Goal: Task Accomplishment & Management: Manage account settings

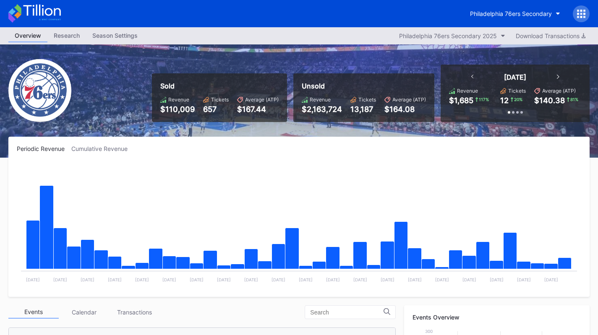
scroll to position [151, 0]
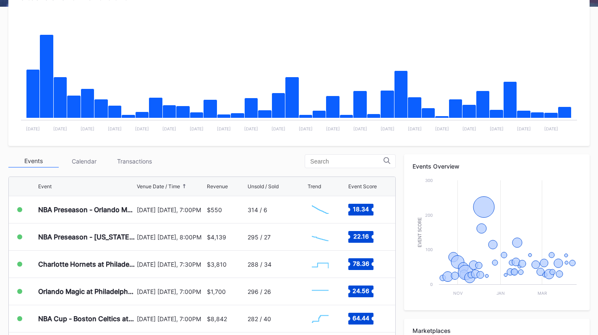
click at [143, 159] on div "Transactions" at bounding box center [134, 161] width 50 height 13
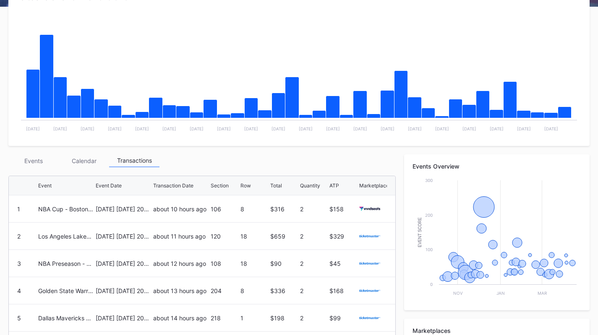
click at [21, 159] on div "Events" at bounding box center [33, 160] width 50 height 13
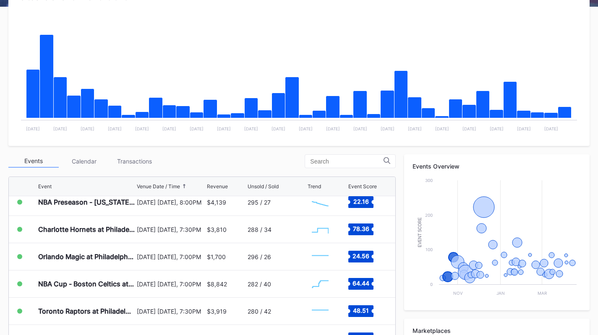
scroll to position [42, 0]
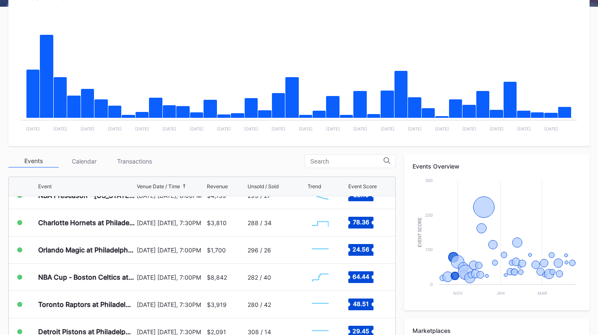
click at [90, 228] on div "Charlotte Hornets at Philadelphia 76ers" at bounding box center [86, 222] width 97 height 27
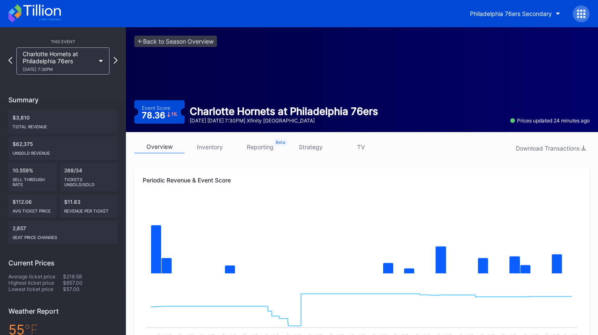
click at [212, 145] on link "inventory" at bounding box center [210, 147] width 50 height 13
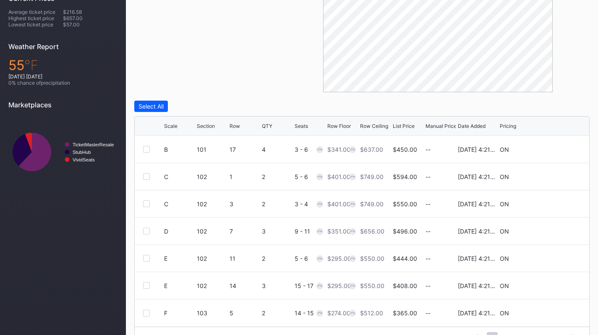
scroll to position [285, 0]
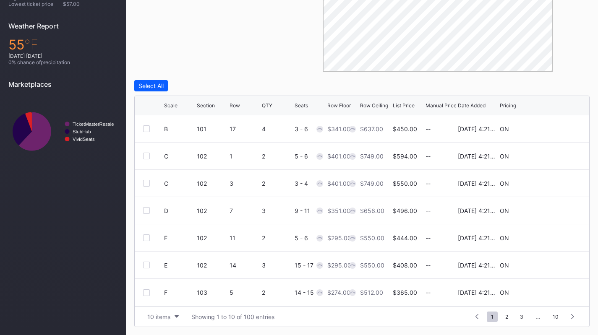
click at [155, 316] on div "10 items" at bounding box center [158, 316] width 23 height 7
click at [161, 300] on div "200 items" at bounding box center [163, 296] width 40 height 16
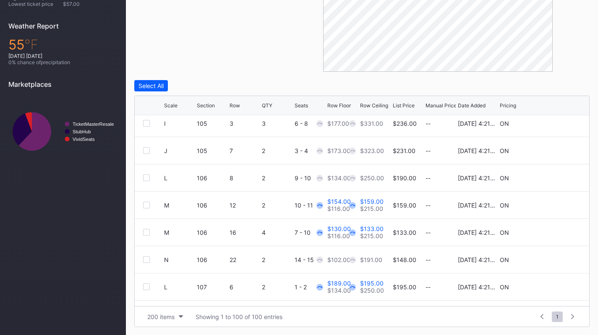
scroll to position [354, 0]
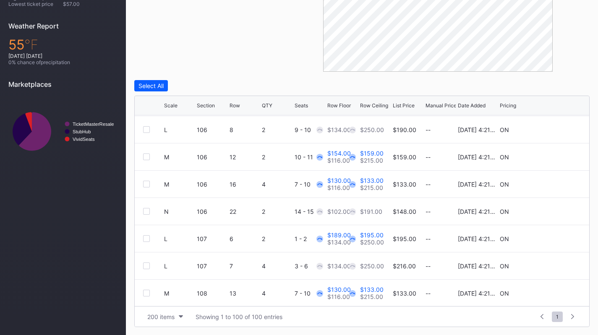
click at [552, 157] on icon at bounding box center [555, 157] width 6 height 6
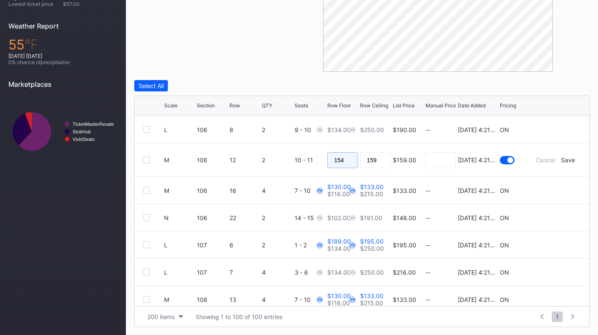
click at [339, 159] on input "154" at bounding box center [342, 160] width 31 height 16
click at [564, 157] on div "Save" at bounding box center [568, 160] width 14 height 7
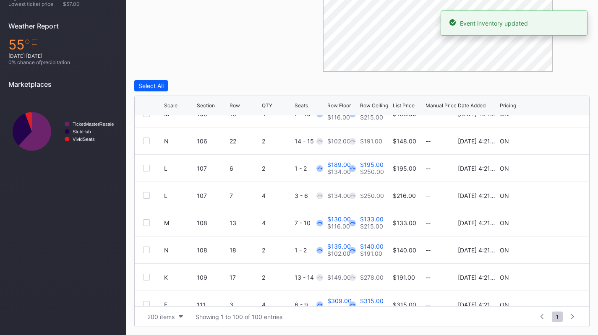
scroll to position [424, 0]
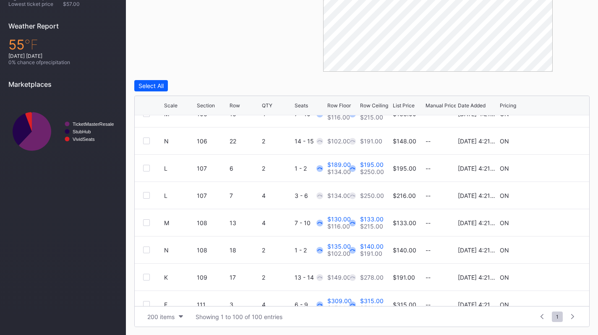
click at [552, 165] on icon at bounding box center [555, 168] width 6 height 6
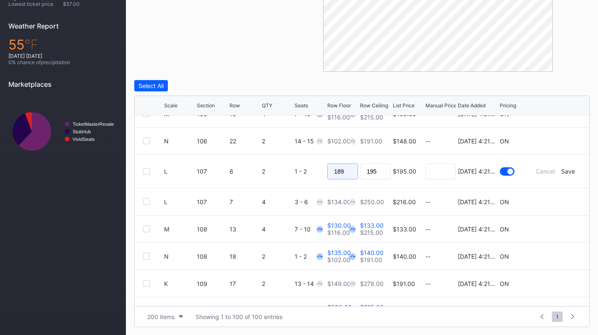
click at [335, 167] on input "189" at bounding box center [342, 172] width 31 height 16
click at [566, 170] on div "Save" at bounding box center [568, 171] width 14 height 7
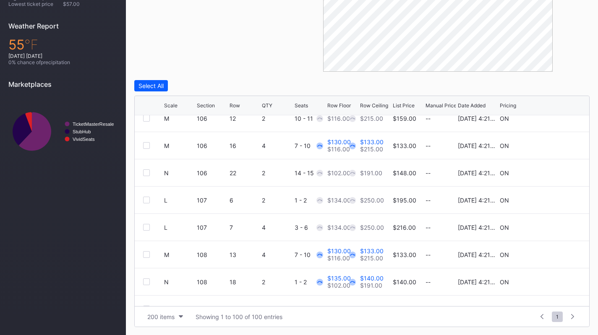
scroll to position [393, 0]
click at [552, 144] on icon at bounding box center [555, 145] width 6 height 6
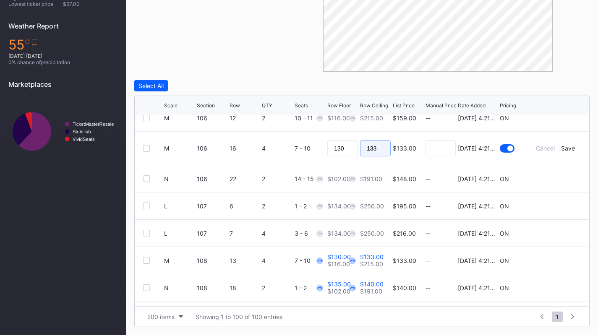
drag, startPoint x: 342, startPoint y: 145, endPoint x: 358, endPoint y: 147, distance: 16.5
click at [360, 147] on input "133" at bounding box center [375, 149] width 31 height 16
click at [347, 147] on input "130" at bounding box center [342, 149] width 31 height 16
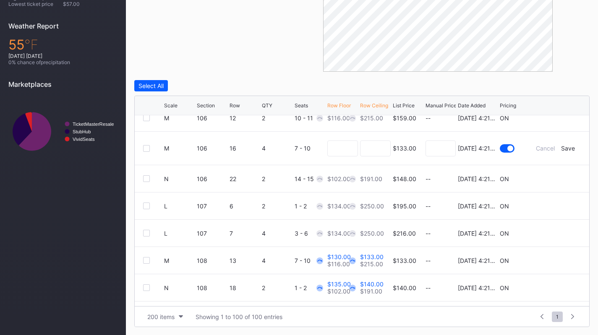
click at [561, 148] on div "Save" at bounding box center [568, 148] width 14 height 7
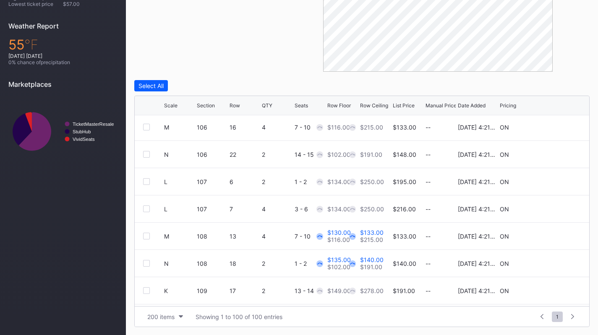
scroll to position [411, 0]
click at [545, 235] on div at bounding box center [555, 236] width 50 height 6
click at [552, 235] on icon at bounding box center [555, 236] width 6 height 6
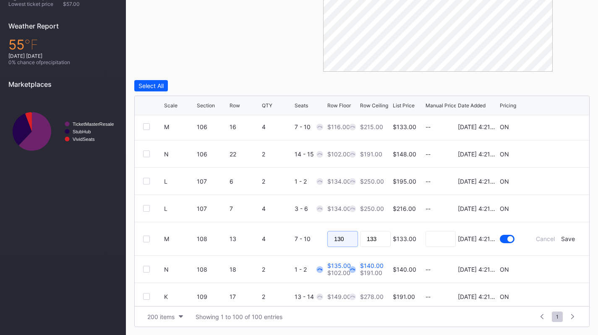
click at [345, 236] on input "130" at bounding box center [342, 239] width 31 height 16
click at [563, 238] on div "Save" at bounding box center [568, 238] width 14 height 7
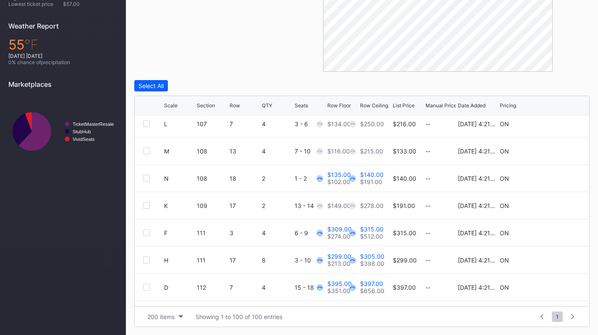
scroll to position [497, 0]
click at [552, 178] on icon at bounding box center [555, 178] width 6 height 6
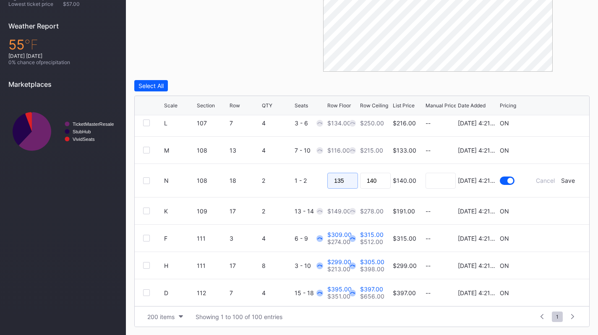
click at [339, 182] on input "135" at bounding box center [342, 181] width 31 height 16
click at [560, 185] on form "N 108 18 2 1 - 2 $140.00 8/14/2025 4:21PM Cancel Save" at bounding box center [372, 180] width 417 height 33
click at [562, 178] on div "Save" at bounding box center [568, 180] width 14 height 7
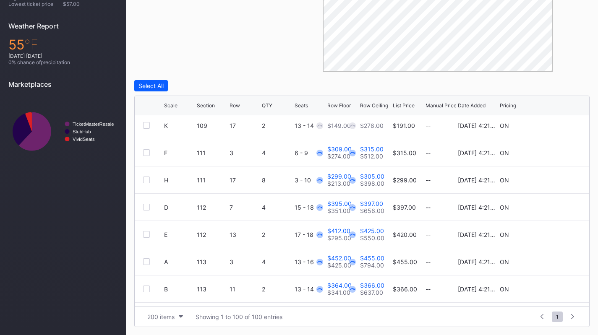
scroll to position [582, 0]
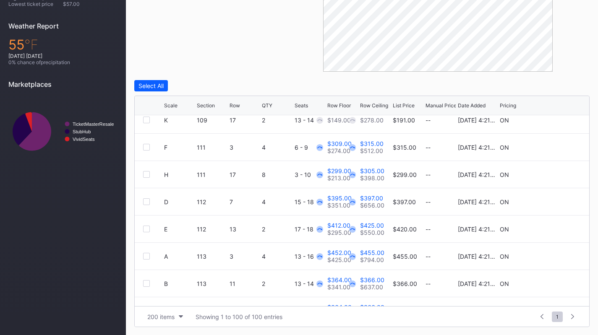
click at [152, 147] on div at bounding box center [153, 147] width 21 height 7
click at [148, 147] on div at bounding box center [146, 147] width 7 height 7
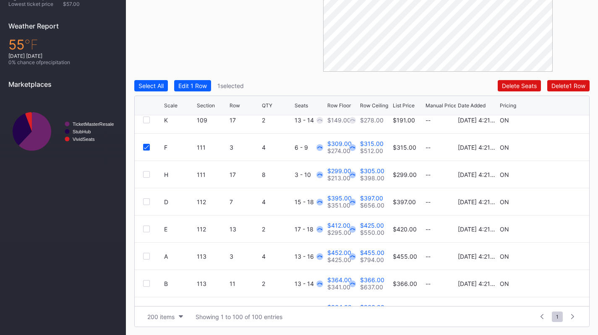
click at [146, 172] on div at bounding box center [146, 174] width 7 height 7
click at [195, 89] on button "Edit 2 Rows" at bounding box center [194, 85] width 40 height 11
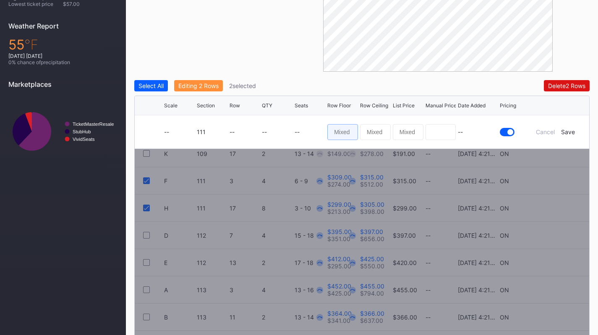
click at [343, 133] on input at bounding box center [342, 132] width 31 height 16
click at [536, 132] on div "Cancel Save" at bounding box center [555, 131] width 50 height 7
click at [541, 131] on div "Cancel" at bounding box center [545, 131] width 19 height 7
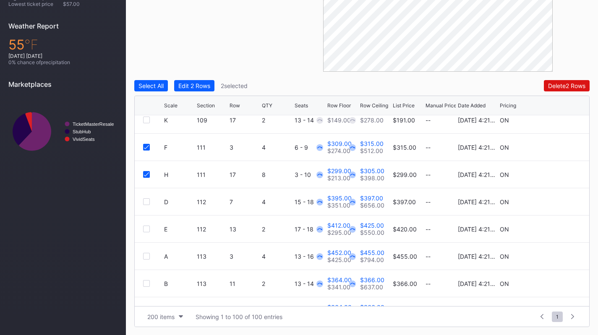
click at [149, 175] on icon at bounding box center [146, 174] width 5 height 4
click at [552, 147] on icon at bounding box center [555, 147] width 6 height 6
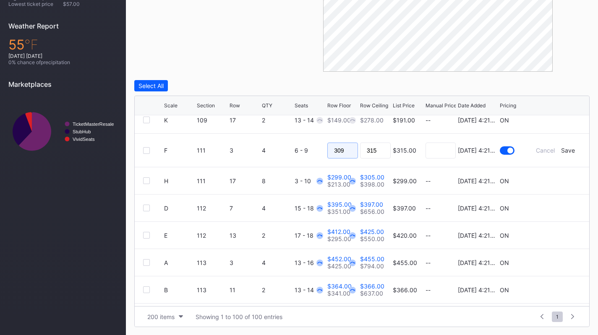
click at [350, 147] on input "309" at bounding box center [342, 151] width 31 height 16
click at [562, 148] on div "Save" at bounding box center [568, 150] width 14 height 7
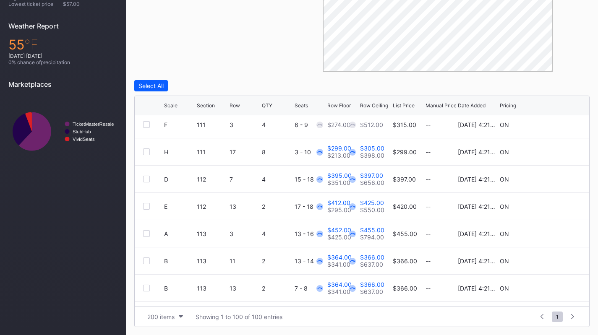
scroll to position [604, 0]
click at [552, 153] on icon at bounding box center [555, 152] width 6 height 6
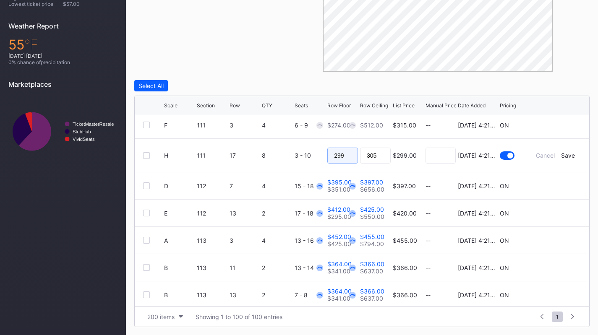
click at [337, 153] on input "299" at bounding box center [342, 156] width 31 height 16
click at [561, 152] on div "Save" at bounding box center [568, 155] width 14 height 7
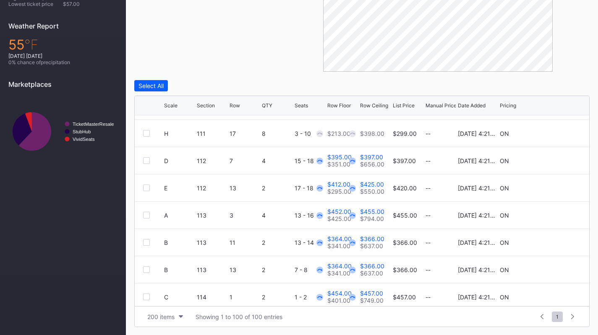
scroll to position [622, 0]
click at [552, 159] on icon at bounding box center [555, 161] width 6 height 6
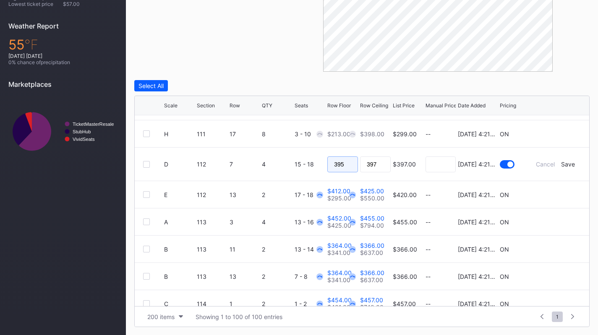
click at [332, 164] on input "395" at bounding box center [342, 165] width 31 height 16
click at [565, 163] on div "Save" at bounding box center [568, 164] width 14 height 7
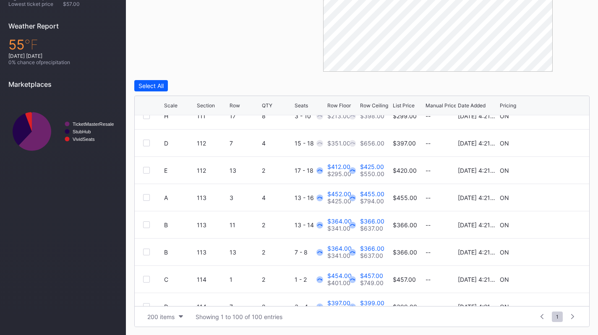
scroll to position [640, 0]
click at [552, 170] on icon at bounding box center [555, 171] width 6 height 6
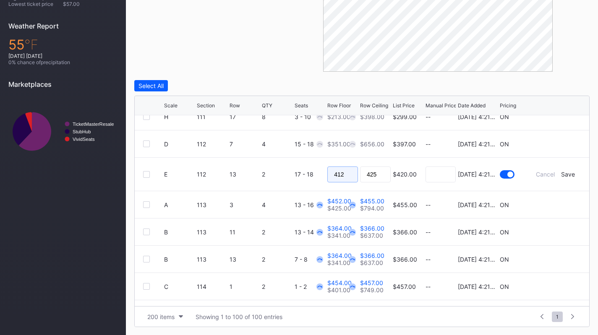
click at [343, 175] on input "412" at bounding box center [342, 175] width 31 height 16
click at [561, 172] on div "Save" at bounding box center [568, 174] width 14 height 7
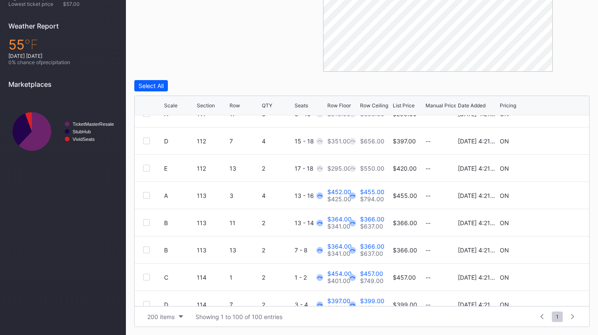
scroll to position [643, 0]
click at [552, 194] on icon at bounding box center [555, 195] width 6 height 6
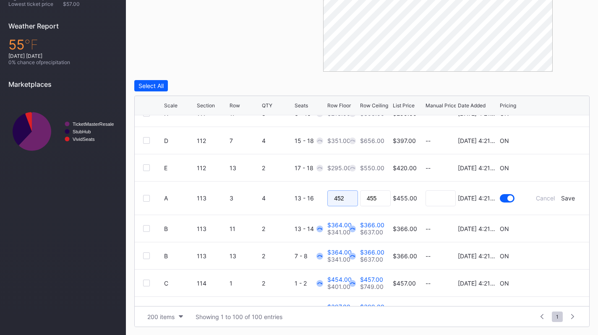
click at [347, 194] on input "452" at bounding box center [342, 199] width 31 height 16
click at [563, 195] on div "Save" at bounding box center [568, 198] width 14 height 7
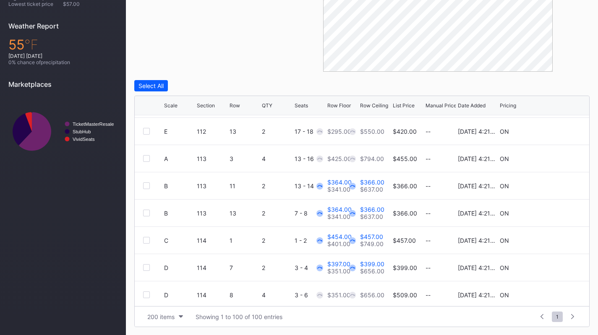
scroll to position [679, 0]
click at [552, 186] on icon at bounding box center [555, 186] width 6 height 6
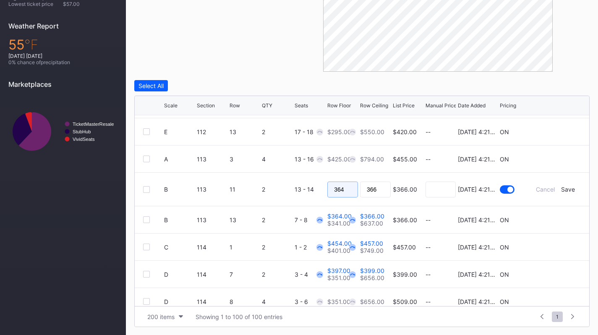
click at [342, 182] on input "364" at bounding box center [342, 190] width 31 height 16
click at [561, 188] on div "Save" at bounding box center [568, 189] width 14 height 7
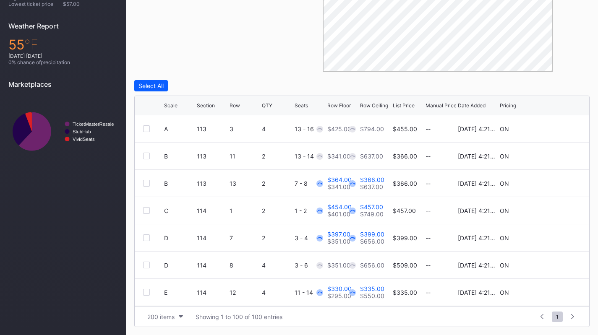
scroll to position [713, 0]
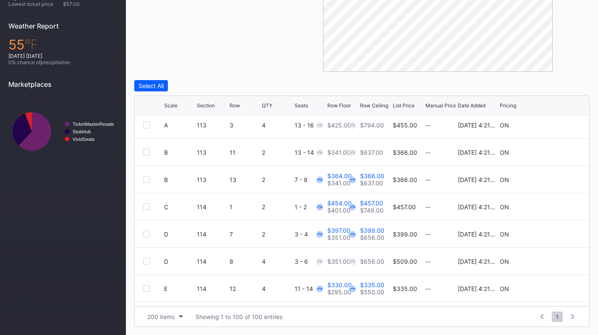
click at [552, 180] on icon at bounding box center [555, 179] width 6 height 6
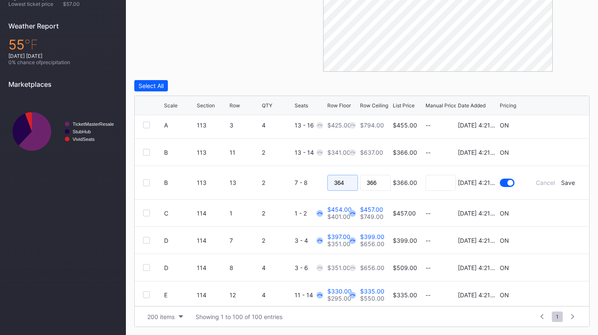
click at [338, 185] on input "364" at bounding box center [342, 183] width 31 height 16
click at [566, 181] on div "Save" at bounding box center [568, 182] width 14 height 7
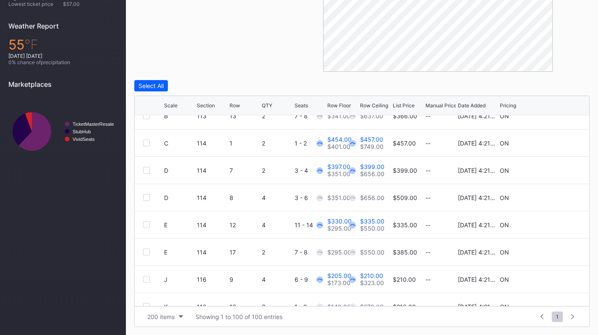
scroll to position [777, 0]
click at [552, 141] on icon at bounding box center [555, 142] width 6 height 6
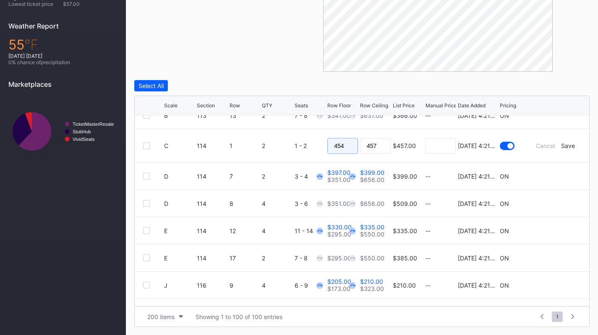
click at [337, 145] on input "454" at bounding box center [342, 146] width 31 height 16
click at [565, 147] on div "Save" at bounding box center [568, 145] width 14 height 7
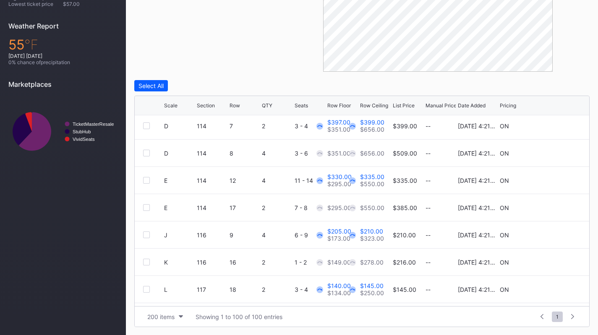
scroll to position [797, 0]
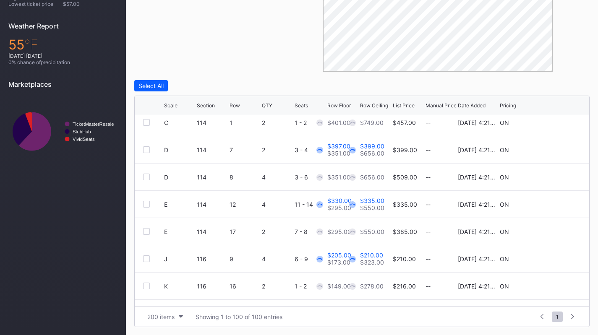
click at [552, 148] on icon at bounding box center [555, 149] width 6 height 6
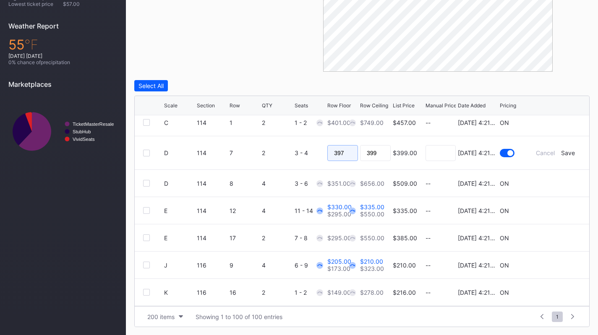
click at [337, 150] on input "397" at bounding box center [342, 153] width 31 height 16
click at [561, 151] on div "Save" at bounding box center [568, 152] width 14 height 7
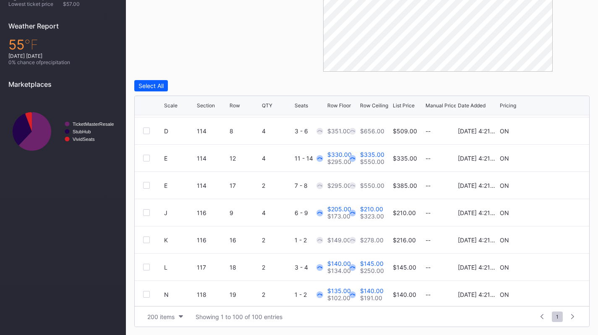
scroll to position [844, 0]
click at [553, 157] on div at bounding box center [555, 158] width 50 height 6
click at [552, 157] on icon at bounding box center [555, 158] width 6 height 6
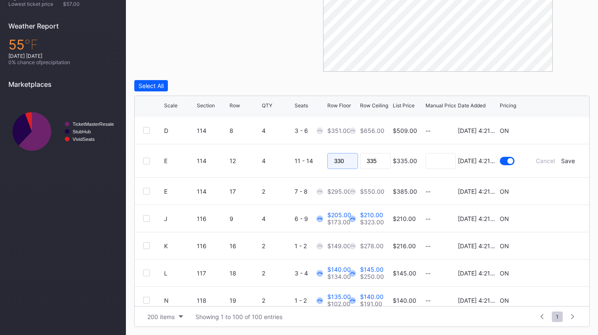
click at [340, 158] on input "330" at bounding box center [342, 161] width 31 height 16
click at [561, 160] on div "Save" at bounding box center [568, 160] width 14 height 7
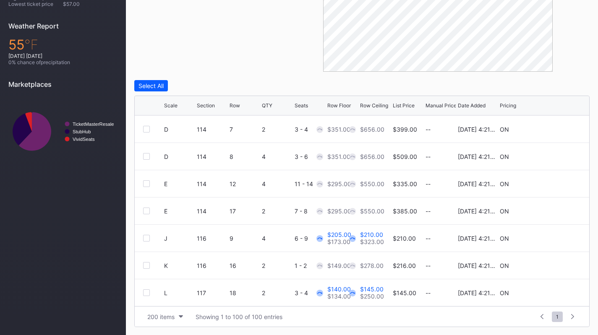
scroll to position [830, 0]
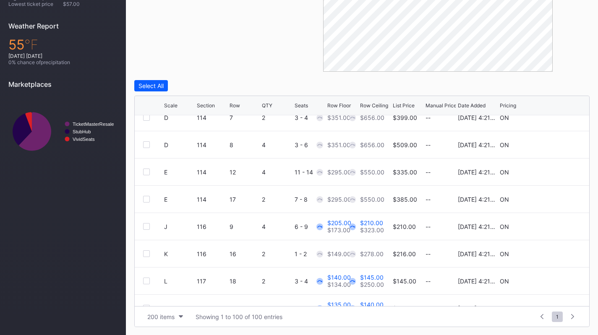
click at [552, 227] on icon at bounding box center [555, 226] width 6 height 6
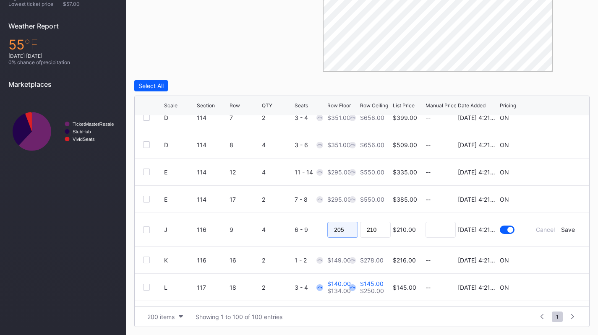
click at [351, 224] on input "205" at bounding box center [342, 230] width 31 height 16
click at [561, 227] on div "Save" at bounding box center [568, 229] width 14 height 7
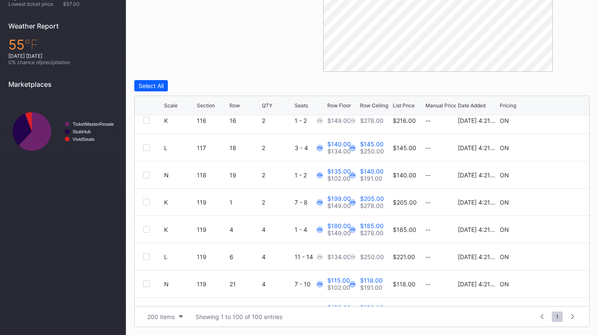
scroll to position [932, 0]
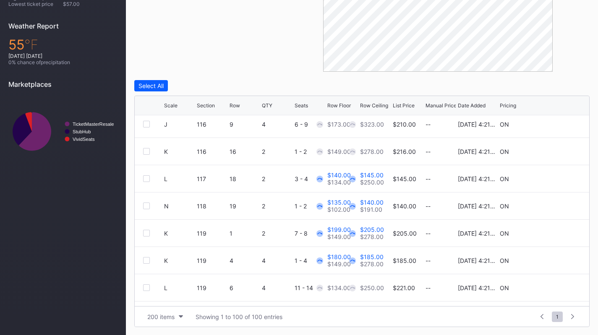
click at [552, 176] on icon at bounding box center [555, 179] width 6 height 6
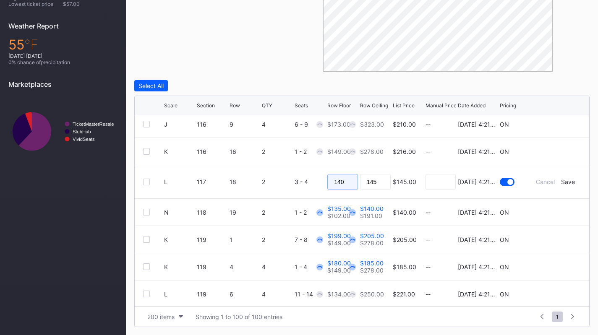
click at [349, 187] on input "140" at bounding box center [342, 182] width 31 height 16
click at [562, 183] on div "Save" at bounding box center [568, 181] width 14 height 7
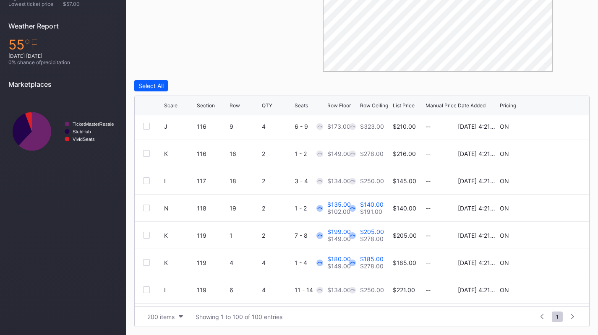
scroll to position [930, 0]
click at [552, 207] on icon at bounding box center [555, 207] width 6 height 6
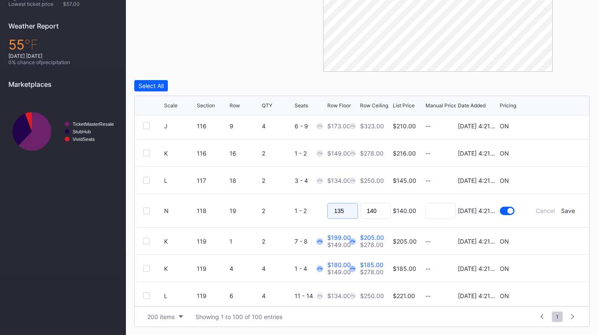
click at [340, 212] on input "135" at bounding box center [342, 211] width 31 height 16
click at [565, 209] on div "Save" at bounding box center [568, 210] width 14 height 7
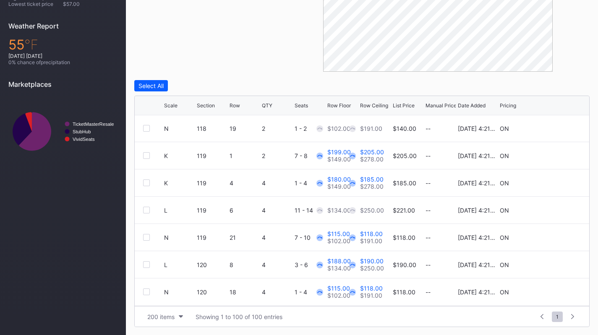
scroll to position [1010, 0]
click at [552, 154] on icon at bounding box center [555, 155] width 6 height 6
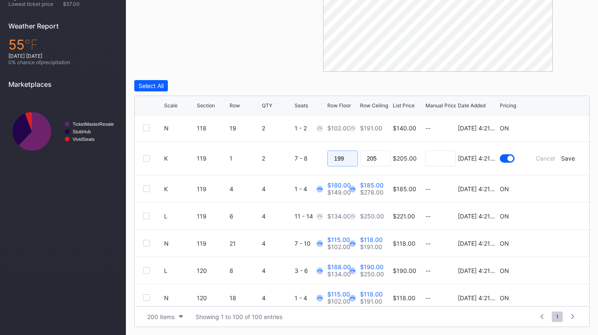
click at [342, 154] on input "199" at bounding box center [342, 159] width 31 height 16
click at [566, 157] on div "Save" at bounding box center [568, 158] width 14 height 7
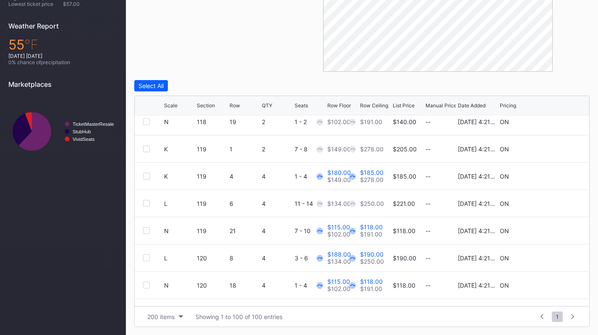
scroll to position [1017, 0]
click at [552, 173] on icon at bounding box center [555, 176] width 6 height 6
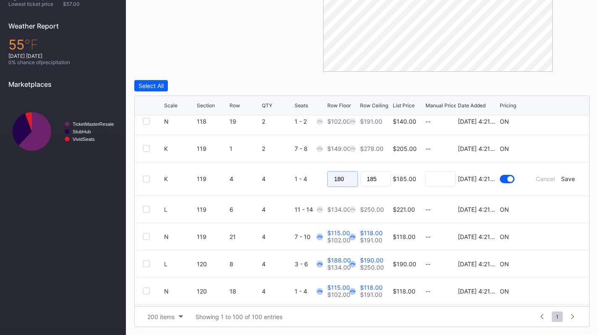
click at [347, 174] on input "180" at bounding box center [342, 179] width 31 height 16
click at [561, 176] on div "Save" at bounding box center [568, 178] width 14 height 7
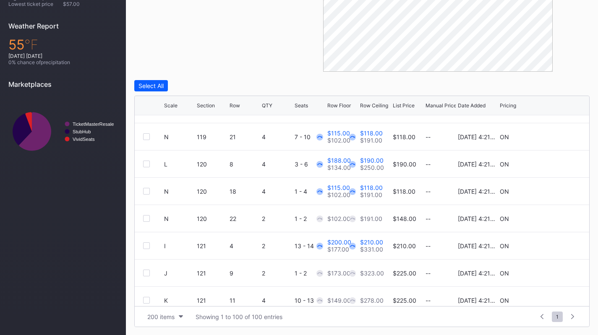
scroll to position [1084, 0]
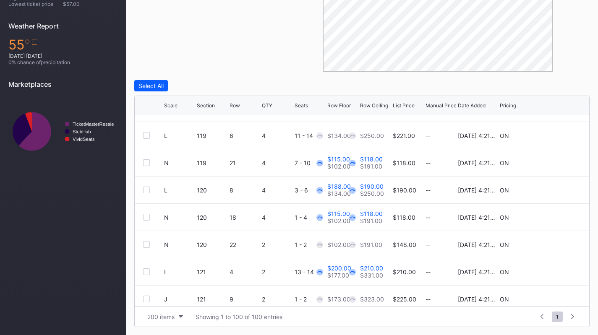
click at [552, 162] on icon at bounding box center [555, 162] width 6 height 6
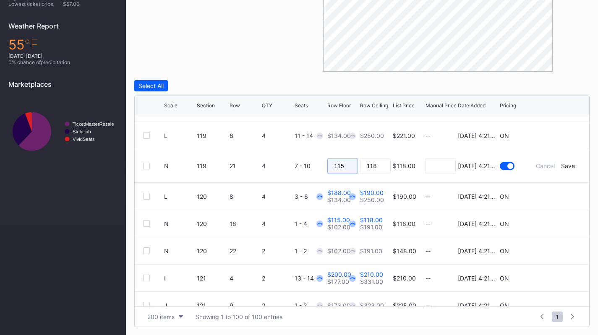
click at [354, 158] on input "115" at bounding box center [342, 166] width 31 height 16
click at [354, 159] on input "115" at bounding box center [342, 166] width 31 height 16
click at [565, 165] on div "Save" at bounding box center [568, 165] width 14 height 7
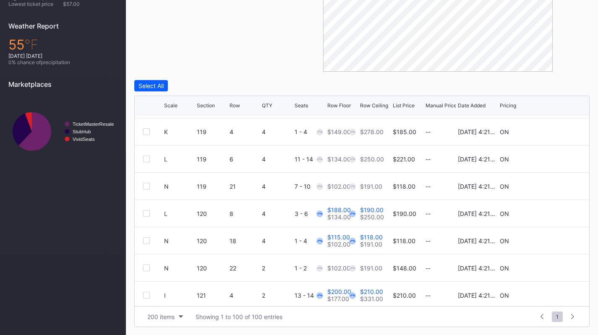
scroll to position [1096, 0]
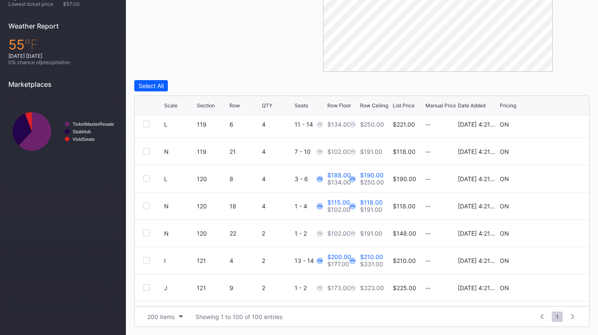
click at [552, 178] on icon at bounding box center [555, 178] width 6 height 6
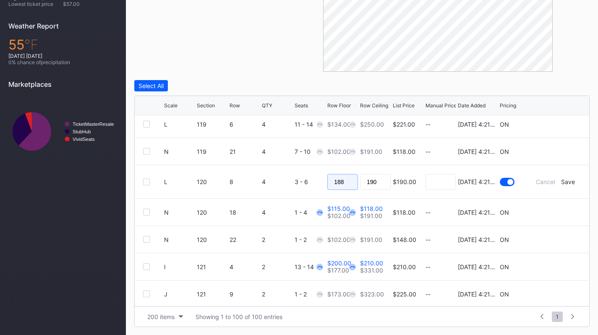
click at [339, 183] on input "188" at bounding box center [342, 182] width 31 height 16
click at [348, 172] on div "188" at bounding box center [342, 181] width 31 height 33
drag, startPoint x: 345, startPoint y: 183, endPoint x: 348, endPoint y: 172, distance: 10.6
click at [348, 172] on div "188" at bounding box center [342, 181] width 31 height 33
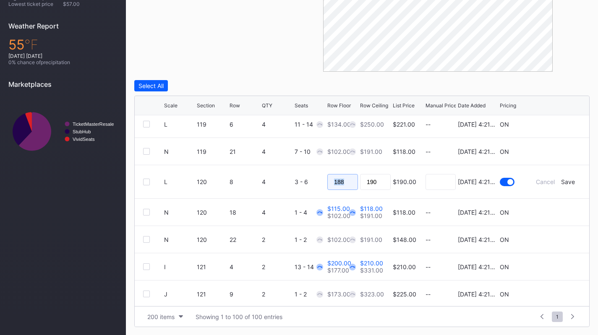
click at [344, 179] on input "188" at bounding box center [342, 182] width 31 height 16
click at [561, 180] on div "Save" at bounding box center [568, 181] width 14 height 7
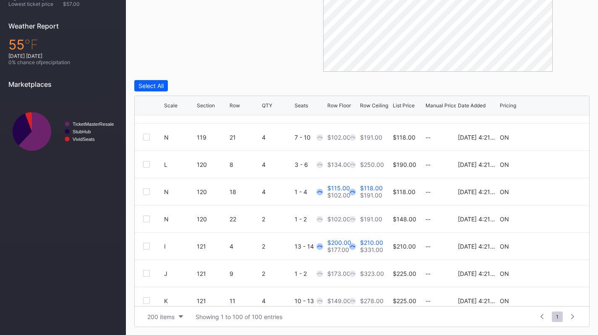
scroll to position [1110, 0]
click at [552, 192] on icon at bounding box center [555, 191] width 6 height 6
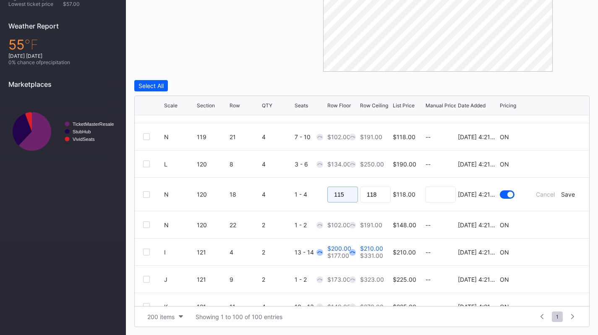
click at [342, 200] on input "115" at bounding box center [342, 195] width 31 height 16
click at [563, 193] on div "Save" at bounding box center [568, 194] width 14 height 7
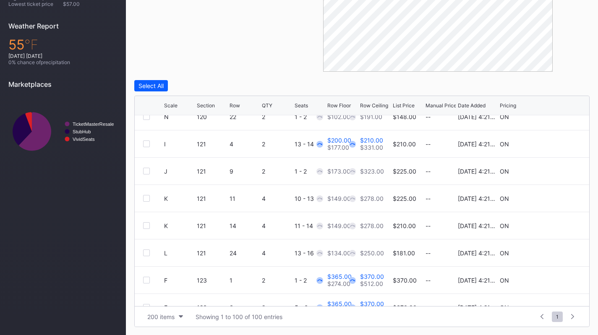
scroll to position [1215, 0]
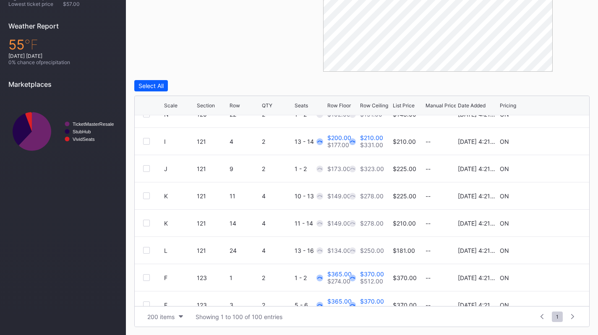
click at [552, 139] on icon at bounding box center [555, 141] width 6 height 6
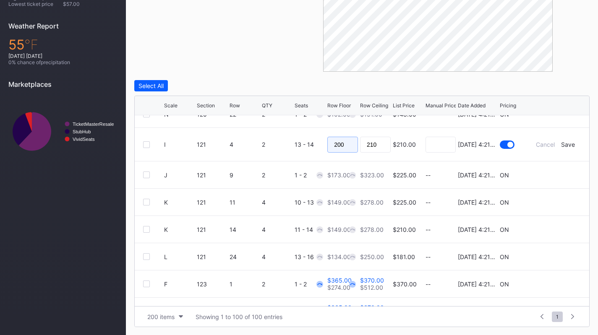
click at [339, 144] on input "200" at bounding box center [342, 145] width 31 height 16
click at [562, 145] on div "Save" at bounding box center [568, 144] width 14 height 7
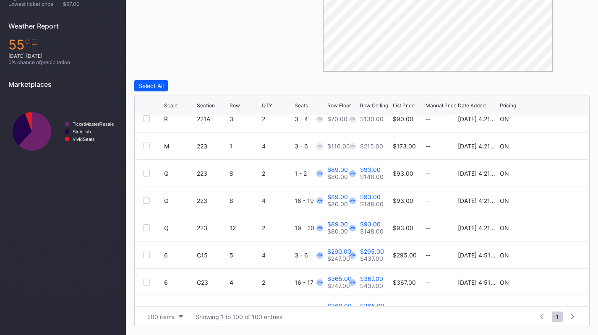
scroll to position [2537, 0]
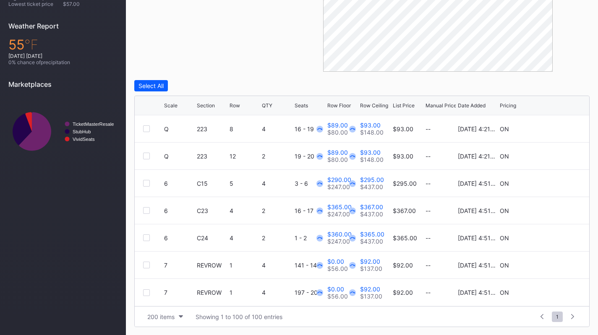
click at [552, 292] on icon at bounding box center [555, 293] width 6 height 6
click at [345, 296] on input "0" at bounding box center [342, 296] width 31 height 16
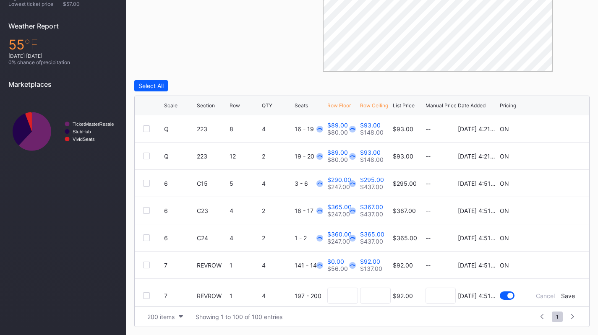
click at [561, 295] on div "Save" at bounding box center [568, 295] width 14 height 7
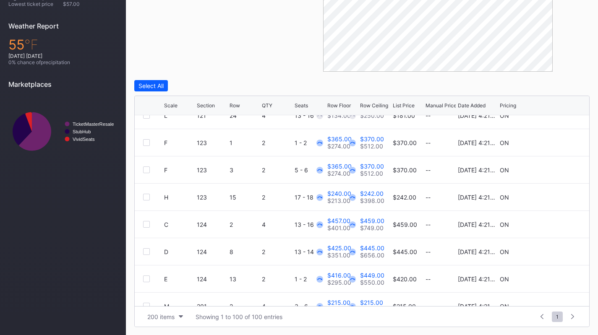
scroll to position [1342, 0]
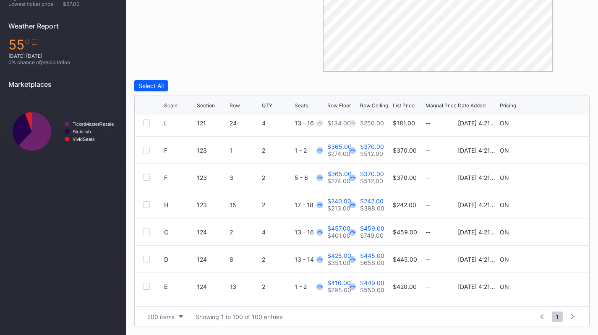
click at [552, 148] on icon at bounding box center [555, 150] width 6 height 6
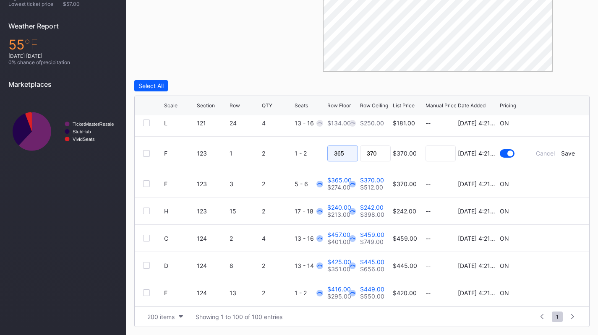
click at [344, 150] on input "365" at bounding box center [342, 154] width 31 height 16
click at [561, 152] on div "Save" at bounding box center [568, 153] width 14 height 7
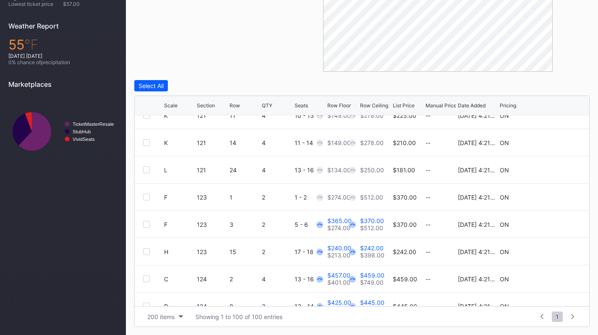
scroll to position [1296, 0]
click at [552, 223] on icon at bounding box center [555, 224] width 6 height 6
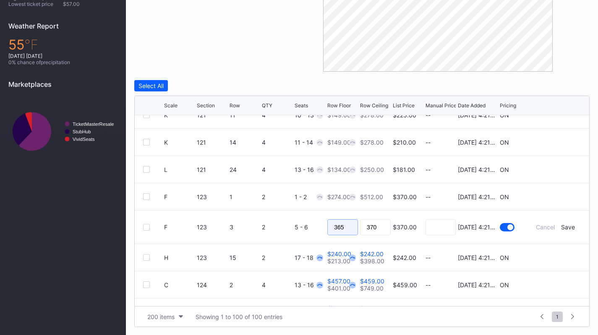
click at [345, 222] on input "365" at bounding box center [342, 227] width 31 height 16
click at [562, 225] on div "Save" at bounding box center [568, 227] width 14 height 7
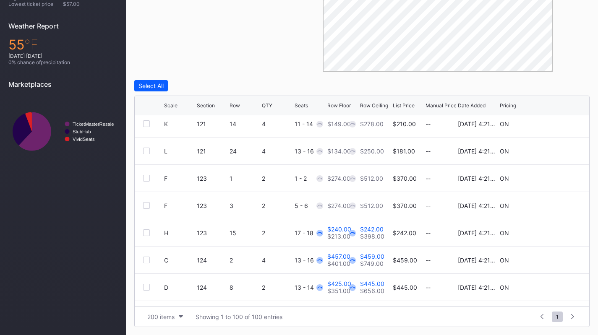
scroll to position [1321, 0]
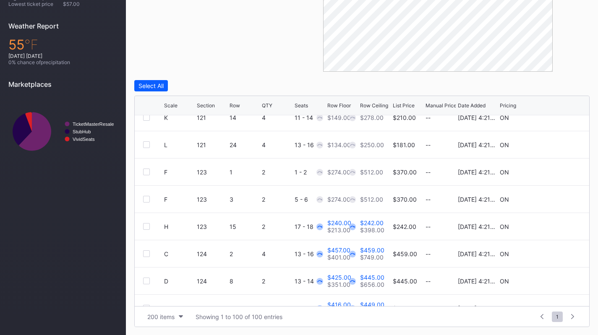
click at [552, 228] on icon at bounding box center [555, 227] width 6 height 6
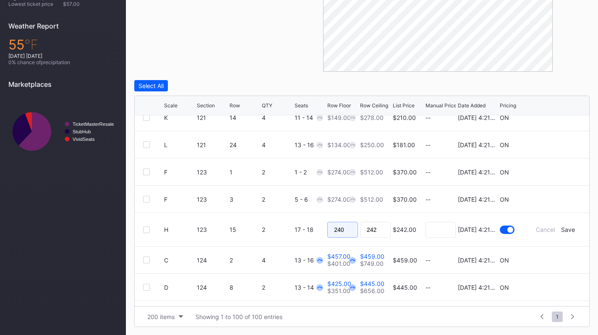
click at [350, 229] on input "240" at bounding box center [342, 230] width 31 height 16
click at [562, 227] on div "Save" at bounding box center [568, 229] width 14 height 7
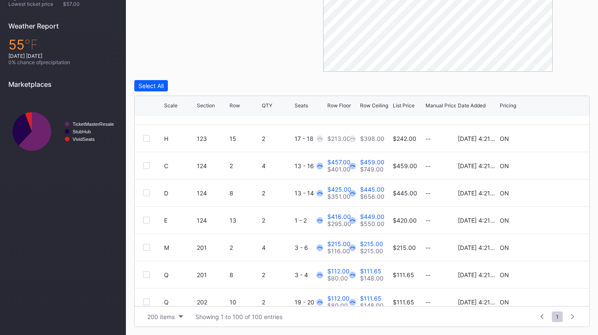
scroll to position [1409, 0]
click at [552, 162] on icon at bounding box center [555, 165] width 6 height 6
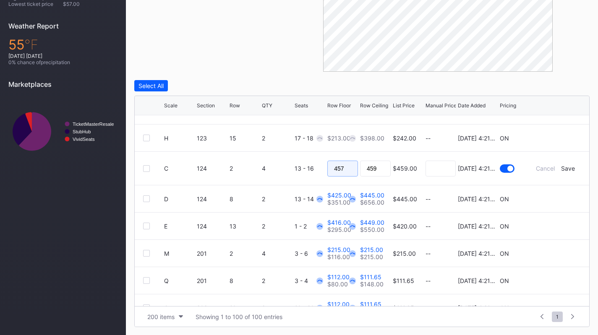
click at [345, 172] on input "457" at bounding box center [342, 169] width 31 height 16
click at [562, 164] on form "C 124 2 4 13 - 16 $459.00 8/14/2025 4:21PM Cancel Save" at bounding box center [372, 168] width 417 height 33
click at [562, 165] on div "Save" at bounding box center [568, 168] width 14 height 7
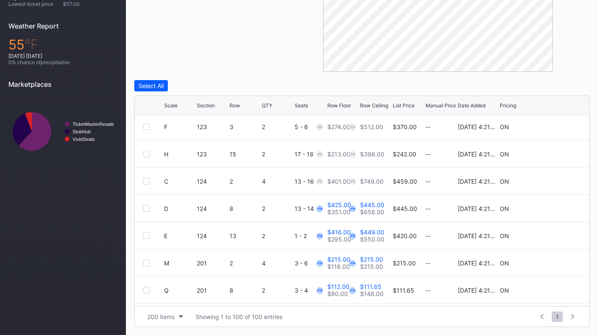
scroll to position [1394, 0]
click at [552, 208] on icon at bounding box center [555, 208] width 6 height 6
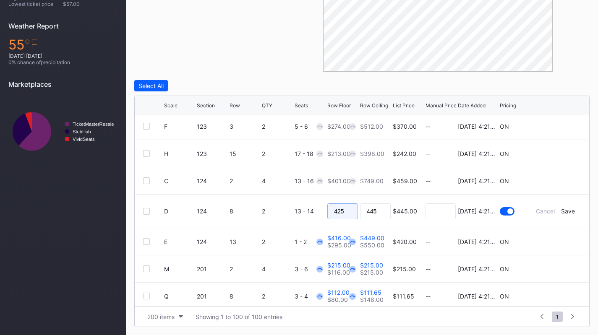
click at [350, 209] on input "425" at bounding box center [342, 212] width 31 height 16
click at [561, 209] on div "Save" at bounding box center [568, 211] width 14 height 7
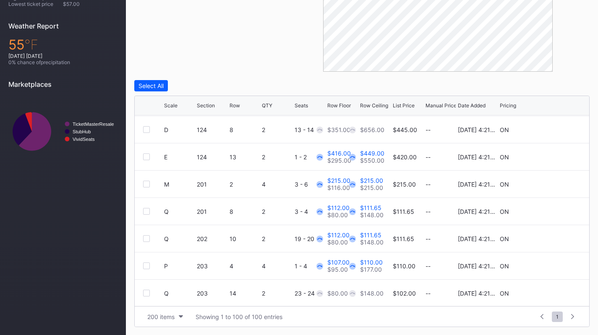
scroll to position [1472, 0]
click at [552, 154] on icon at bounding box center [555, 157] width 6 height 6
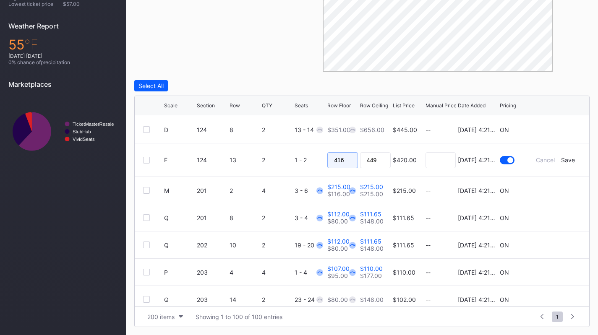
click at [349, 165] on input "416" at bounding box center [342, 160] width 31 height 16
click at [567, 158] on div "Save" at bounding box center [568, 160] width 14 height 7
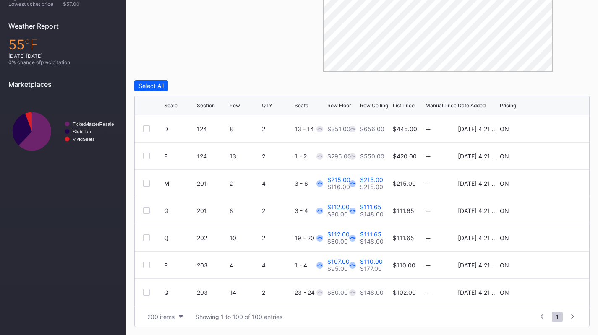
scroll to position [1473, 0]
click at [552, 182] on icon at bounding box center [555, 183] width 6 height 6
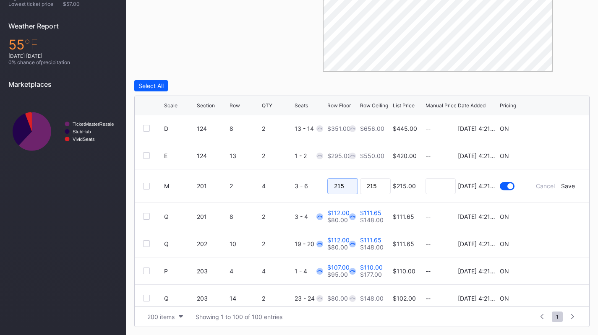
click at [343, 185] on input "215" at bounding box center [342, 186] width 31 height 16
click at [561, 185] on div "Save" at bounding box center [568, 186] width 14 height 7
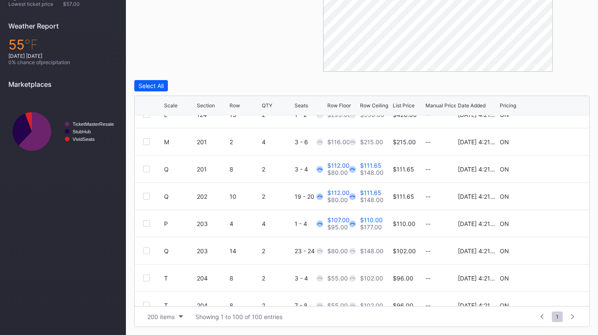
scroll to position [1514, 0]
click at [552, 170] on icon at bounding box center [555, 170] width 6 height 6
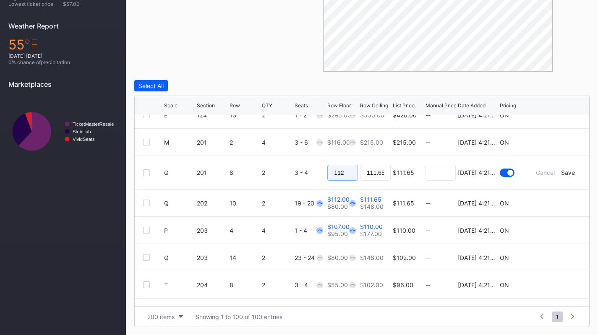
click at [345, 170] on input "112" at bounding box center [342, 173] width 31 height 16
click at [566, 172] on div "Save" at bounding box center [568, 172] width 14 height 7
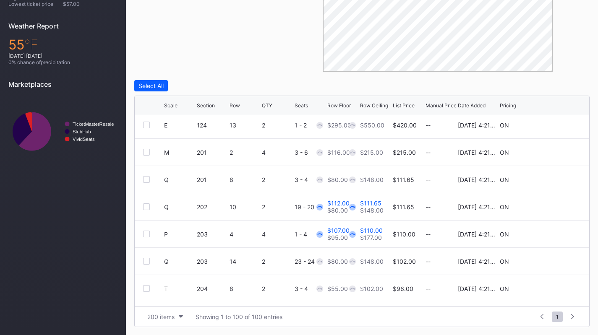
scroll to position [1504, 0]
click at [552, 206] on icon at bounding box center [555, 207] width 6 height 6
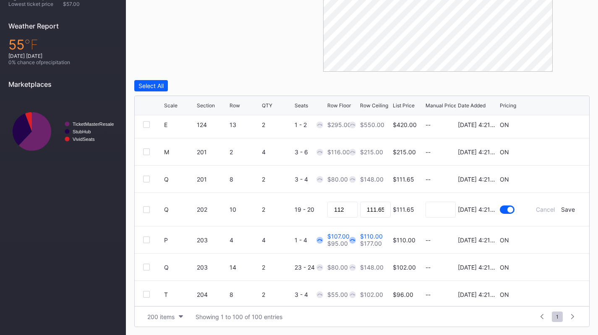
drag, startPoint x: 355, startPoint y: 209, endPoint x: 347, endPoint y: 209, distance: 7.1
click at [347, 209] on form "Q 202 10 2 19 - 20 112 111.65 $111.65 8/14/2025 4:21PM Cancel Save" at bounding box center [372, 209] width 417 height 33
click at [347, 209] on input "112" at bounding box center [342, 210] width 31 height 16
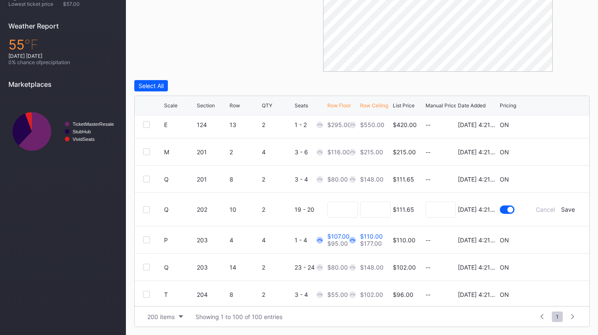
click at [555, 211] on div "Cancel Save" at bounding box center [555, 209] width 50 height 7
click at [561, 211] on div "Save" at bounding box center [568, 209] width 14 height 7
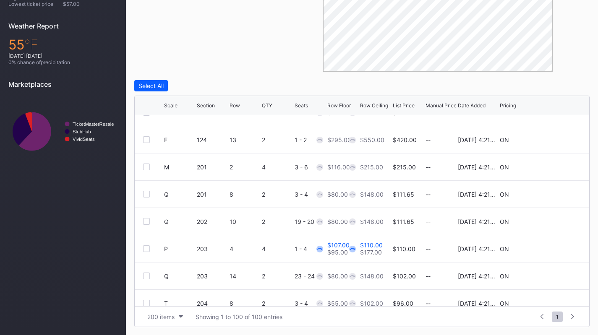
scroll to position [1489, 0]
click at [552, 248] on icon at bounding box center [555, 249] width 6 height 6
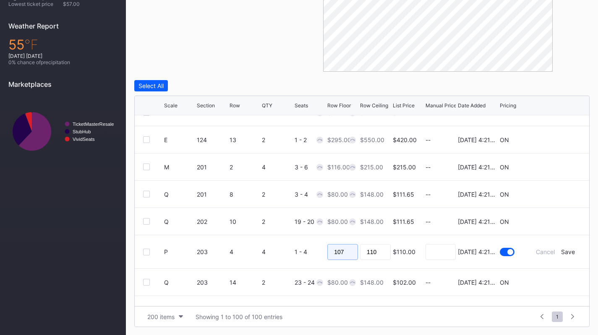
click at [343, 248] on input "107" at bounding box center [342, 252] width 31 height 16
click at [563, 251] on div "Save" at bounding box center [568, 251] width 14 height 7
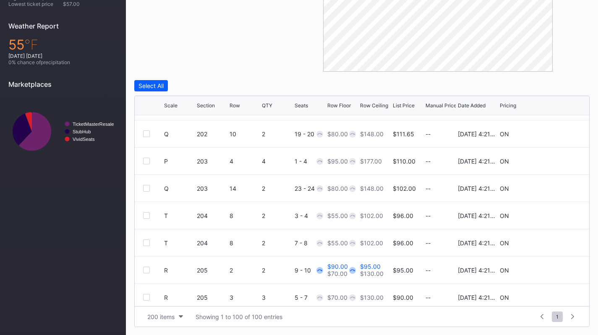
scroll to position [1647, 0]
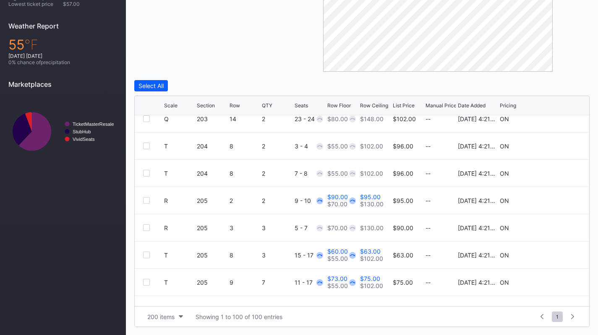
click at [552, 201] on icon at bounding box center [555, 201] width 6 height 6
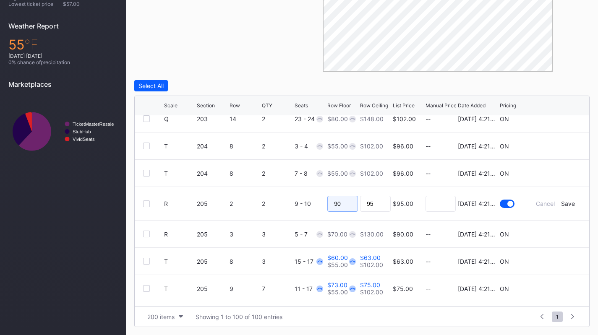
click at [340, 204] on input "90" at bounding box center [342, 204] width 31 height 16
click at [562, 202] on div "Save" at bounding box center [568, 203] width 14 height 7
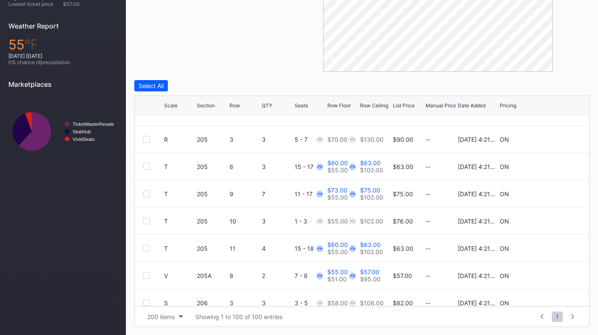
scroll to position [1750, 0]
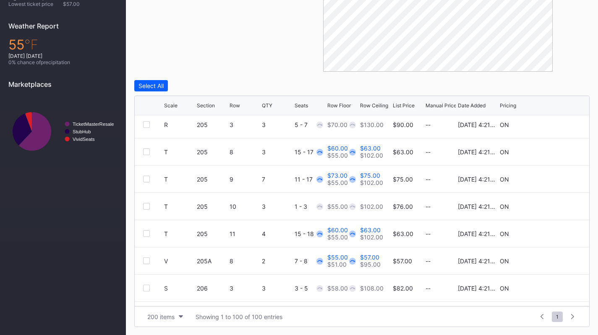
click at [552, 151] on icon at bounding box center [555, 152] width 6 height 6
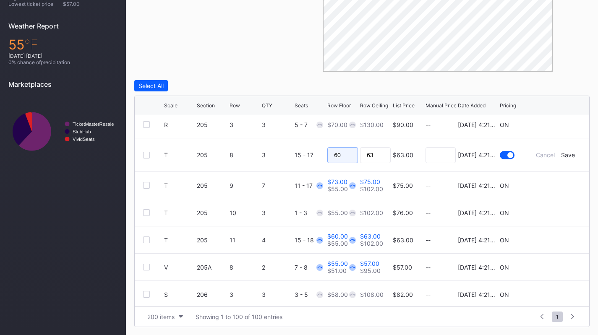
click at [340, 161] on input "60" at bounding box center [342, 155] width 31 height 16
click at [563, 157] on div "Save" at bounding box center [568, 154] width 14 height 7
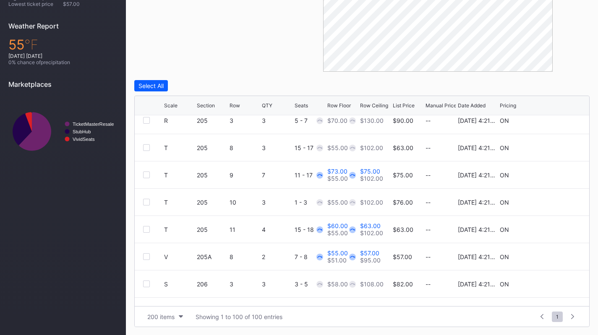
scroll to position [1755, 0]
click at [552, 173] on icon at bounding box center [555, 175] width 6 height 6
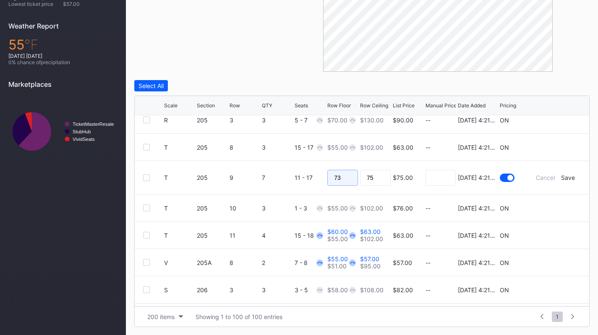
click at [338, 174] on input "73" at bounding box center [342, 178] width 31 height 16
click at [565, 180] on div "Save" at bounding box center [568, 177] width 14 height 7
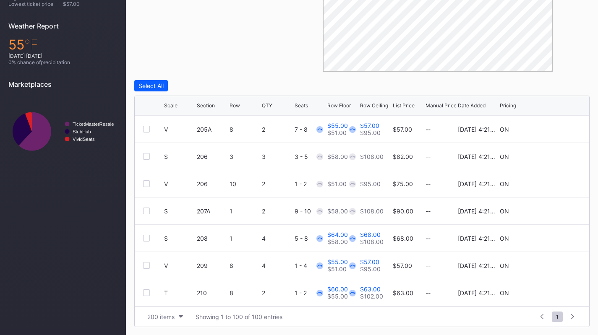
scroll to position [1823, 0]
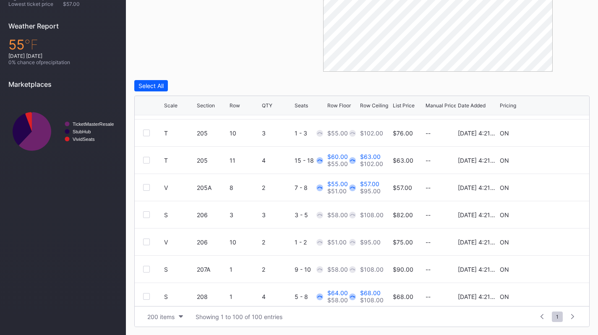
click at [552, 159] on icon at bounding box center [555, 160] width 6 height 6
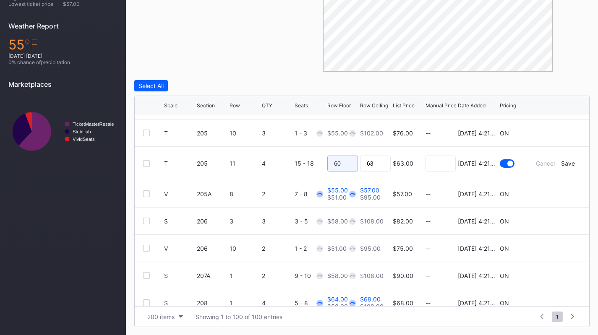
click at [344, 166] on input "60" at bounding box center [342, 164] width 31 height 16
click at [561, 163] on div "Save" at bounding box center [568, 163] width 14 height 7
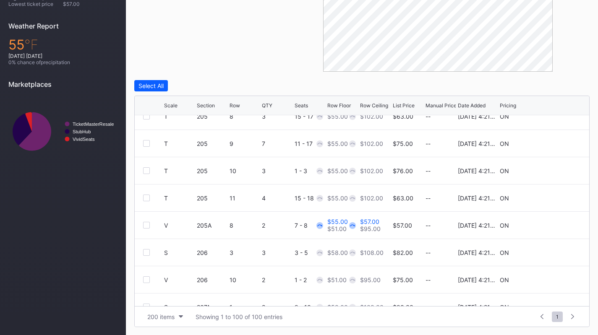
scroll to position [1801, 0]
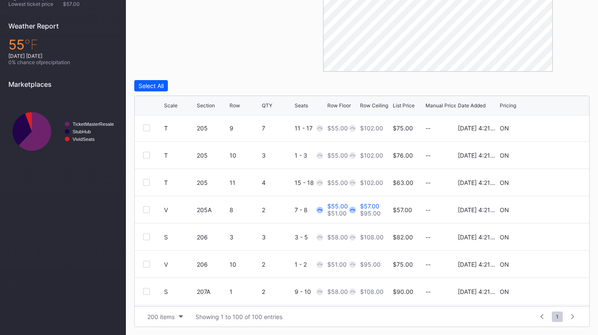
click at [552, 208] on icon at bounding box center [555, 210] width 6 height 6
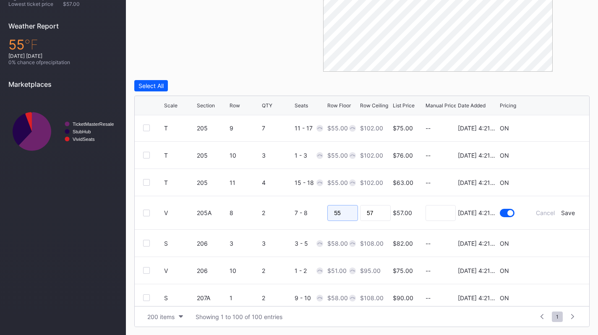
click at [339, 211] on input "55" at bounding box center [342, 213] width 31 height 16
click at [565, 211] on div "Save" at bounding box center [568, 212] width 14 height 7
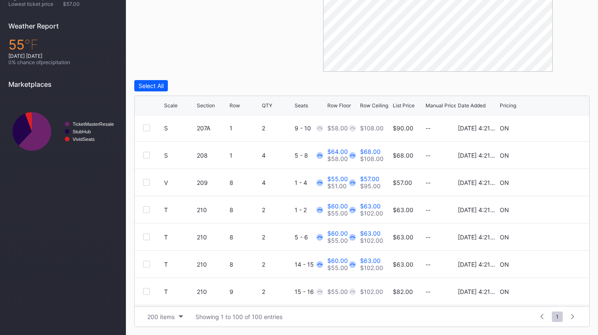
scroll to position [1969, 0]
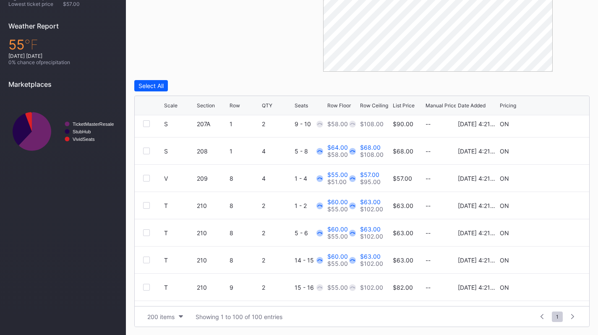
click at [552, 151] on icon at bounding box center [555, 151] width 6 height 6
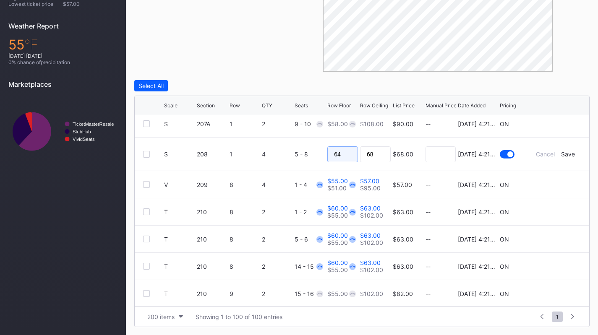
click at [342, 154] on input "64" at bounding box center [342, 154] width 31 height 16
click at [562, 151] on div "Save" at bounding box center [568, 154] width 14 height 7
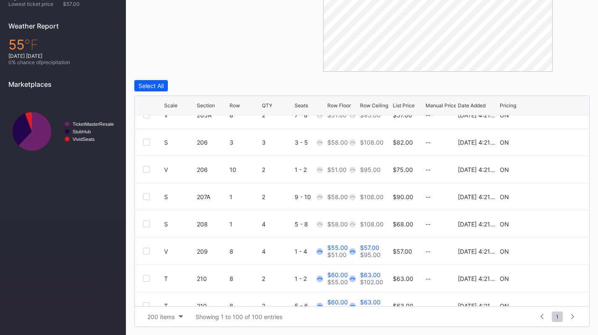
scroll to position [1953, 0]
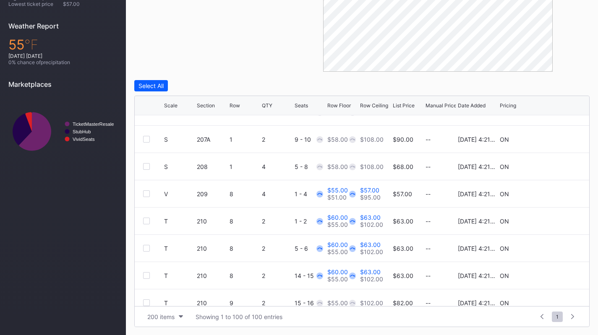
click at [549, 198] on div "V 209 8 4 1 - 4 $55.00 $51.00 $57.00 $95.00 $57.00 -- 8/14/2025 4:21PM ON" at bounding box center [362, 193] width 454 height 27
click at [552, 195] on icon at bounding box center [555, 194] width 6 height 6
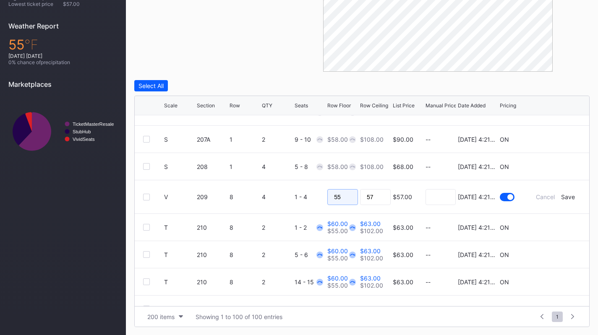
click at [341, 195] on input "55" at bounding box center [342, 197] width 31 height 16
click at [561, 198] on div "Save" at bounding box center [568, 196] width 14 height 7
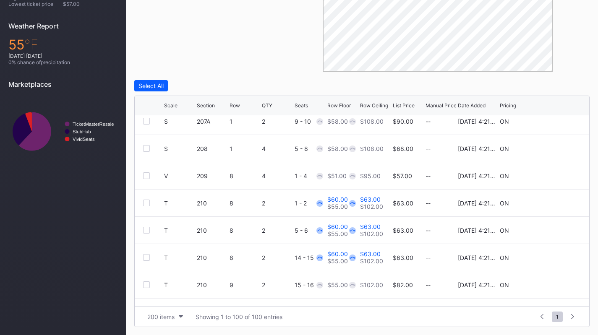
scroll to position [1971, 0]
click at [552, 201] on icon at bounding box center [555, 204] width 6 height 6
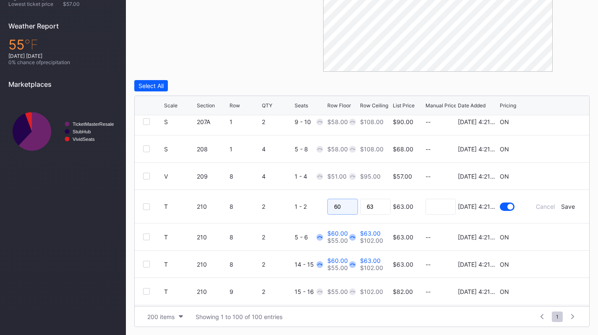
click at [340, 207] on input "60" at bounding box center [342, 207] width 31 height 16
click at [561, 206] on div "Save" at bounding box center [568, 206] width 14 height 7
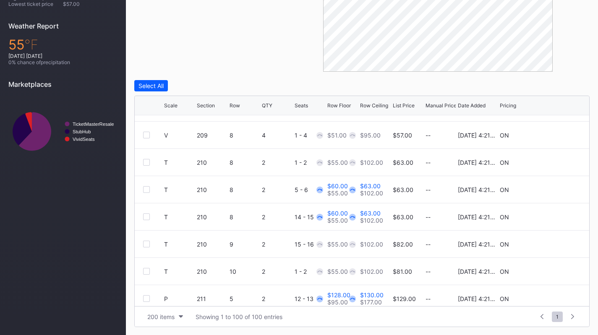
scroll to position [2014, 0]
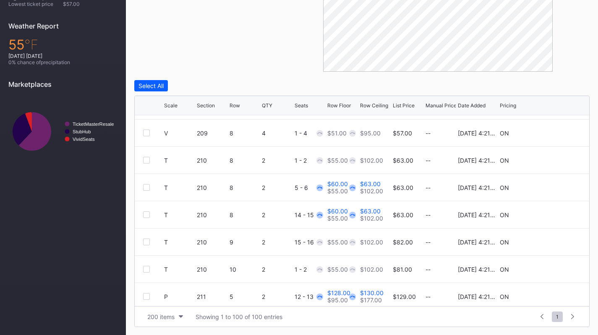
click at [552, 189] on icon at bounding box center [555, 187] width 6 height 6
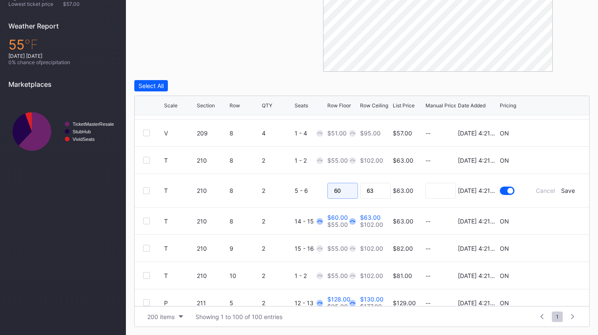
click at [334, 195] on input "60" at bounding box center [342, 191] width 31 height 16
click at [561, 189] on div "Save" at bounding box center [568, 190] width 14 height 7
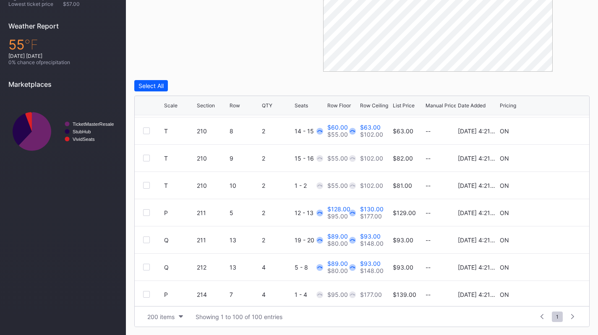
scroll to position [2068, 0]
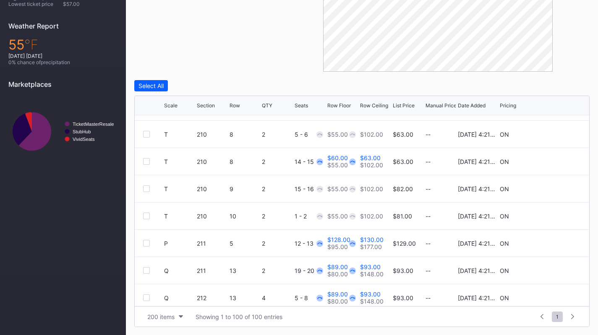
click at [552, 160] on icon at bounding box center [555, 161] width 6 height 6
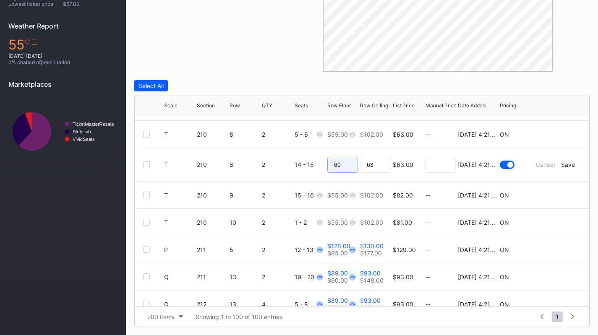
click at [347, 161] on input "60" at bounding box center [342, 165] width 31 height 16
click at [563, 162] on div "Save" at bounding box center [568, 164] width 14 height 7
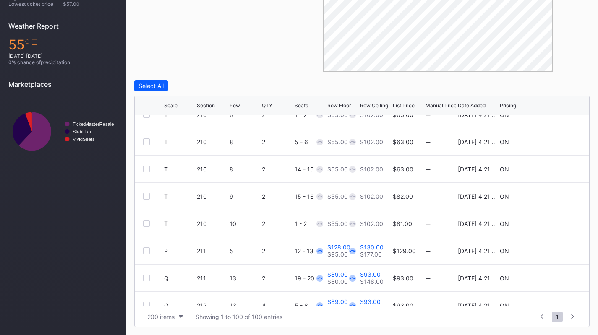
scroll to position [2103, 0]
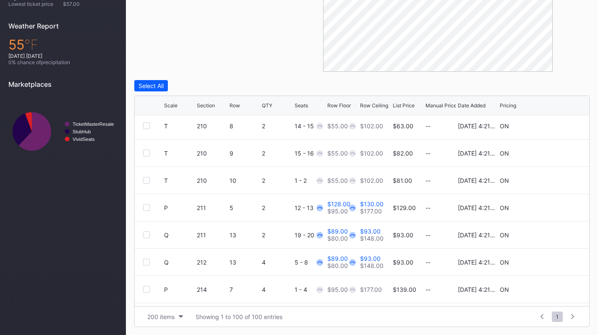
click at [552, 207] on icon at bounding box center [555, 208] width 6 height 6
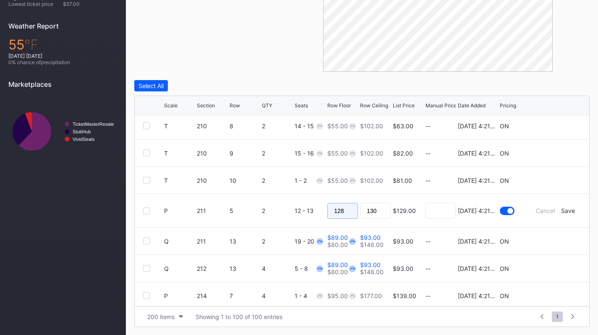
click at [344, 210] on input "128" at bounding box center [342, 211] width 31 height 16
click at [561, 208] on div "Save" at bounding box center [568, 210] width 14 height 7
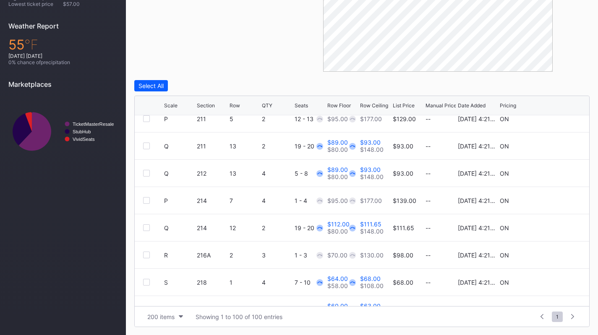
scroll to position [2179, 0]
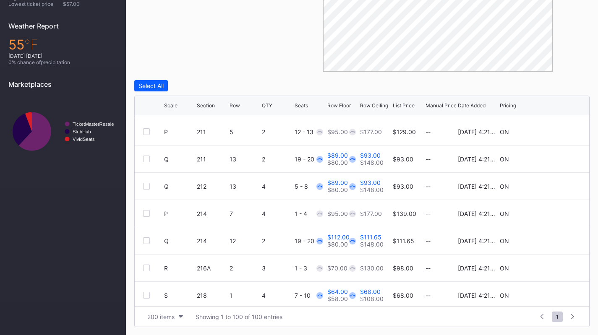
click at [552, 159] on icon at bounding box center [555, 159] width 6 height 6
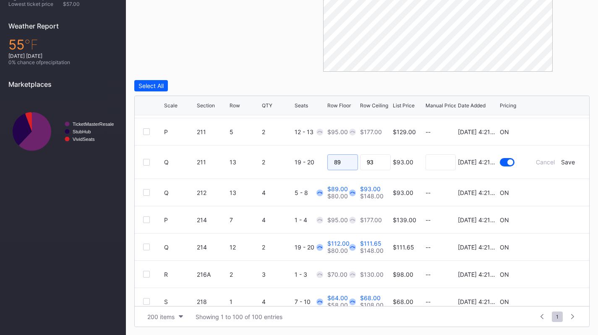
click at [343, 157] on input "89" at bounding box center [342, 162] width 31 height 16
click at [562, 162] on div "Save" at bounding box center [568, 162] width 14 height 7
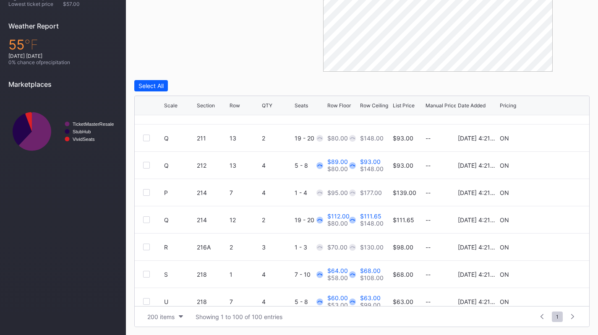
scroll to position [2194, 0]
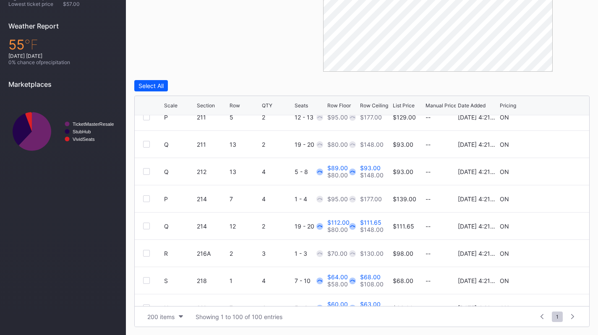
click at [545, 170] on div at bounding box center [555, 172] width 50 height 6
click at [546, 170] on div at bounding box center [555, 172] width 50 height 6
click at [552, 170] on icon at bounding box center [555, 172] width 6 height 6
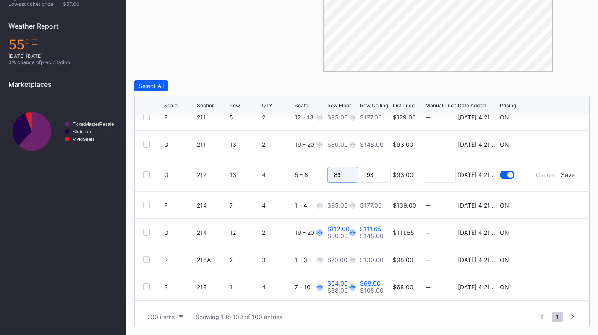
click at [346, 178] on input "89" at bounding box center [342, 175] width 31 height 16
click at [565, 171] on div "Save" at bounding box center [568, 174] width 14 height 7
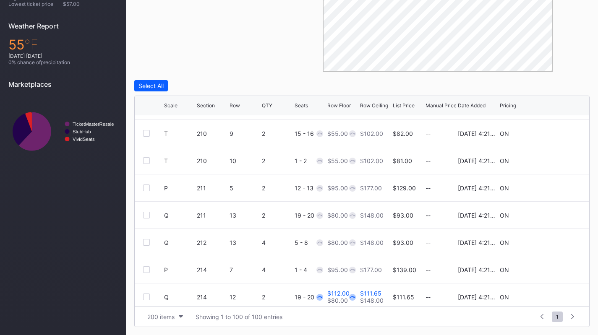
scroll to position [2230, 0]
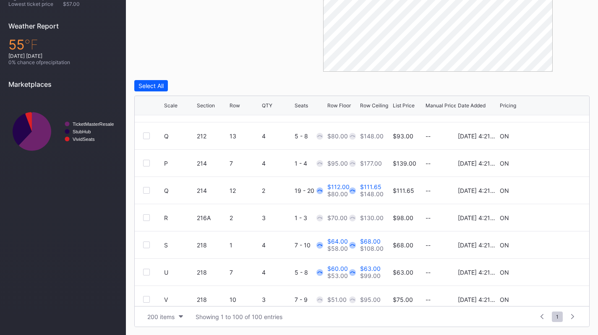
click at [552, 188] on icon at bounding box center [555, 191] width 6 height 6
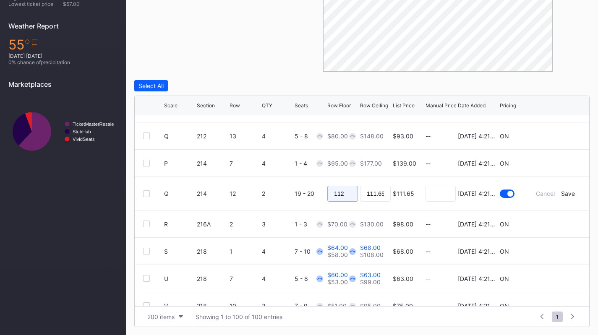
click at [346, 190] on input "112" at bounding box center [342, 194] width 31 height 16
click at [561, 191] on div "Save" at bounding box center [568, 193] width 14 height 7
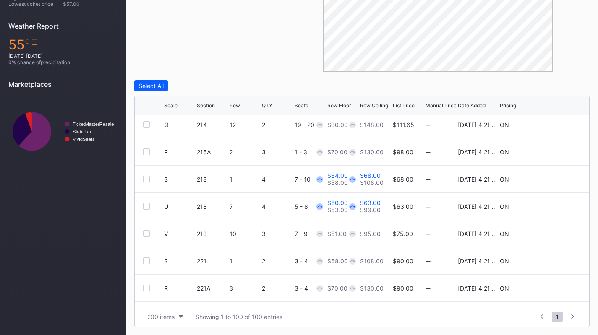
scroll to position [2295, 0]
click at [552, 179] on icon at bounding box center [555, 179] width 6 height 6
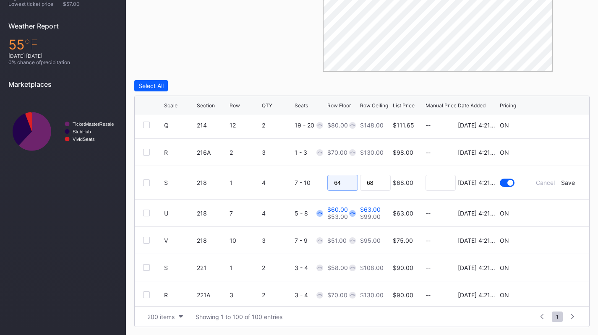
click at [339, 184] on input "64" at bounding box center [342, 183] width 31 height 16
click at [561, 181] on div "Save" at bounding box center [568, 182] width 14 height 7
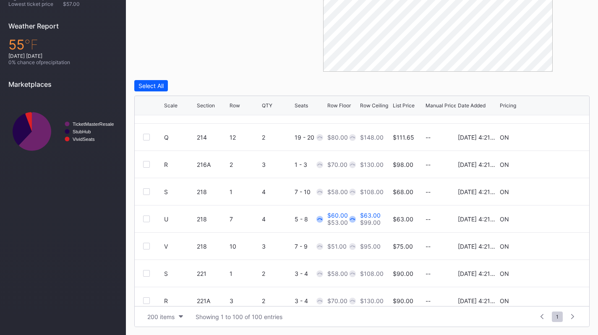
scroll to position [2285, 0]
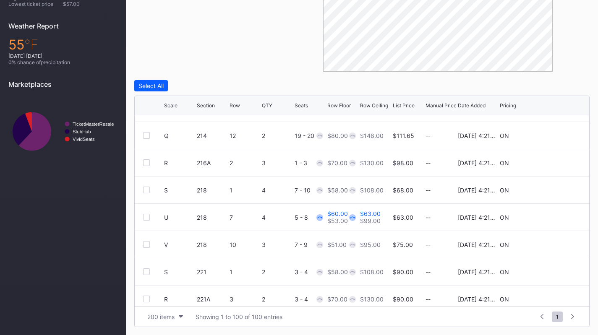
click at [552, 219] on icon at bounding box center [555, 217] width 6 height 6
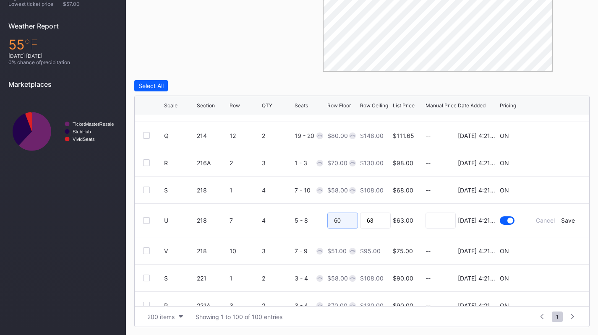
click at [344, 224] on input "60" at bounding box center [342, 221] width 31 height 16
click at [563, 219] on div "Save" at bounding box center [568, 220] width 14 height 7
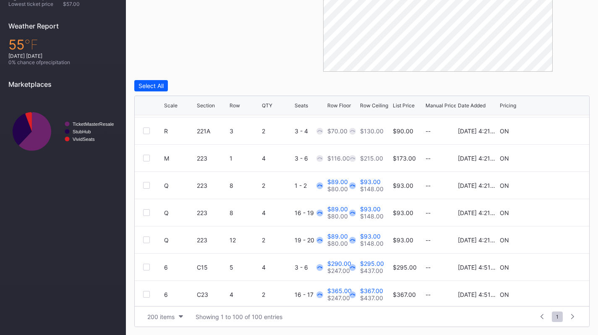
scroll to position [2453, 0]
click at [552, 185] on icon at bounding box center [555, 185] width 6 height 6
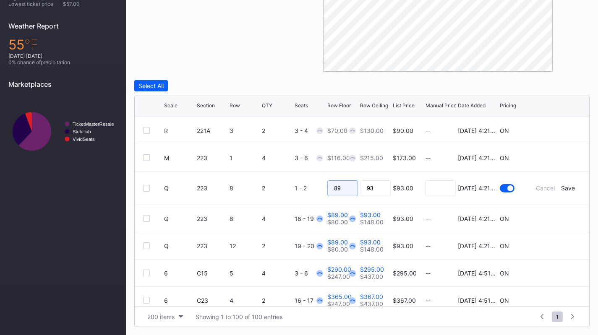
click at [339, 188] on input "89" at bounding box center [342, 188] width 31 height 16
click at [561, 185] on div "Save" at bounding box center [568, 188] width 14 height 7
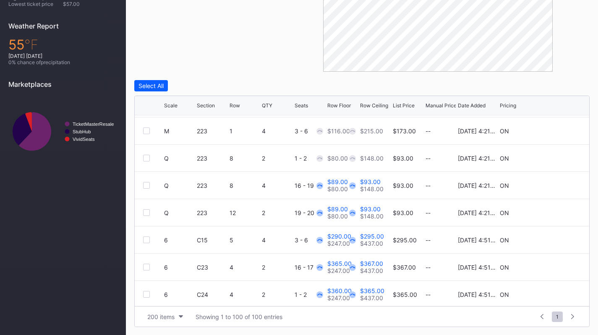
scroll to position [2481, 0]
click at [552, 184] on icon at bounding box center [555, 185] width 6 height 6
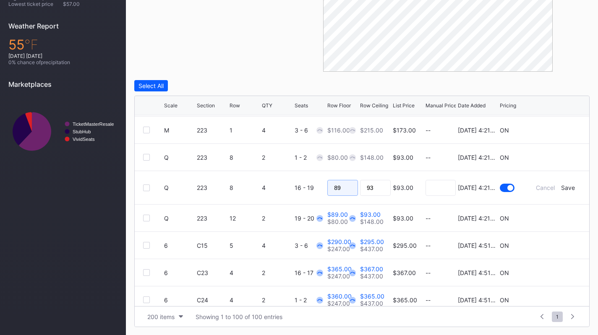
click at [337, 184] on input "89" at bounding box center [342, 188] width 31 height 16
click at [561, 188] on div "Save" at bounding box center [568, 187] width 14 height 7
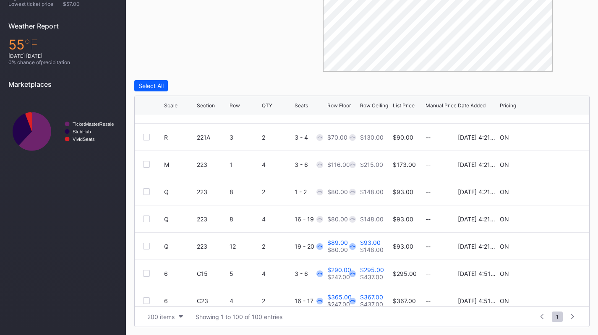
scroll to position [2506, 0]
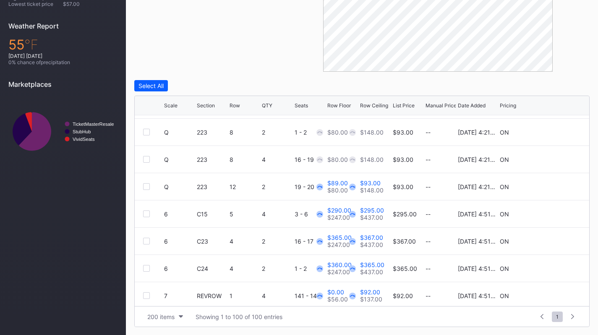
click at [552, 189] on icon at bounding box center [555, 186] width 6 height 6
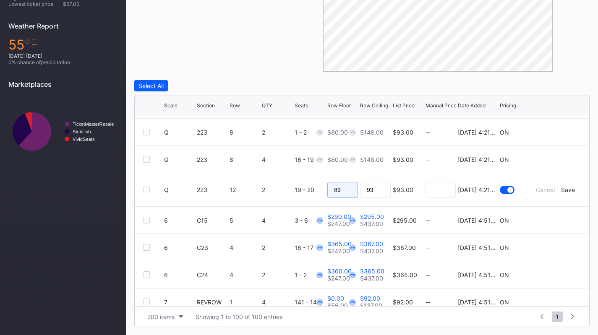
click at [342, 188] on input "89" at bounding box center [342, 190] width 31 height 16
click at [566, 186] on div "Save" at bounding box center [568, 189] width 14 height 7
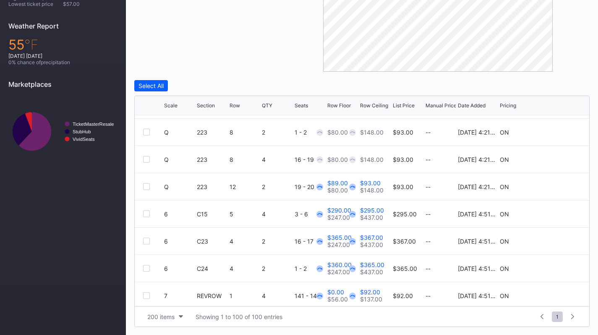
click at [552, 183] on icon at bounding box center [555, 186] width 6 height 6
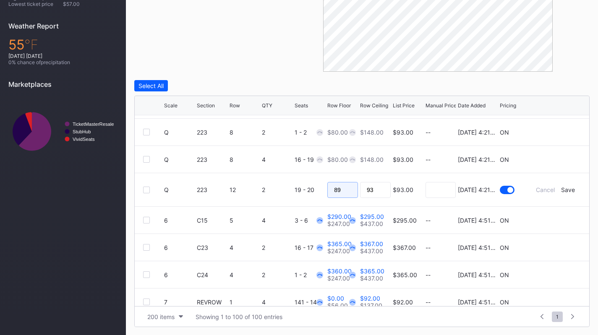
click at [344, 188] on input "89" at bounding box center [342, 190] width 31 height 16
click at [565, 189] on div "Save" at bounding box center [568, 189] width 14 height 7
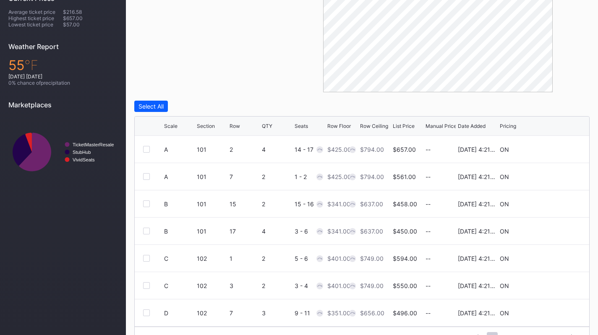
scroll to position [285, 0]
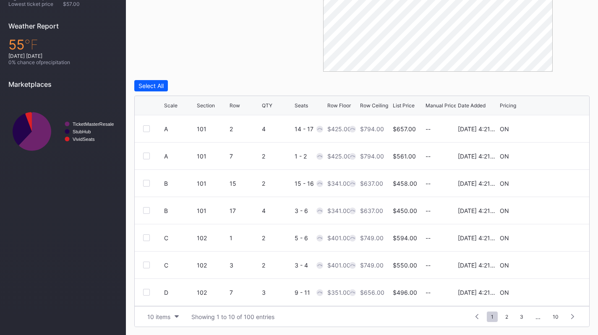
click at [153, 313] on button "10 items" at bounding box center [163, 316] width 40 height 11
click at [154, 298] on div "200 items" at bounding box center [162, 295] width 27 height 7
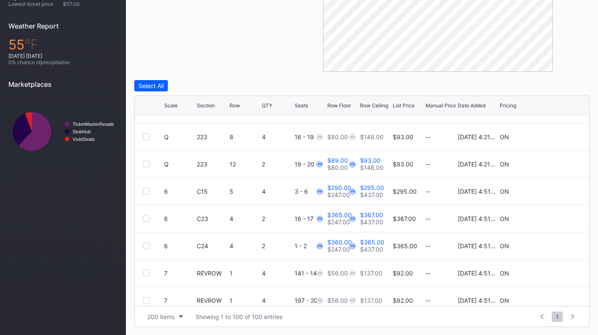
scroll to position [2529, 0]
click at [552, 162] on icon at bounding box center [555, 164] width 6 height 6
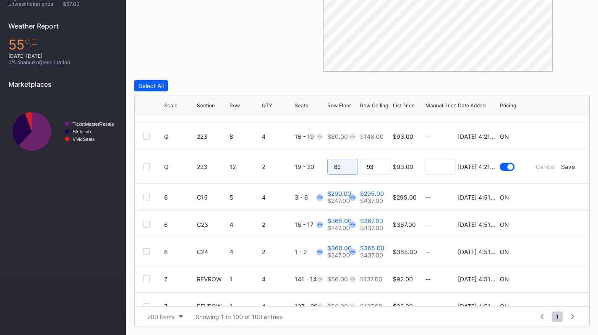
click at [347, 169] on input "89" at bounding box center [342, 167] width 31 height 16
click at [564, 165] on div "Save" at bounding box center [568, 166] width 14 height 7
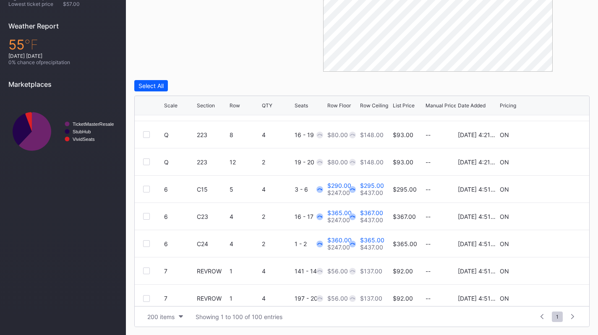
scroll to position [2531, 0]
click at [552, 189] on icon at bounding box center [555, 188] width 6 height 6
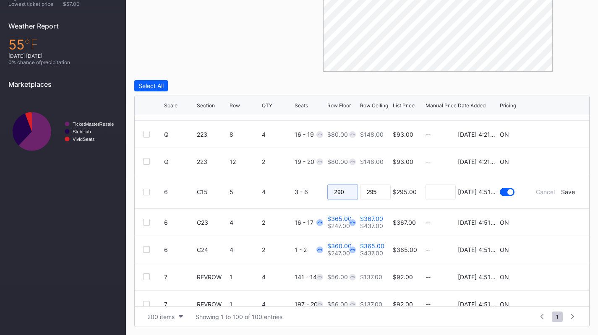
click at [345, 190] on input "290" at bounding box center [342, 192] width 31 height 16
click at [561, 192] on div "Save" at bounding box center [568, 191] width 14 height 7
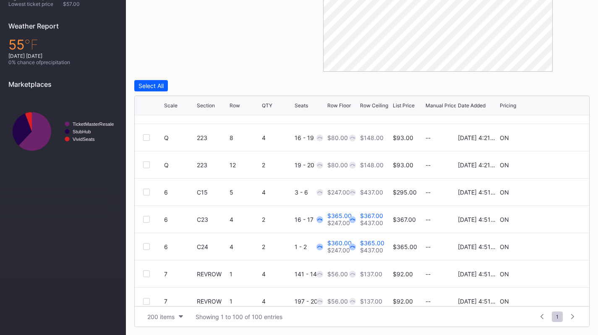
scroll to position [2537, 0]
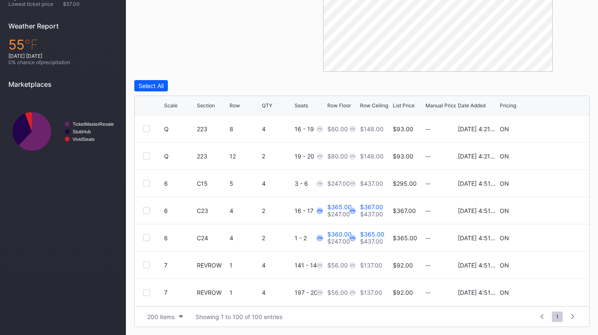
click at [552, 212] on icon at bounding box center [555, 211] width 6 height 6
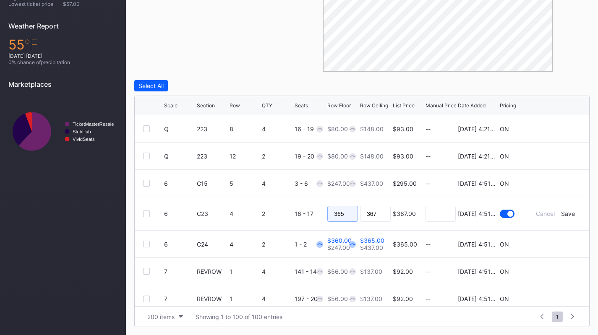
click at [347, 211] on input "365" at bounding box center [342, 214] width 31 height 16
click at [561, 212] on div "Save" at bounding box center [568, 213] width 14 height 7
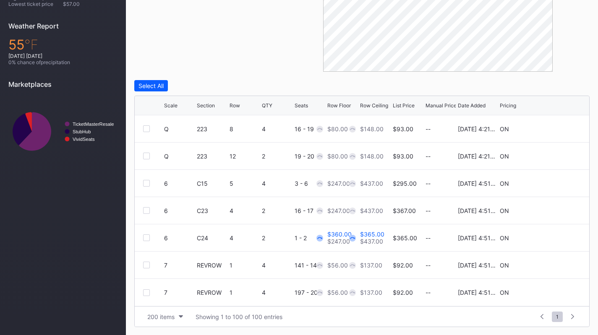
click at [552, 238] on icon at bounding box center [555, 238] width 6 height 6
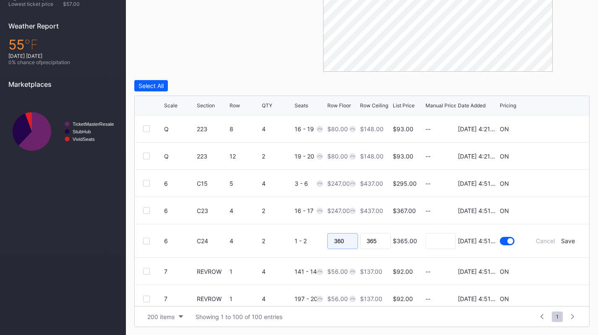
click at [344, 238] on input "360" at bounding box center [342, 241] width 31 height 16
click at [561, 239] on div "Save" at bounding box center [568, 241] width 14 height 7
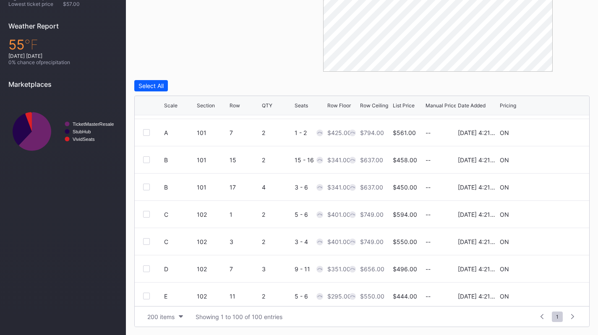
scroll to position [0, 0]
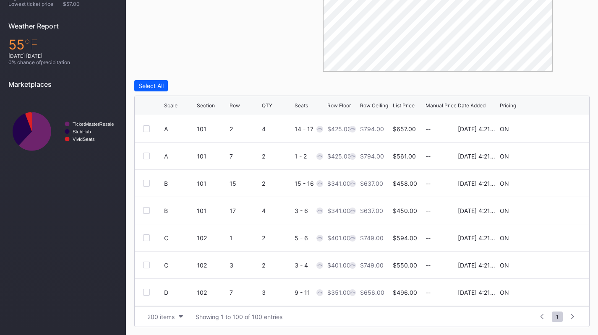
click at [160, 82] on div "Select All" at bounding box center [150, 85] width 25 height 7
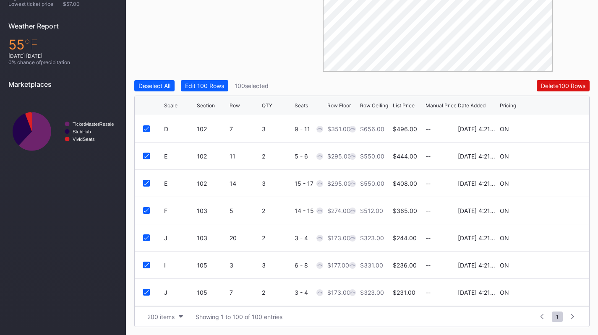
scroll to position [165, 0]
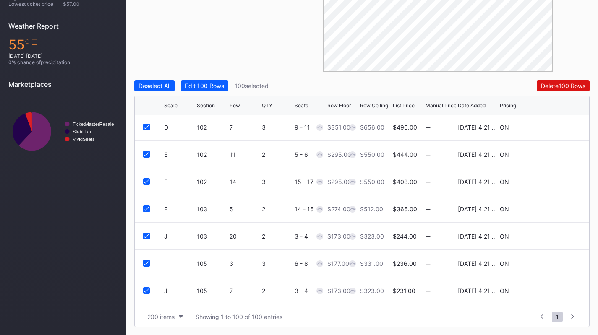
click at [210, 88] on div "Edit 100 Rows" at bounding box center [204, 85] width 39 height 7
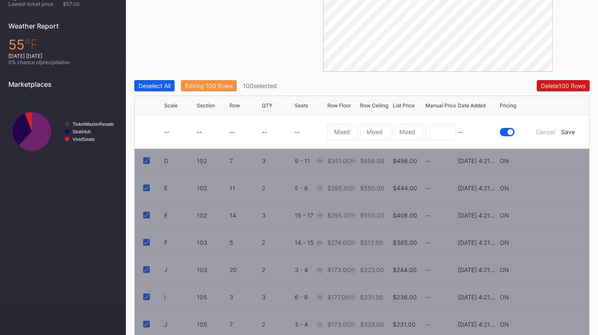
click at [501, 136] on div at bounding box center [515, 131] width 31 height 33
click at [504, 135] on div at bounding box center [507, 132] width 15 height 8
click at [569, 133] on div "Save" at bounding box center [568, 131] width 14 height 7
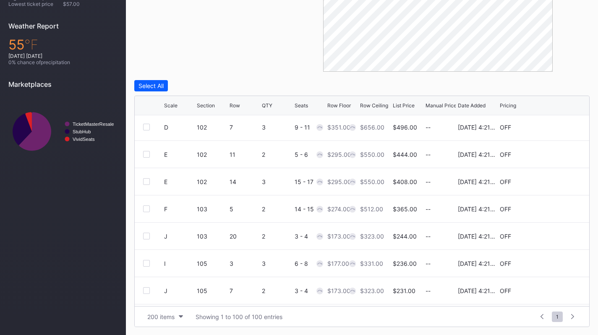
scroll to position [0, 0]
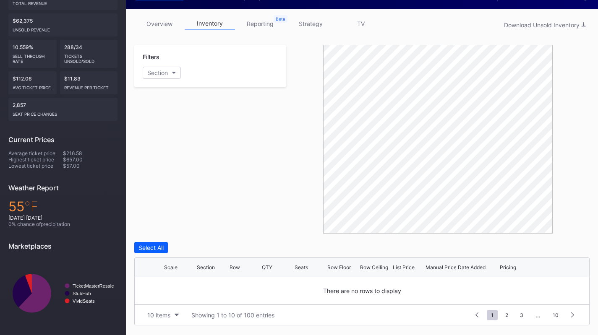
scroll to position [265, 0]
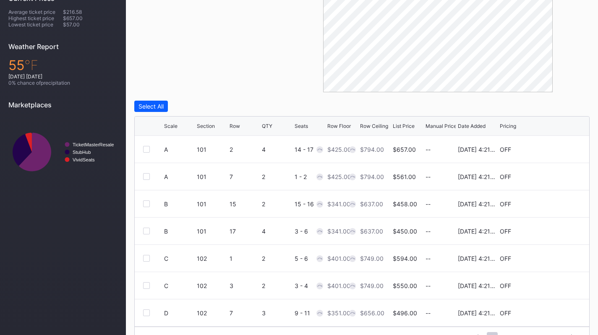
click at [165, 107] on button "Select All" at bounding box center [151, 106] width 34 height 11
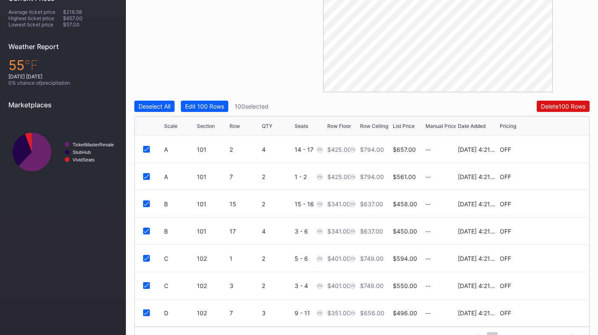
click at [206, 106] on div "Edit 100 Rows" at bounding box center [204, 106] width 39 height 7
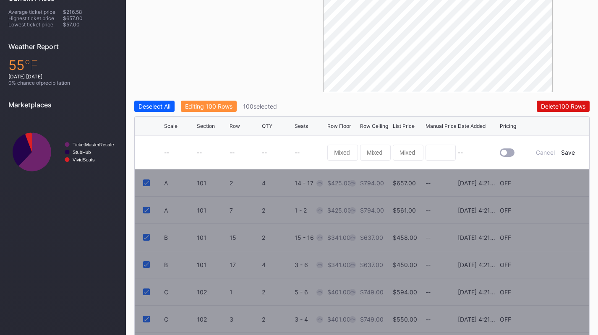
click at [505, 151] on div at bounding box center [504, 153] width 6 height 6
click at [572, 151] on div "Save" at bounding box center [568, 152] width 14 height 7
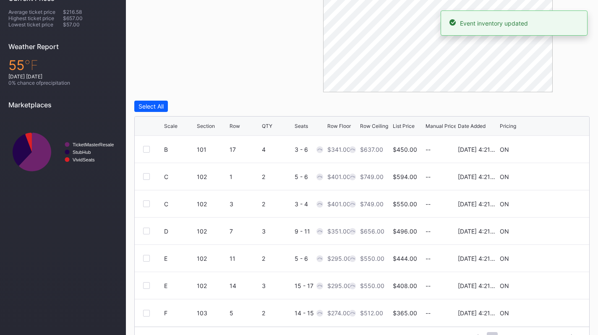
scroll to position [285, 0]
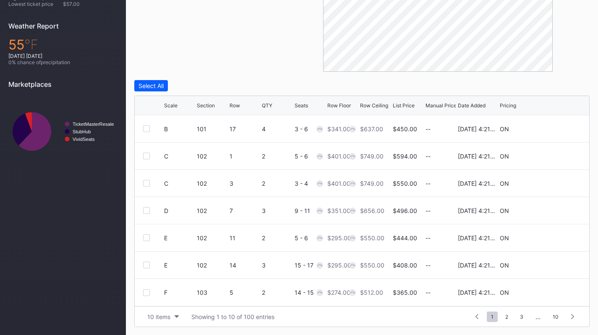
click at [165, 312] on button "10 items" at bounding box center [163, 316] width 40 height 11
click at [170, 299] on div "200 items" at bounding box center [163, 296] width 40 height 16
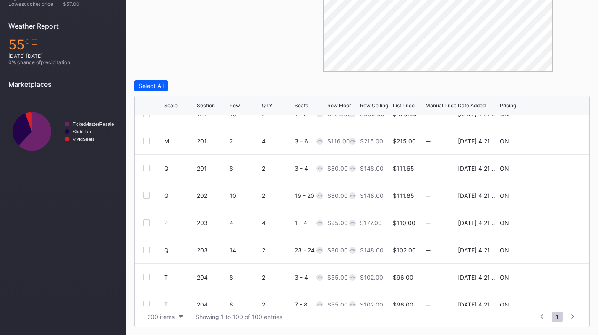
scroll to position [1595, 0]
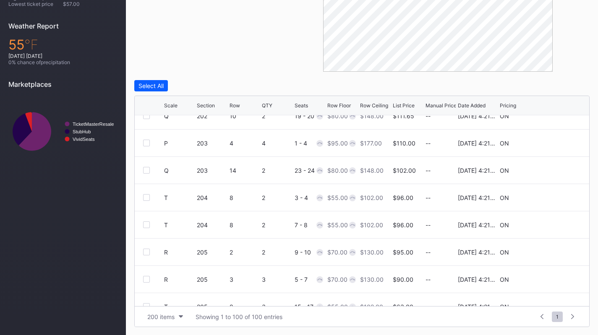
click at [338, 104] on div "Row Floor" at bounding box center [339, 105] width 24 height 6
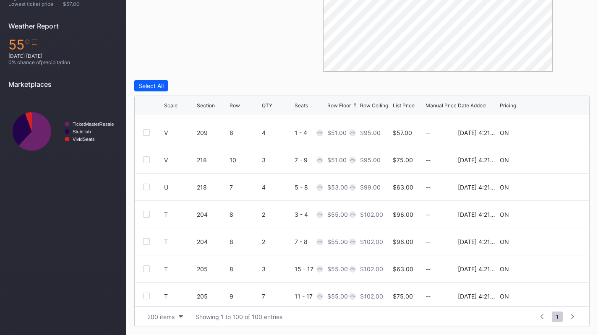
scroll to position [0, 0]
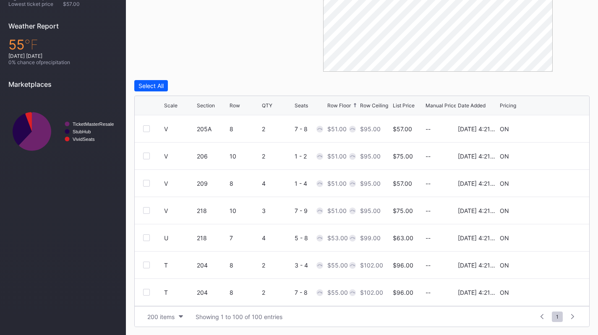
click at [209, 106] on div "Section" at bounding box center [206, 105] width 18 height 6
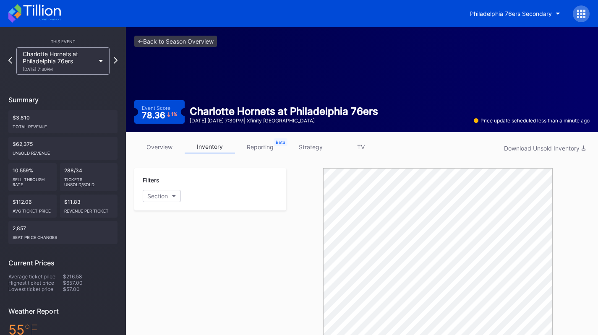
click at [101, 49] on div "Charlotte Hornets at Philadelphia 76ers 10/25 Saturday 7:30PM" at bounding box center [62, 60] width 93 height 27
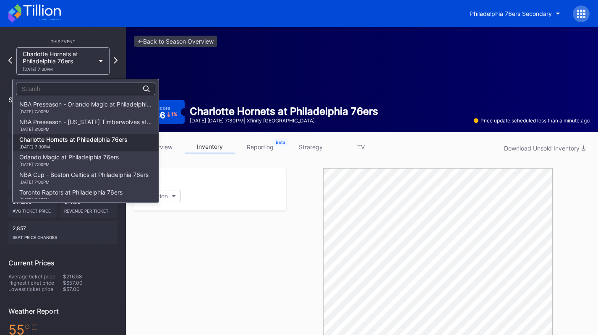
scroll to position [35, 0]
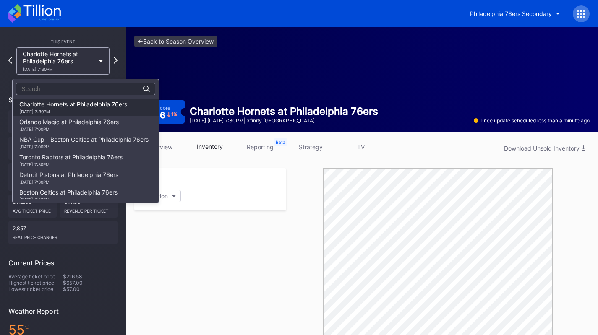
click at [83, 121] on div "Orlando Magic at Philadelphia 76ers 10/27 Monday 7:00PM" at bounding box center [68, 124] width 99 height 13
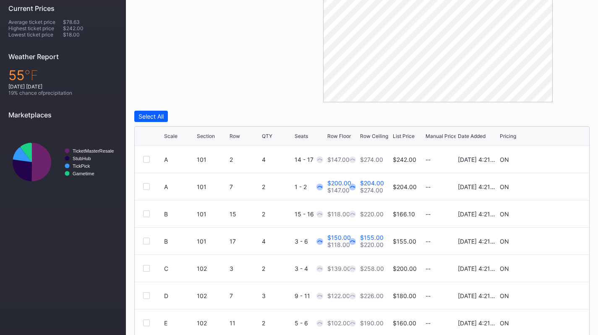
scroll to position [255, 0]
click at [552, 186] on icon at bounding box center [555, 186] width 6 height 6
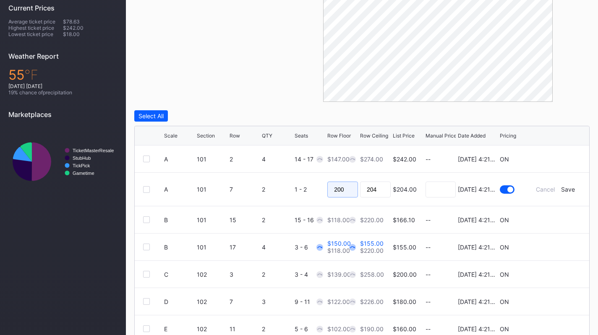
click at [332, 194] on input "200" at bounding box center [342, 190] width 31 height 16
click at [560, 185] on form "A 101 7 2 1 - 2 $204.00 8/14/2025 4:21PM Cancel Save" at bounding box center [372, 189] width 417 height 33
click at [561, 186] on div "Save" at bounding box center [568, 189] width 14 height 7
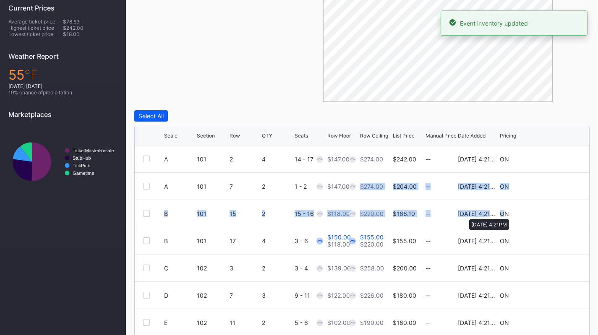
drag, startPoint x: 500, startPoint y: 221, endPoint x: 299, endPoint y: 196, distance: 202.1
click at [299, 196] on div "A 101 2 4 14 - 17 $147.00 $274.00 $242.00 -- 8/14/2025 4:21PM ON A 101 7 2 1 - …" at bounding box center [362, 241] width 454 height 191
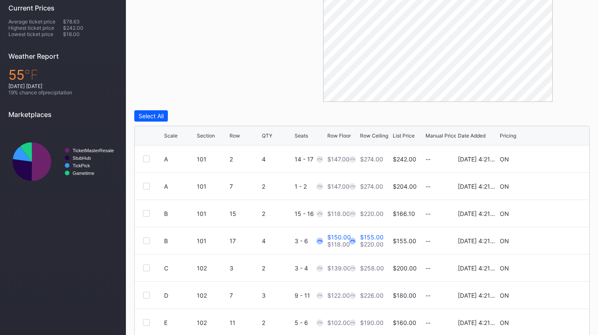
click at [552, 240] on icon at bounding box center [555, 241] width 6 height 6
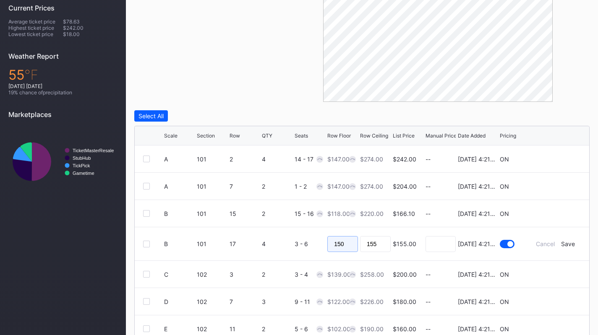
click at [333, 240] on input "150" at bounding box center [342, 244] width 31 height 16
click at [567, 240] on form "B 101 17 4 3 - 6 $155.00 8/14/2025 4:21PM Cancel Save" at bounding box center [372, 243] width 417 height 33
click at [564, 243] on div "Save" at bounding box center [568, 243] width 14 height 7
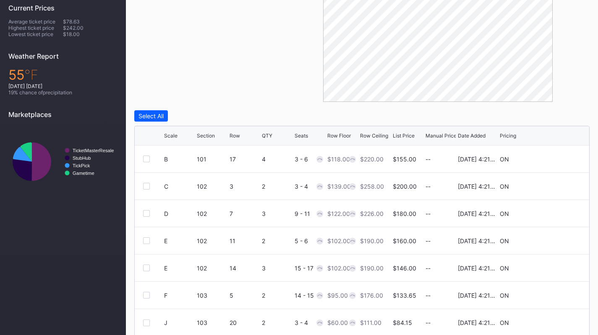
scroll to position [285, 0]
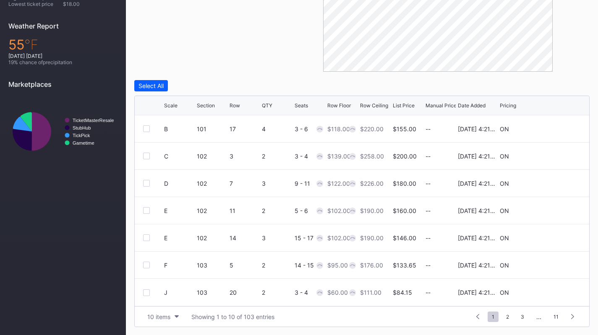
click at [172, 314] on button "10 items" at bounding box center [163, 316] width 40 height 11
click at [172, 301] on div "200 items" at bounding box center [163, 296] width 40 height 16
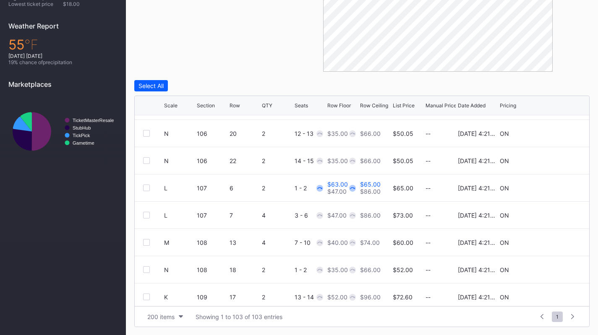
scroll to position [392, 0]
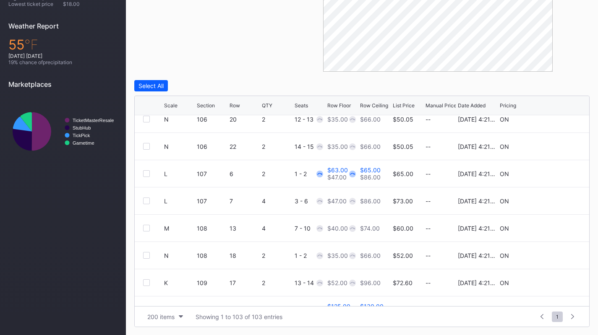
click at [552, 174] on icon at bounding box center [555, 174] width 6 height 6
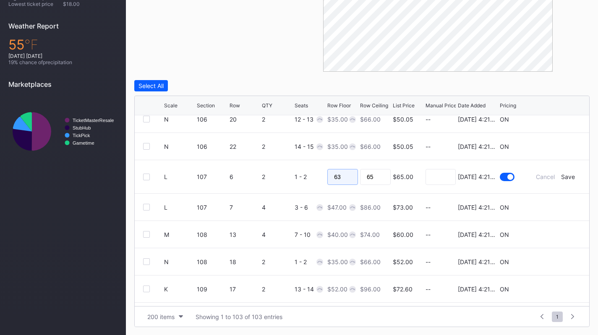
click at [346, 174] on input "63" at bounding box center [342, 177] width 31 height 16
click at [561, 178] on div "Save" at bounding box center [568, 176] width 14 height 7
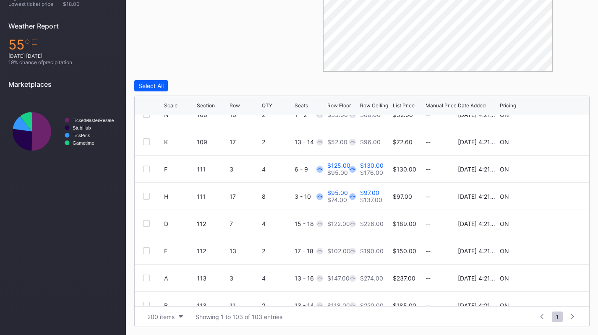
scroll to position [533, 0]
click at [552, 168] on icon at bounding box center [555, 169] width 6 height 6
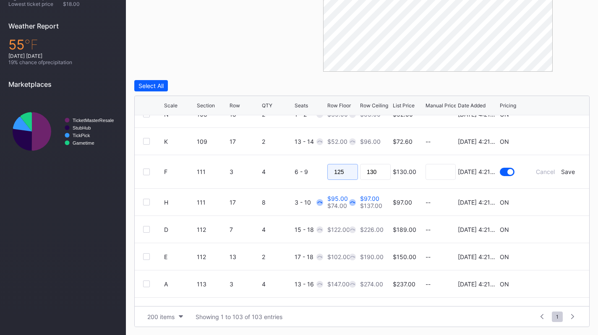
click at [340, 167] on input "125" at bounding box center [342, 172] width 31 height 16
click at [561, 170] on div "Save" at bounding box center [568, 171] width 14 height 7
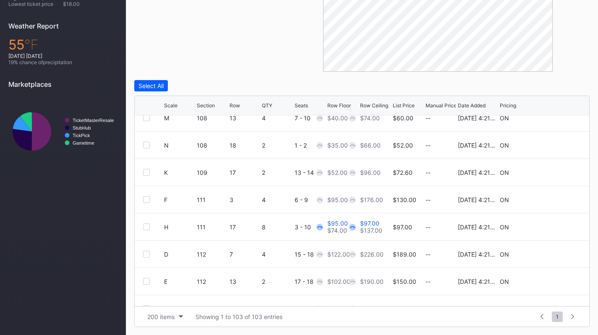
scroll to position [517, 0]
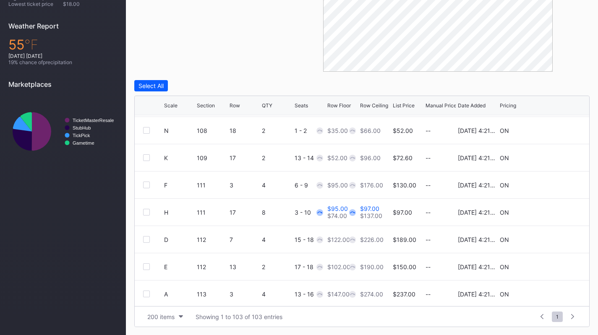
click at [552, 212] on icon at bounding box center [555, 212] width 6 height 6
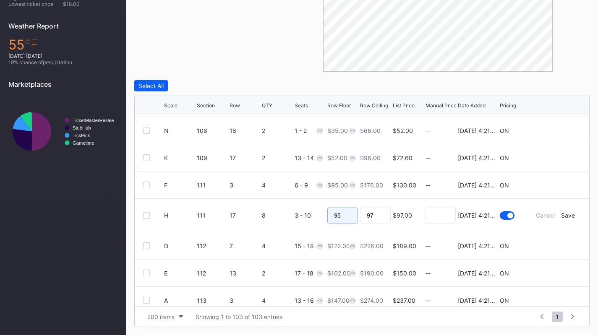
click at [351, 217] on input "95" at bounding box center [342, 216] width 31 height 16
click at [561, 215] on div "Save" at bounding box center [568, 215] width 14 height 7
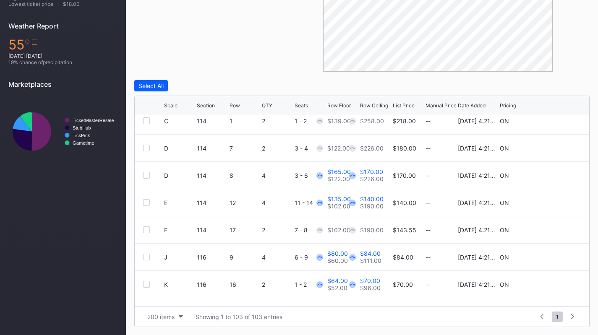
scroll to position [772, 0]
click at [552, 174] on icon at bounding box center [555, 175] width 6 height 6
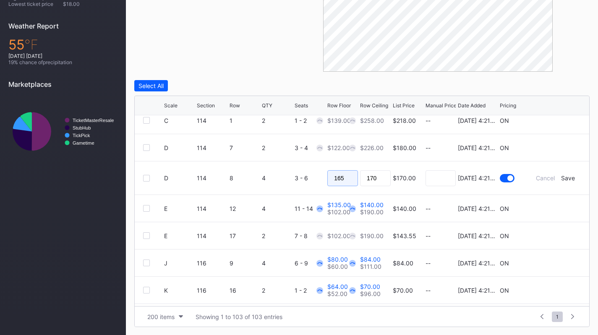
click at [350, 173] on input "165" at bounding box center [342, 178] width 31 height 16
click at [564, 176] on div "Save" at bounding box center [568, 178] width 14 height 7
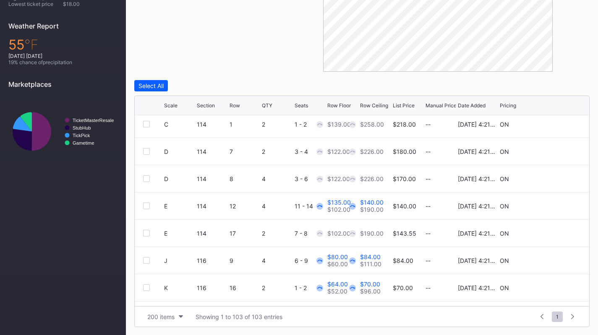
scroll to position [769, 0]
click at [552, 205] on icon at bounding box center [555, 205] width 6 height 6
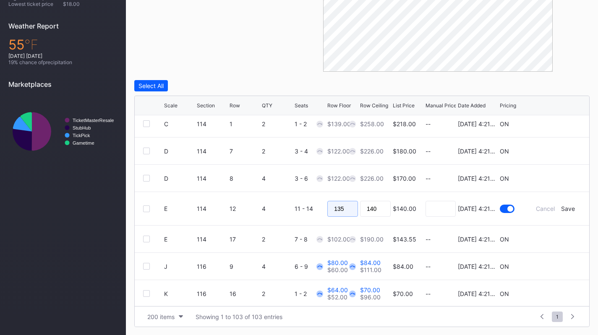
click at [351, 204] on input "135" at bounding box center [342, 209] width 31 height 16
click at [564, 208] on div "Save" at bounding box center [568, 208] width 14 height 7
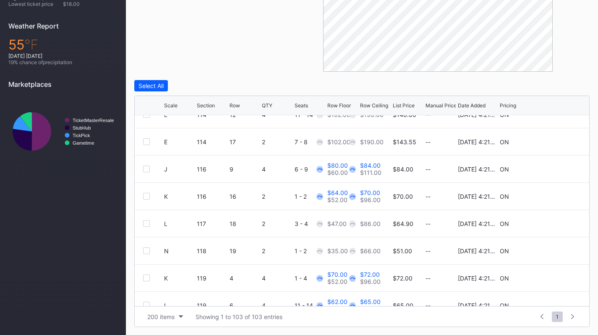
scroll to position [860, 0]
click at [552, 168] on icon at bounding box center [555, 169] width 6 height 6
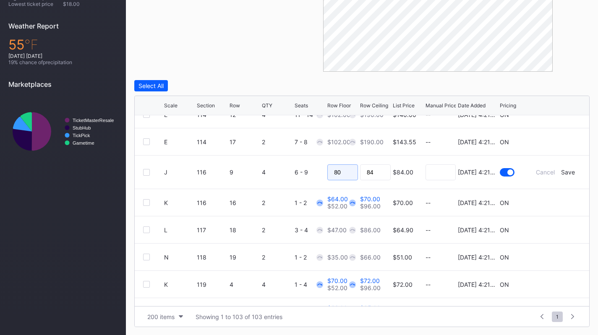
click at [340, 173] on input "80" at bounding box center [342, 173] width 31 height 16
click at [562, 171] on div "Save" at bounding box center [568, 172] width 14 height 7
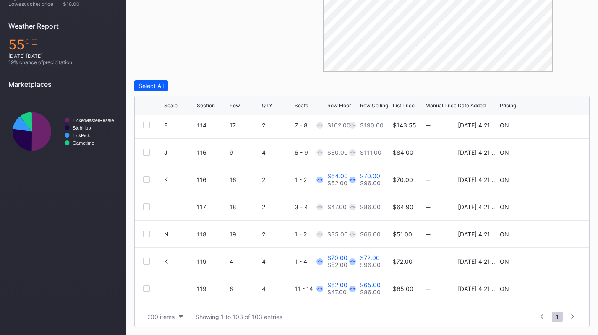
scroll to position [876, 0]
click at [552, 179] on icon at bounding box center [555, 180] width 6 height 6
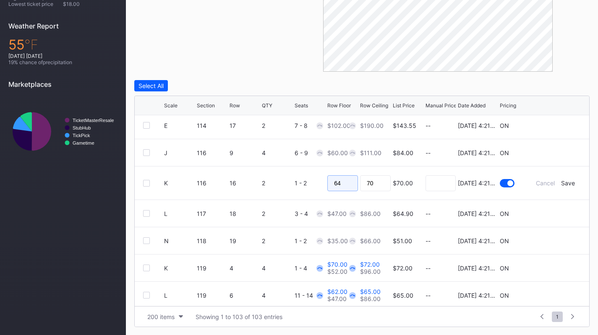
click at [348, 180] on input "64" at bounding box center [342, 183] width 31 height 16
click at [561, 183] on div "Save" at bounding box center [568, 183] width 14 height 7
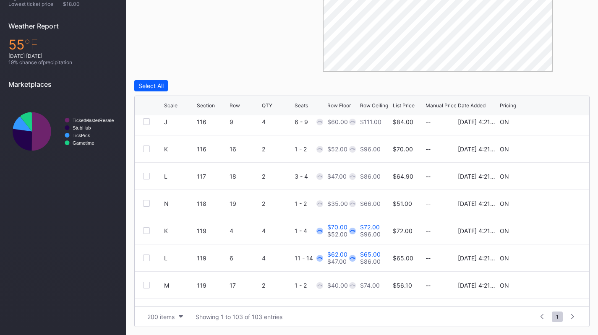
scroll to position [978, 0]
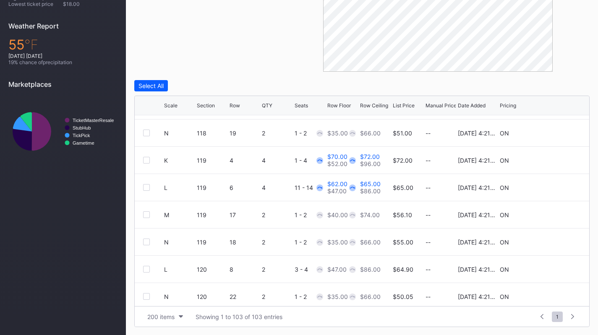
click at [550, 155] on div "K 119 4 4 1 - 4 $70.00 $52.00 $72.00 $96.00 $72.00 -- 8/14/2025 4:21PM ON" at bounding box center [362, 160] width 454 height 27
click at [552, 159] on icon at bounding box center [555, 160] width 6 height 6
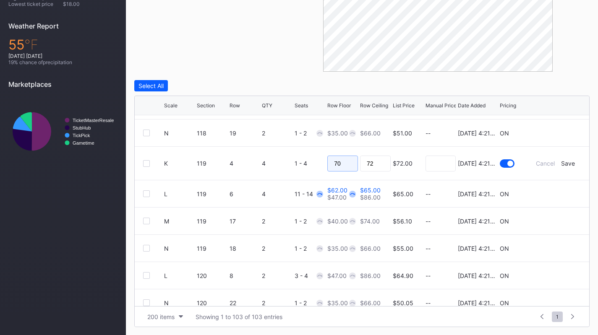
click at [331, 161] on input "70" at bounding box center [342, 164] width 31 height 16
click at [561, 165] on div "Save" at bounding box center [568, 163] width 14 height 7
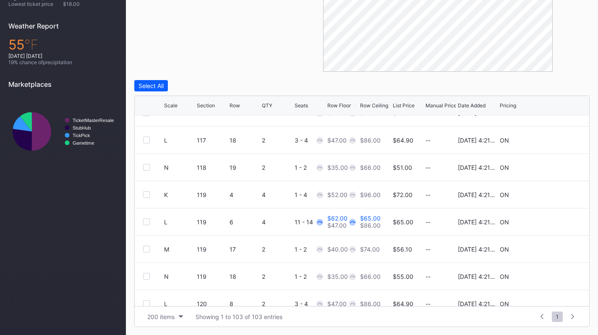
scroll to position [951, 0]
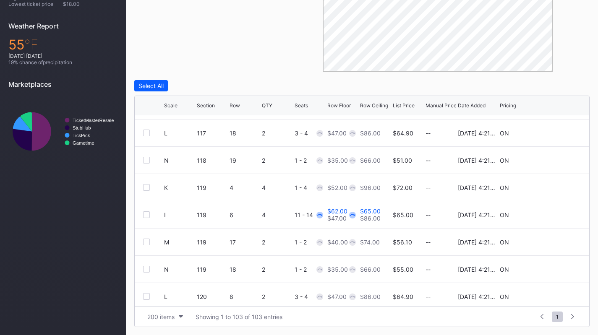
click at [552, 215] on icon at bounding box center [555, 215] width 6 height 6
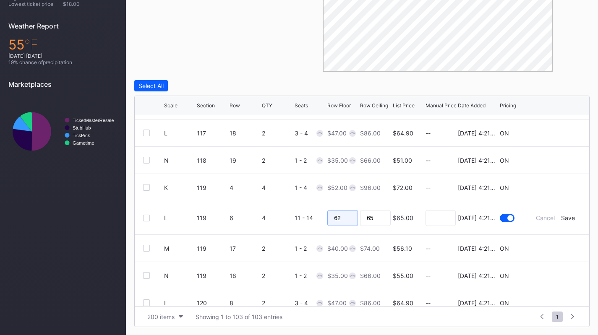
click at [343, 214] on input "62" at bounding box center [342, 218] width 31 height 16
click at [561, 219] on div "Save" at bounding box center [568, 217] width 14 height 7
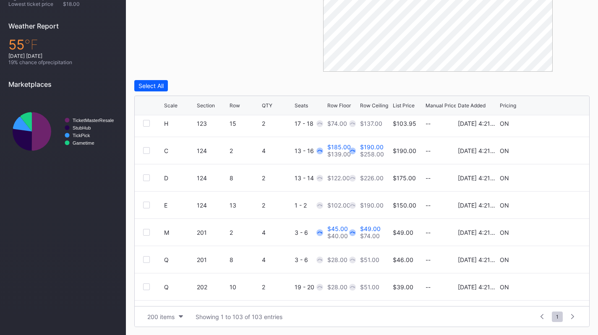
scroll to position [1370, 0]
click at [552, 150] on icon at bounding box center [555, 150] width 6 height 6
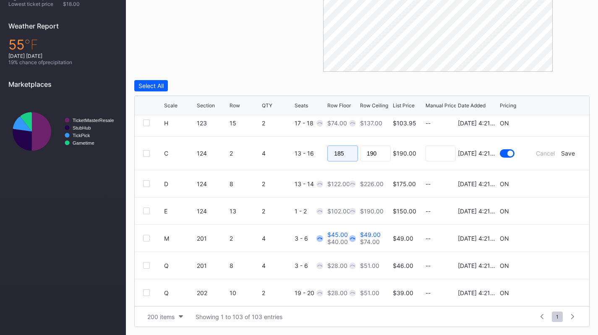
click at [344, 155] on input "185" at bounding box center [342, 154] width 31 height 16
click at [561, 152] on div "Save" at bounding box center [568, 153] width 14 height 7
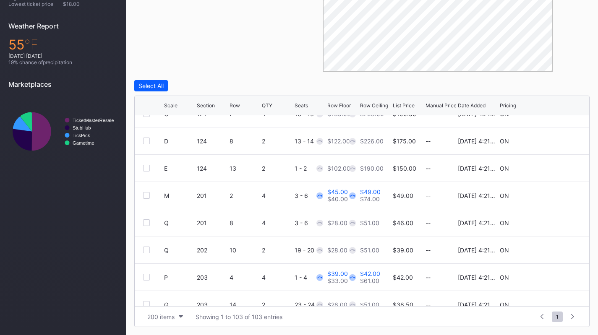
scroll to position [1407, 0]
click at [552, 193] on icon at bounding box center [555, 194] width 6 height 6
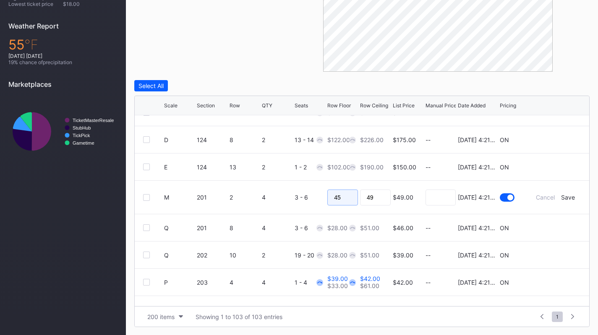
click at [330, 196] on input "45" at bounding box center [342, 198] width 31 height 16
click at [561, 197] on div "Save" at bounding box center [568, 197] width 14 height 7
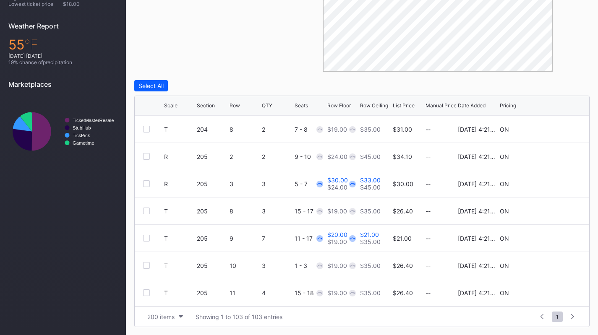
scroll to position [1637, 0]
click at [552, 184] on icon at bounding box center [555, 183] width 6 height 6
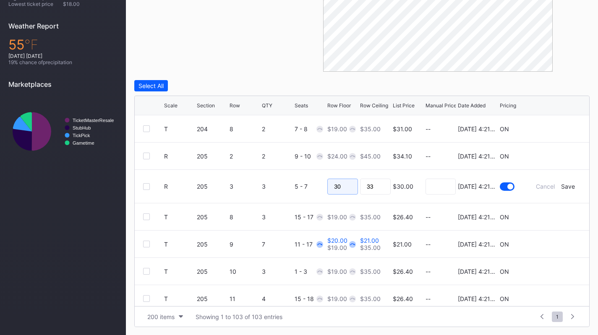
click at [353, 182] on input "30" at bounding box center [342, 187] width 31 height 16
click at [561, 187] on div "Save" at bounding box center [568, 186] width 14 height 7
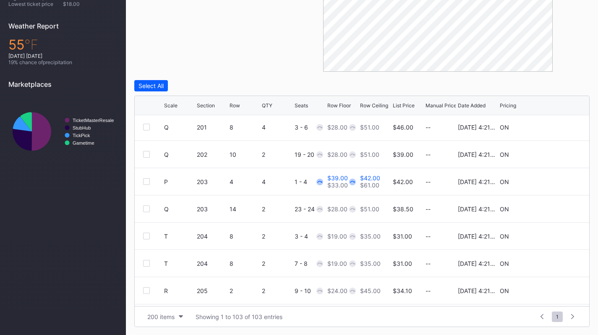
scroll to position [1482, 0]
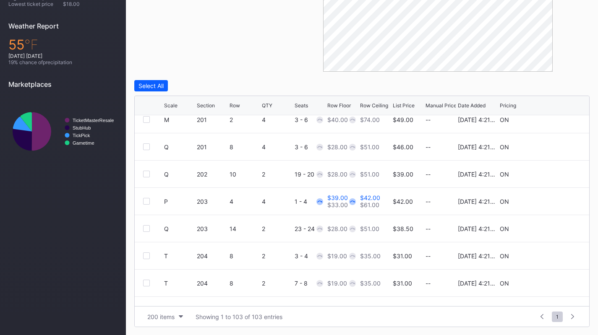
click at [552, 201] on icon at bounding box center [555, 201] width 6 height 6
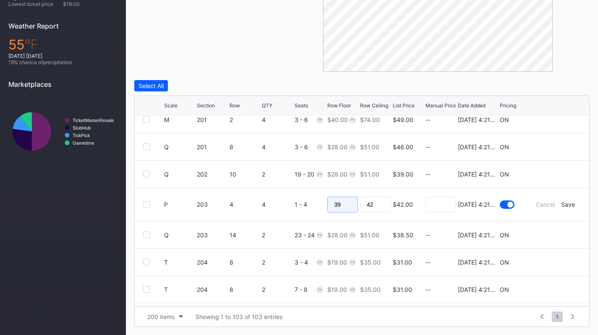
click at [345, 200] on input "39" at bounding box center [342, 205] width 31 height 16
click at [561, 201] on div "Save" at bounding box center [568, 204] width 14 height 7
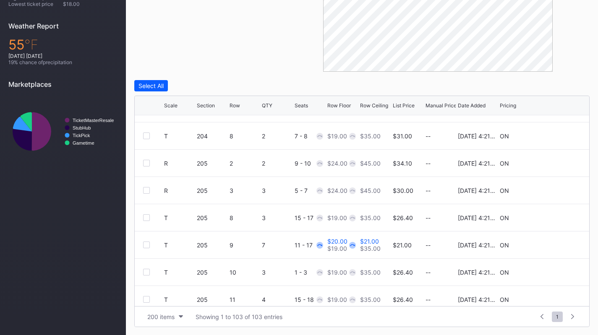
scroll to position [1628, 0]
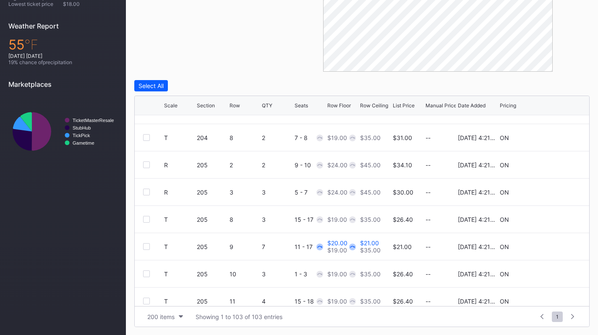
click at [552, 249] on icon at bounding box center [555, 247] width 6 height 6
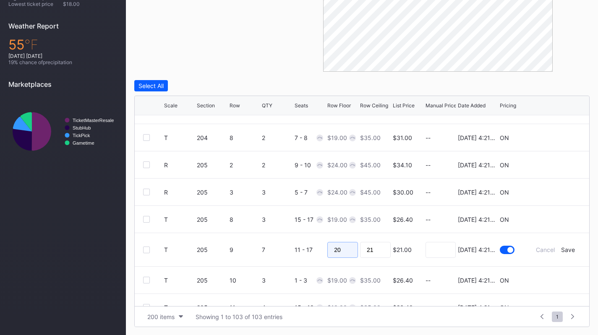
click at [347, 245] on input "20" at bounding box center [342, 250] width 31 height 16
click at [562, 249] on div "Save" at bounding box center [568, 249] width 14 height 7
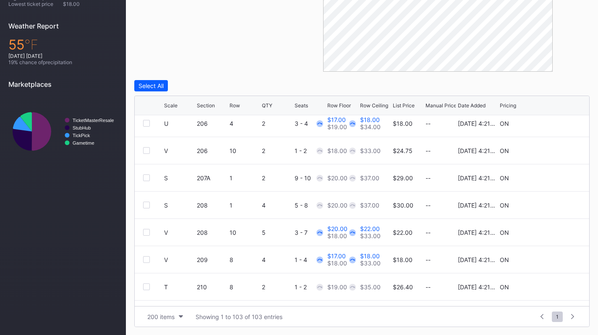
scroll to position [1872, 0]
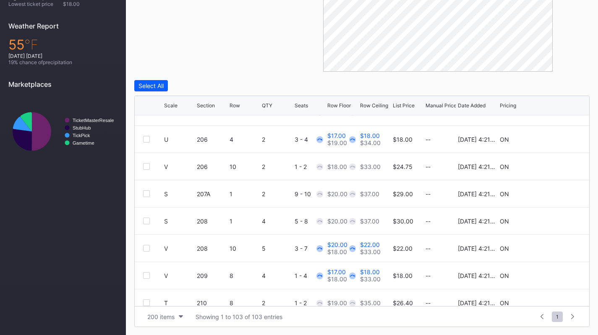
click at [552, 141] on icon at bounding box center [555, 139] width 6 height 6
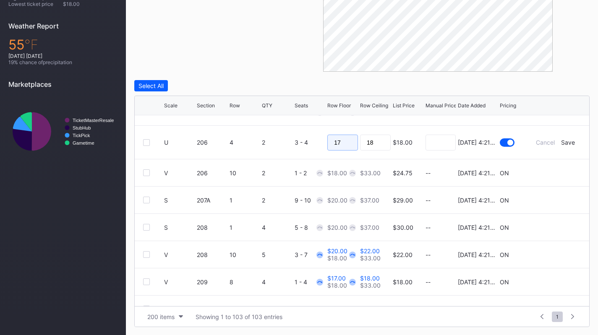
click at [348, 145] on input "17" at bounding box center [342, 143] width 31 height 16
click at [564, 142] on div "Save" at bounding box center [568, 142] width 14 height 7
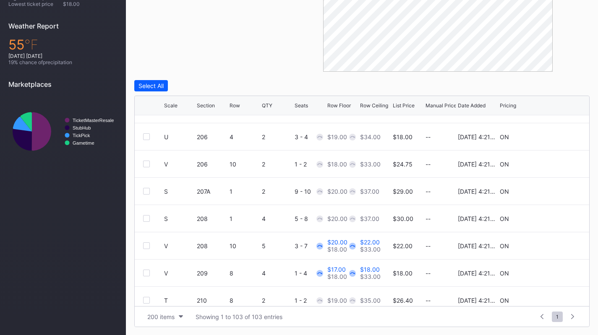
scroll to position [1798, 0]
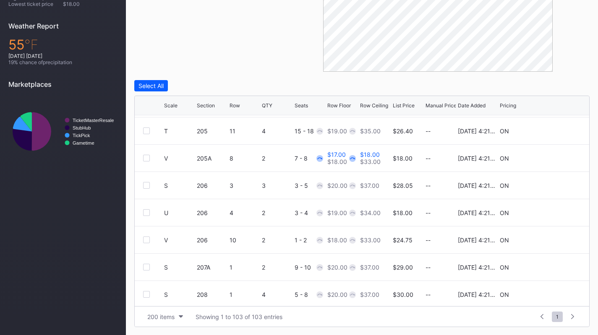
click at [552, 157] on icon at bounding box center [555, 158] width 6 height 6
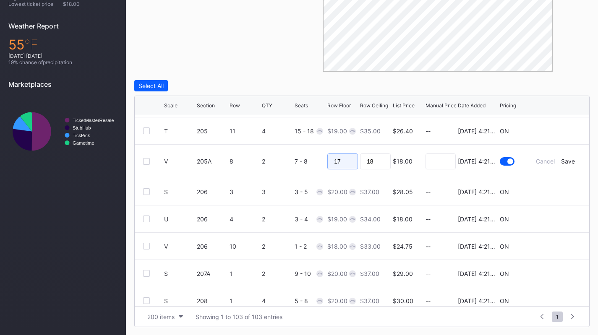
click at [345, 161] on input "17" at bounding box center [342, 162] width 31 height 16
click at [566, 160] on div "Save" at bounding box center [568, 161] width 14 height 7
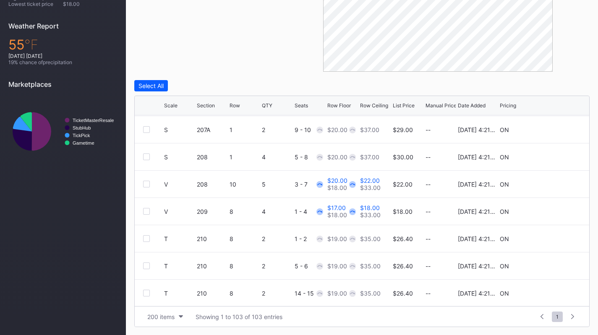
scroll to position [1936, 0]
click at [552, 183] on icon at bounding box center [555, 184] width 6 height 6
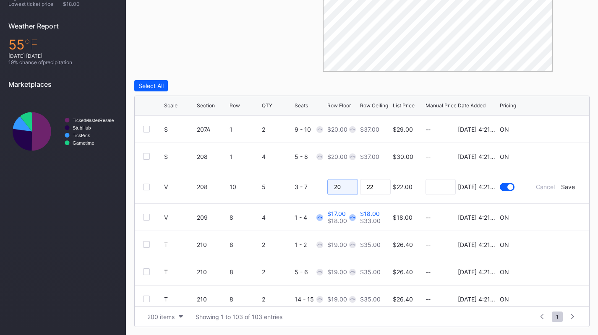
click at [344, 190] on input "20" at bounding box center [342, 187] width 31 height 16
click at [566, 187] on div "Save" at bounding box center [568, 186] width 14 height 7
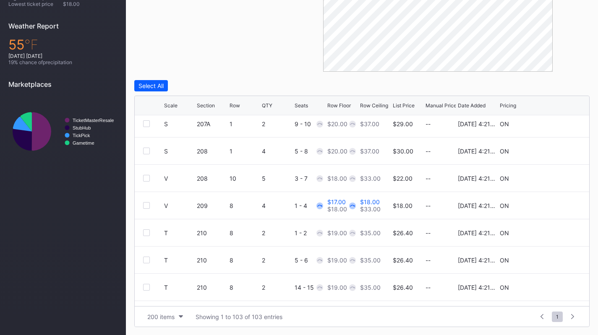
scroll to position [1942, 0]
click at [552, 204] on icon at bounding box center [555, 205] width 6 height 6
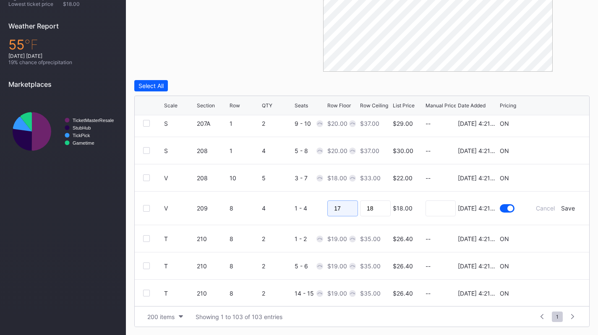
click at [338, 214] on input "17" at bounding box center [342, 209] width 31 height 16
click at [561, 206] on div "Save" at bounding box center [568, 208] width 14 height 7
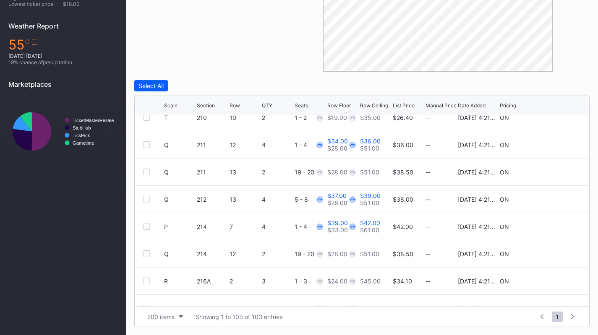
scroll to position [2167, 0]
click at [554, 143] on div at bounding box center [555, 144] width 50 height 6
click at [552, 144] on icon at bounding box center [555, 144] width 6 height 6
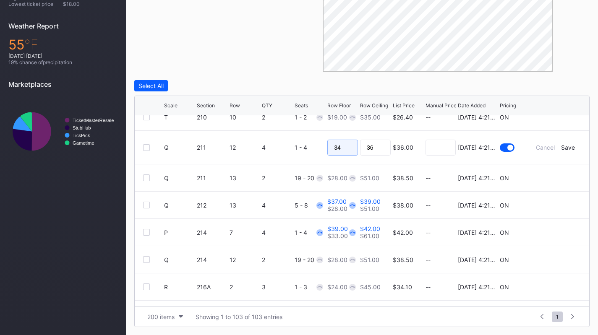
click at [329, 146] on input "34" at bounding box center [342, 148] width 31 height 16
click at [569, 148] on div "Save" at bounding box center [568, 147] width 14 height 7
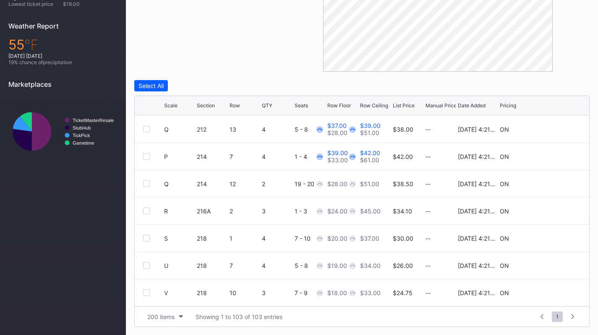
scroll to position [2183, 0]
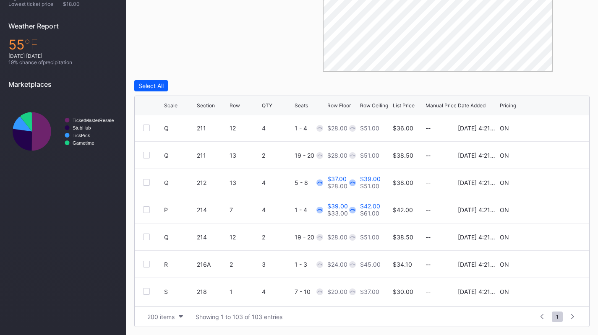
click at [552, 182] on icon at bounding box center [555, 183] width 6 height 6
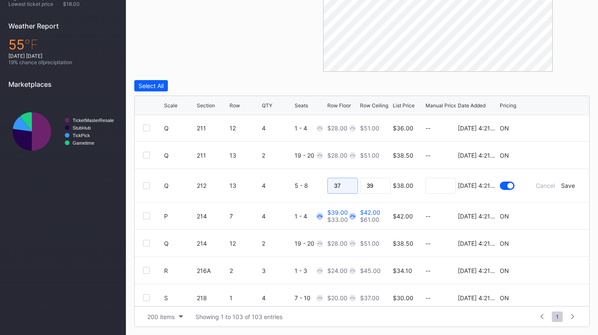
click at [347, 185] on input "37" at bounding box center [342, 186] width 31 height 16
click at [567, 188] on div "Save" at bounding box center [568, 185] width 14 height 7
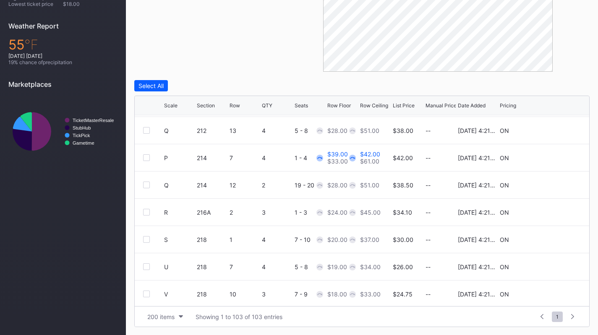
scroll to position [2235, 0]
click at [552, 157] on icon at bounding box center [555, 157] width 6 height 6
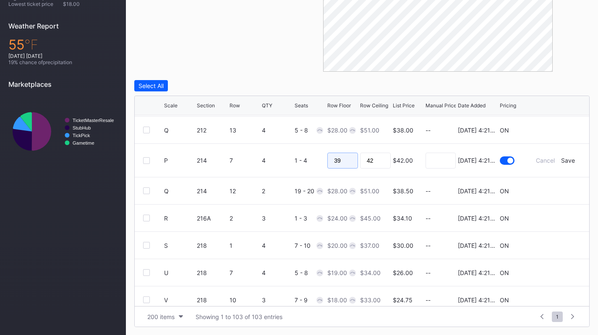
click at [352, 158] on input "39" at bounding box center [342, 161] width 31 height 16
click at [561, 161] on div "Save" at bounding box center [568, 160] width 14 height 7
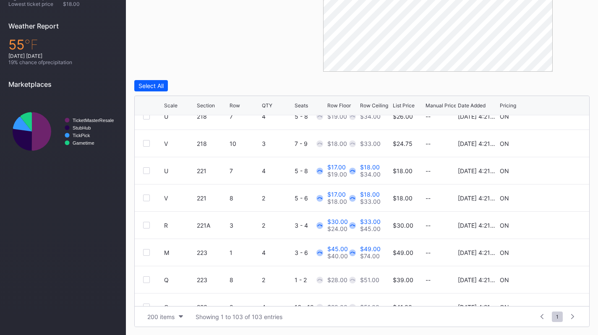
scroll to position [2416, 0]
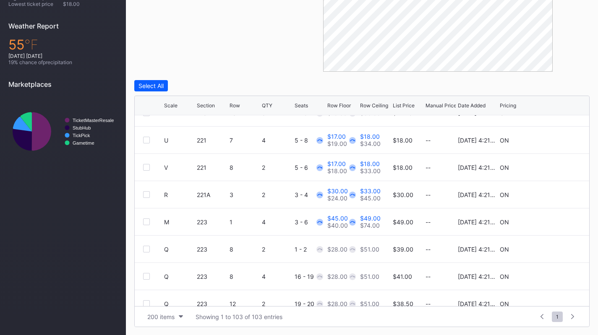
click at [552, 141] on icon at bounding box center [555, 140] width 6 height 6
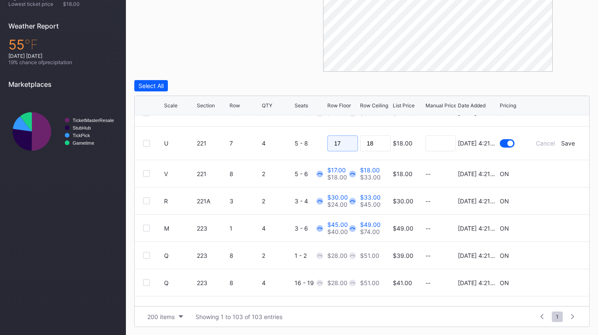
click at [335, 138] on input "17" at bounding box center [342, 144] width 31 height 16
click at [562, 143] on div "Save" at bounding box center [568, 143] width 14 height 7
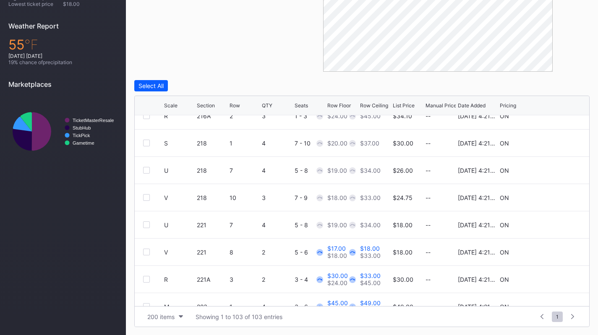
scroll to position [2372, 0]
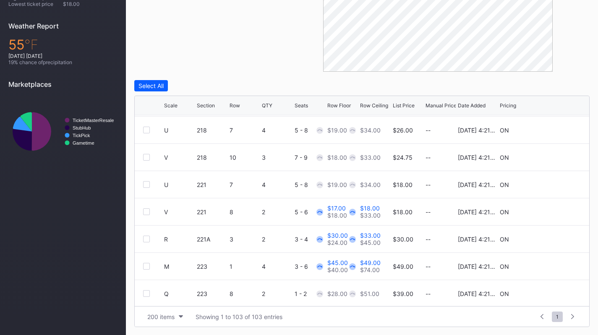
click at [552, 214] on icon at bounding box center [555, 212] width 6 height 6
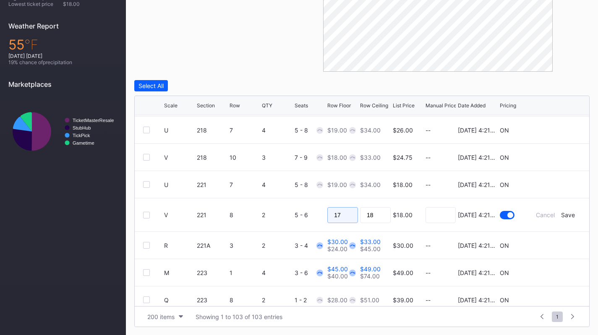
click at [348, 212] on input "17" at bounding box center [342, 215] width 31 height 16
click at [561, 213] on div "Save" at bounding box center [568, 215] width 14 height 7
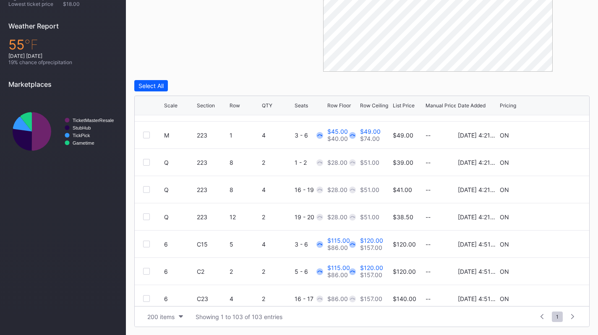
scroll to position [2504, 0]
click at [552, 135] on icon at bounding box center [555, 135] width 6 height 6
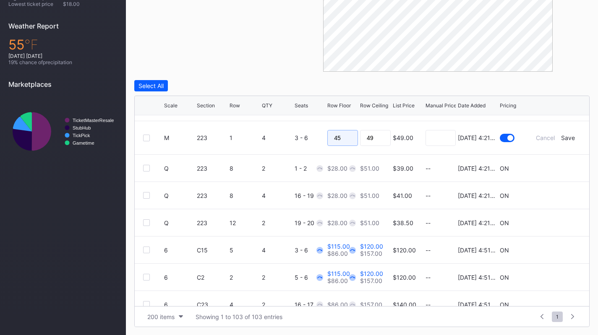
click at [342, 138] on input "45" at bounding box center [342, 138] width 31 height 16
click at [564, 138] on div "Save" at bounding box center [568, 137] width 14 height 7
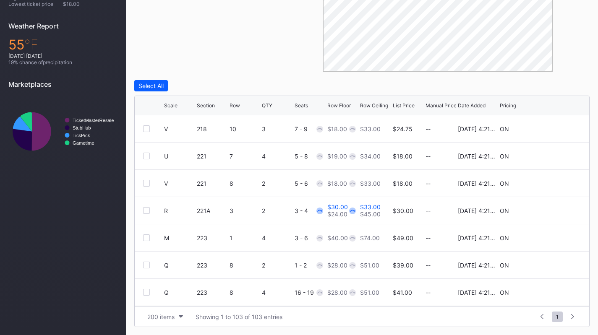
scroll to position [2409, 0]
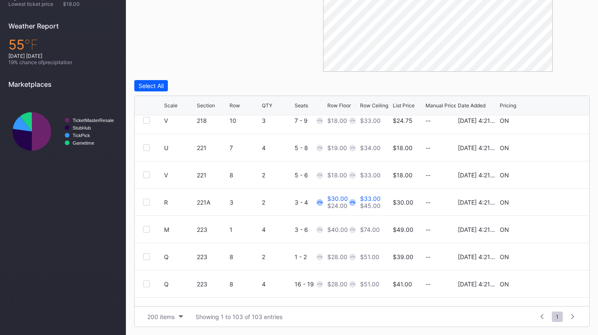
click at [552, 203] on icon at bounding box center [555, 202] width 6 height 6
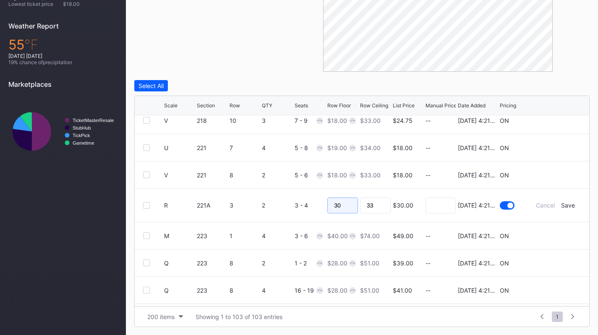
click at [342, 206] on input "30" at bounding box center [342, 206] width 31 height 16
click at [561, 208] on div "Save" at bounding box center [568, 205] width 14 height 7
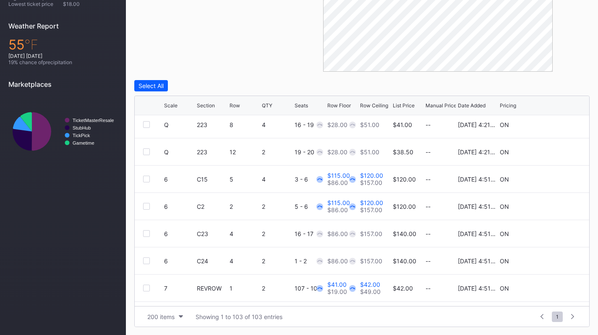
scroll to position [2569, 0]
click at [552, 178] on icon at bounding box center [555, 179] width 6 height 6
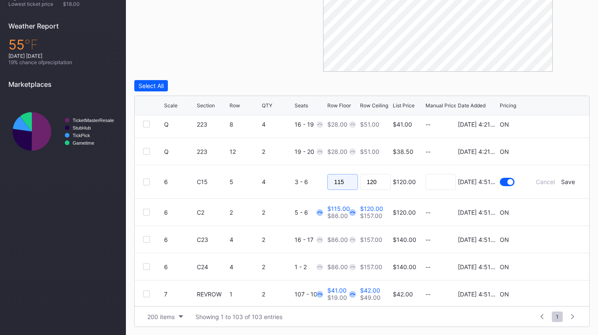
click at [347, 181] on input "115" at bounding box center [342, 182] width 31 height 16
click at [564, 183] on div "Save" at bounding box center [568, 181] width 14 height 7
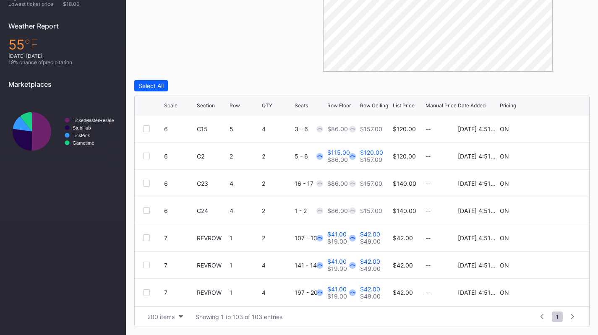
scroll to position [2577, 0]
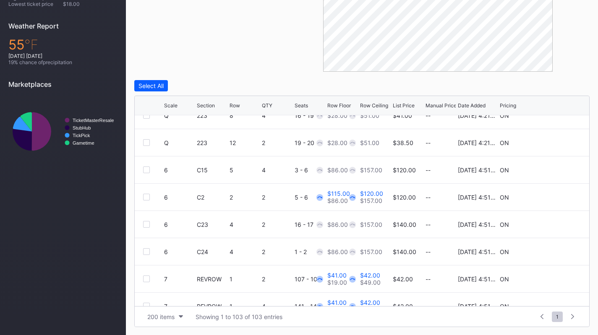
click at [552, 198] on icon at bounding box center [555, 197] width 6 height 6
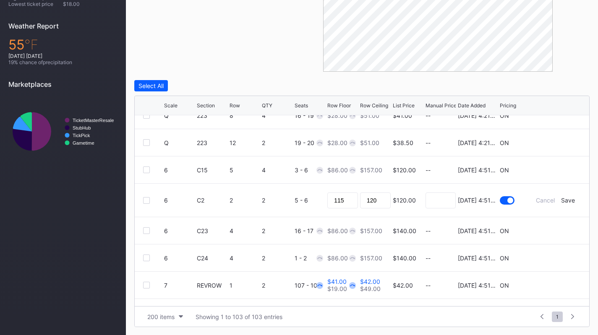
click at [347, 209] on div "115" at bounding box center [342, 200] width 31 height 33
click at [343, 198] on input "115" at bounding box center [342, 201] width 31 height 16
click at [568, 198] on div "Save" at bounding box center [568, 200] width 14 height 7
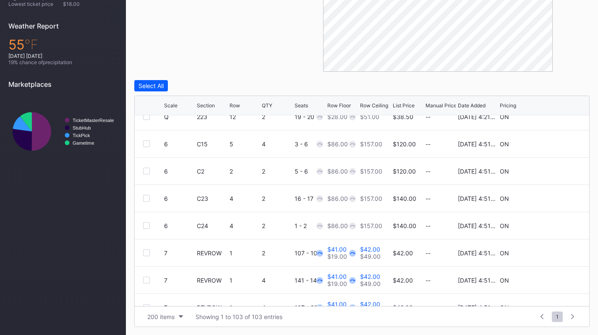
scroll to position [2619, 0]
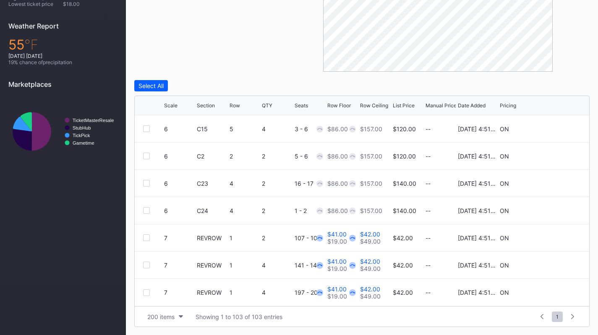
click at [552, 235] on icon at bounding box center [555, 238] width 6 height 6
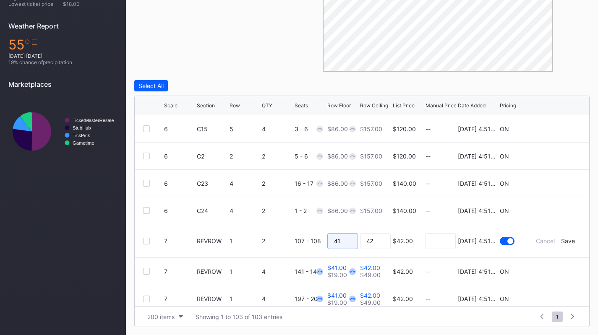
click at [339, 242] on input "41" at bounding box center [342, 241] width 31 height 16
click at [565, 239] on div "Save" at bounding box center [568, 241] width 14 height 7
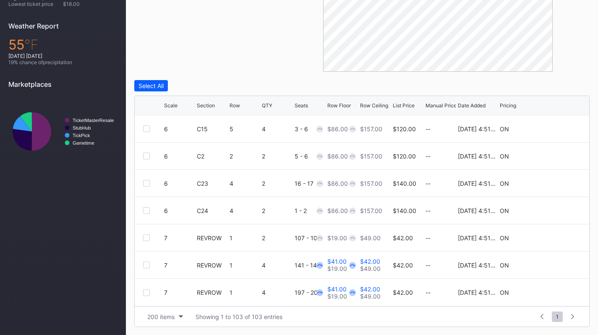
click at [552, 263] on icon at bounding box center [555, 265] width 6 height 6
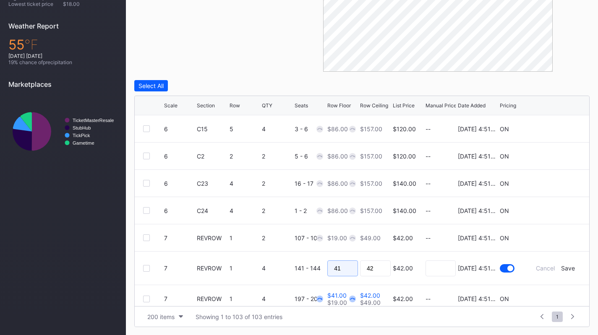
click at [342, 266] on input "41" at bounding box center [342, 269] width 31 height 16
click at [564, 267] on div "Save" at bounding box center [568, 268] width 14 height 7
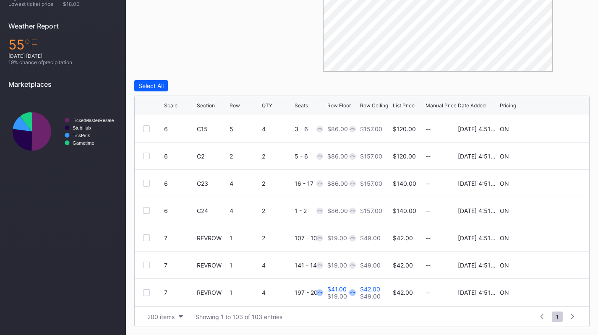
click at [552, 292] on icon at bounding box center [555, 293] width 6 height 6
click at [337, 293] on input "41" at bounding box center [342, 296] width 31 height 16
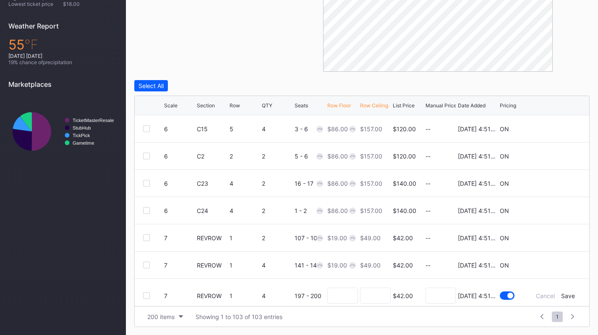
click at [561, 294] on div "Save" at bounding box center [568, 295] width 14 height 7
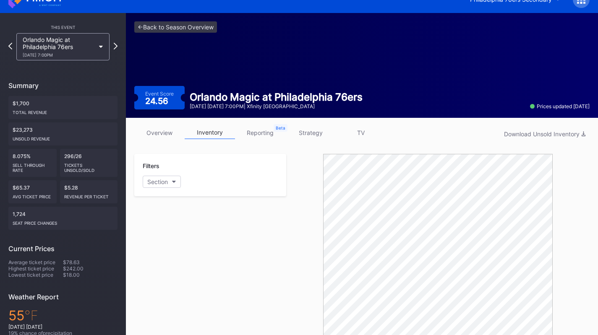
scroll to position [0, 0]
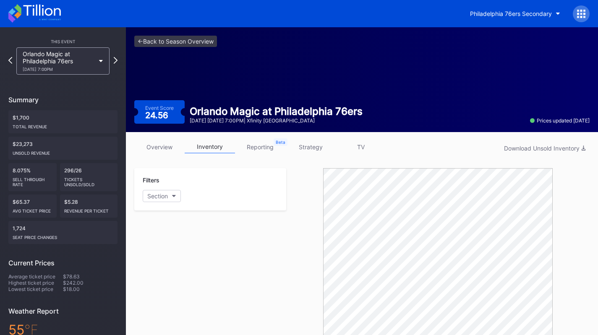
click at [55, 50] on div "Orlando Magic at Philadelphia 76ers 10/27 Monday 7:00PM" at bounding box center [62, 60] width 93 height 27
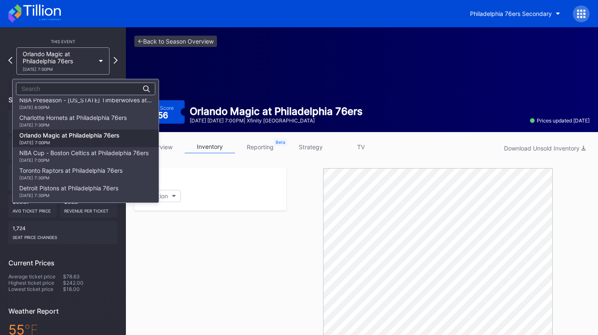
scroll to position [21, 0]
click at [72, 127] on div "10/25 Saturday 7:30PM" at bounding box center [72, 125] width 107 height 5
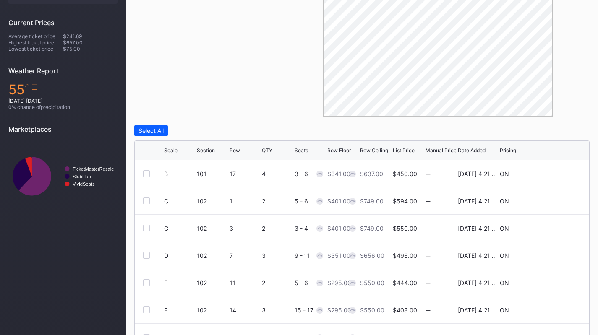
scroll to position [285, 0]
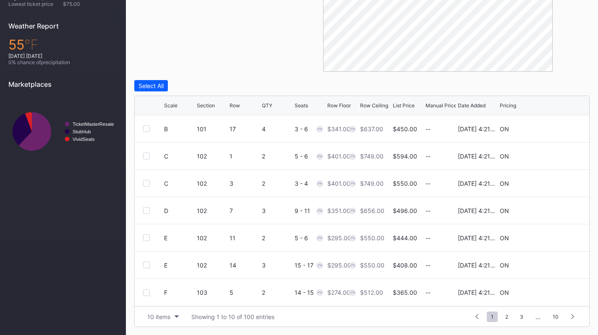
click at [162, 316] on div "10 items" at bounding box center [158, 316] width 23 height 7
click at [162, 301] on div "200 items" at bounding box center [163, 296] width 40 height 16
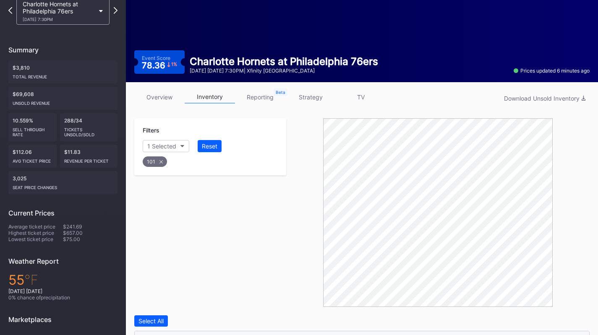
scroll to position [50, 0]
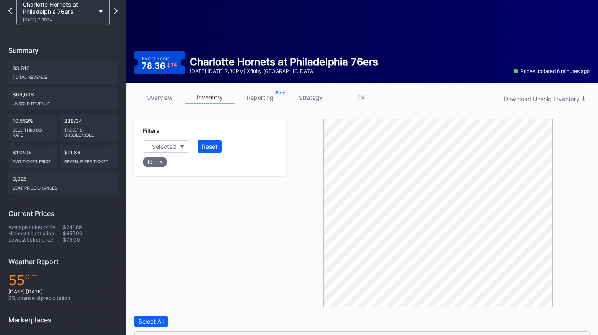
click at [317, 103] on link "strategy" at bounding box center [310, 97] width 50 height 13
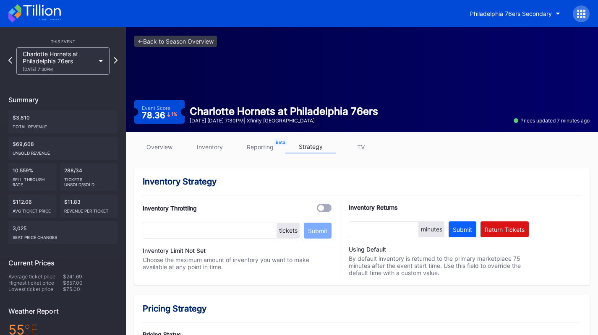
scroll to position [363, 0]
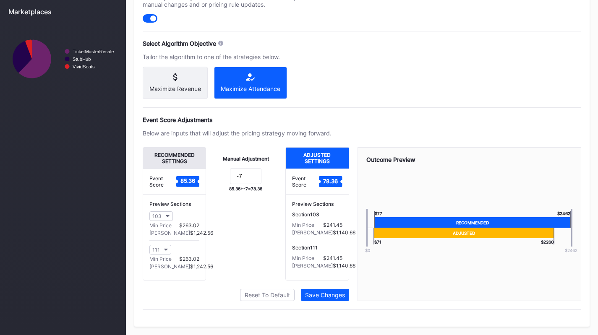
click at [167, 219] on button "103" at bounding box center [161, 217] width 24 height 10
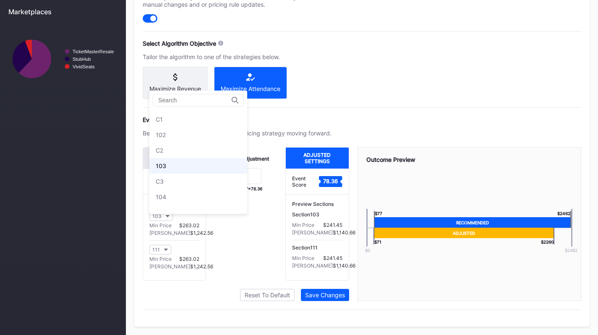
scroll to position [0, 0]
click at [181, 112] on div "101" at bounding box center [198, 118] width 98 height 16
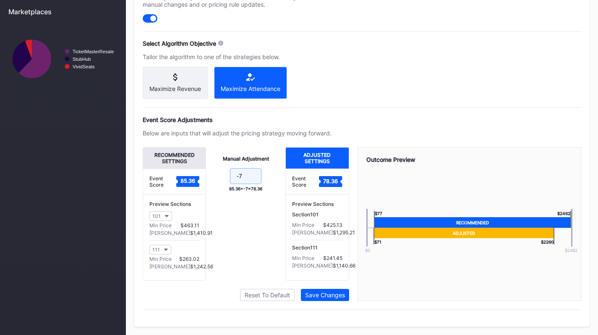
drag, startPoint x: 249, startPoint y: 180, endPoint x: 238, endPoint y: 179, distance: 11.5
click at [238, 179] on input "-7" at bounding box center [245, 176] width 31 height 16
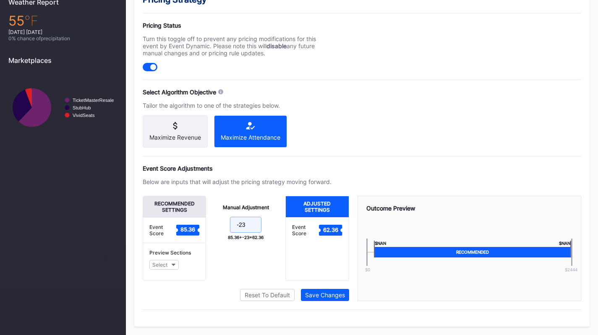
scroll to position [363, 0]
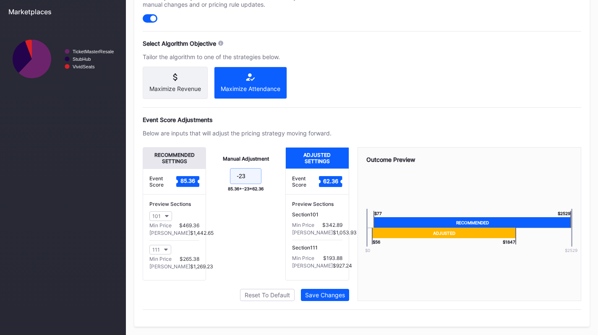
type input "-23"
click at [244, 243] on div "Manual Adjustment -23 85.36 + -23 = 62.36" at bounding box center [245, 213] width 79 height 133
click at [341, 295] on div "Save Changes" at bounding box center [325, 295] width 40 height 7
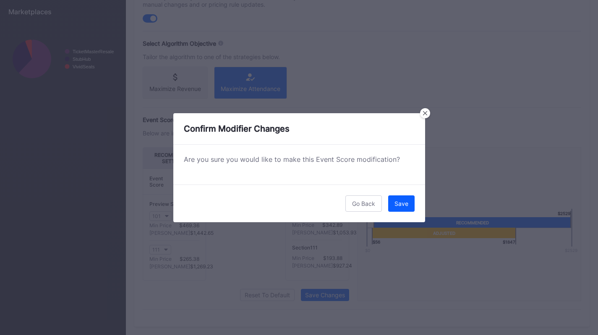
click at [401, 208] on button "Save" at bounding box center [401, 204] width 26 height 16
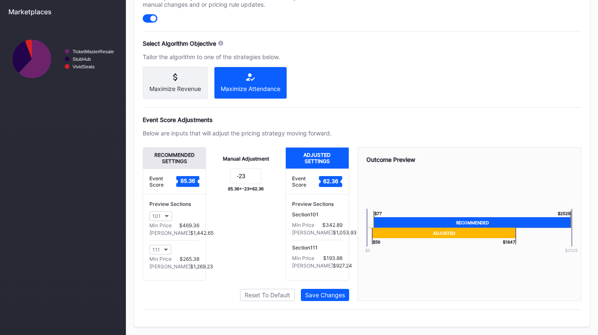
click at [167, 253] on button "111" at bounding box center [160, 250] width 22 height 10
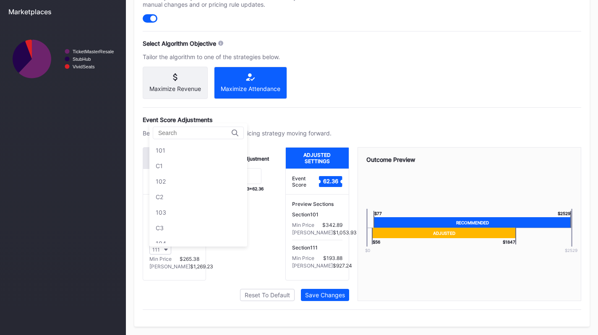
scroll to position [202, 0]
click at [167, 253] on button "111" at bounding box center [160, 250] width 22 height 10
click at [98, 210] on div "This Event Charlotte Hornets at [GEOGRAPHIC_DATA] 76ers [DATE] 7:30PM Summary $…" at bounding box center [63, 2] width 126 height 666
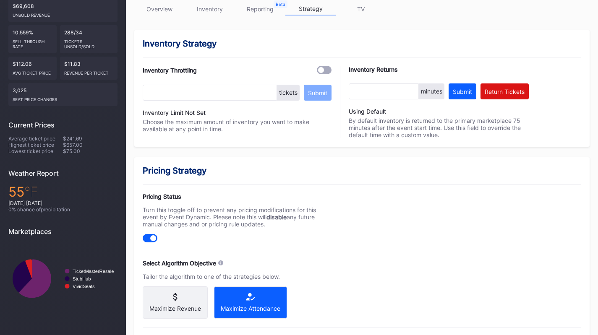
scroll to position [0, 0]
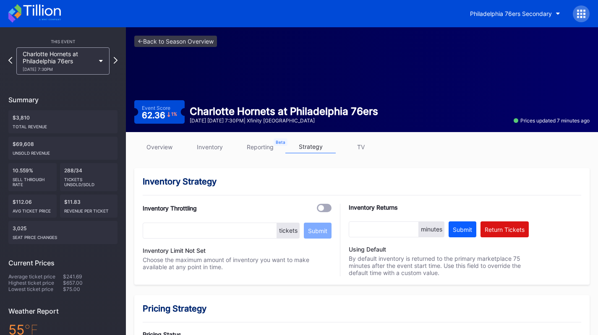
click at [69, 60] on div "Charlotte Hornets at Philadelphia 76ers [DATE] 7:30PM" at bounding box center [59, 60] width 72 height 21
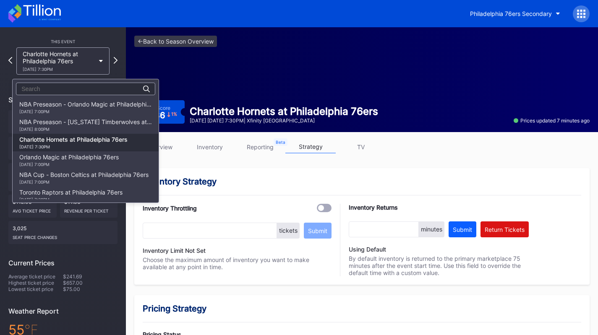
scroll to position [35, 0]
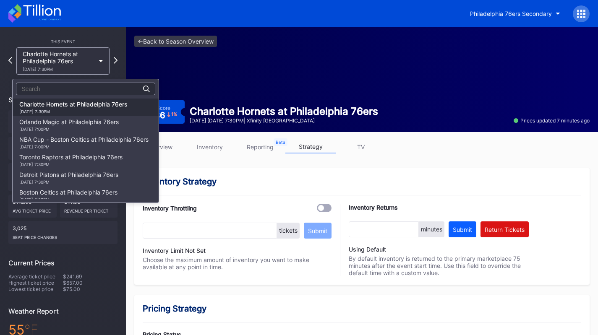
click at [78, 126] on div "Orlando Magic at Philadelphia 76ers [DATE] 7:00PM" at bounding box center [68, 124] width 99 height 13
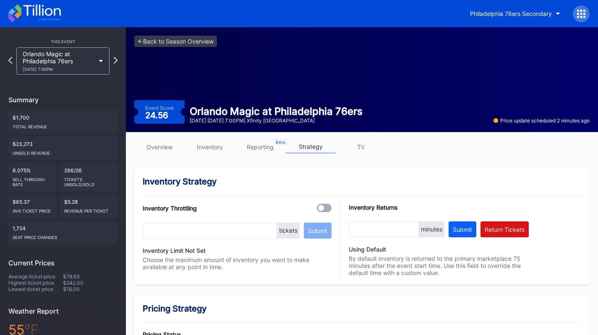
click at [76, 71] on div "[DATE] 7:00PM" at bounding box center [59, 69] width 72 height 5
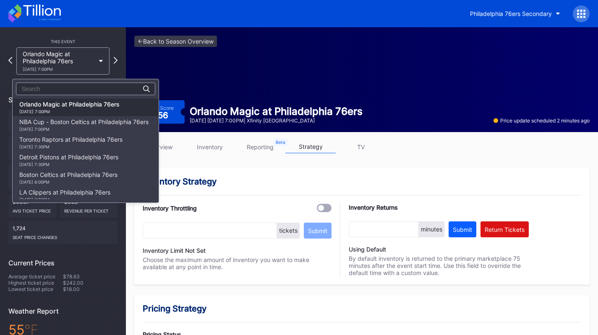
scroll to position [38, 0]
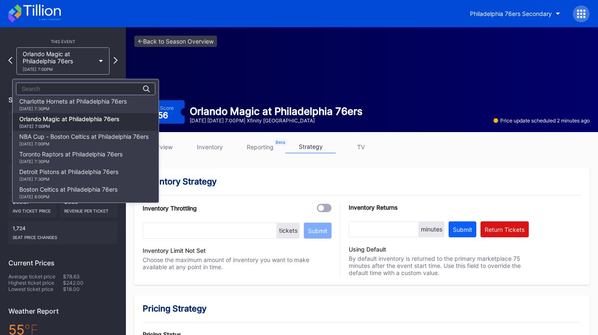
click at [84, 105] on div "Charlotte Hornets at Philadelphia 76ers [DATE] 7:30PM" at bounding box center [72, 104] width 107 height 13
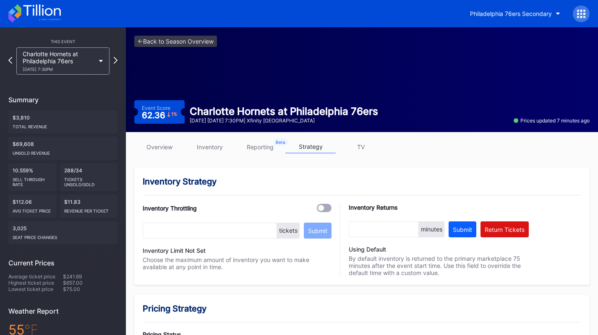
click at [86, 57] on div "Charlotte Hornets at Philadelphia 76ers [DATE] 7:30PM" at bounding box center [59, 60] width 72 height 21
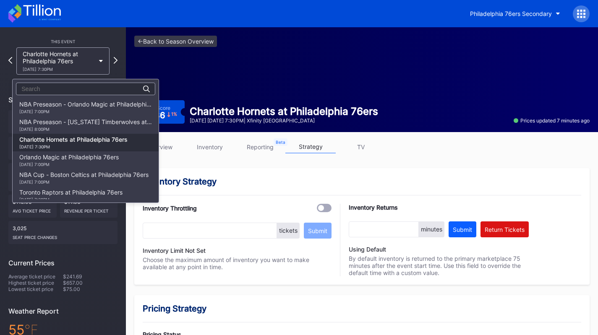
scroll to position [35, 0]
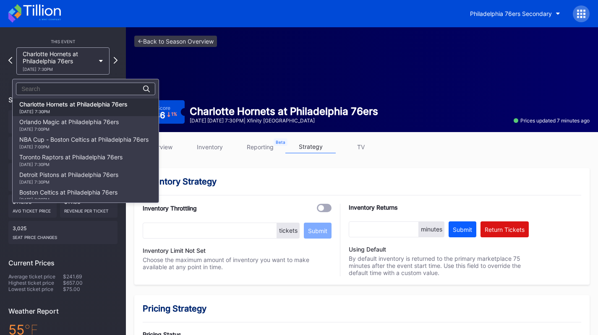
click at [82, 127] on div "[DATE] 7:00PM" at bounding box center [68, 129] width 99 height 5
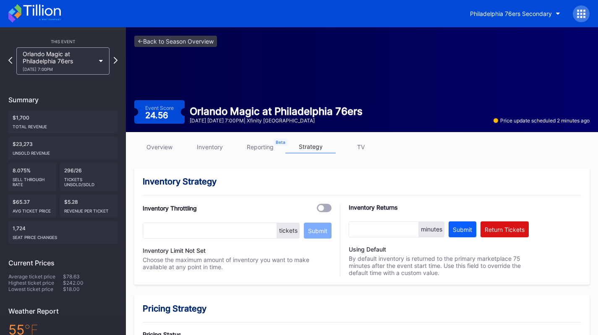
click at [216, 149] on link "inventory" at bounding box center [210, 147] width 50 height 13
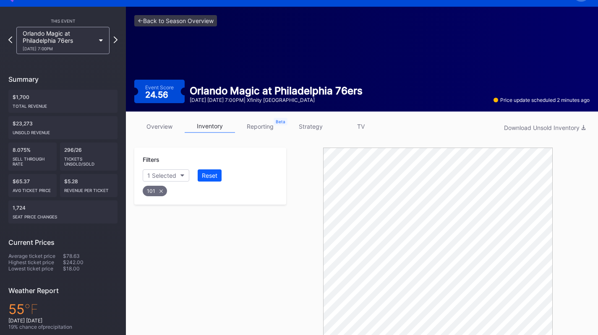
scroll to position [3, 0]
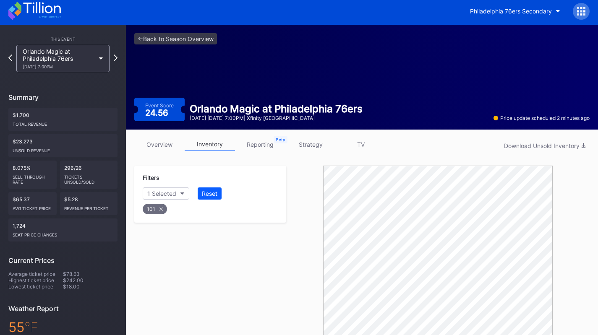
click at [324, 150] on link "strategy" at bounding box center [310, 144] width 50 height 13
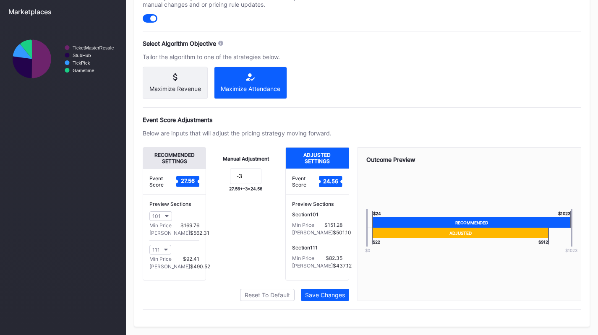
scroll to position [363, 0]
click at [257, 180] on input "-3" at bounding box center [245, 176] width 31 height 16
type input "-9.5"
click at [332, 293] on div "Save Changes" at bounding box center [325, 295] width 40 height 7
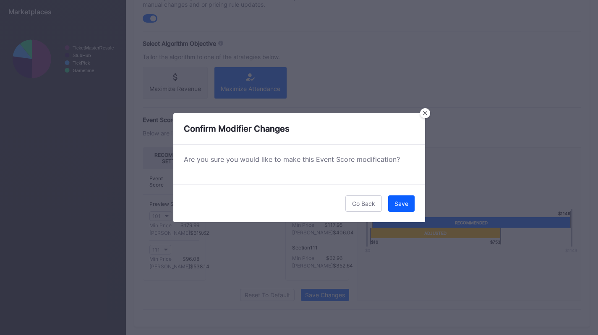
click at [405, 198] on button "Save" at bounding box center [401, 204] width 26 height 16
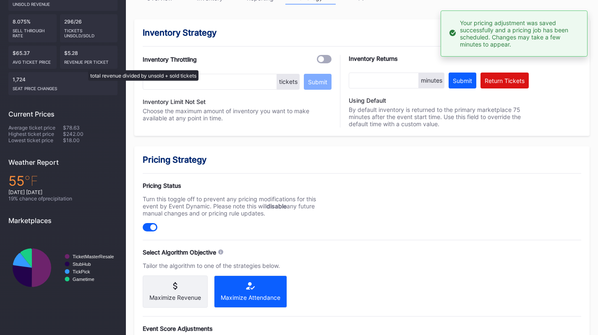
scroll to position [0, 0]
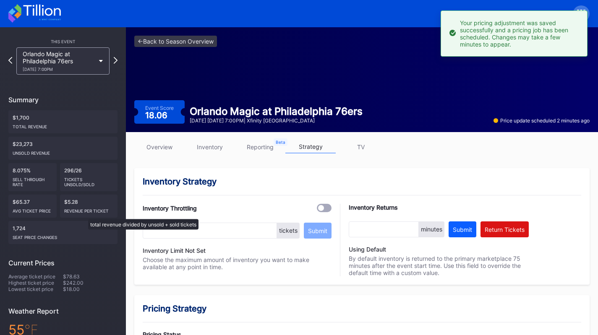
click at [84, 66] on div "Orlando Magic at Philadelphia 76ers [DATE] 7:00PM" at bounding box center [59, 60] width 72 height 21
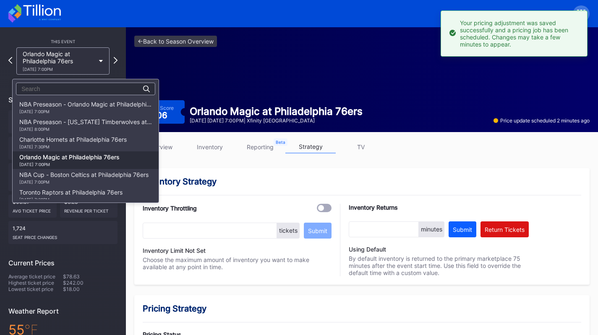
scroll to position [53, 0]
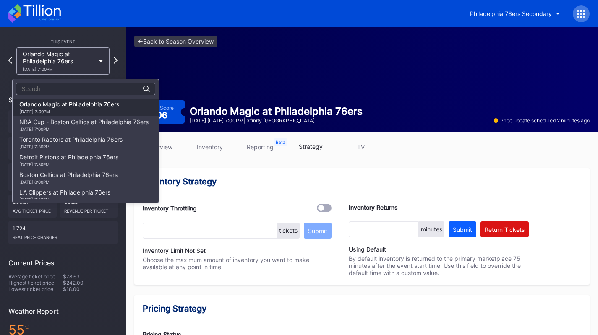
click at [95, 121] on div "NBA Cup - Boston Celtics at Philadelphia 76ers [DATE] 7:00PM" at bounding box center [83, 124] width 129 height 13
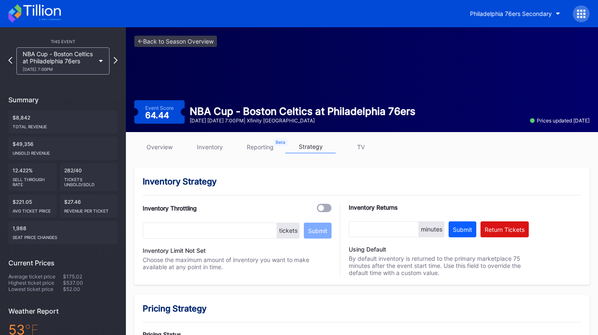
click at [214, 141] on link "inventory" at bounding box center [210, 147] width 50 height 13
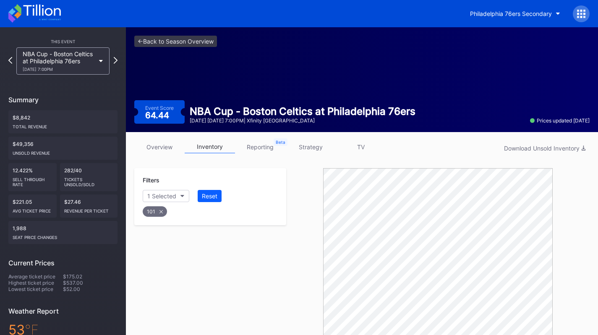
click at [311, 140] on div "overview inventory reporting strategy TV Download Unsold Inventory Filters 1 Se…" at bounding box center [362, 308] width 472 height 353
click at [311, 148] on link "strategy" at bounding box center [310, 147] width 50 height 13
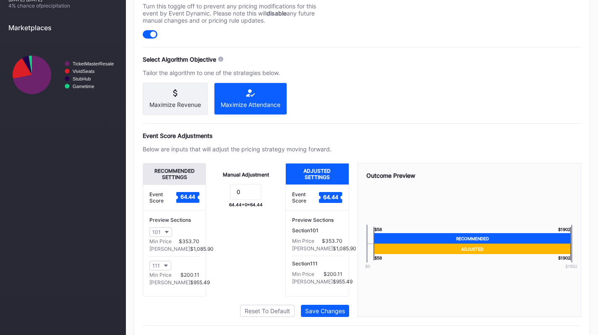
scroll to position [363, 0]
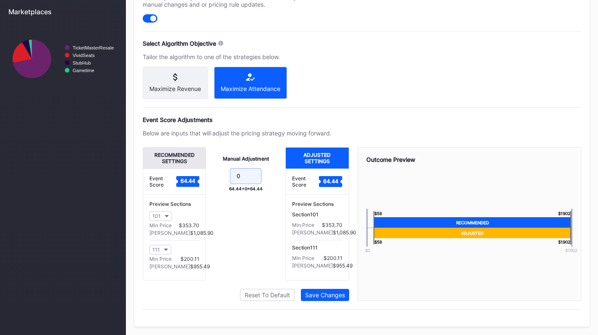
click at [257, 179] on input "0" at bounding box center [245, 176] width 31 height 16
type input "-18"
click at [342, 293] on div "Save Changes" at bounding box center [325, 295] width 40 height 7
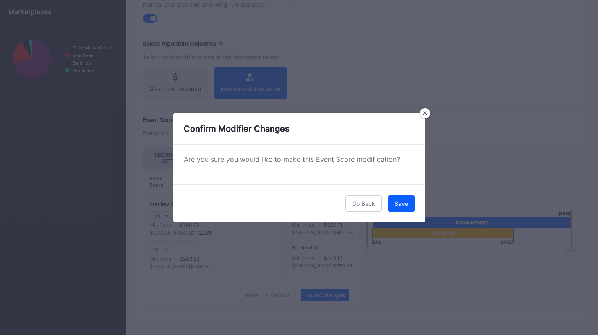
click at [394, 205] on button "Save" at bounding box center [401, 204] width 26 height 16
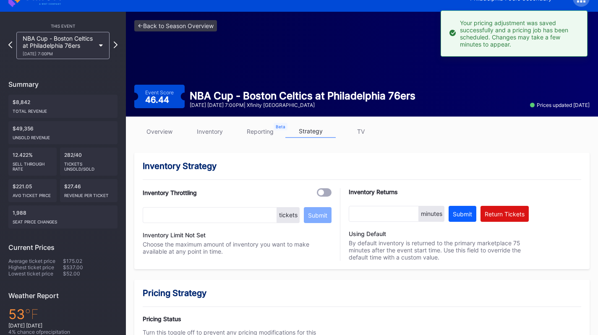
scroll to position [0, 0]
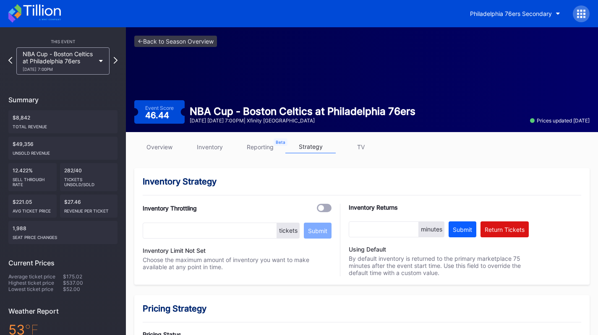
click at [206, 146] on link "inventory" at bounding box center [210, 147] width 50 height 13
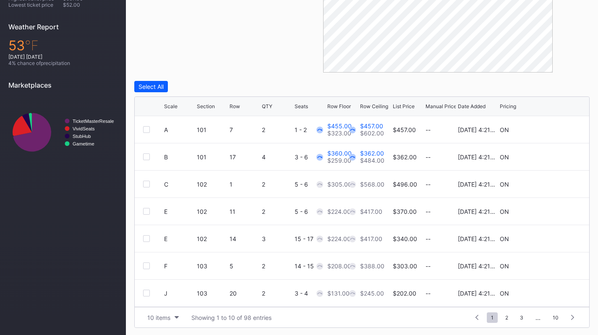
scroll to position [285, 0]
click at [163, 316] on div "10 items" at bounding box center [158, 316] width 23 height 7
click at [168, 297] on div "200 items" at bounding box center [162, 295] width 27 height 7
click at [552, 129] on icon at bounding box center [555, 128] width 6 height 6
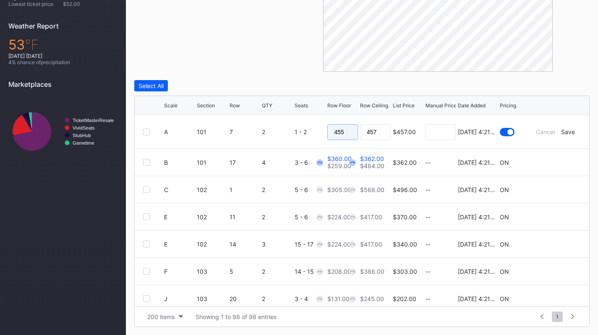
click at [337, 134] on input "455" at bounding box center [342, 132] width 31 height 16
click at [563, 132] on div "Save" at bounding box center [568, 131] width 14 height 7
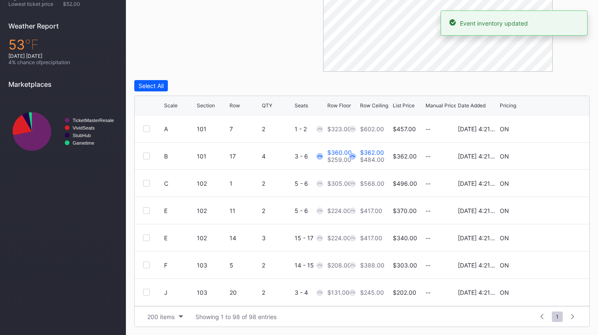
click at [552, 155] on icon at bounding box center [555, 156] width 6 height 6
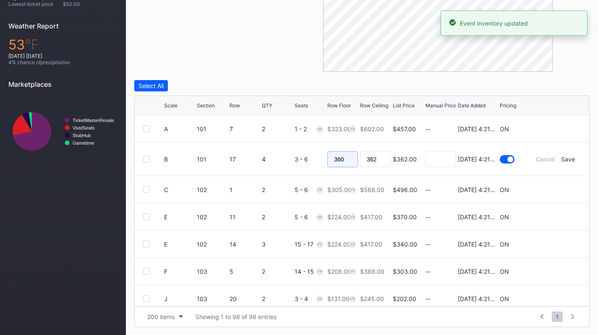
click at [341, 158] on input "360" at bounding box center [342, 159] width 31 height 16
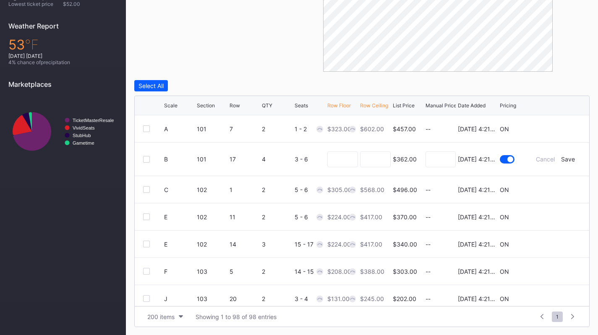
click at [561, 156] on div "Save" at bounding box center [568, 159] width 14 height 7
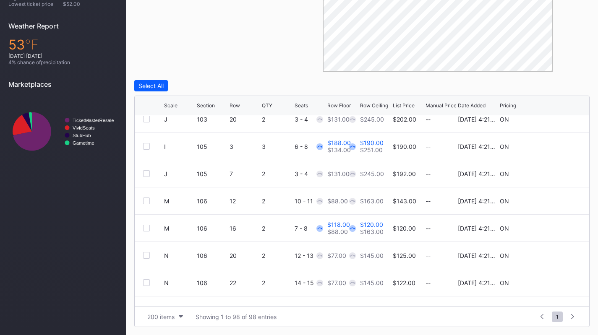
scroll to position [170, 0]
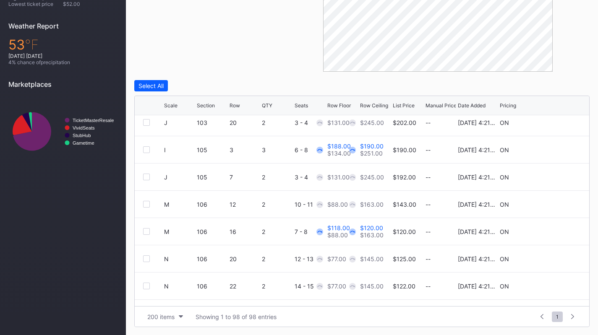
click at [552, 151] on icon at bounding box center [555, 149] width 6 height 6
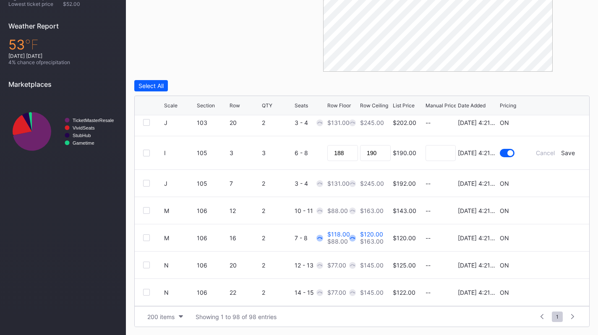
click at [349, 161] on div "188" at bounding box center [342, 152] width 31 height 33
click at [346, 156] on input "188" at bounding box center [342, 153] width 31 height 16
click at [563, 155] on div "Save" at bounding box center [568, 152] width 14 height 7
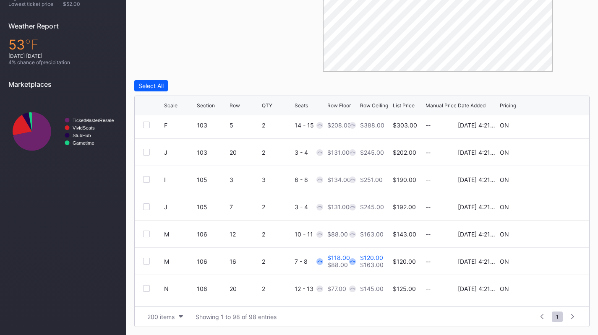
scroll to position [143, 0]
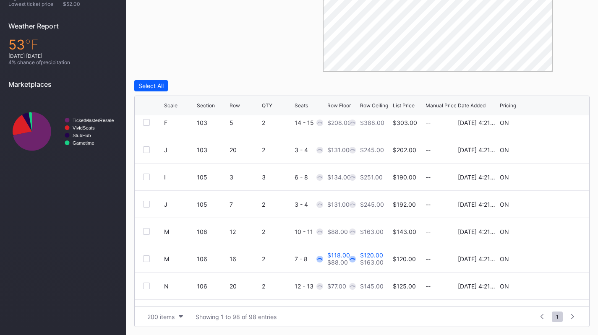
click at [552, 260] on icon at bounding box center [555, 259] width 6 height 6
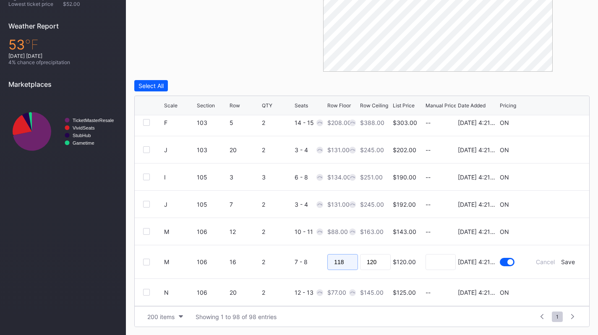
click at [351, 261] on input "118" at bounding box center [342, 262] width 31 height 16
click at [564, 262] on div "Save" at bounding box center [568, 262] width 14 height 7
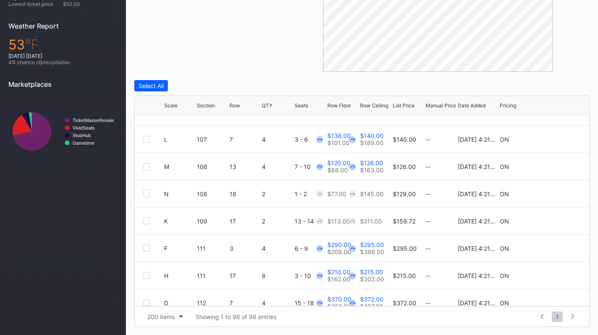
scroll to position [371, 0]
click at [552, 140] on icon at bounding box center [555, 140] width 6 height 6
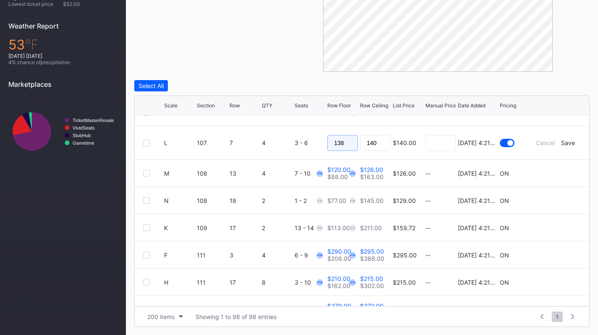
click at [342, 145] on input "138" at bounding box center [342, 143] width 31 height 16
click at [564, 142] on div "Save" at bounding box center [568, 142] width 14 height 7
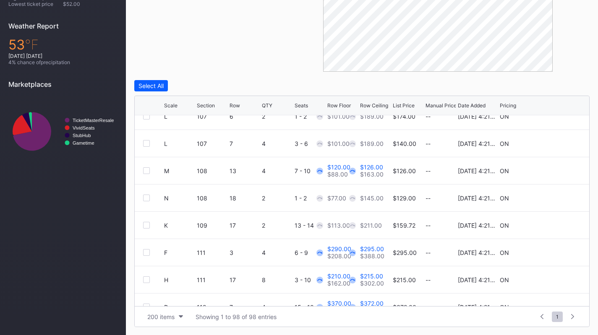
scroll to position [368, 0]
click at [552, 171] on icon at bounding box center [555, 170] width 6 height 6
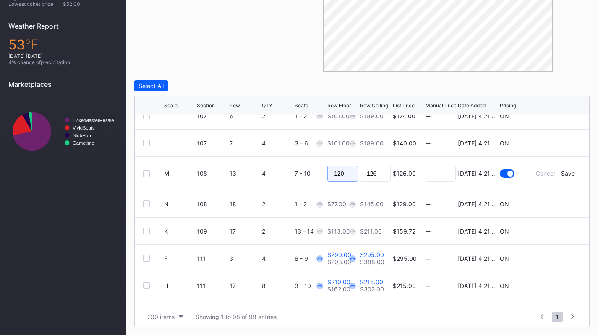
click at [343, 171] on input "120" at bounding box center [342, 174] width 31 height 16
click at [562, 174] on div "Save" at bounding box center [568, 173] width 14 height 7
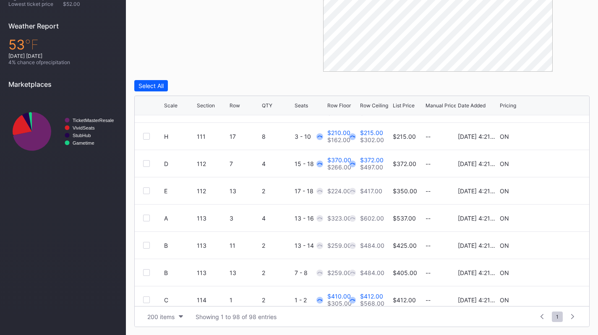
scroll to position [453, 0]
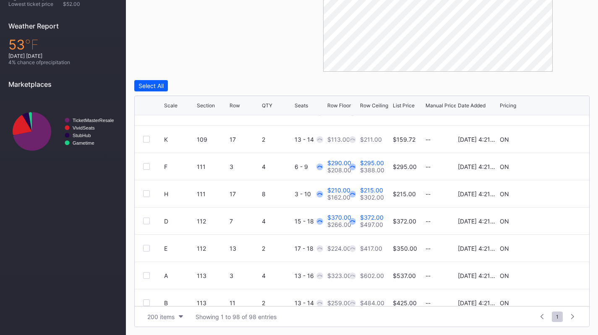
click at [552, 167] on icon at bounding box center [555, 167] width 6 height 6
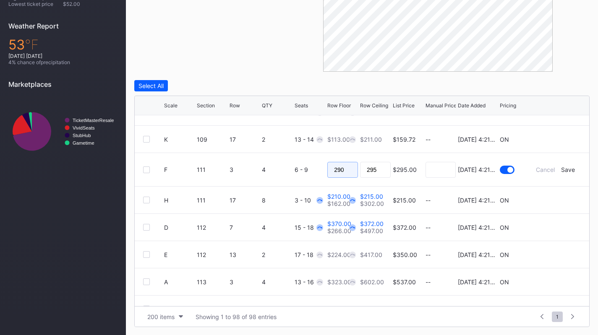
click at [329, 172] on input "290" at bounding box center [342, 170] width 31 height 16
click at [561, 170] on div "Save" at bounding box center [568, 169] width 14 height 7
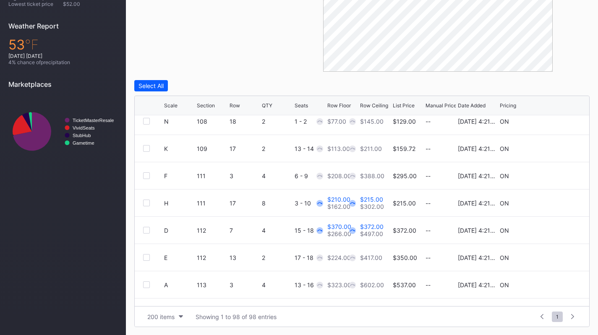
scroll to position [444, 0]
click at [552, 200] on icon at bounding box center [555, 203] width 6 height 6
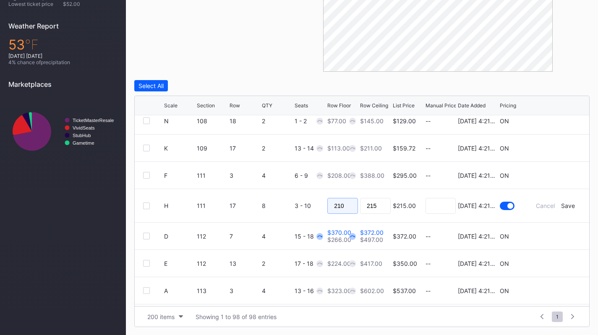
click at [342, 207] on input "210" at bounding box center [342, 206] width 31 height 16
click at [561, 202] on div "Save" at bounding box center [568, 205] width 14 height 7
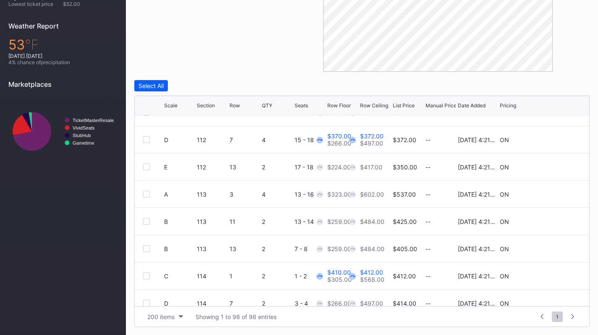
scroll to position [535, 0]
click at [552, 138] on icon at bounding box center [555, 139] width 6 height 6
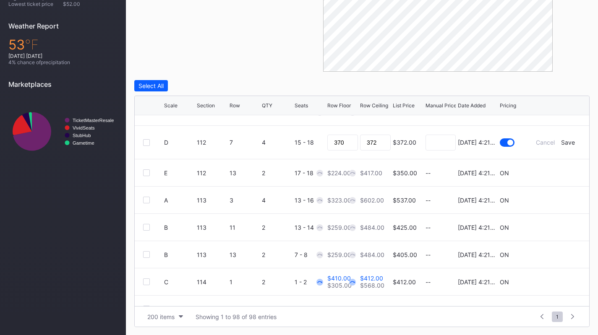
drag, startPoint x: 333, startPoint y: 136, endPoint x: 324, endPoint y: 132, distance: 10.3
click at [324, 132] on form "D 112 7 4 15 - 18 370 372 $372.00 8/14/2025 4:21PM Cancel Save" at bounding box center [372, 142] width 417 height 33
click at [335, 143] on input "370" at bounding box center [342, 143] width 31 height 16
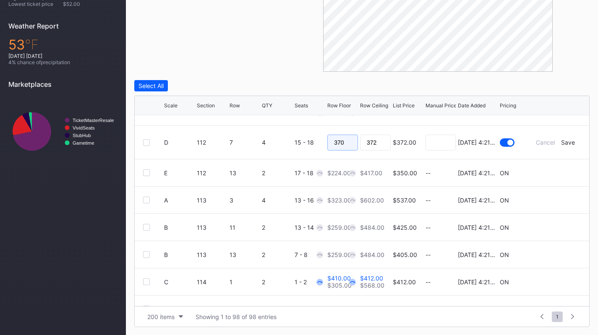
click at [335, 143] on input "370" at bounding box center [342, 143] width 31 height 16
click at [561, 139] on div "Save" at bounding box center [568, 142] width 14 height 7
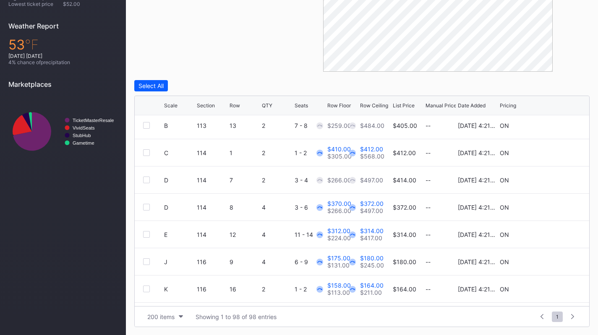
scroll to position [658, 0]
click at [552, 151] on icon at bounding box center [555, 152] width 6 height 6
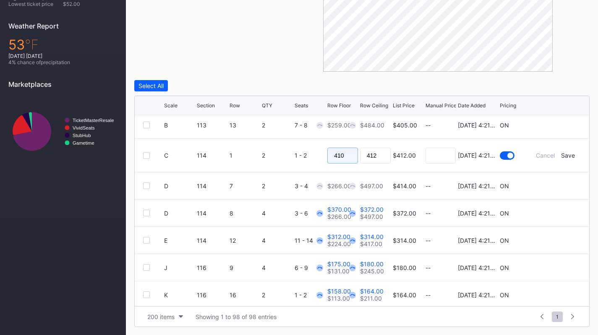
click at [347, 154] on input "410" at bounding box center [342, 156] width 31 height 16
click at [564, 158] on div "Save" at bounding box center [568, 155] width 14 height 7
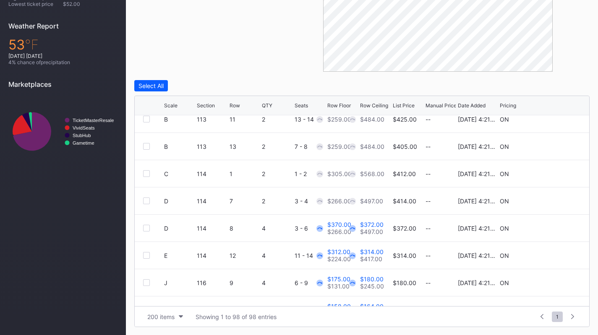
scroll to position [639, 0]
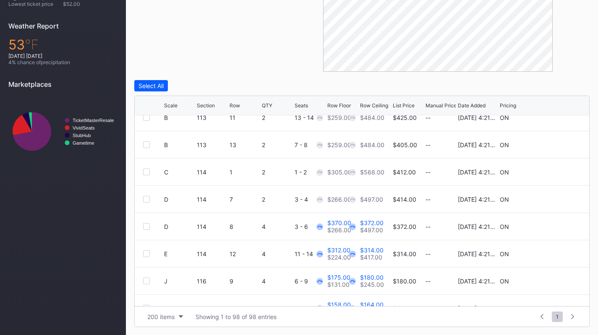
click at [552, 228] on icon at bounding box center [555, 227] width 6 height 6
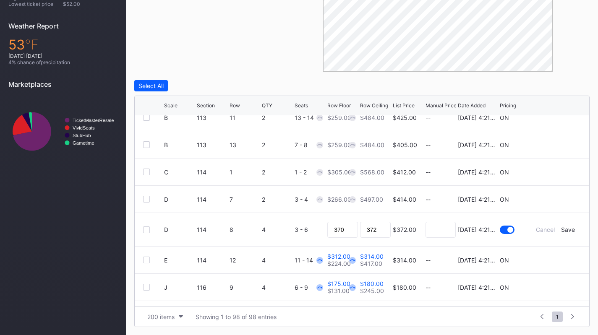
click at [348, 238] on div "370" at bounding box center [342, 229] width 31 height 33
click at [348, 231] on input "370" at bounding box center [342, 230] width 31 height 16
click at [563, 231] on div "Save" at bounding box center [568, 229] width 14 height 7
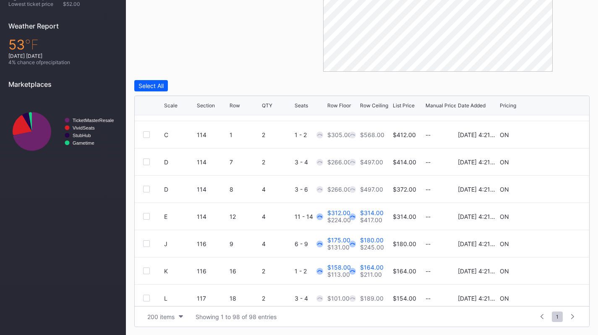
scroll to position [679, 0]
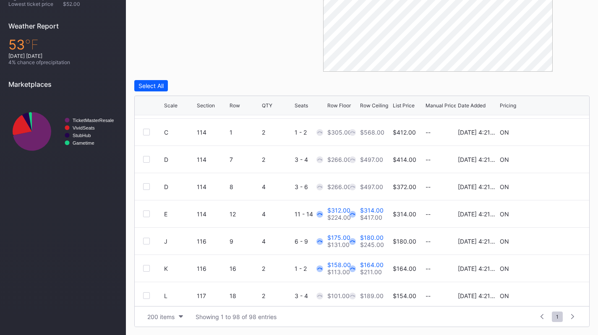
click at [552, 217] on div at bounding box center [555, 214] width 6 height 6
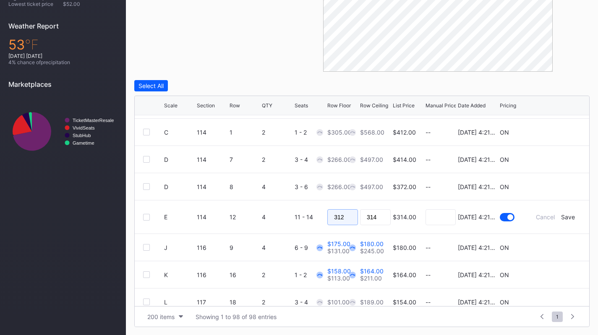
click at [346, 217] on input "312" at bounding box center [342, 217] width 31 height 16
click at [564, 217] on div "Save" at bounding box center [568, 217] width 14 height 7
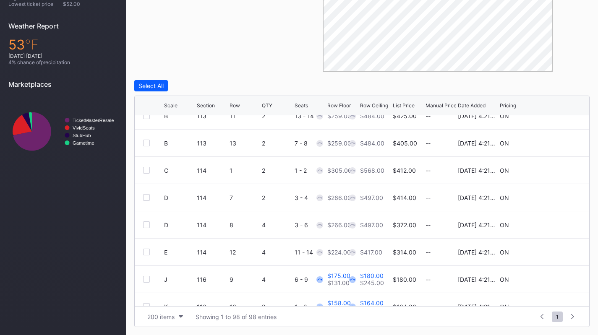
scroll to position [734, 0]
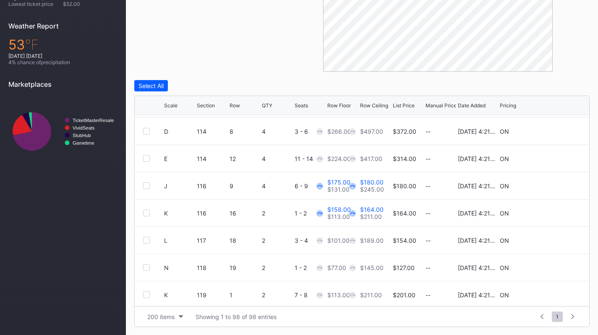
click at [552, 183] on icon at bounding box center [555, 186] width 6 height 6
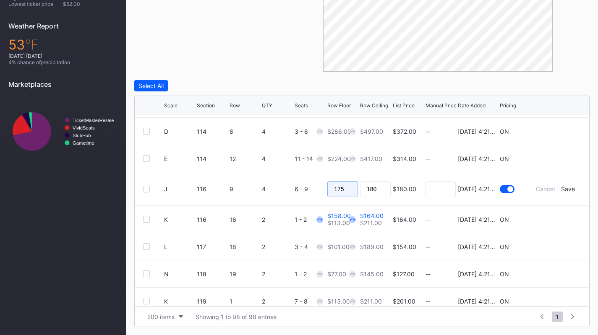
click at [353, 187] on input "175" at bounding box center [342, 189] width 31 height 16
click at [566, 189] on div "Save" at bounding box center [568, 188] width 14 height 7
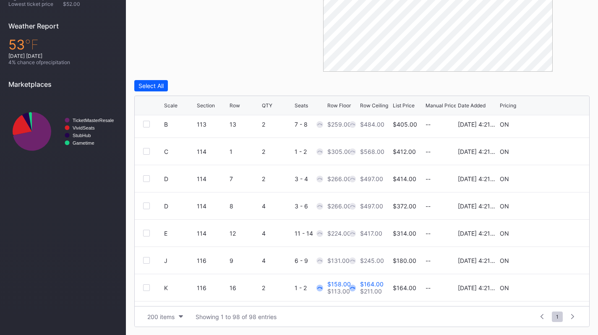
scroll to position [684, 0]
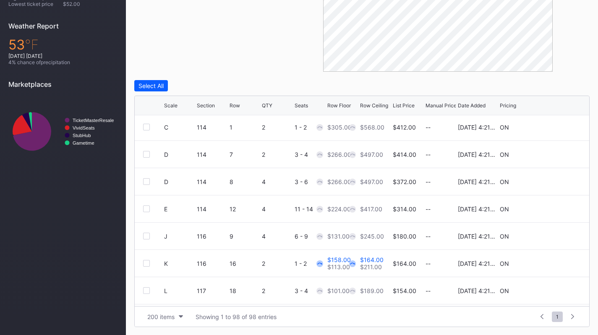
click at [552, 260] on icon at bounding box center [555, 263] width 6 height 6
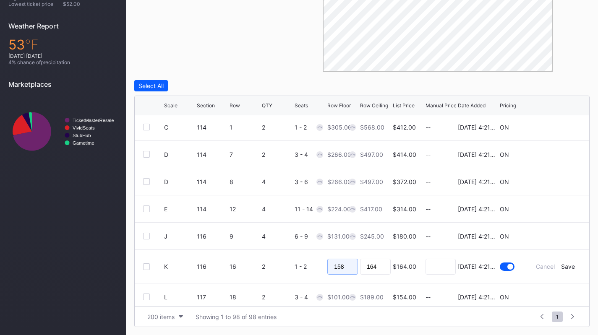
click at [345, 264] on input "158" at bounding box center [342, 267] width 31 height 16
click at [561, 265] on div "Save" at bounding box center [568, 266] width 14 height 7
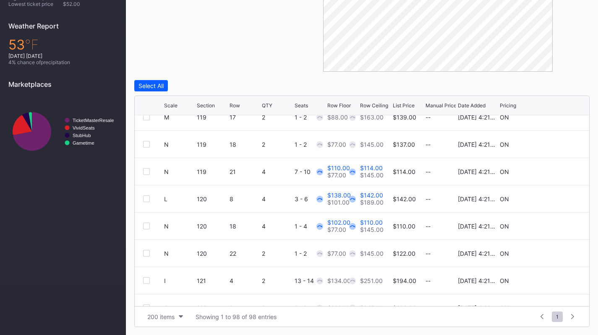
scroll to position [994, 0]
click at [552, 168] on icon at bounding box center [555, 171] width 6 height 6
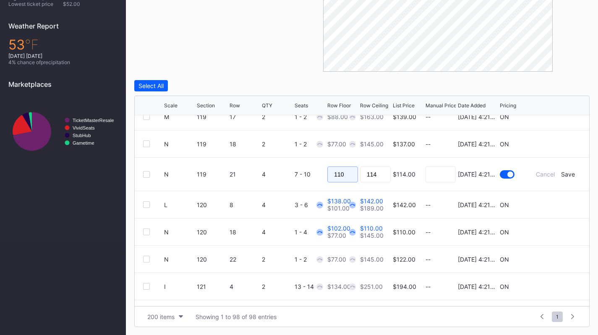
click at [343, 171] on input "110" at bounding box center [342, 175] width 31 height 16
click at [561, 175] on div "Save" at bounding box center [568, 174] width 14 height 7
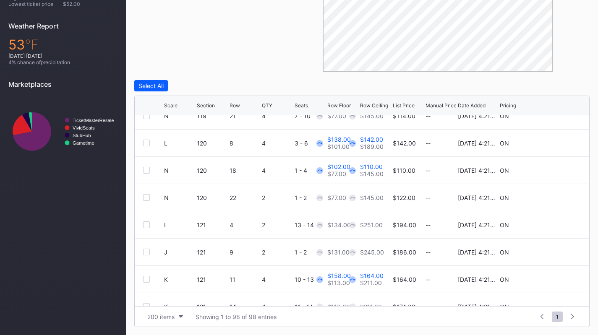
scroll to position [1052, 0]
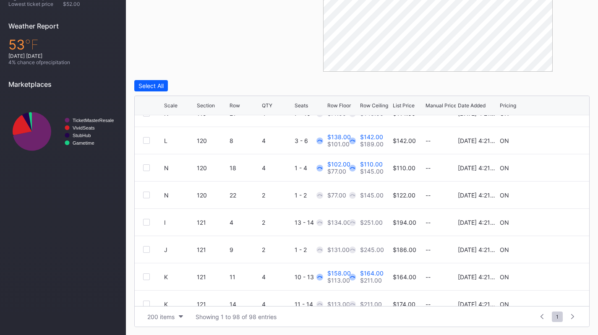
click at [552, 140] on icon at bounding box center [555, 140] width 6 height 6
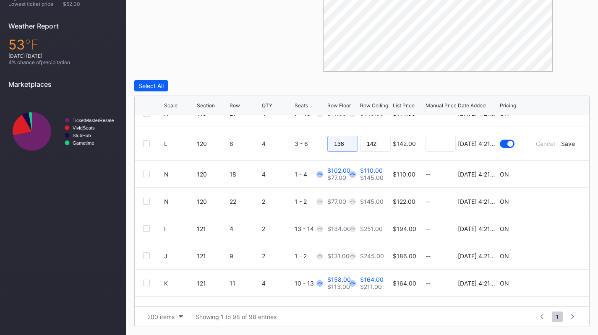
click at [335, 143] on input "138" at bounding box center [342, 144] width 31 height 16
click at [564, 137] on form "L 120 8 4 3 - 6 $142.00 8/14/2025 4:21PM Cancel Save" at bounding box center [372, 143] width 417 height 33
click at [564, 141] on div "Save" at bounding box center [568, 143] width 14 height 7
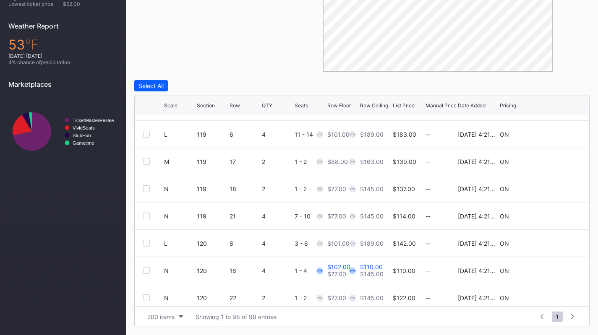
scroll to position [950, 0]
click at [552, 271] on icon at bounding box center [555, 270] width 6 height 6
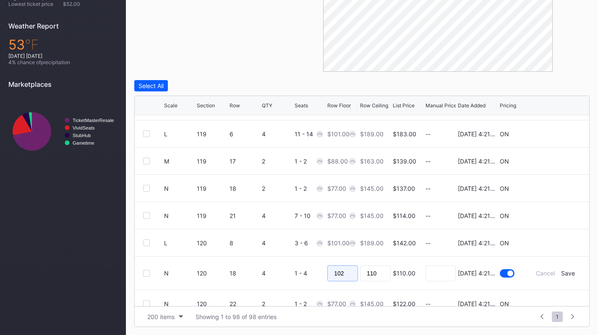
click at [343, 271] on input "102" at bounding box center [342, 274] width 31 height 16
click at [563, 276] on div "Save" at bounding box center [568, 273] width 14 height 7
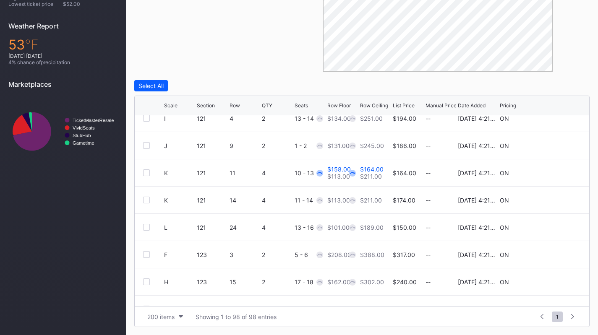
scroll to position [1157, 0]
click at [552, 172] on icon at bounding box center [555, 172] width 6 height 6
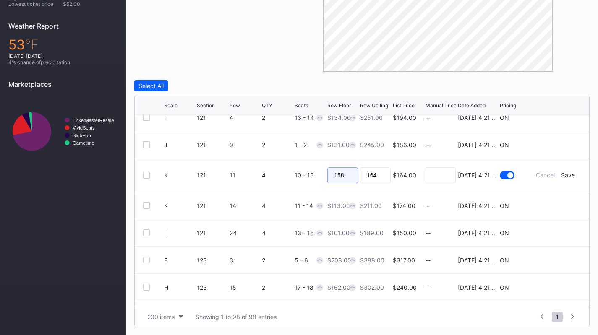
click at [345, 172] on input "158" at bounding box center [342, 175] width 31 height 16
click at [564, 174] on div "Save" at bounding box center [568, 175] width 14 height 7
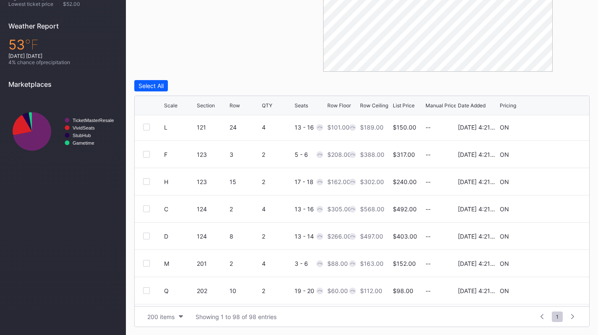
scroll to position [1400, 0]
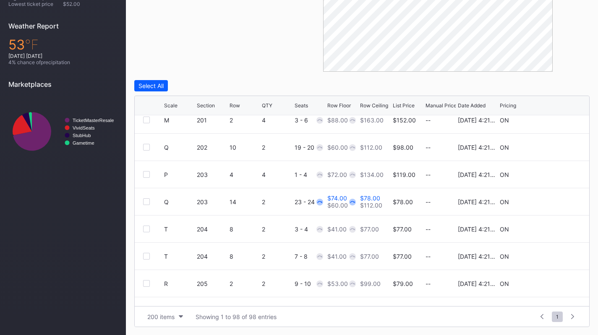
click at [552, 200] on icon at bounding box center [555, 201] width 6 height 6
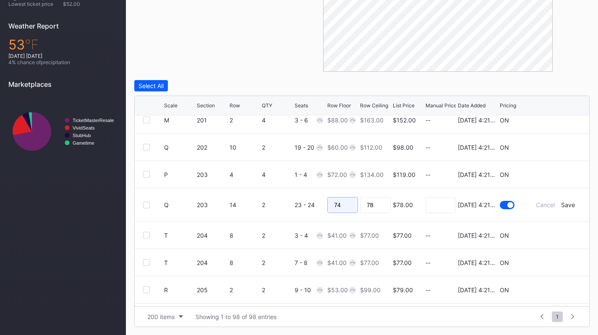
click at [349, 199] on input "74" at bounding box center [342, 205] width 31 height 16
click at [565, 204] on div "Save" at bounding box center [568, 204] width 14 height 7
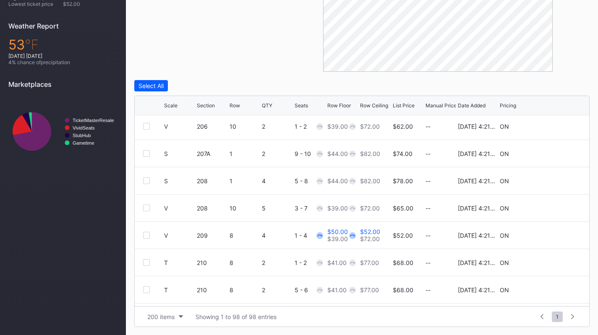
scroll to position [1721, 0]
click at [552, 235] on icon at bounding box center [555, 235] width 6 height 6
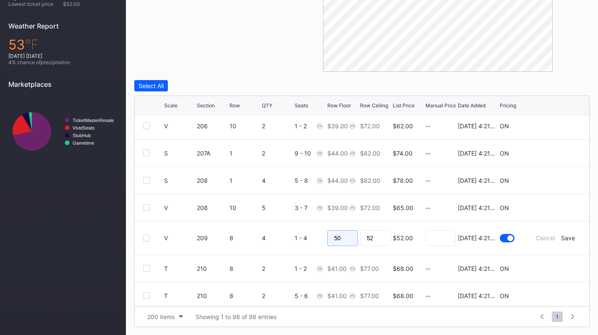
click at [343, 238] on input "50" at bounding box center [342, 238] width 31 height 16
click at [565, 240] on div "Save" at bounding box center [568, 238] width 14 height 7
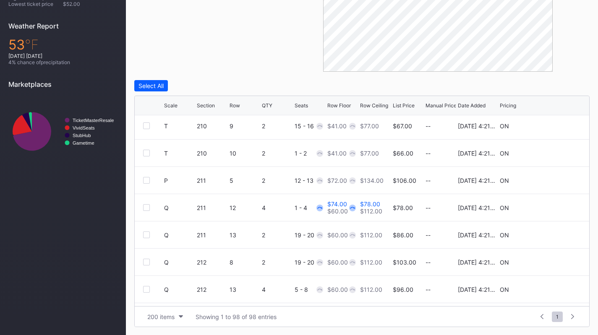
scroll to position [1940, 0]
click at [552, 204] on icon at bounding box center [555, 207] width 6 height 6
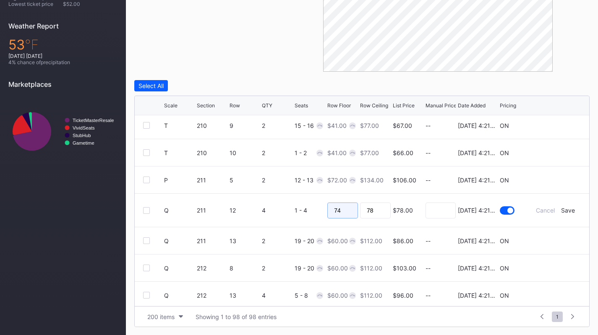
click at [349, 207] on input "74" at bounding box center [342, 211] width 31 height 16
click at [564, 210] on div "Save" at bounding box center [568, 210] width 14 height 7
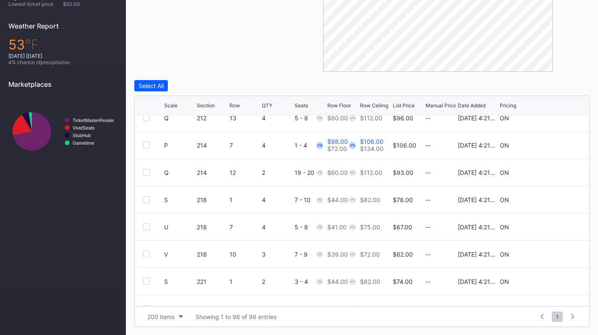
scroll to position [2081, 0]
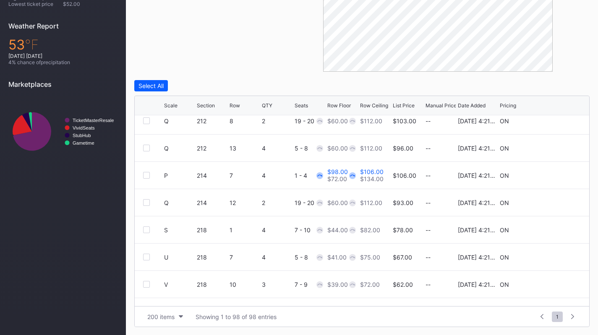
click at [552, 173] on icon at bounding box center [555, 175] width 6 height 6
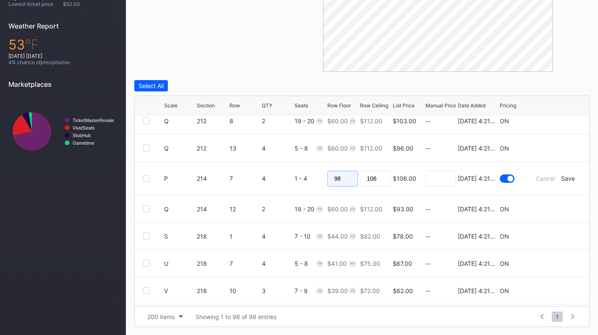
click at [338, 172] on input "98" at bounding box center [342, 179] width 31 height 16
click at [561, 179] on div "Save" at bounding box center [568, 178] width 14 height 7
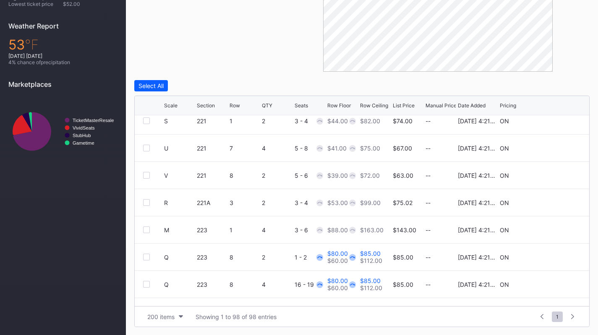
scroll to position [2345, 0]
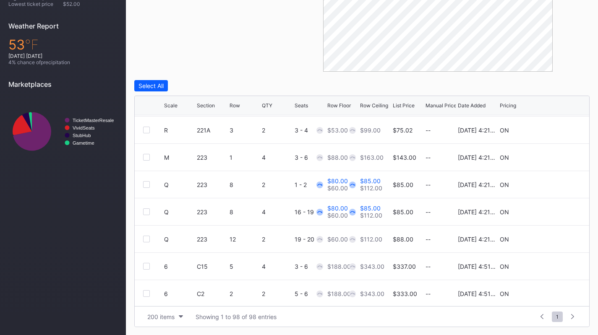
click at [552, 183] on icon at bounding box center [555, 184] width 6 height 6
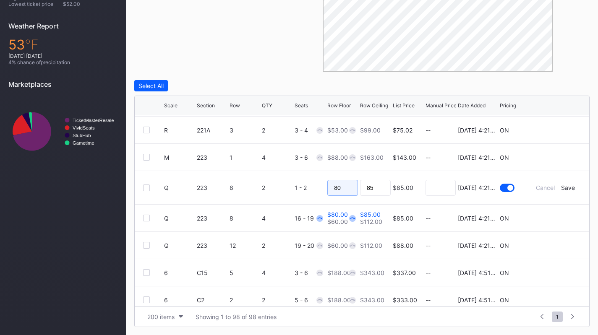
click at [339, 185] on input "80" at bounding box center [342, 188] width 31 height 16
click at [561, 188] on div "Save" at bounding box center [568, 187] width 14 height 7
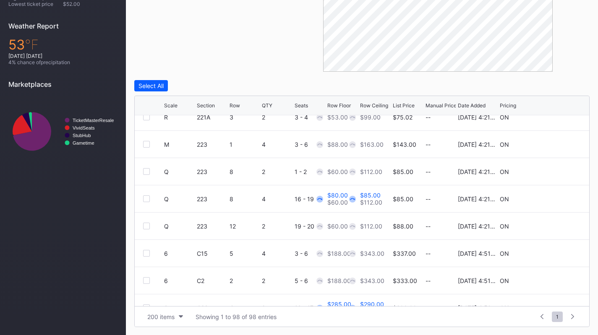
scroll to position [2358, 0]
click at [552, 196] on icon at bounding box center [555, 199] width 6 height 6
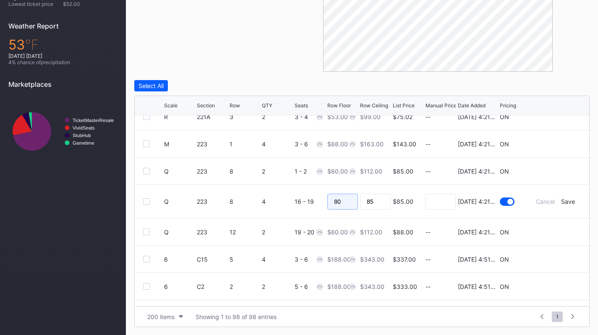
click at [339, 198] on input "80" at bounding box center [342, 202] width 31 height 16
click at [561, 202] on div "Save" at bounding box center [568, 201] width 14 height 7
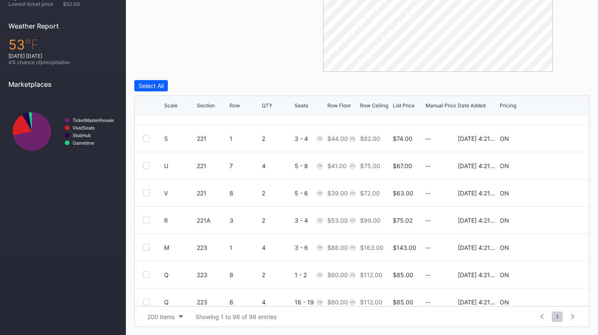
scroll to position [2482, 0]
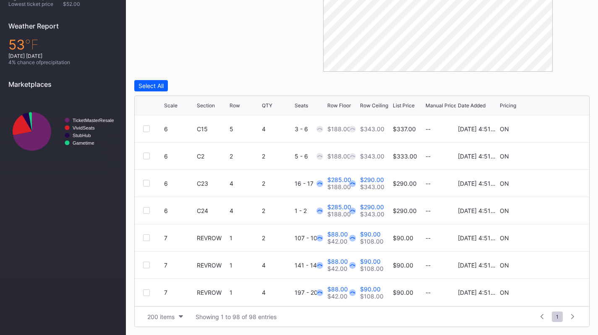
click at [552, 182] on icon at bounding box center [555, 183] width 6 height 6
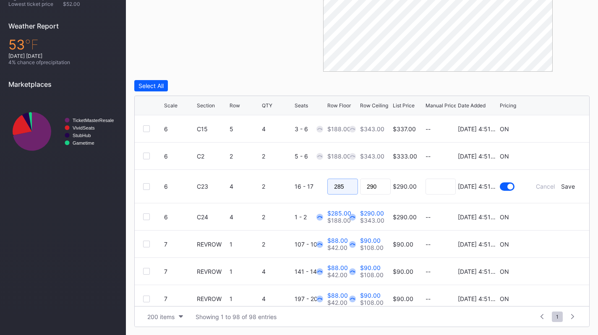
click at [349, 187] on input "285" at bounding box center [342, 187] width 31 height 16
click at [563, 185] on div "Save" at bounding box center [568, 186] width 14 height 7
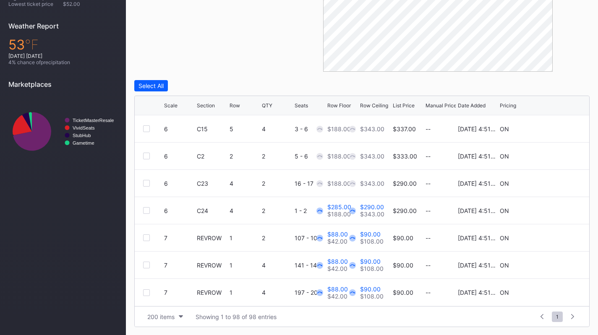
click at [552, 211] on icon at bounding box center [555, 211] width 6 height 6
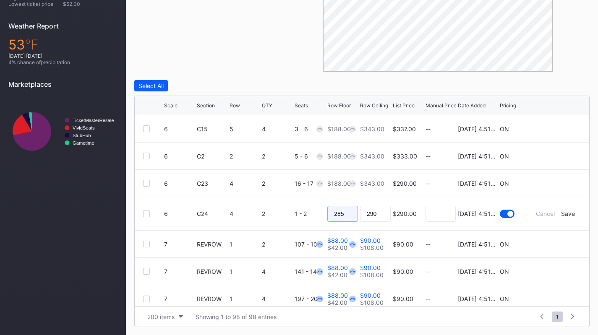
click at [342, 219] on input "285" at bounding box center [342, 214] width 31 height 16
click at [566, 213] on div "Save" at bounding box center [568, 213] width 14 height 7
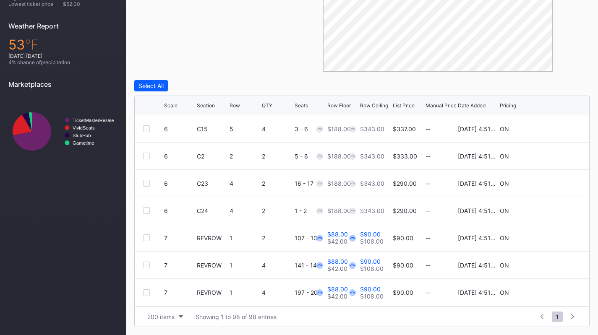
click at [552, 237] on icon at bounding box center [555, 238] width 6 height 6
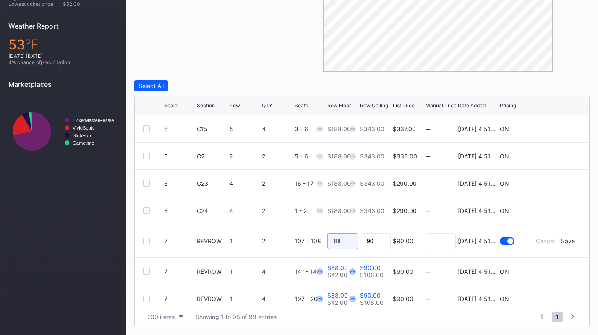
click at [342, 234] on input "88" at bounding box center [342, 241] width 31 height 16
click at [561, 238] on div "Save" at bounding box center [568, 241] width 14 height 7
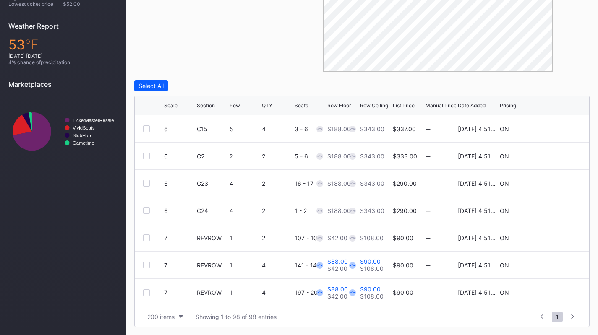
click at [552, 265] on icon at bounding box center [555, 265] width 6 height 6
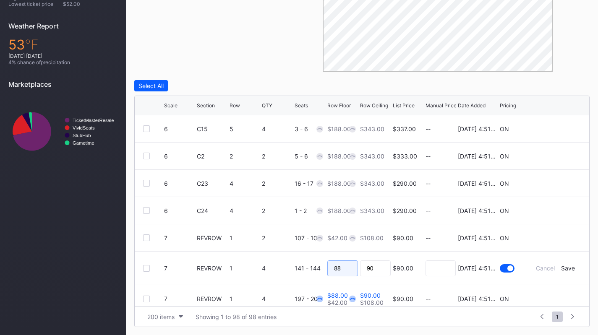
click at [348, 269] on input "88" at bounding box center [342, 269] width 31 height 16
click at [561, 267] on div "Save" at bounding box center [568, 268] width 14 height 7
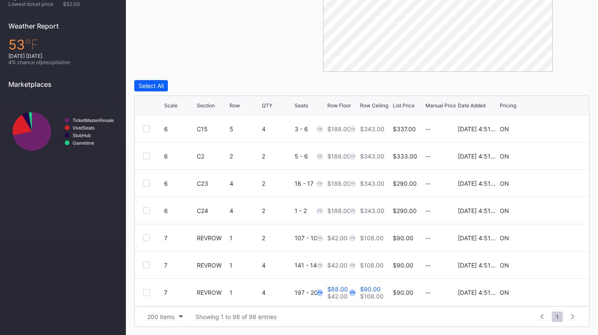
click at [552, 293] on icon at bounding box center [555, 293] width 6 height 6
click at [342, 295] on input "88" at bounding box center [342, 296] width 31 height 16
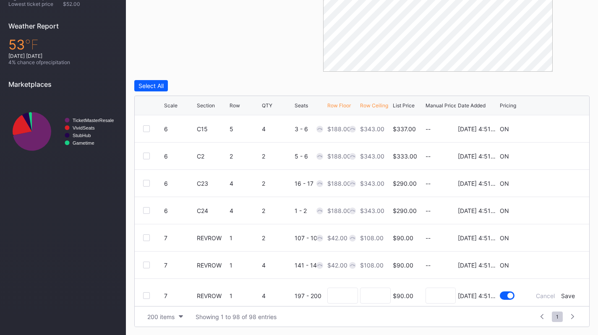
click at [567, 295] on div "Save" at bounding box center [568, 295] width 14 height 7
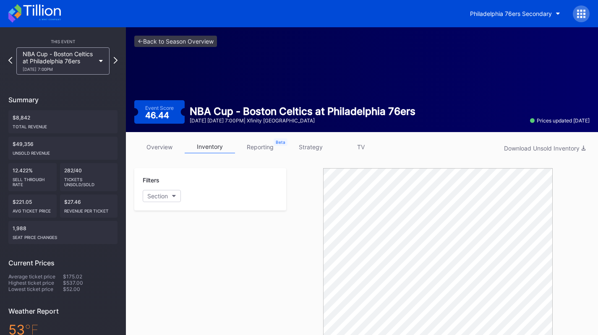
click at [91, 62] on div "NBA Cup - Boston Celtics at Philadelphia 76ers 10/31 Friday 7:00PM" at bounding box center [59, 60] width 72 height 21
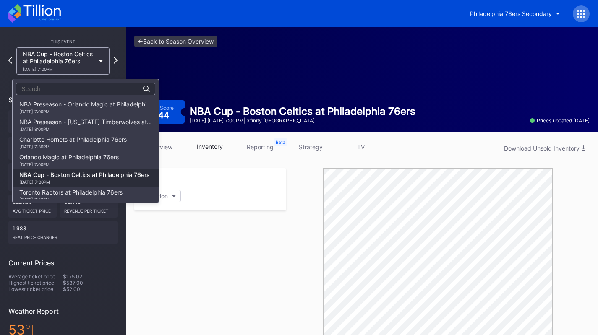
scroll to position [71, 0]
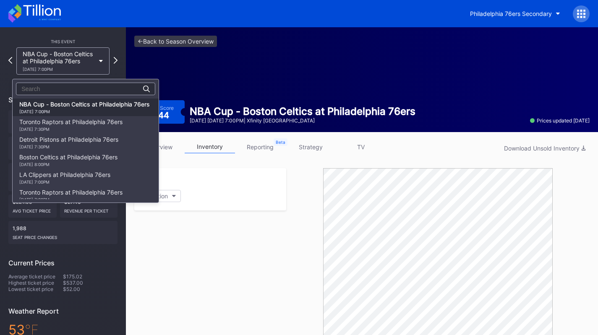
click at [88, 119] on div "Toronto Raptors at Philadelphia 76ers 11/8 Saturday 7:30PM" at bounding box center [70, 124] width 103 height 13
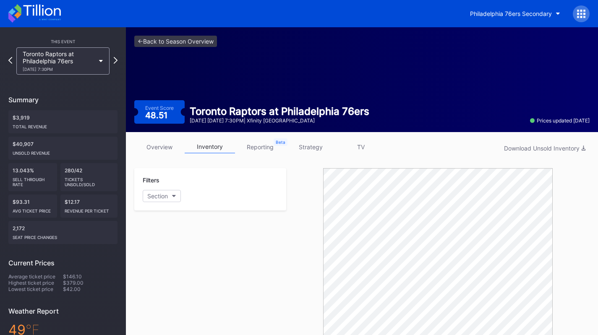
click at [88, 119] on div "$3,919 Total Revenue" at bounding box center [62, 121] width 109 height 23
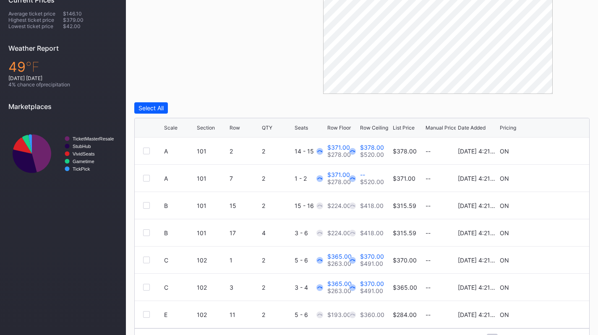
scroll to position [272, 0]
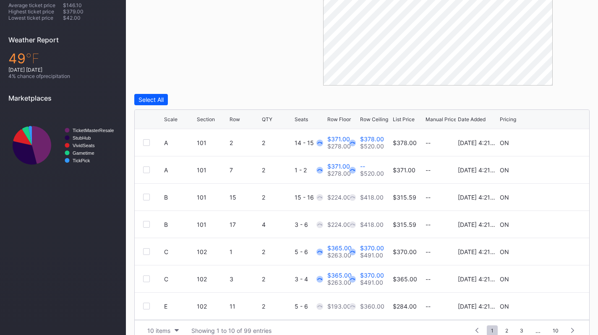
click at [167, 325] on button "10 items" at bounding box center [163, 330] width 40 height 11
click at [170, 311] on div "200 items" at bounding box center [162, 309] width 27 height 7
click at [552, 143] on icon at bounding box center [555, 143] width 6 height 6
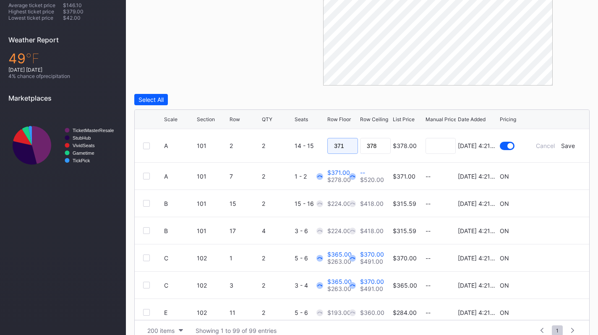
click at [343, 143] on input "371" at bounding box center [342, 146] width 31 height 16
click at [561, 146] on div "Save" at bounding box center [568, 145] width 14 height 7
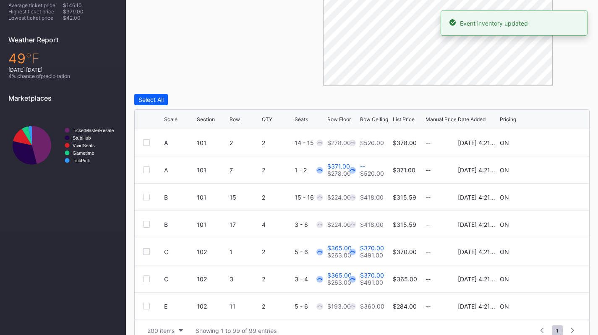
click at [552, 168] on icon at bounding box center [555, 170] width 6 height 6
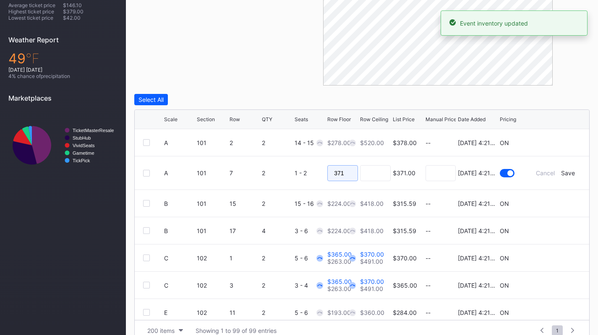
click at [352, 171] on input "371" at bounding box center [342, 173] width 31 height 16
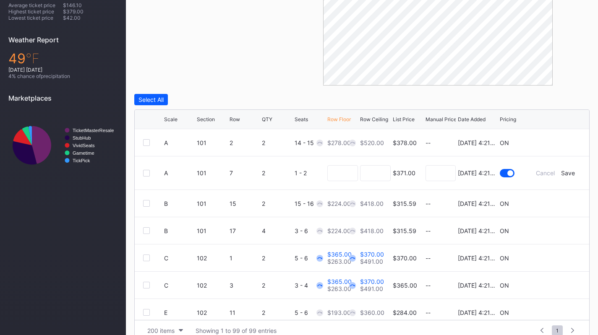
click at [563, 171] on div "Save" at bounding box center [568, 173] width 14 height 7
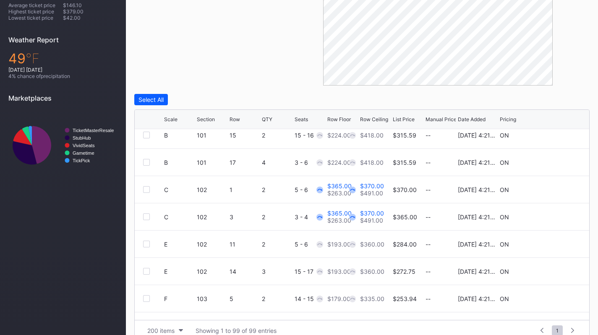
scroll to position [64, 0]
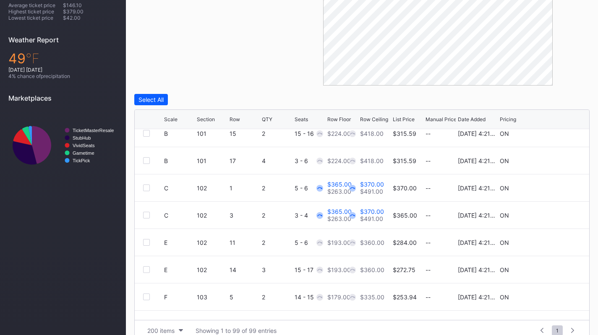
click at [552, 187] on icon at bounding box center [555, 188] width 6 height 6
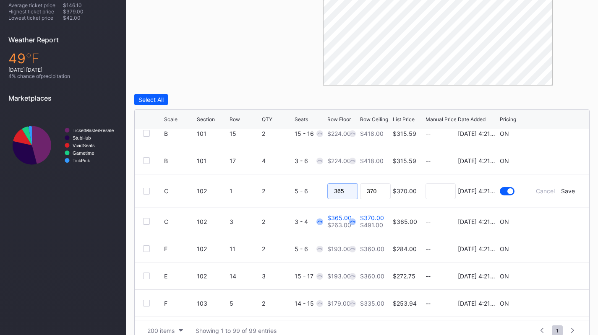
click at [343, 191] on input "365" at bounding box center [342, 191] width 31 height 16
click at [566, 192] on div "Save" at bounding box center [568, 191] width 14 height 7
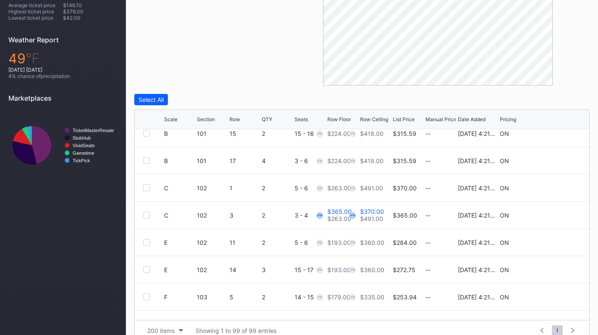
scroll to position [0, 0]
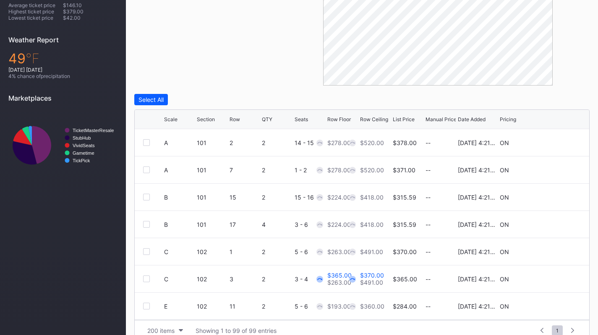
click at [552, 277] on icon at bounding box center [555, 279] width 6 height 6
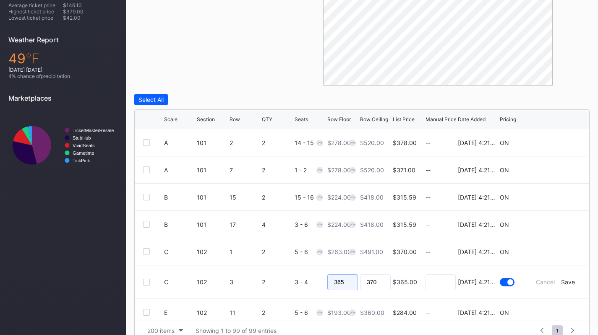
click at [334, 283] on input "365" at bounding box center [342, 282] width 31 height 16
click at [564, 283] on div "Save" at bounding box center [568, 282] width 14 height 7
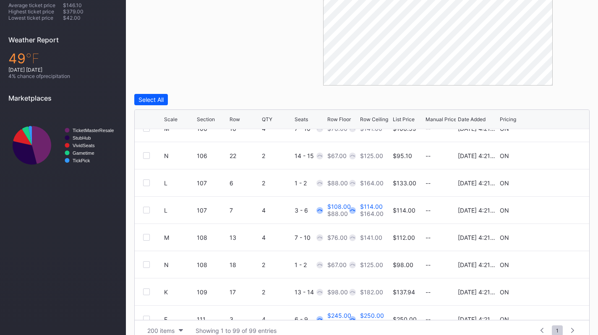
scroll to position [397, 0]
click at [552, 211] on icon at bounding box center [555, 209] width 6 height 6
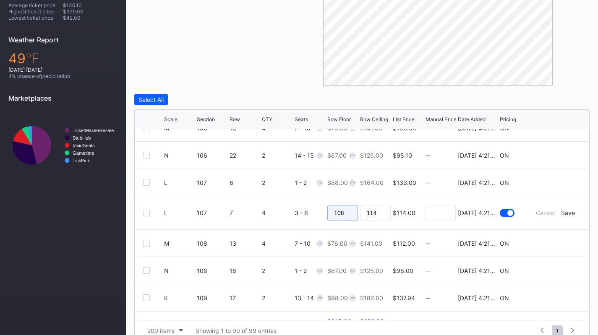
click at [338, 214] on input "108" at bounding box center [342, 213] width 31 height 16
click at [562, 212] on div "Save" at bounding box center [568, 212] width 14 height 7
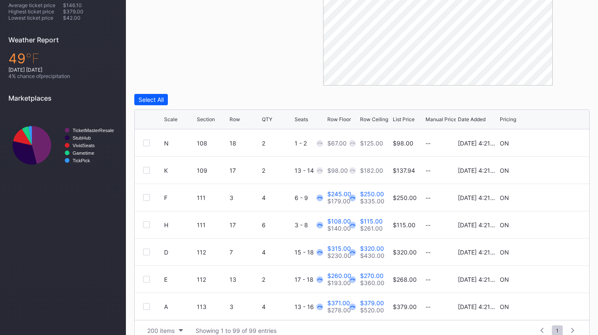
scroll to position [528, 0]
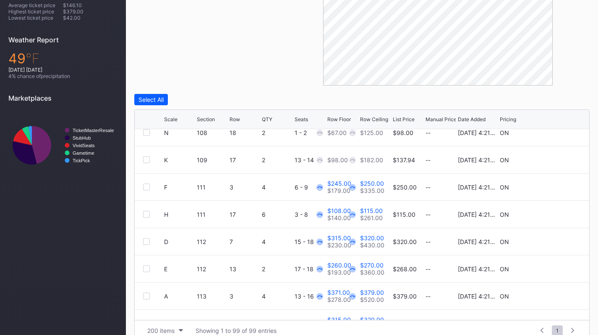
click at [552, 187] on icon at bounding box center [555, 187] width 6 height 6
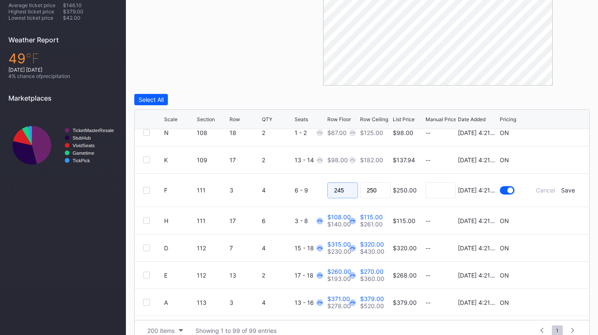
click at [341, 191] on input "245" at bounding box center [342, 191] width 31 height 16
click at [564, 192] on div "Save" at bounding box center [568, 190] width 14 height 7
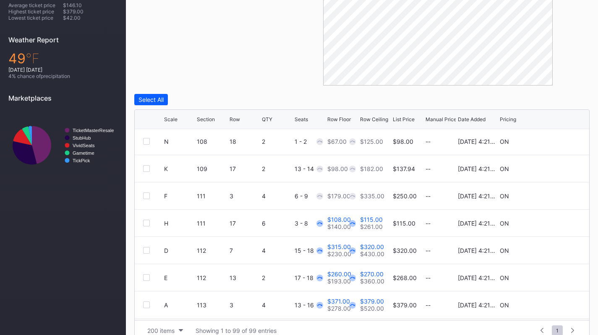
scroll to position [519, 0]
click at [552, 223] on icon at bounding box center [555, 224] width 6 height 6
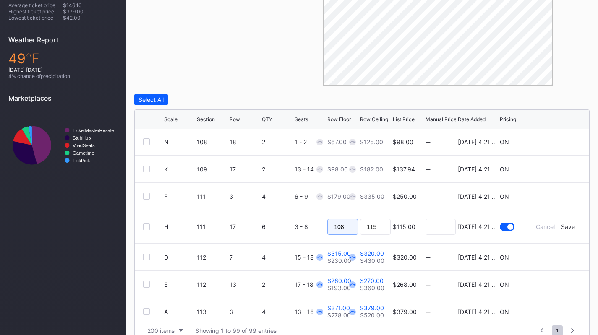
click at [344, 228] on input "108" at bounding box center [342, 227] width 31 height 16
click at [561, 223] on form "H 111 17 6 3 - 8 $115.00 8/14/2025 4:21PM Cancel Save" at bounding box center [372, 226] width 417 height 33
click at [561, 227] on div "Save" at bounding box center [568, 226] width 14 height 7
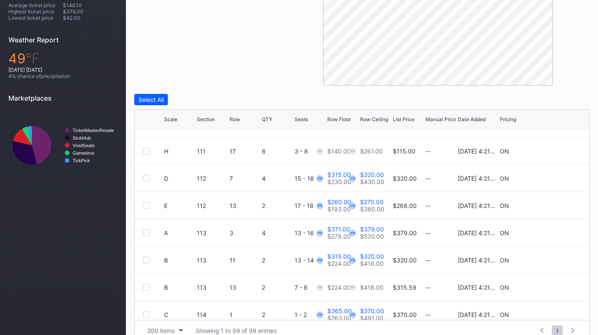
scroll to position [592, 0]
click at [552, 177] on icon at bounding box center [555, 178] width 6 height 6
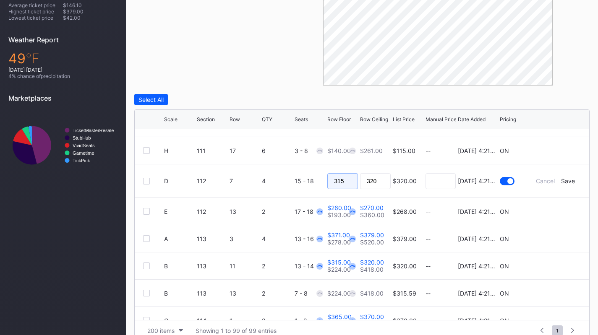
click at [338, 178] on input "315" at bounding box center [342, 181] width 31 height 16
click at [561, 180] on div "Save" at bounding box center [568, 181] width 14 height 7
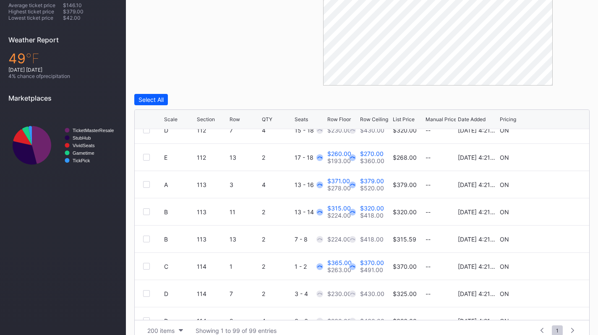
scroll to position [639, 0]
click at [552, 158] on icon at bounding box center [555, 159] width 6 height 6
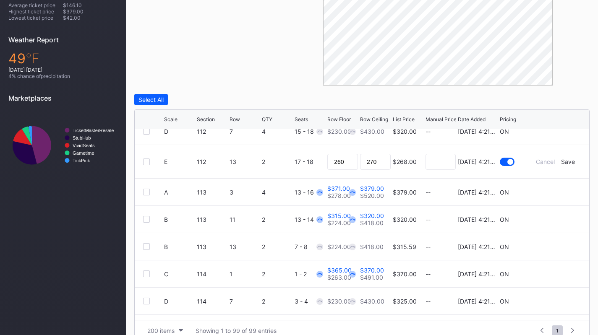
click at [549, 159] on div "Cancel" at bounding box center [545, 161] width 19 height 7
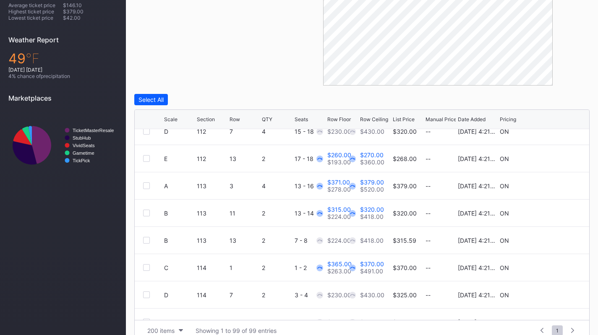
click at [552, 158] on icon at bounding box center [555, 159] width 6 height 6
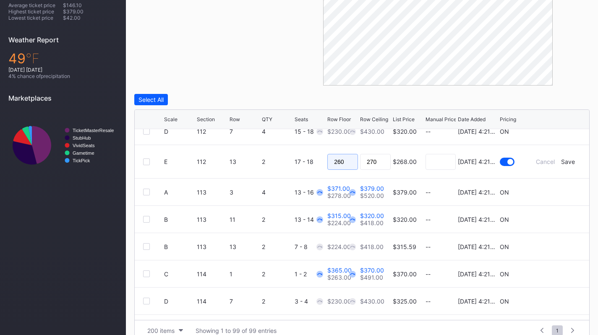
click at [352, 164] on input "260" at bounding box center [342, 162] width 31 height 16
click at [561, 160] on div "Save" at bounding box center [568, 161] width 14 height 7
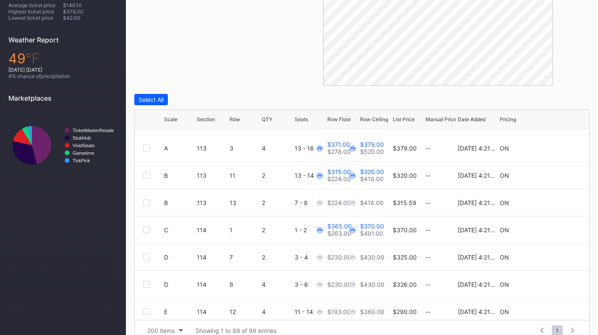
scroll to position [612, 0]
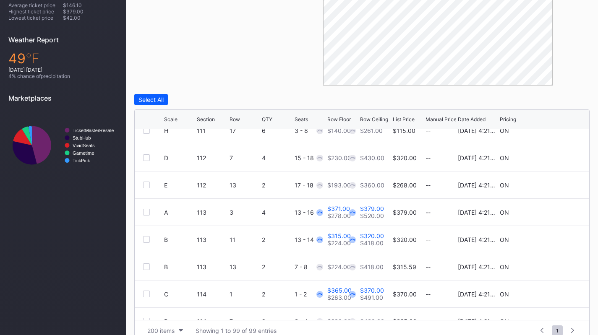
click at [552, 212] on icon at bounding box center [555, 212] width 6 height 6
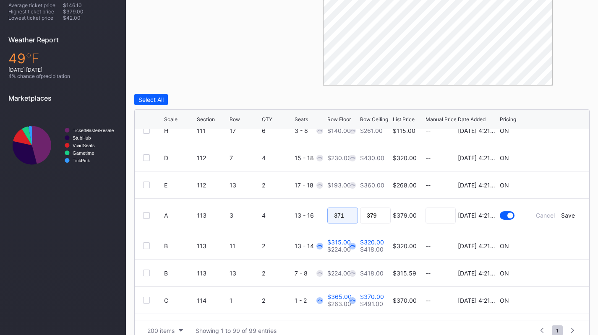
click at [338, 215] on input "371" at bounding box center [342, 216] width 31 height 16
click at [562, 216] on div "Save" at bounding box center [568, 215] width 14 height 7
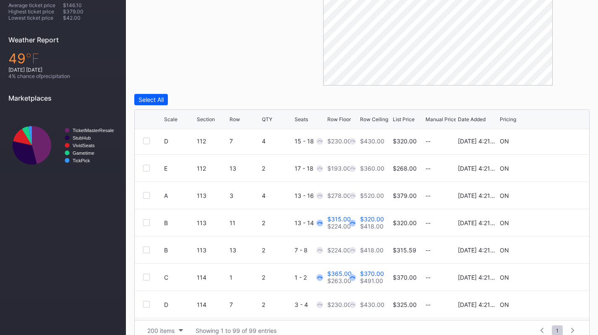
scroll to position [645, 0]
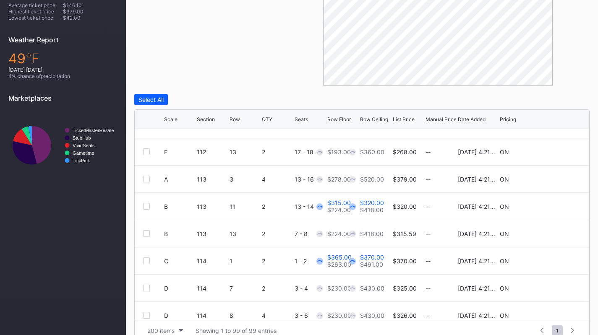
click at [552, 208] on icon at bounding box center [555, 207] width 6 height 6
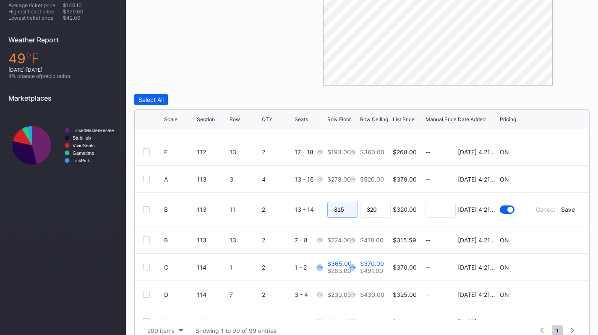
click at [341, 209] on input "315" at bounding box center [342, 210] width 31 height 16
click at [561, 209] on div "Save" at bounding box center [568, 209] width 14 height 7
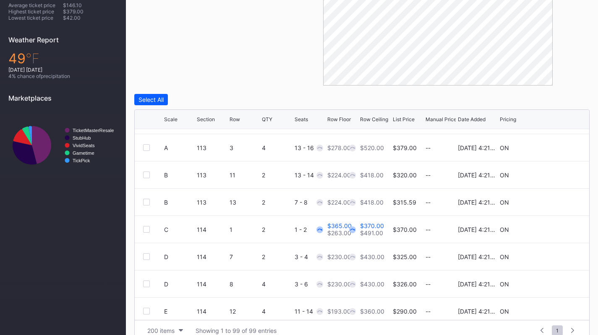
scroll to position [677, 0]
click at [552, 228] on icon at bounding box center [555, 229] width 6 height 6
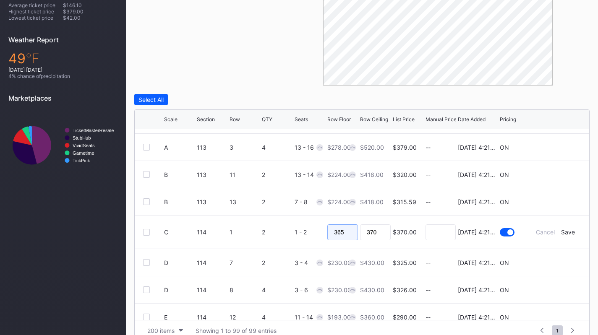
click at [346, 231] on input "365" at bounding box center [342, 233] width 31 height 16
click at [561, 230] on div "Save" at bounding box center [568, 232] width 14 height 7
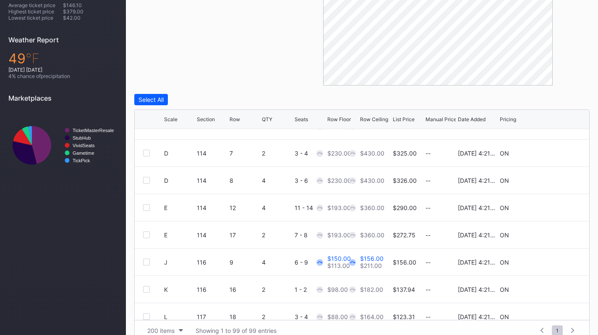
scroll to position [781, 0]
click at [552, 261] on icon at bounding box center [555, 262] width 6 height 6
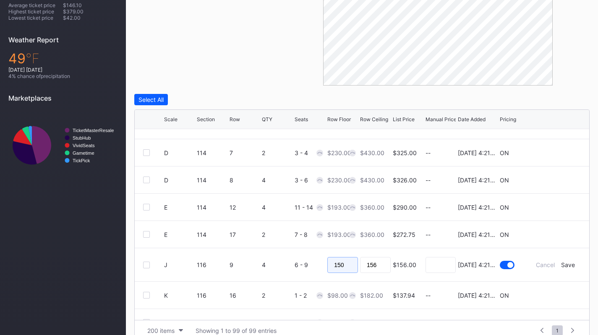
click at [347, 260] on input "150" at bounding box center [342, 265] width 31 height 16
click at [569, 265] on div "Cancel Save" at bounding box center [555, 264] width 50 height 7
click at [561, 265] on div "Save" at bounding box center [568, 264] width 14 height 7
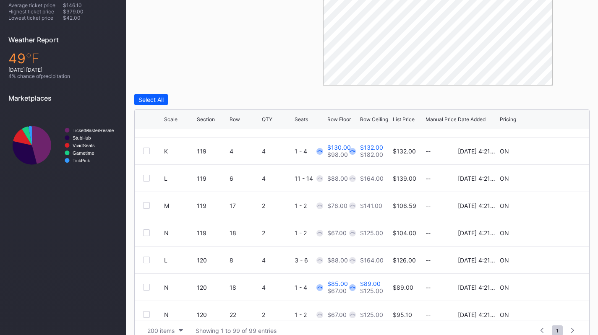
scroll to position [1013, 0]
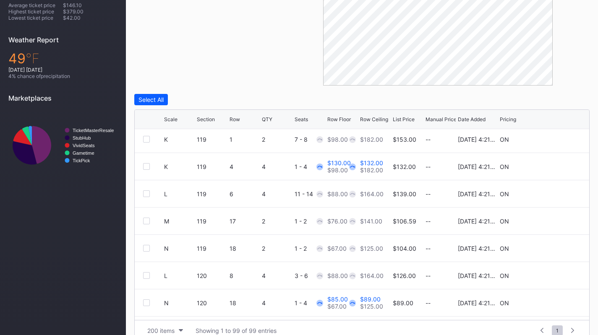
click at [552, 168] on icon at bounding box center [555, 167] width 6 height 6
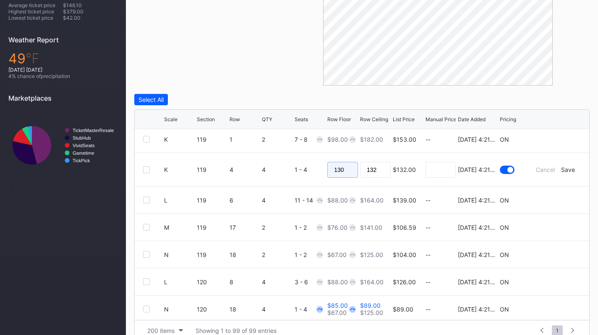
click at [344, 169] on input "130" at bounding box center [342, 170] width 31 height 16
click at [561, 169] on div "Save" at bounding box center [568, 169] width 14 height 7
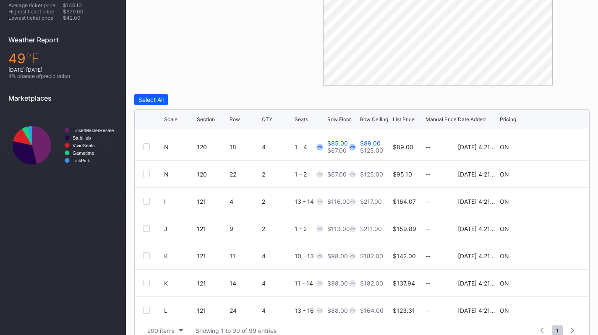
scroll to position [1169, 0]
click at [552, 146] on icon at bounding box center [555, 147] width 6 height 6
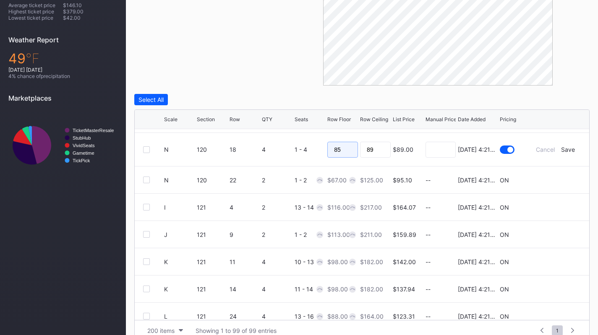
click at [347, 154] on input "85" at bounding box center [342, 150] width 31 height 16
click at [568, 149] on div "Save" at bounding box center [568, 149] width 14 height 7
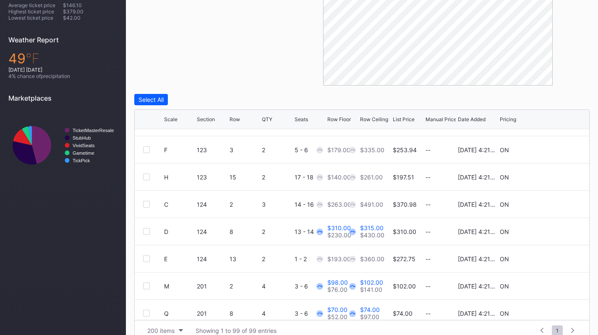
scroll to position [1384, 0]
click at [552, 233] on icon at bounding box center [555, 231] width 6 height 6
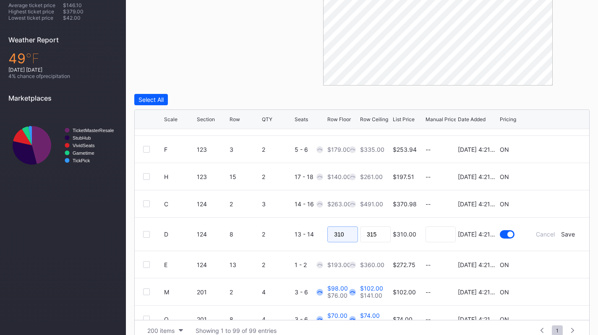
click at [347, 235] on input "310" at bounding box center [342, 235] width 31 height 16
click at [561, 237] on div "Save" at bounding box center [568, 234] width 14 height 7
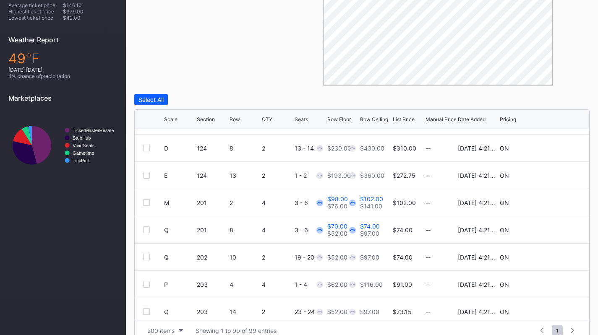
scroll to position [1468, 0]
click at [552, 205] on icon at bounding box center [555, 202] width 6 height 6
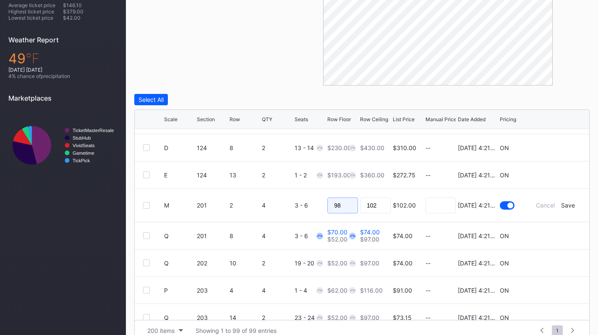
click at [345, 207] on input "98" at bounding box center [342, 206] width 31 height 16
click at [346, 200] on input "98" at bounding box center [342, 206] width 31 height 16
click at [561, 205] on div "Save" at bounding box center [568, 205] width 14 height 7
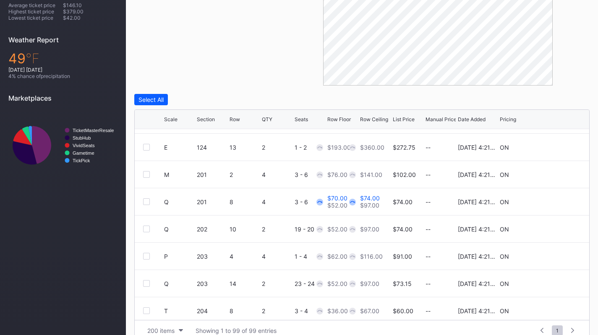
scroll to position [1498, 0]
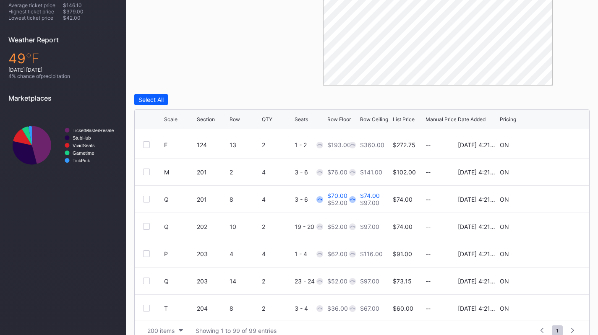
click at [552, 198] on icon at bounding box center [555, 199] width 6 height 6
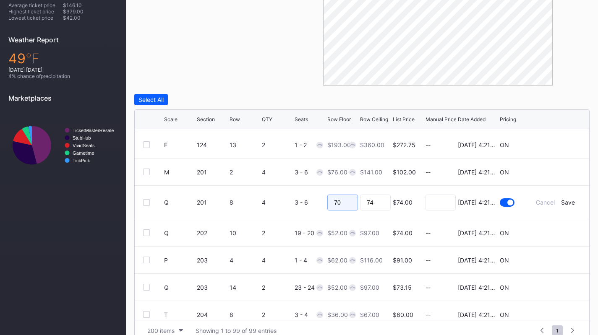
click at [345, 206] on input "70" at bounding box center [342, 203] width 31 height 16
click at [561, 202] on div "Save" at bounding box center [568, 202] width 14 height 7
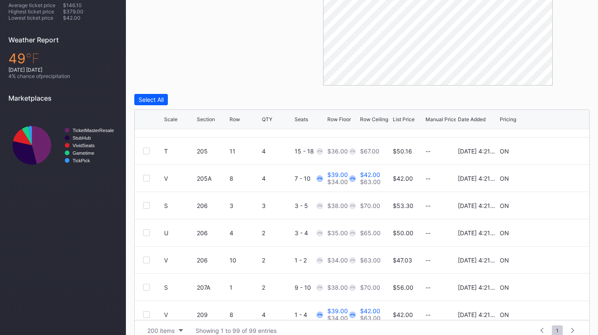
scroll to position [1820, 0]
drag, startPoint x: 561, startPoint y: 202, endPoint x: 573, endPoint y: 179, distance: 26.1
click at [573, 179] on div "V 205A 8 4 7 - 10 $39.00 $34.00 $42.00 $63.00 $42.00 -- 8/14/2025 4:21PM ON" at bounding box center [362, 178] width 454 height 27
click at [552, 179] on icon at bounding box center [555, 178] width 6 height 6
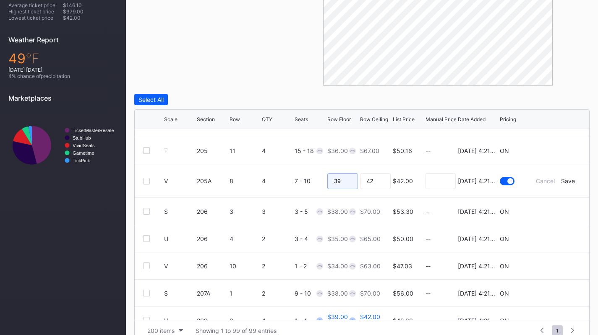
click at [339, 182] on input "39" at bounding box center [342, 181] width 31 height 16
click at [561, 180] on div "Save" at bounding box center [568, 181] width 14 height 7
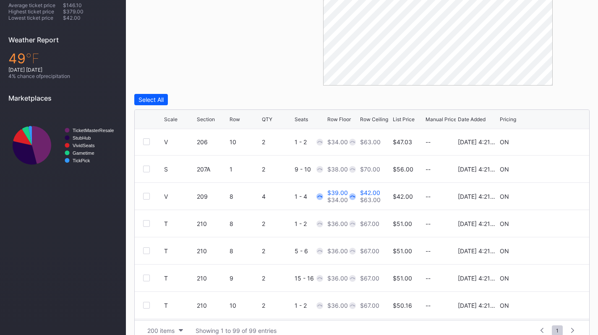
scroll to position [1953, 0]
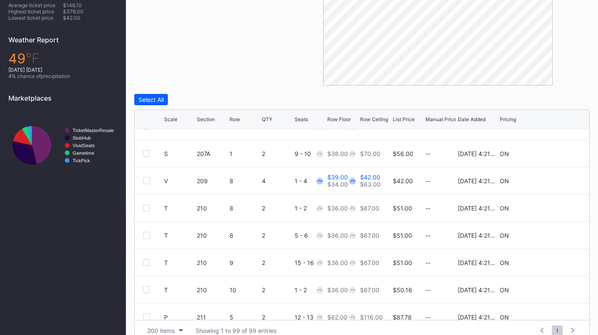
click at [552, 179] on icon at bounding box center [555, 181] width 6 height 6
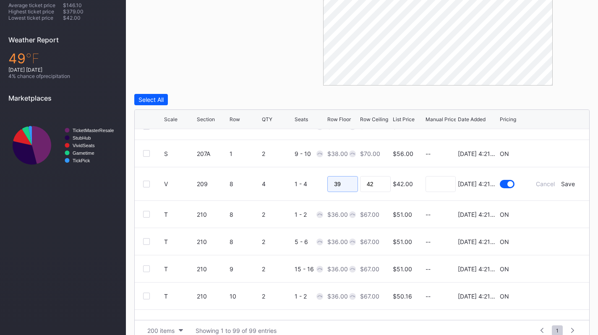
click at [340, 177] on input "39" at bounding box center [342, 184] width 31 height 16
click at [563, 186] on div "Save" at bounding box center [568, 183] width 14 height 7
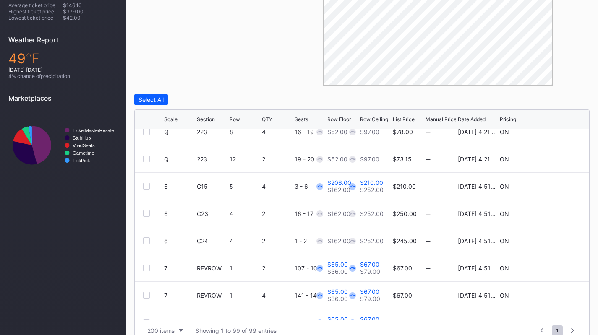
scroll to position [2497, 0]
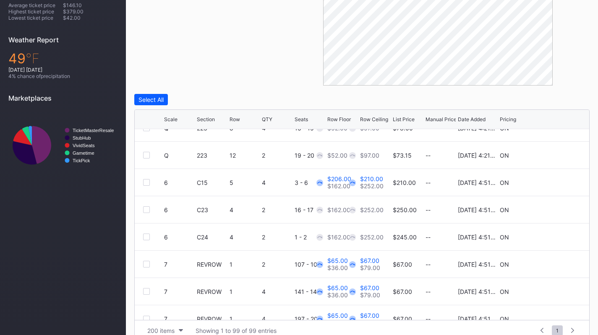
click at [552, 180] on icon at bounding box center [555, 183] width 6 height 6
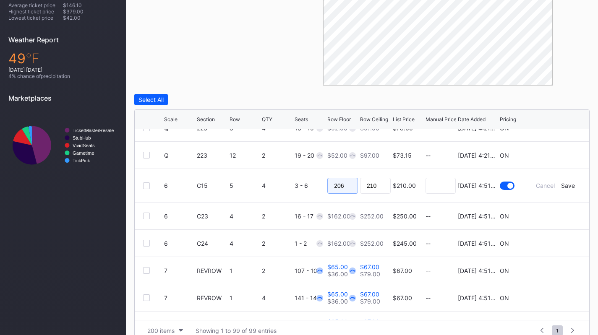
click at [339, 185] on input "206" at bounding box center [342, 186] width 31 height 16
click at [565, 180] on form "6 C15 5 4 3 - 6 $210.00 8/14/2025 4:51PM Cancel Save" at bounding box center [372, 185] width 417 height 33
click at [563, 184] on div "Save" at bounding box center [568, 185] width 14 height 7
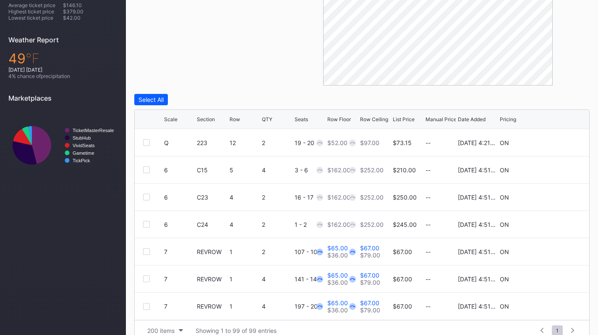
scroll to position [285, 0]
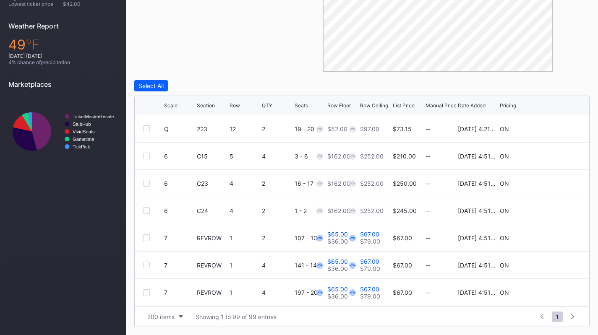
click at [552, 236] on icon at bounding box center [555, 238] width 6 height 6
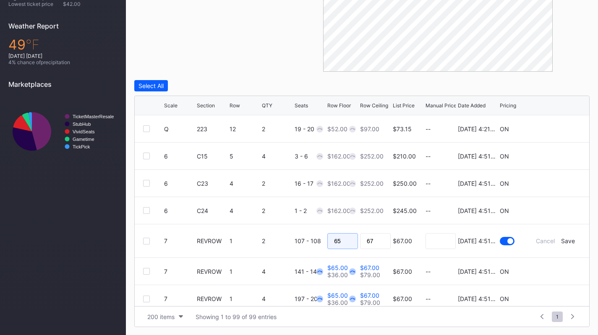
click at [344, 239] on input "65" at bounding box center [342, 241] width 31 height 16
click at [561, 241] on div "Save" at bounding box center [568, 241] width 14 height 7
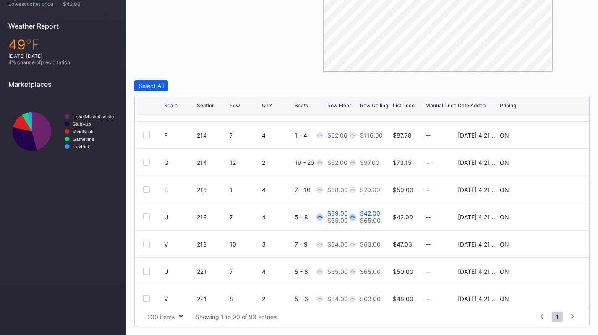
scroll to position [2186, 0]
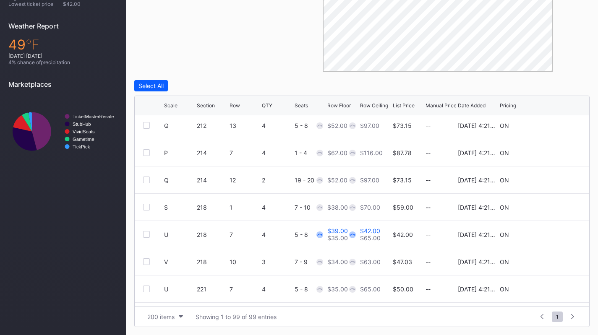
click at [552, 235] on icon at bounding box center [555, 235] width 6 height 6
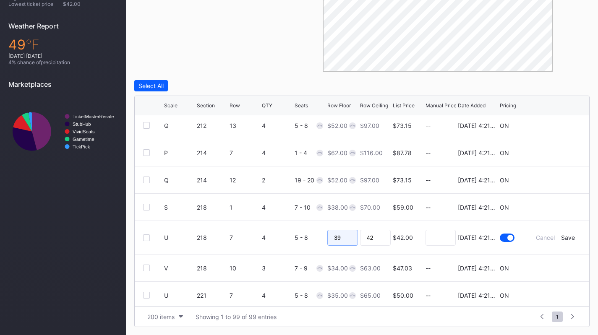
click at [340, 239] on input "39" at bounding box center [342, 238] width 31 height 16
click at [561, 238] on div "Save" at bounding box center [568, 237] width 14 height 7
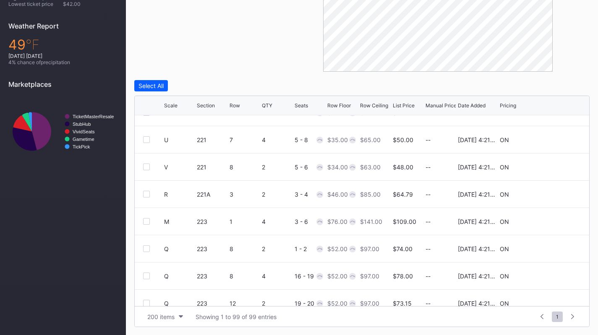
scroll to position [2509, 0]
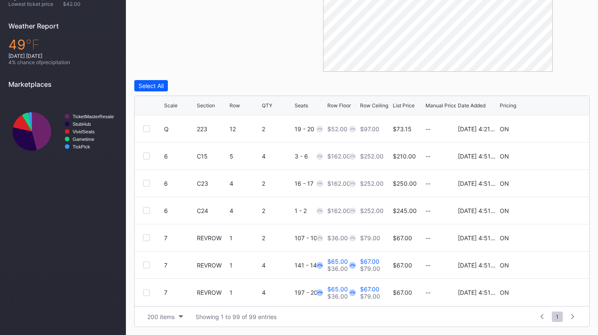
click at [552, 264] on icon at bounding box center [555, 265] width 6 height 6
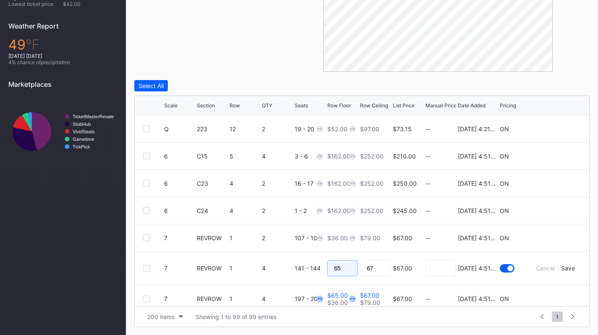
click at [342, 270] on input "65" at bounding box center [342, 269] width 31 height 16
click at [562, 267] on div "Save" at bounding box center [568, 268] width 14 height 7
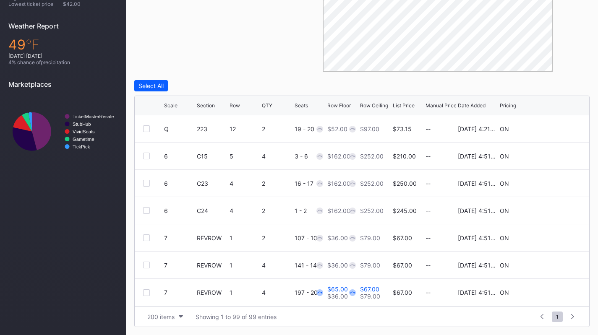
click at [552, 292] on icon at bounding box center [555, 293] width 6 height 6
click at [342, 301] on input "65" at bounding box center [342, 296] width 31 height 16
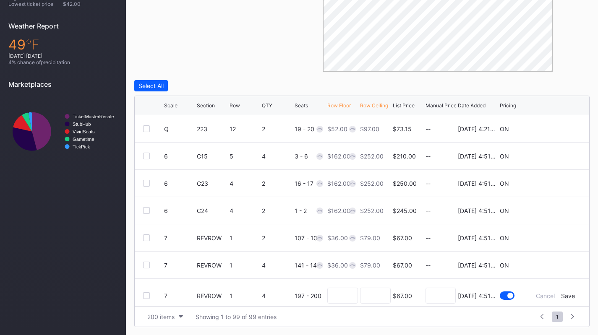
click at [561, 295] on div "Save" at bounding box center [568, 295] width 14 height 7
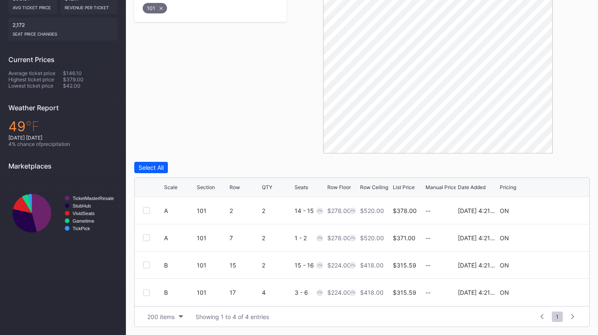
scroll to position [0, 0]
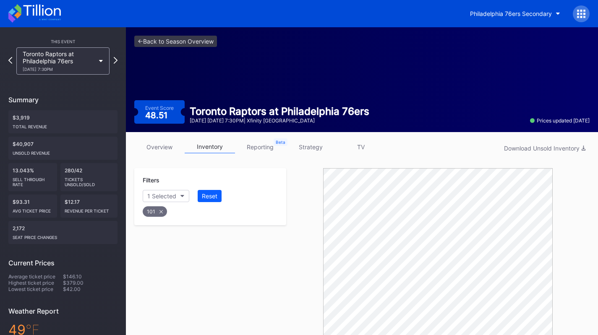
click at [317, 148] on link "strategy" at bounding box center [310, 147] width 50 height 13
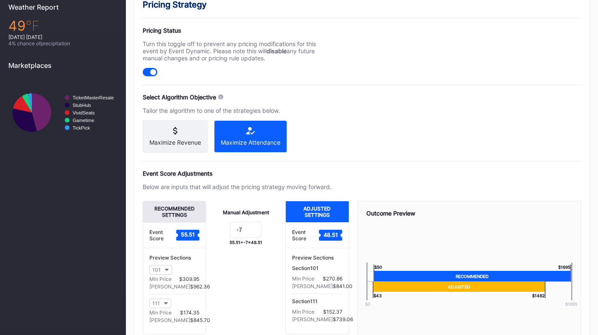
scroll to position [363, 0]
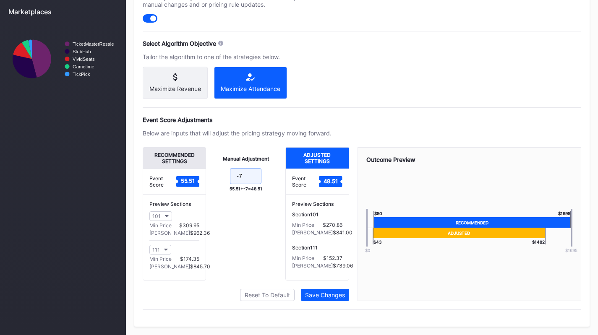
click at [245, 177] on input "-7" at bounding box center [245, 176] width 31 height 16
type input "-"
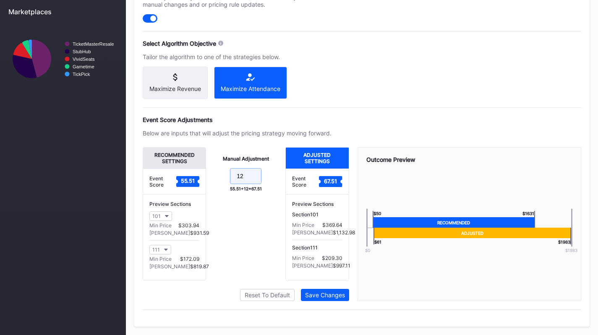
type input "1"
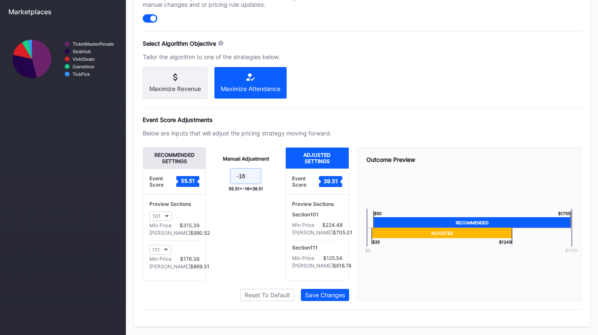
type input "-16"
click at [332, 293] on div "Save Changes" at bounding box center [325, 295] width 40 height 7
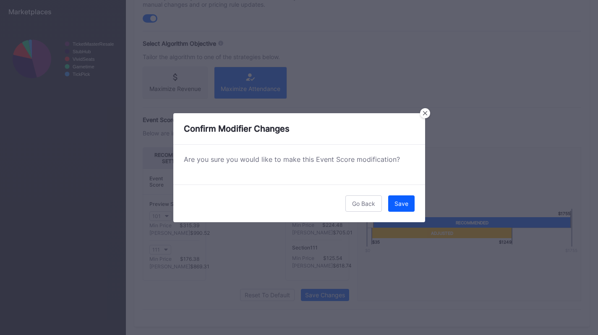
click at [405, 206] on div "Save" at bounding box center [401, 203] width 14 height 7
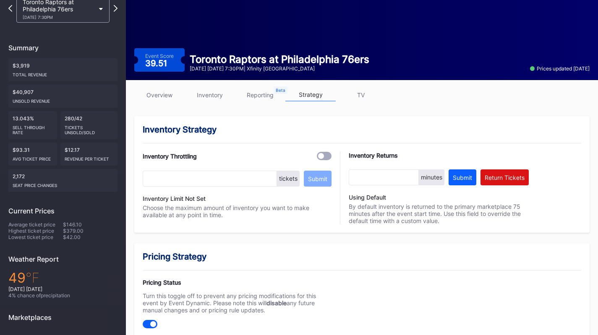
scroll to position [39, 0]
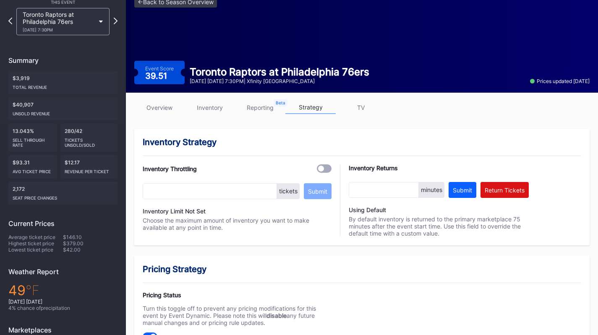
click at [205, 105] on link "inventory" at bounding box center [210, 107] width 50 height 13
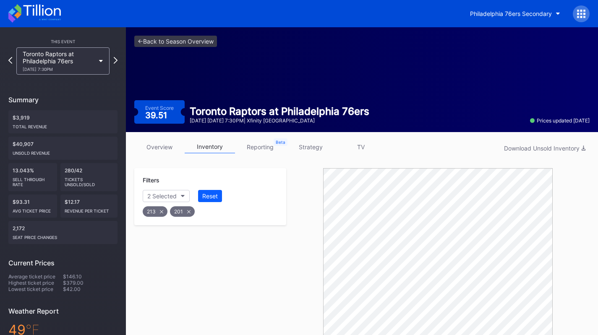
click at [160, 149] on link "overview" at bounding box center [159, 147] width 50 height 13
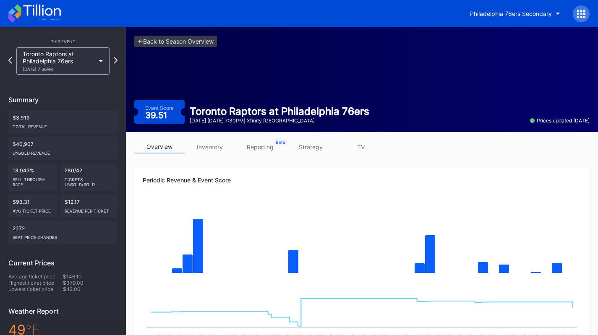
click at [306, 151] on link "strategy" at bounding box center [310, 147] width 50 height 13
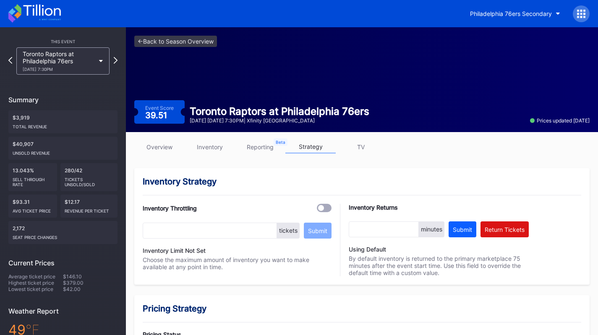
click at [200, 145] on link "inventory" at bounding box center [210, 147] width 50 height 13
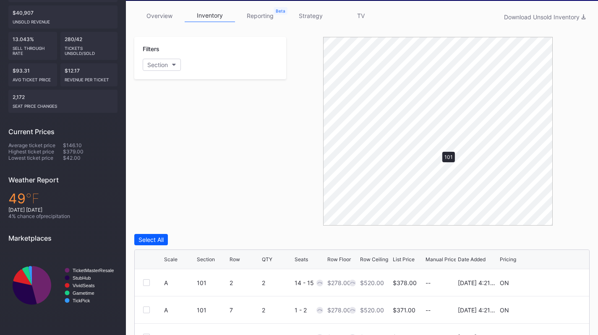
scroll to position [133, 0]
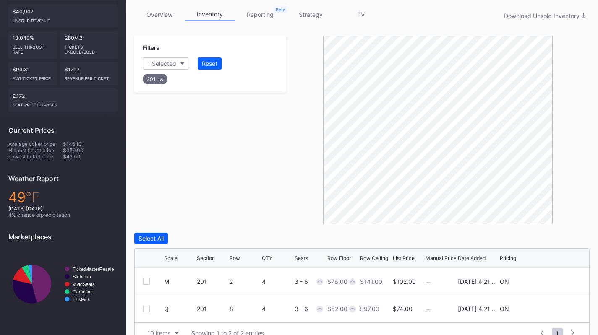
click at [311, 12] on link "strategy" at bounding box center [310, 14] width 50 height 13
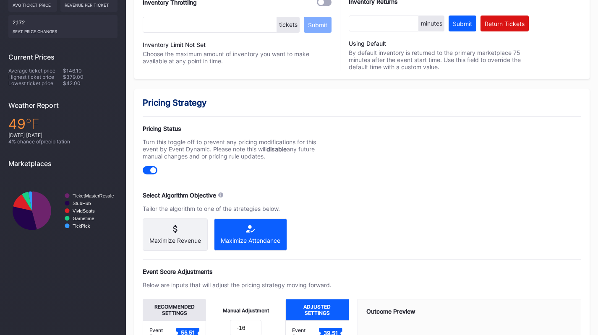
scroll to position [363, 0]
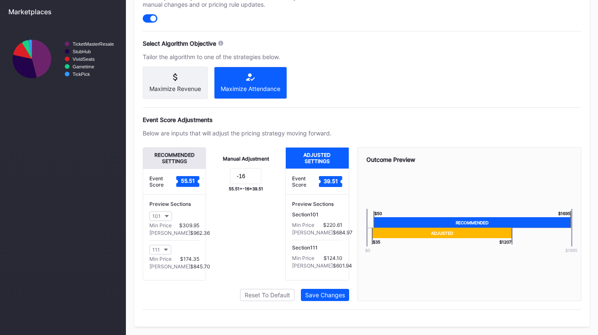
click at [163, 246] on button "111" at bounding box center [160, 250] width 22 height 10
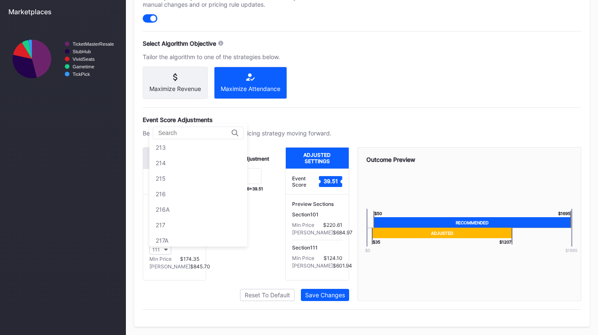
scroll to position [914, 0]
click at [177, 130] on input at bounding box center [194, 133] width 73 height 7
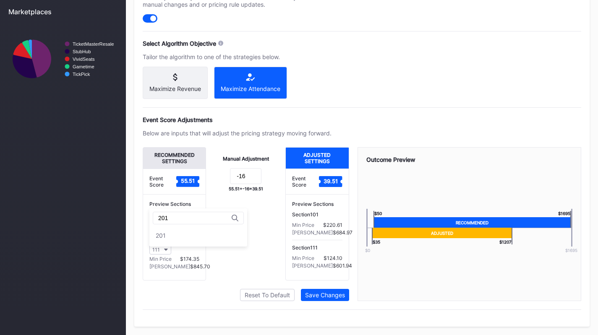
scroll to position [0, 0]
type input "201"
click at [199, 230] on div "201" at bounding box center [198, 236] width 98 height 16
click at [261, 260] on div "Manual Adjustment -16 55.51 + -16 = 39.51" at bounding box center [245, 213] width 79 height 133
click at [249, 182] on input "-16" at bounding box center [245, 176] width 31 height 16
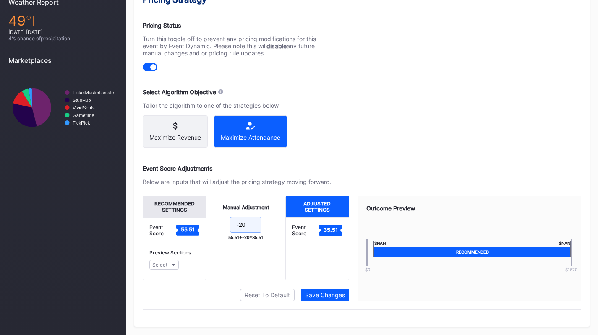
scroll to position [363, 0]
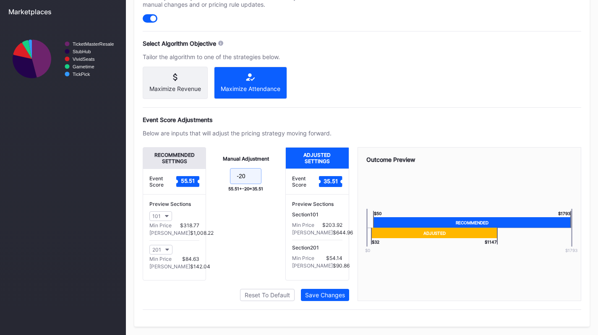
type input "-20"
click at [330, 292] on div "Save Changes" at bounding box center [325, 295] width 40 height 7
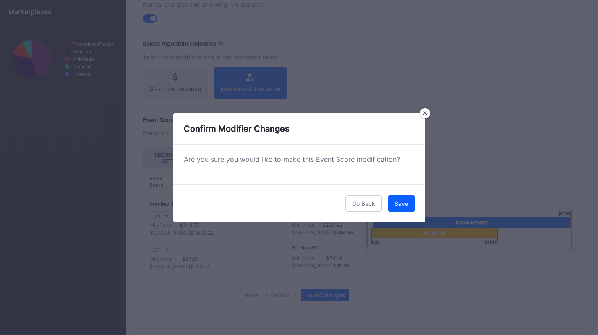
click at [409, 202] on button "Save" at bounding box center [401, 204] width 26 height 16
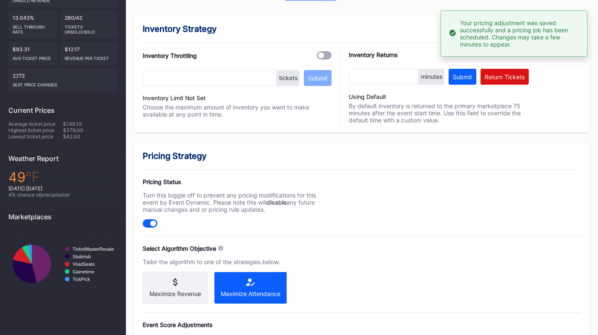
scroll to position [0, 0]
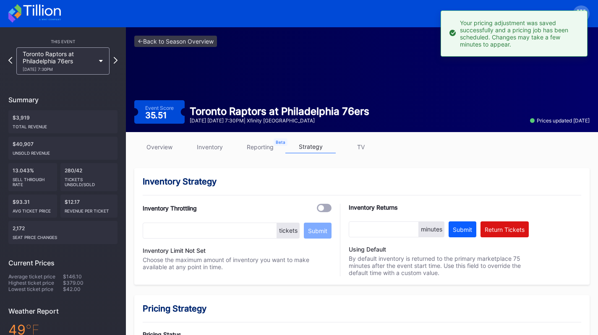
click at [74, 73] on div "Toronto Raptors at Philadelphia 76ers 11/8 Saturday 7:30PM" at bounding box center [62, 60] width 93 height 27
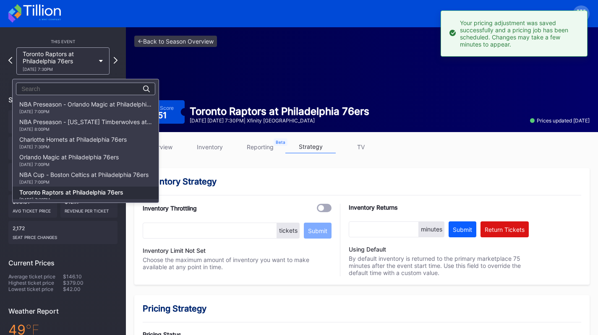
scroll to position [88, 0]
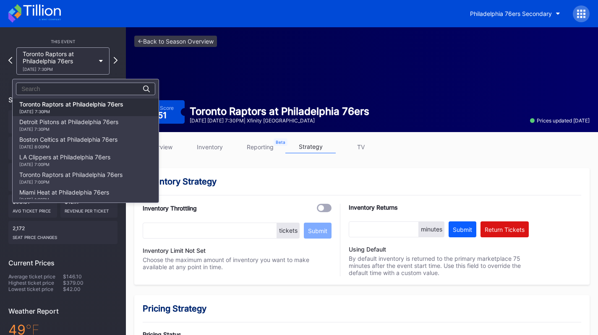
click at [87, 126] on div "Detroit Pistons at Philadelphia 76ers 11/9 Sunday 7:30PM" at bounding box center [68, 124] width 99 height 13
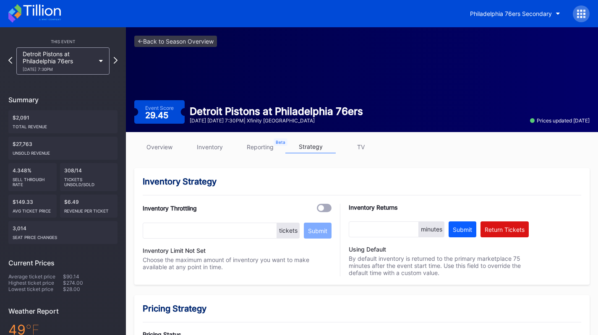
click at [77, 74] on div "Detroit Pistons at Philadelphia 76ers 11/9 Sunday 7:30PM" at bounding box center [62, 60] width 93 height 27
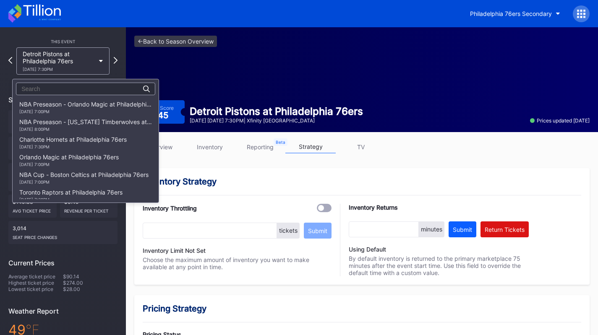
scroll to position [106, 0]
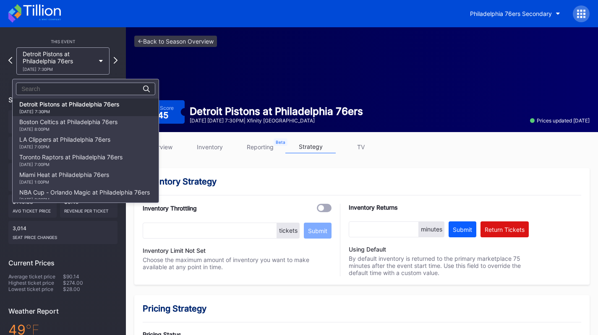
click at [79, 118] on div "Boston Celtics at Philadelphia 76ers 11/11 Tuesday 8:00PM" at bounding box center [86, 125] width 146 height 18
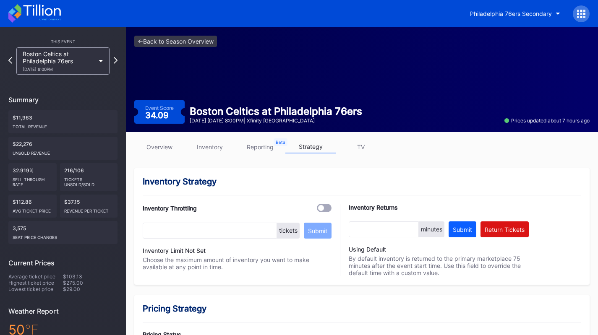
click at [223, 149] on link "inventory" at bounding box center [210, 147] width 50 height 13
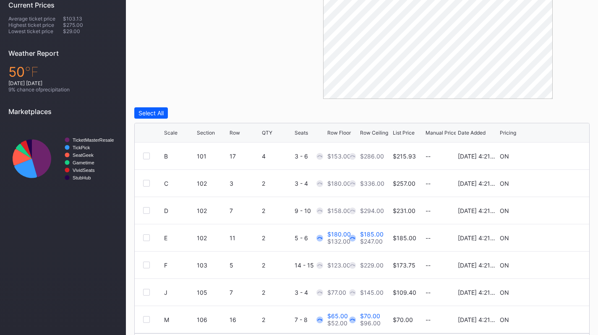
scroll to position [285, 0]
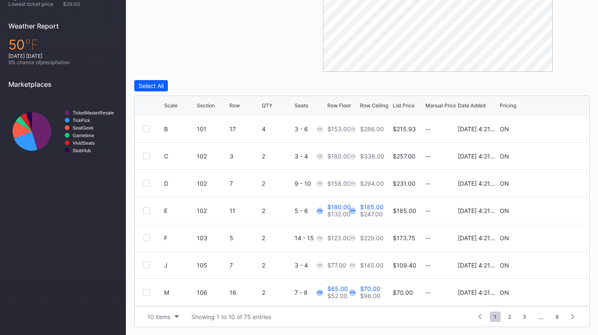
click at [170, 310] on div "10 items Showing 1 to 10 of 75 entries 1 ... -1 0 1 2 3 ... 8" at bounding box center [362, 316] width 454 height 21
click at [169, 316] on div "10 items" at bounding box center [158, 316] width 23 height 7
click at [175, 295] on div "200 items" at bounding box center [162, 295] width 27 height 7
click at [552, 208] on icon at bounding box center [555, 211] width 6 height 6
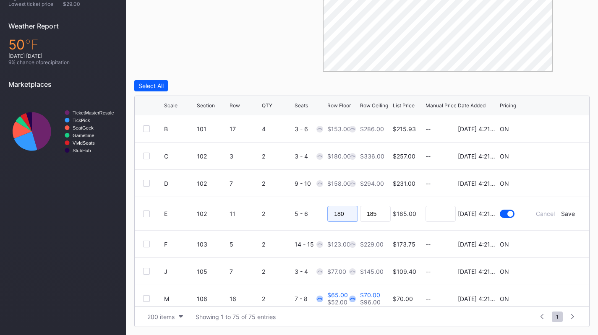
click at [344, 213] on input "180" at bounding box center [342, 214] width 31 height 16
click at [561, 212] on div "Save" at bounding box center [568, 213] width 14 height 7
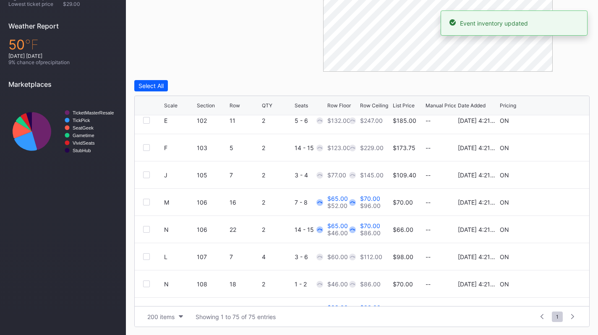
scroll to position [92, 0]
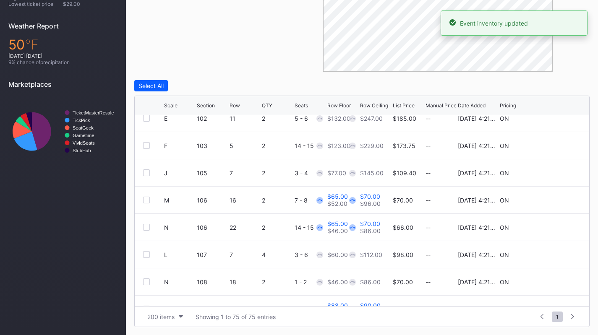
click at [552, 200] on icon at bounding box center [555, 200] width 6 height 6
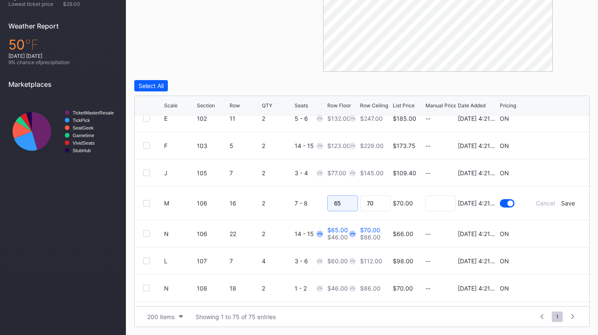
click at [350, 205] on input "65" at bounding box center [342, 204] width 31 height 16
click at [561, 198] on form "M 106 16 2 7 - 8 $70.00 8/14/2025 4:21PM Cancel Save" at bounding box center [372, 203] width 417 height 33
click at [561, 204] on div "Save" at bounding box center [568, 203] width 14 height 7
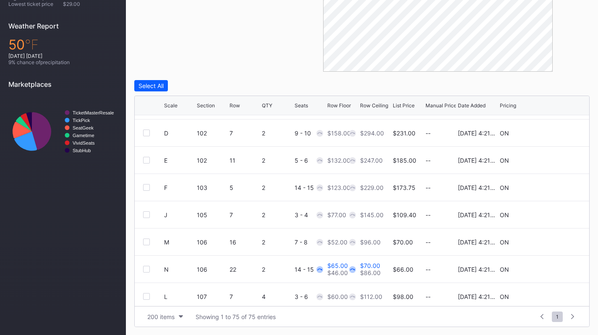
scroll to position [88, 0]
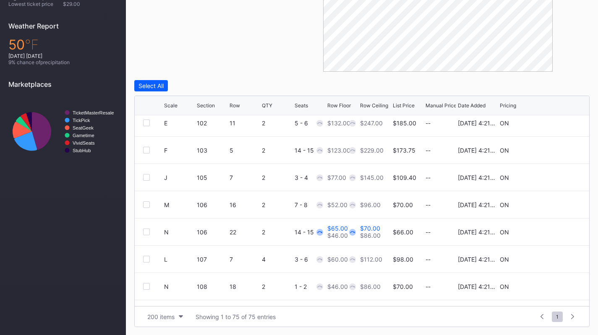
click at [552, 231] on icon at bounding box center [555, 232] width 6 height 6
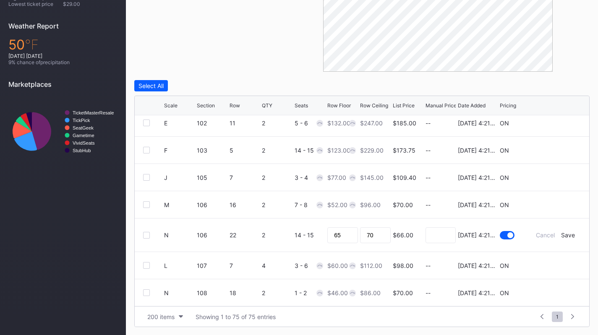
click at [355, 234] on form "N 106 22 2 14 - 15 65 70 $66.00 8/14/2025 4:21PM Cancel Save" at bounding box center [372, 235] width 417 height 33
click at [348, 232] on input "65" at bounding box center [342, 235] width 31 height 16
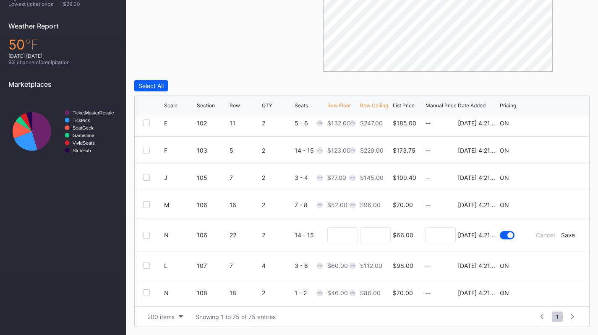
click at [561, 235] on div "Save" at bounding box center [568, 235] width 14 height 7
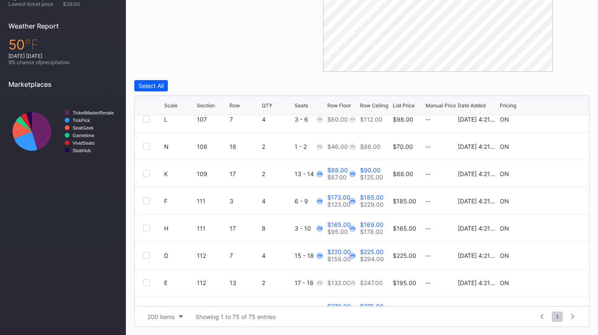
scroll to position [226, 0]
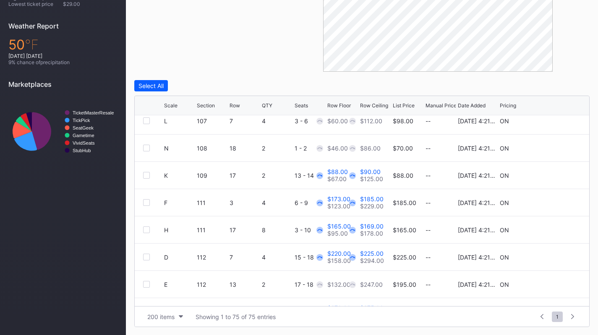
click at [552, 176] on icon at bounding box center [555, 175] width 6 height 6
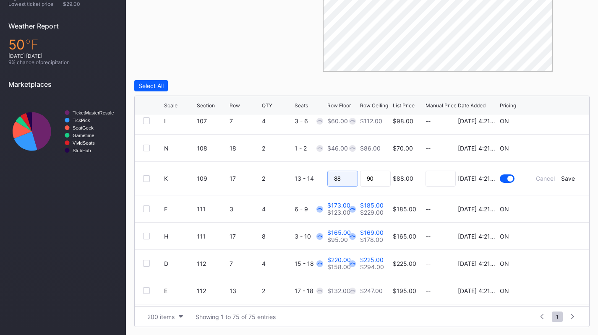
click at [344, 177] on input "88" at bounding box center [342, 179] width 31 height 16
click at [563, 176] on div "Save" at bounding box center [568, 178] width 14 height 7
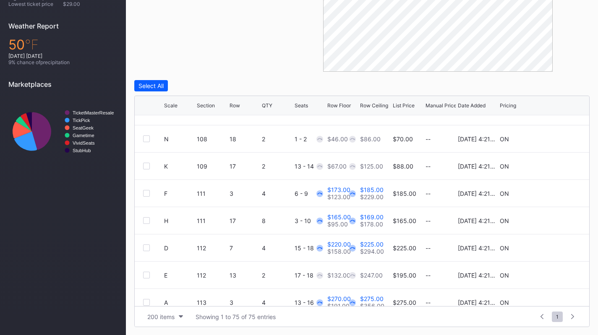
scroll to position [235, 0]
click at [552, 194] on icon at bounding box center [555, 194] width 6 height 6
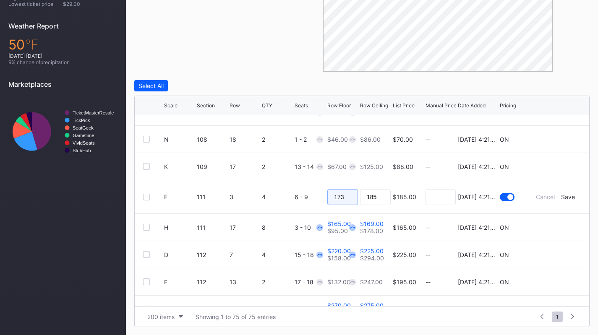
click at [344, 198] on input "173" at bounding box center [342, 197] width 31 height 16
click at [561, 198] on div "Save" at bounding box center [568, 196] width 14 height 7
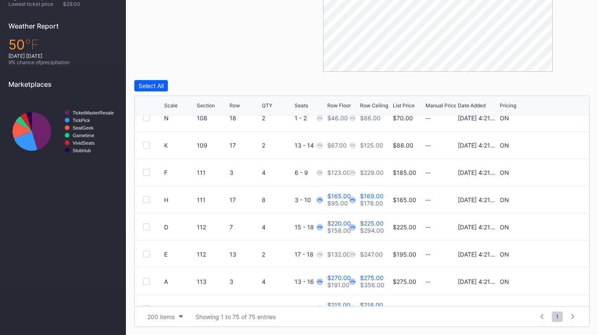
scroll to position [257, 0]
click at [552, 198] on icon at bounding box center [555, 199] width 6 height 6
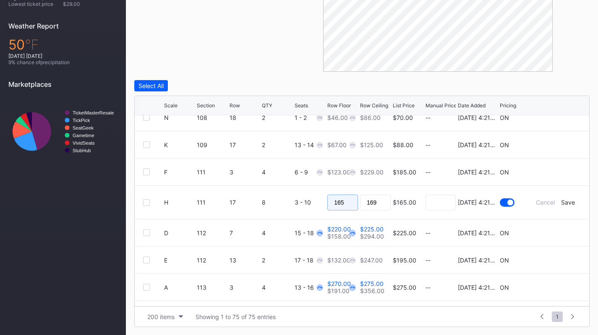
click at [340, 206] on input "165" at bounding box center [342, 203] width 31 height 16
click at [566, 204] on div "Save" at bounding box center [568, 202] width 14 height 7
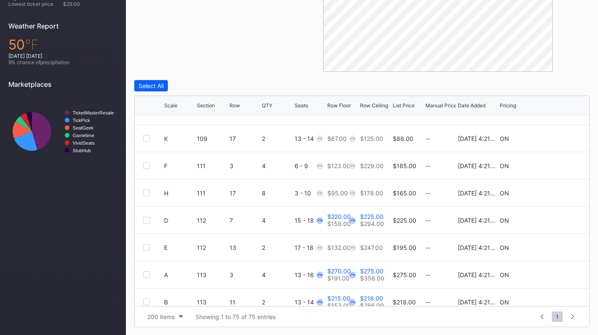
scroll to position [289, 0]
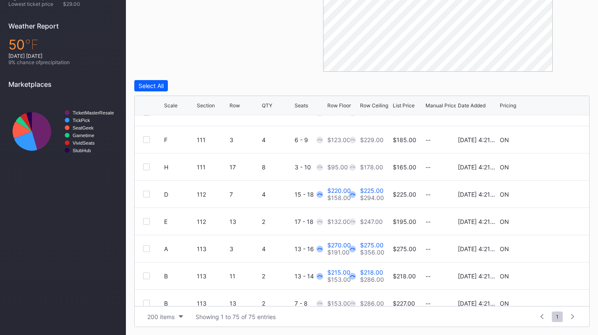
click at [552, 195] on icon at bounding box center [555, 194] width 6 height 6
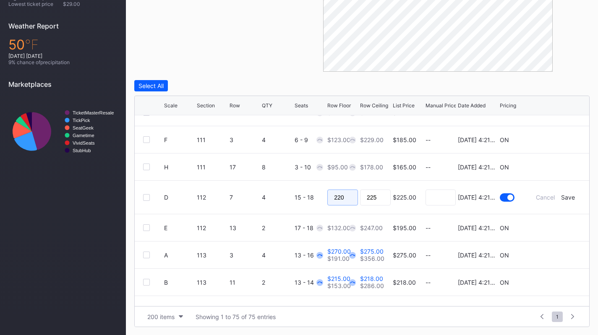
click at [342, 199] on input "220" at bounding box center [342, 198] width 31 height 16
click at [564, 198] on div "Save" at bounding box center [568, 197] width 14 height 7
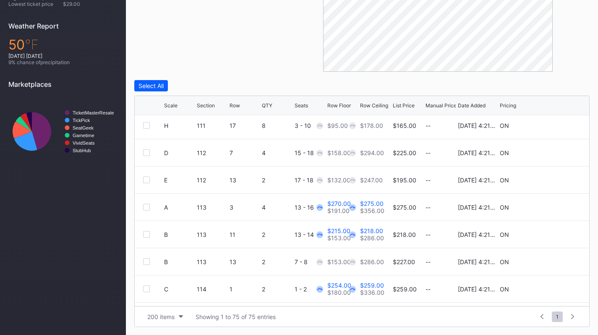
scroll to position [331, 0]
click at [545, 208] on div at bounding box center [555, 207] width 50 height 6
click at [552, 208] on icon at bounding box center [555, 207] width 6 height 6
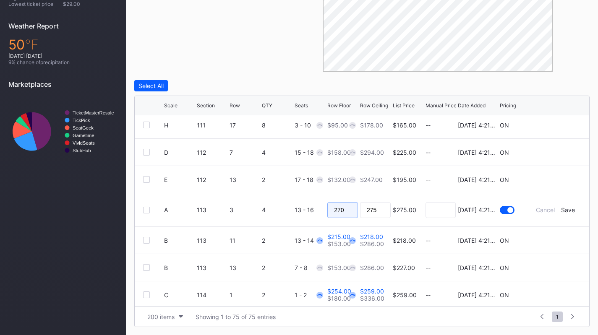
click at [335, 208] on input "270" at bounding box center [342, 210] width 31 height 16
click at [561, 210] on div "Save" at bounding box center [568, 209] width 14 height 7
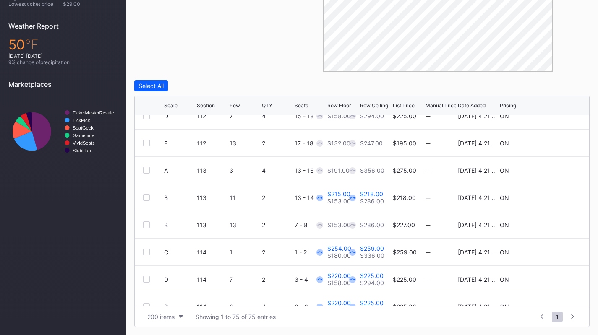
scroll to position [388, 0]
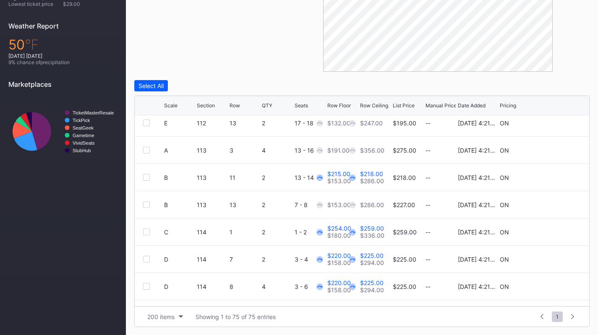
click at [552, 177] on icon at bounding box center [555, 178] width 6 height 6
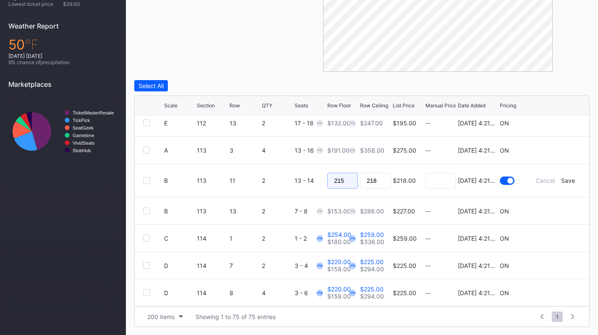
click at [331, 181] on input "215" at bounding box center [342, 181] width 31 height 16
click at [566, 180] on div "Save" at bounding box center [568, 180] width 14 height 7
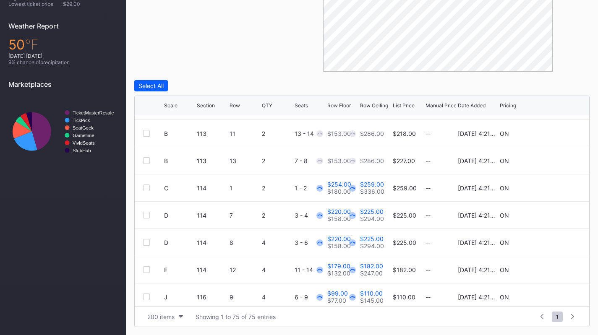
scroll to position [445, 0]
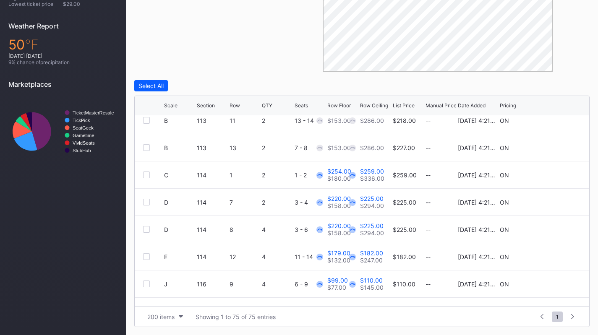
click at [552, 173] on icon at bounding box center [555, 175] width 6 height 6
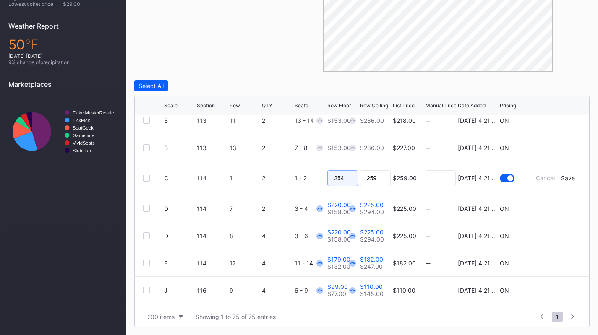
click at [340, 176] on input "254" at bounding box center [342, 178] width 31 height 16
click at [561, 180] on div "Save" at bounding box center [568, 178] width 14 height 7
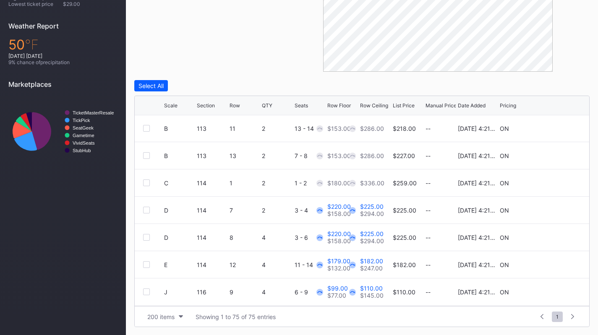
scroll to position [482, 0]
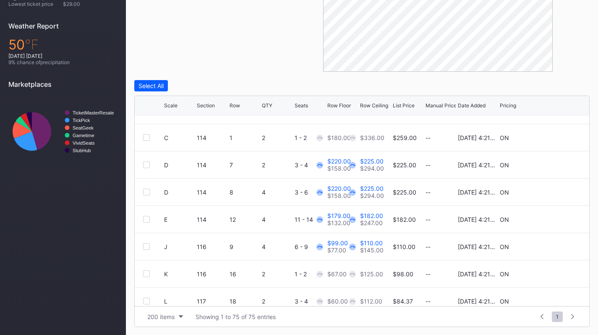
click at [552, 165] on icon at bounding box center [555, 165] width 6 height 6
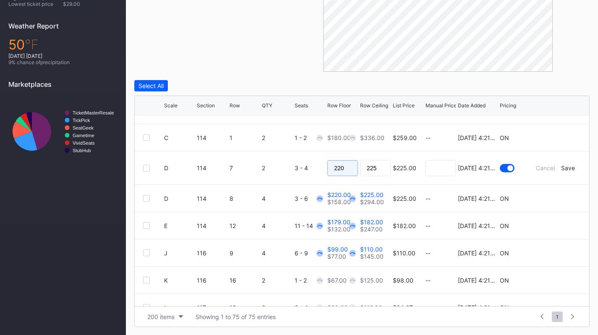
click at [343, 165] on input "220" at bounding box center [342, 168] width 31 height 16
click at [563, 165] on div "Save" at bounding box center [568, 168] width 14 height 7
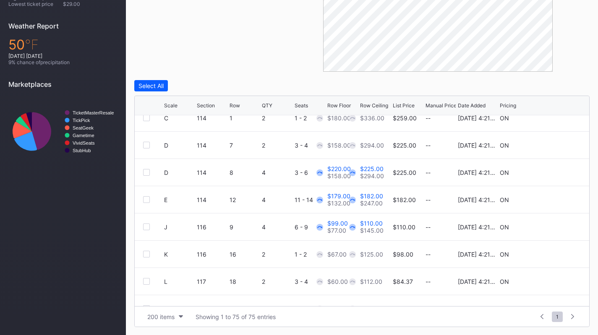
scroll to position [502, 0]
click at [552, 172] on icon at bounding box center [555, 172] width 6 height 6
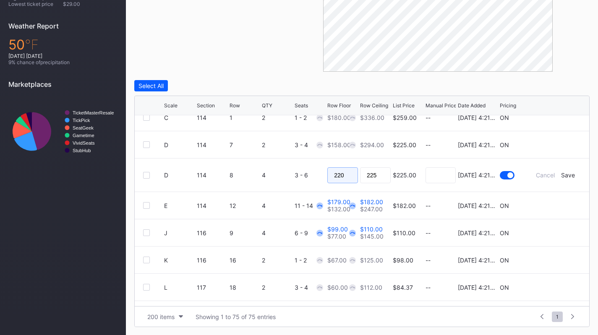
click at [329, 177] on input "220" at bounding box center [342, 175] width 31 height 16
click at [564, 176] on div "Save" at bounding box center [568, 175] width 14 height 7
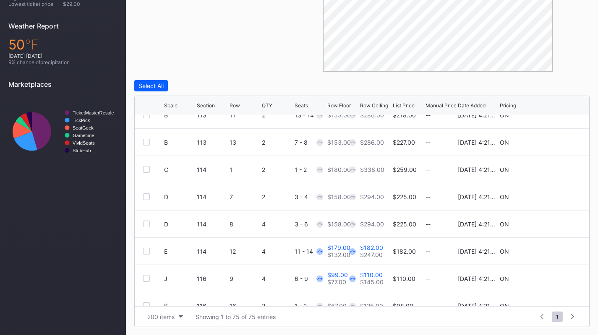
scroll to position [480, 0]
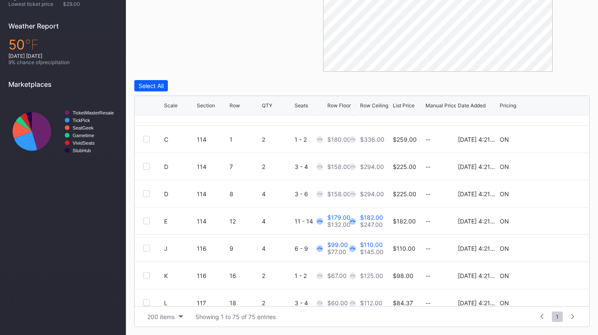
click at [552, 222] on icon at bounding box center [555, 221] width 6 height 6
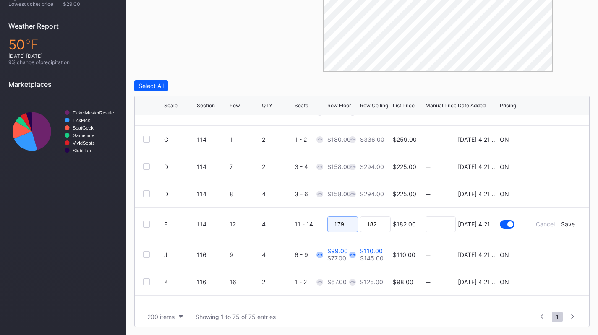
drag, startPoint x: 348, startPoint y: 224, endPoint x: 354, endPoint y: 224, distance: 5.9
click at [354, 224] on input "179" at bounding box center [342, 225] width 31 height 16
click at [561, 223] on div "Save" at bounding box center [568, 224] width 14 height 7
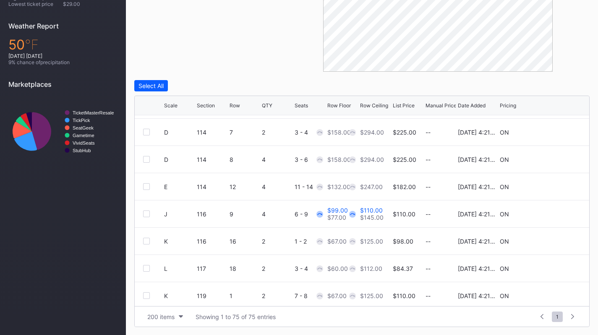
scroll to position [518, 0]
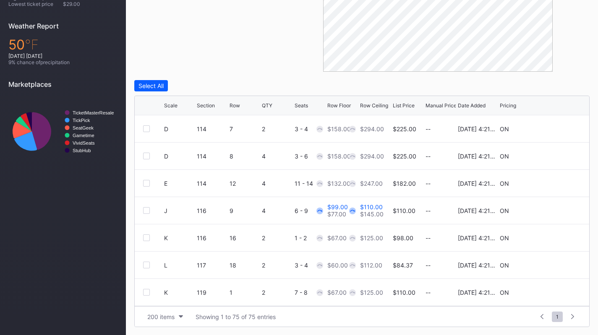
click at [552, 210] on icon at bounding box center [555, 210] width 6 height 6
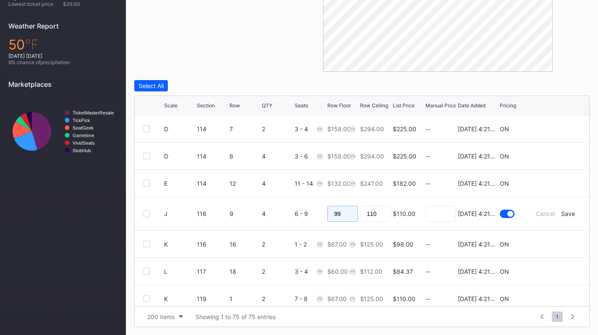
click at [352, 214] on input "99" at bounding box center [342, 214] width 31 height 16
click at [561, 211] on div "Save" at bounding box center [568, 213] width 14 height 7
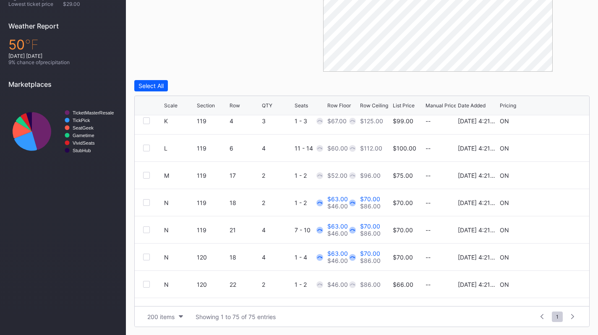
scroll to position [718, 0]
click at [552, 201] on icon at bounding box center [555, 202] width 6 height 6
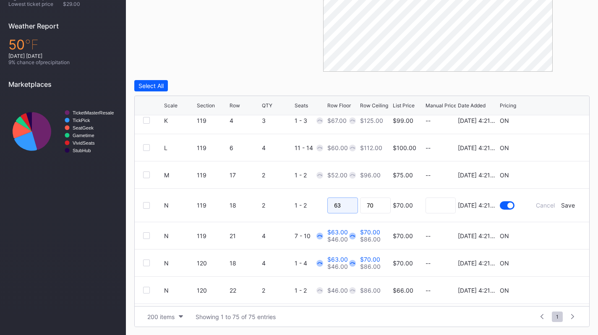
click at [343, 205] on input "63" at bounding box center [342, 206] width 31 height 16
click at [563, 206] on div "Save" at bounding box center [568, 205] width 14 height 7
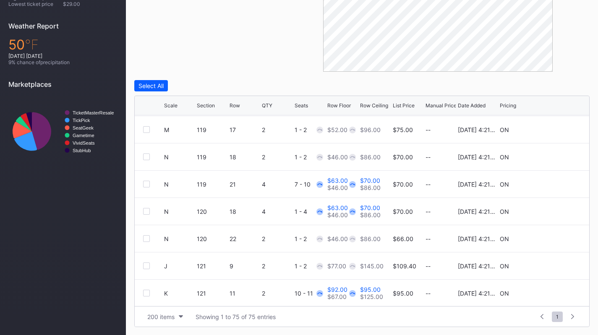
scroll to position [782, 0]
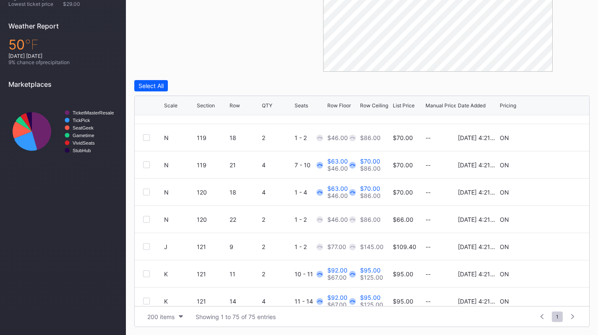
click at [552, 162] on icon at bounding box center [555, 165] width 6 height 6
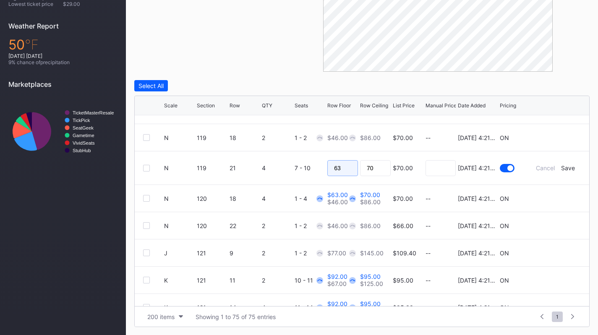
click at [331, 167] on input "63" at bounding box center [342, 168] width 31 height 16
click at [562, 167] on div "Save" at bounding box center [568, 168] width 14 height 7
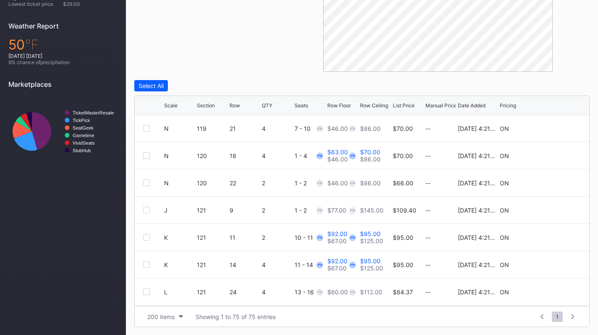
scroll to position [818, 0]
click at [552, 157] on icon at bounding box center [555, 156] width 6 height 6
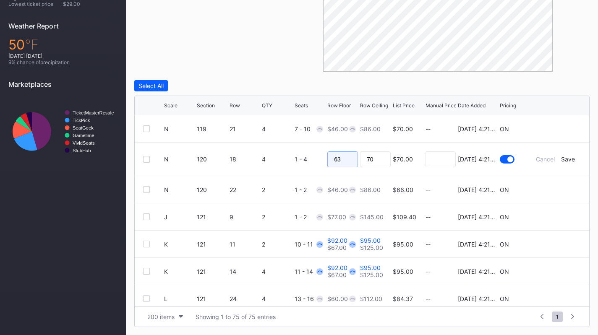
click at [344, 159] on input "63" at bounding box center [342, 159] width 31 height 16
click at [561, 160] on div "Save" at bounding box center [568, 159] width 14 height 7
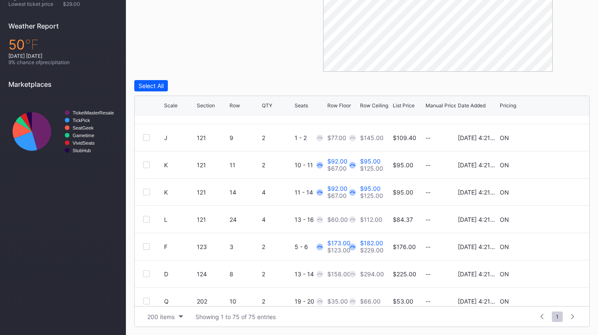
scroll to position [892, 0]
click at [552, 162] on icon at bounding box center [555, 165] width 6 height 6
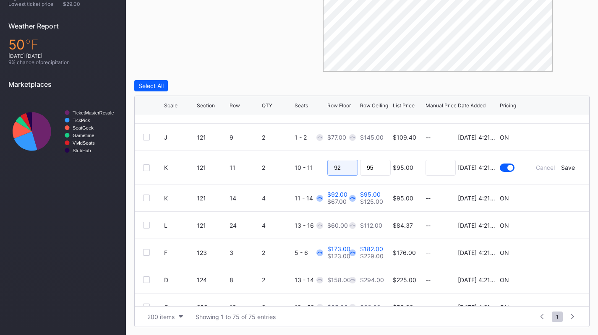
click at [348, 162] on input "92" at bounding box center [342, 168] width 31 height 16
click at [563, 167] on div "Save" at bounding box center [568, 167] width 14 height 7
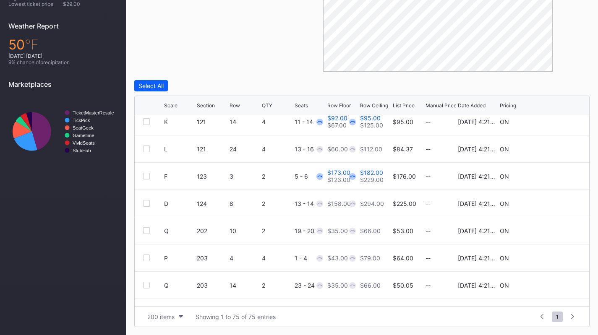
scroll to position [941, 0]
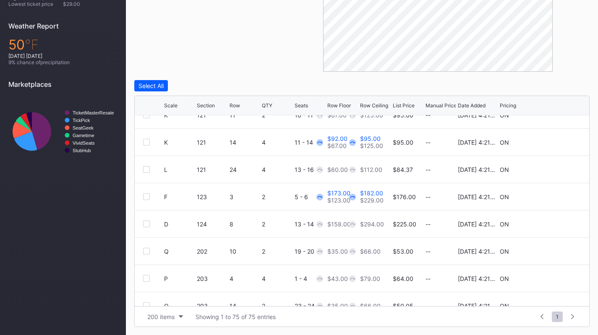
click at [552, 143] on icon at bounding box center [555, 142] width 6 height 6
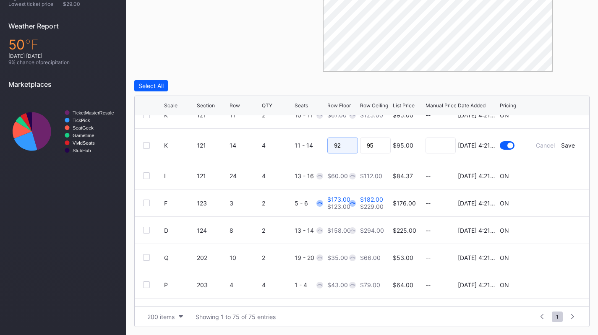
click at [335, 141] on input "92" at bounding box center [342, 146] width 31 height 16
click at [561, 144] on div "Save" at bounding box center [568, 145] width 14 height 7
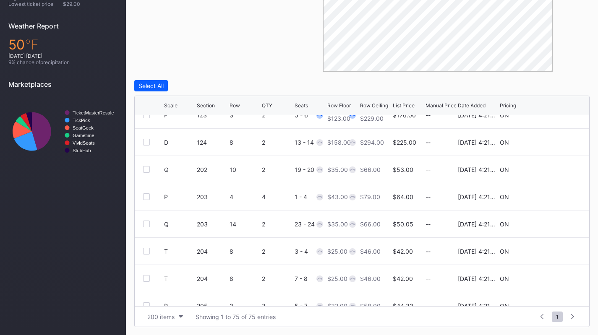
scroll to position [993, 0]
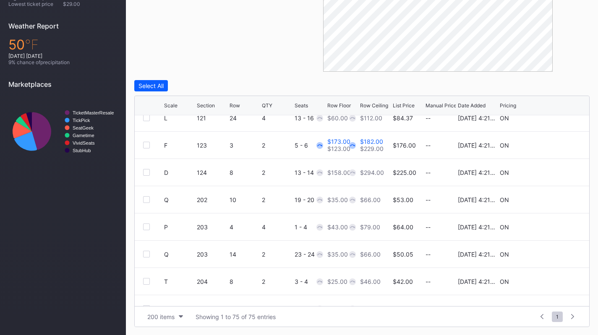
click at [552, 147] on icon at bounding box center [555, 145] width 6 height 6
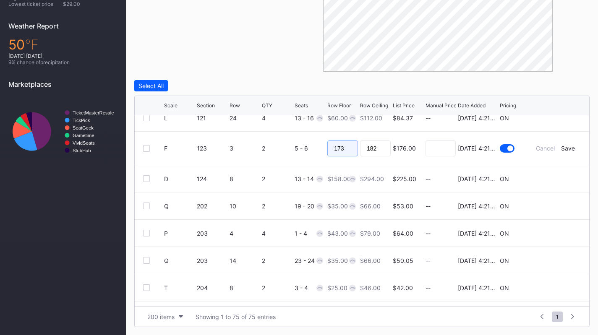
click at [336, 151] on input "173" at bounding box center [342, 149] width 31 height 16
click at [563, 149] on div "Save" at bounding box center [568, 148] width 14 height 7
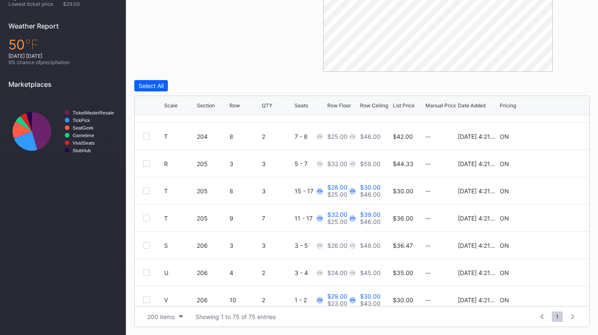
scroll to position [1167, 0]
click at [552, 191] on icon at bounding box center [555, 190] width 6 height 6
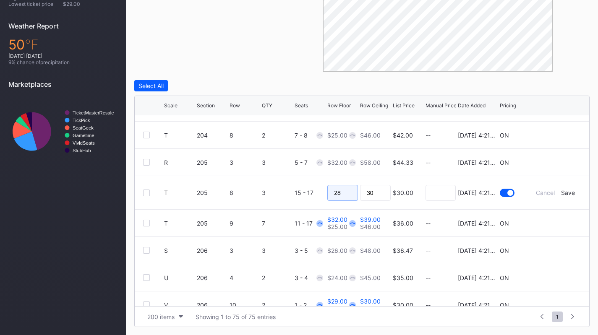
click at [344, 190] on input "28" at bounding box center [342, 193] width 31 height 16
click at [561, 191] on div "Save" at bounding box center [568, 192] width 14 height 7
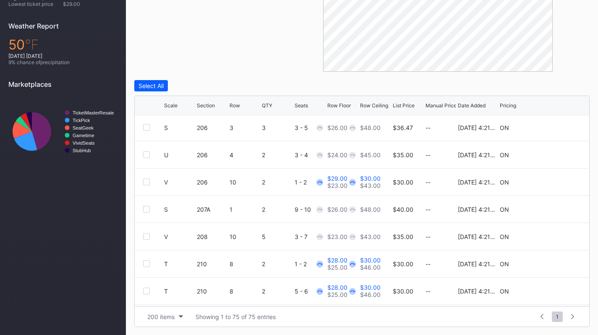
scroll to position [1284, 0]
click at [552, 180] on icon at bounding box center [555, 182] width 6 height 6
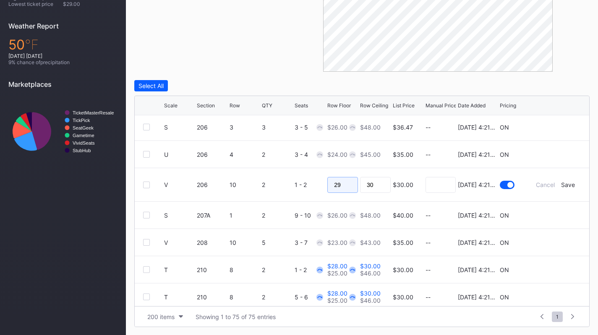
click at [345, 180] on input "29" at bounding box center [342, 185] width 31 height 16
click at [562, 182] on div "Save" at bounding box center [568, 184] width 14 height 7
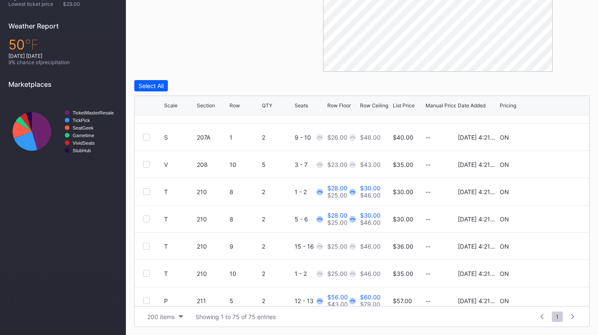
scroll to position [1356, 0]
click at [552, 191] on icon at bounding box center [555, 191] width 6 height 6
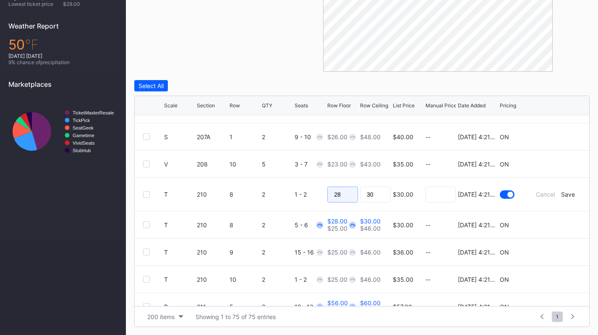
click at [343, 195] on input "28" at bounding box center [342, 195] width 31 height 16
click at [561, 193] on div "Save" at bounding box center [568, 194] width 14 height 7
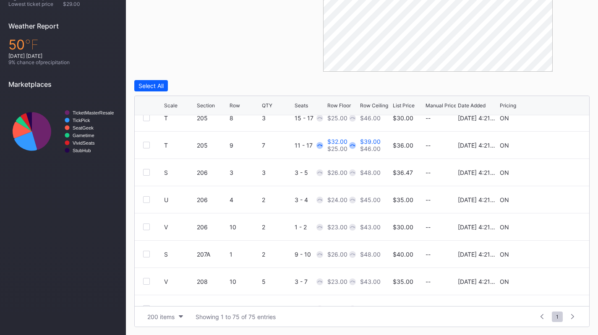
scroll to position [1236, 0]
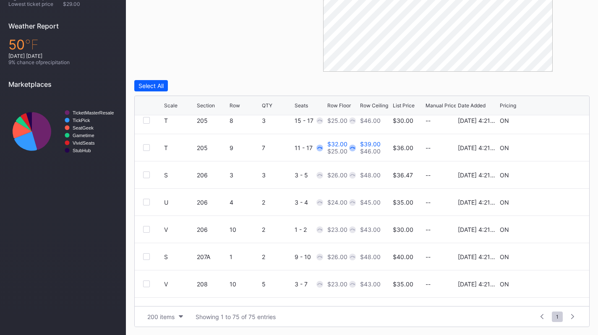
click at [552, 148] on icon at bounding box center [555, 148] width 6 height 6
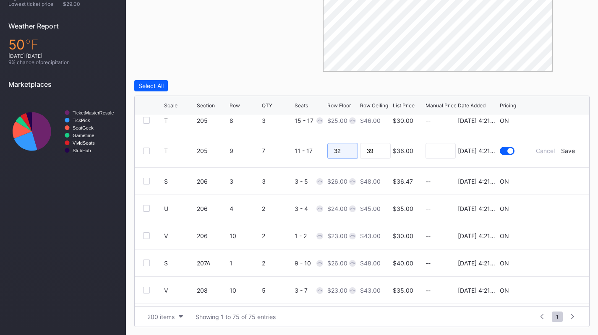
click at [345, 147] on input "32" at bounding box center [342, 151] width 31 height 16
click at [562, 146] on form "T 205 9 7 11 - 17 $36.00 8/14/2025 4:21PM Cancel Save" at bounding box center [372, 150] width 417 height 33
click at [561, 149] on div "Save" at bounding box center [568, 150] width 14 height 7
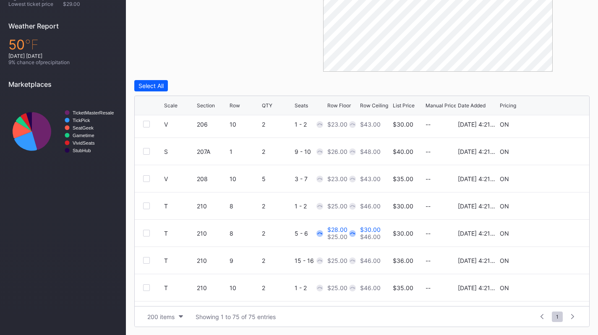
scroll to position [1366, 0]
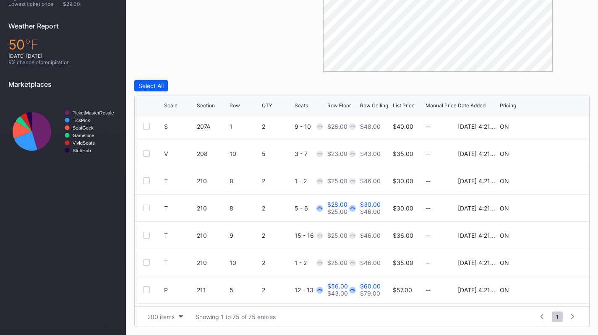
click at [552, 211] on icon at bounding box center [555, 208] width 6 height 6
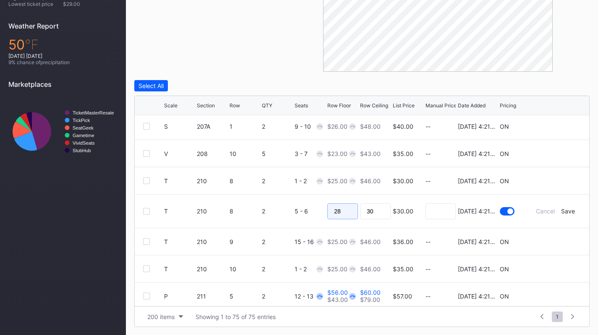
click at [335, 204] on input "28" at bounding box center [342, 212] width 31 height 16
click at [338, 207] on input "28" at bounding box center [342, 212] width 31 height 16
click at [561, 208] on div "Save" at bounding box center [568, 211] width 14 height 7
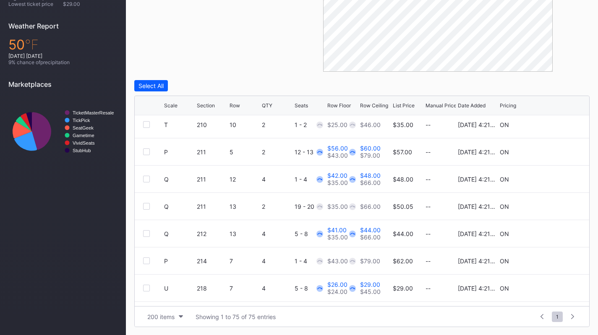
scroll to position [1505, 0]
click at [552, 154] on icon at bounding box center [555, 152] width 6 height 6
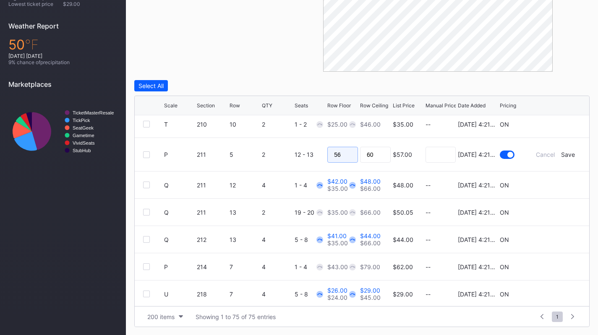
click at [342, 154] on input "56" at bounding box center [342, 155] width 31 height 16
click at [561, 156] on div "Save" at bounding box center [568, 154] width 14 height 7
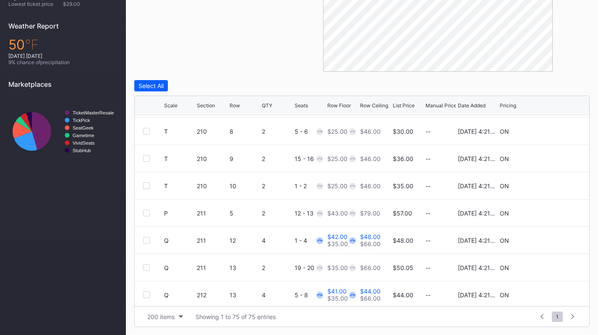
scroll to position [1467, 0]
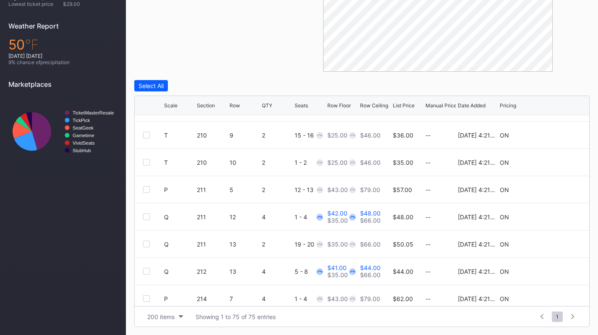
click at [552, 219] on icon at bounding box center [555, 217] width 6 height 6
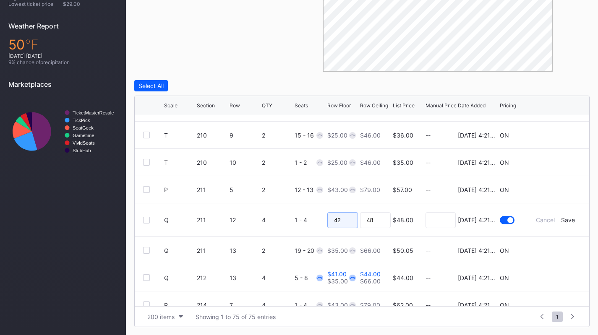
click at [347, 215] on input "42" at bounding box center [342, 220] width 31 height 16
click at [567, 223] on div "Save" at bounding box center [568, 220] width 14 height 7
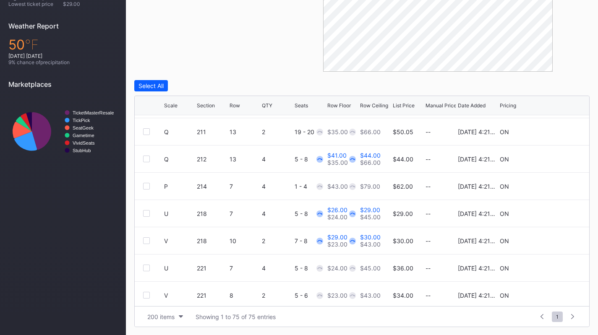
scroll to position [1580, 0]
click at [552, 158] on icon at bounding box center [555, 158] width 6 height 6
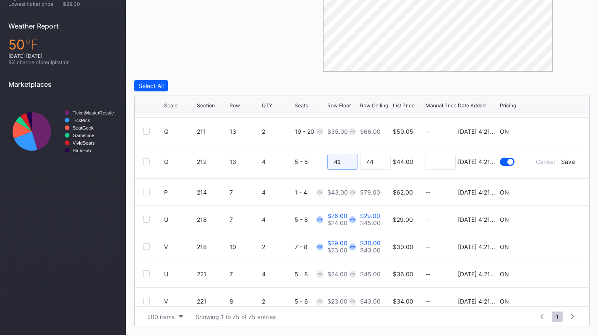
click at [346, 164] on input "41" at bounding box center [342, 162] width 31 height 16
click at [561, 159] on div "Save" at bounding box center [568, 161] width 14 height 7
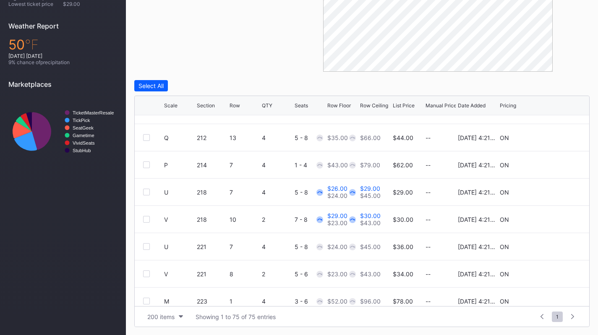
scroll to position [1600, 0]
click at [552, 190] on icon at bounding box center [555, 193] width 6 height 6
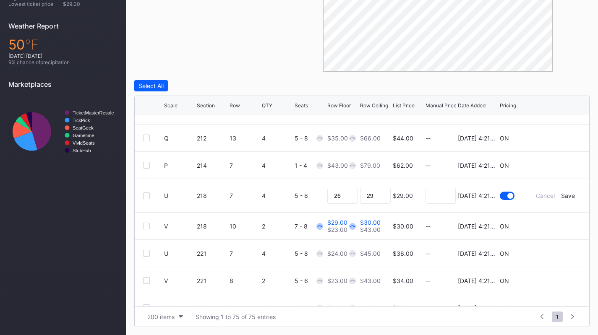
click at [338, 207] on div "26" at bounding box center [342, 195] width 31 height 33
click at [338, 198] on input "26" at bounding box center [342, 196] width 31 height 16
click at [561, 195] on div "Save" at bounding box center [568, 195] width 14 height 7
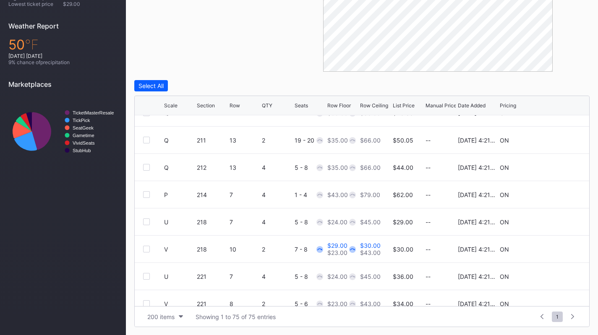
scroll to position [1571, 0]
click at [552, 251] on icon at bounding box center [555, 249] width 6 height 6
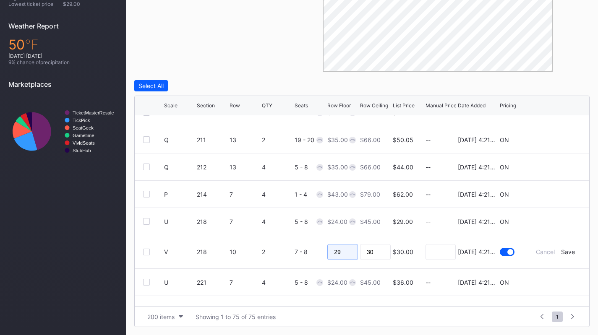
click at [345, 255] on input "29" at bounding box center [342, 252] width 31 height 16
click at [561, 251] on div "Save" at bounding box center [568, 251] width 14 height 7
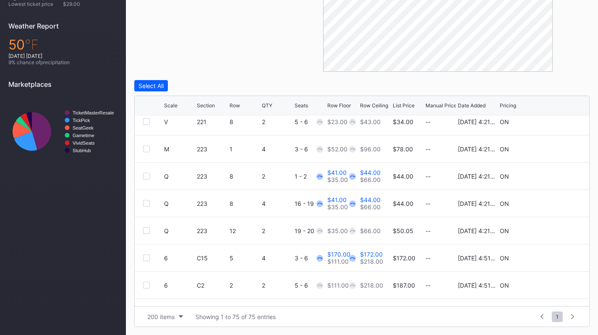
scroll to position [1753, 0]
click at [552, 175] on icon at bounding box center [555, 176] width 6 height 6
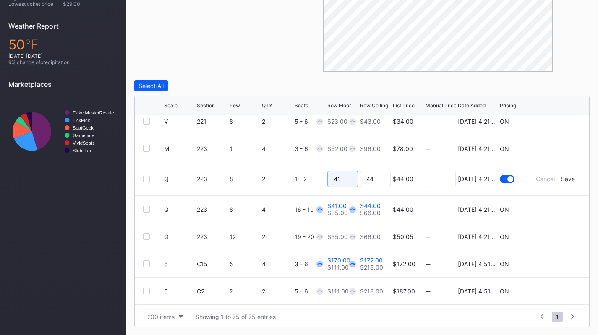
click at [339, 181] on input "41" at bounding box center [342, 179] width 31 height 16
click at [564, 178] on div "Save" at bounding box center [568, 178] width 14 height 7
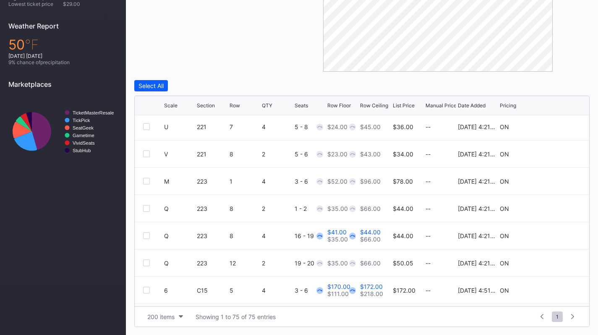
scroll to position [1729, 0]
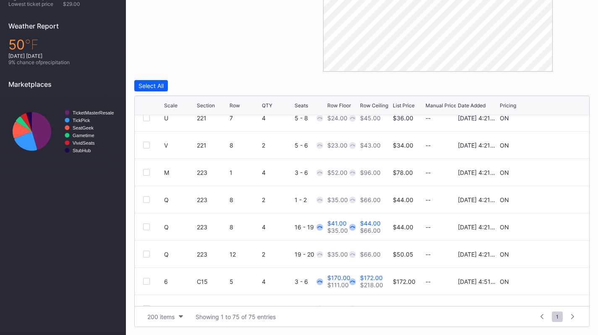
click at [552, 225] on icon at bounding box center [555, 227] width 6 height 6
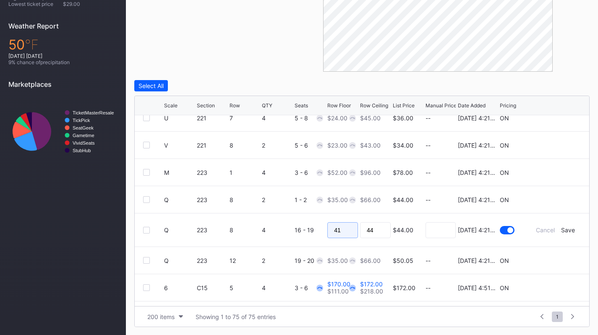
click at [334, 235] on input "41" at bounding box center [342, 230] width 31 height 16
click at [561, 228] on div "Save" at bounding box center [568, 230] width 14 height 7
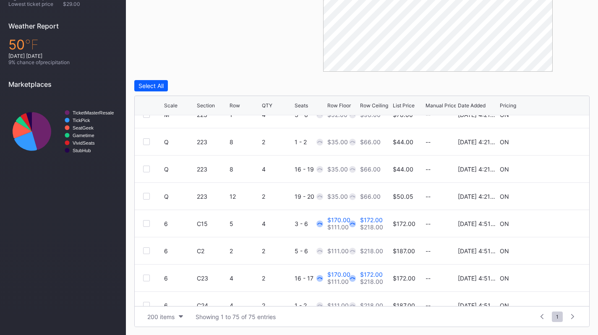
scroll to position [1787, 0]
click at [552, 223] on icon at bounding box center [555, 224] width 6 height 6
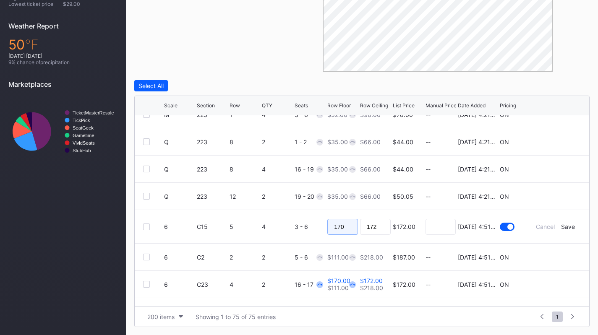
click at [344, 233] on input "170" at bounding box center [342, 227] width 31 height 16
click at [561, 226] on div "Save" at bounding box center [568, 226] width 14 height 7
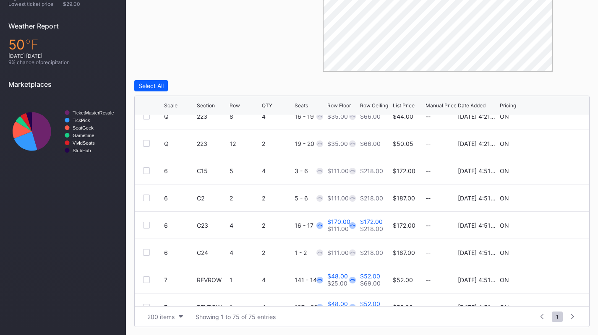
scroll to position [1841, 0]
click at [546, 224] on div at bounding box center [555, 224] width 50 height 6
click at [552, 226] on icon at bounding box center [555, 224] width 6 height 6
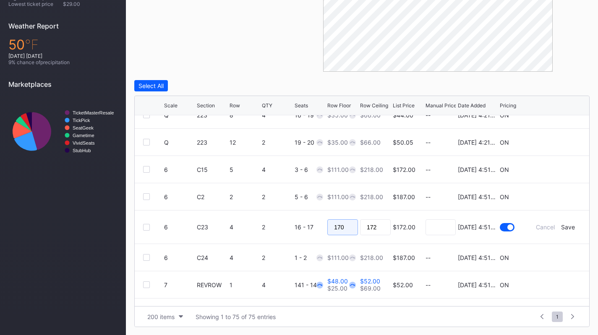
click at [341, 220] on input "170" at bounding box center [342, 227] width 31 height 16
click at [561, 225] on div "Save" at bounding box center [568, 227] width 14 height 7
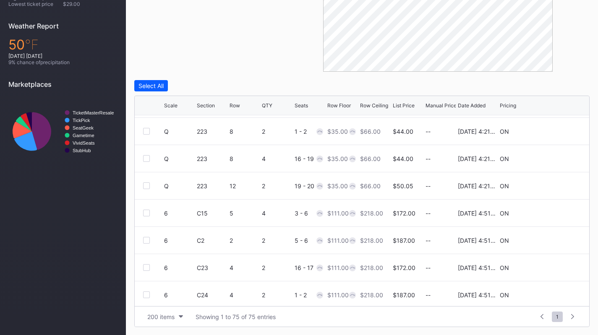
scroll to position [1855, 0]
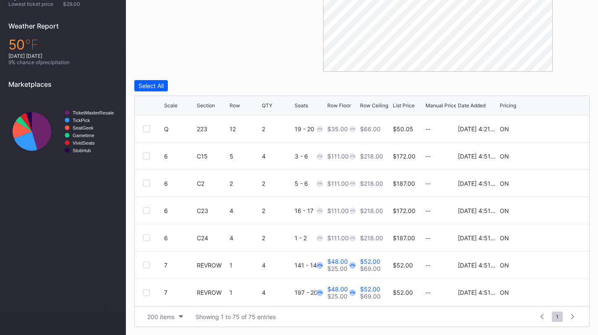
click at [552, 264] on icon at bounding box center [555, 265] width 6 height 6
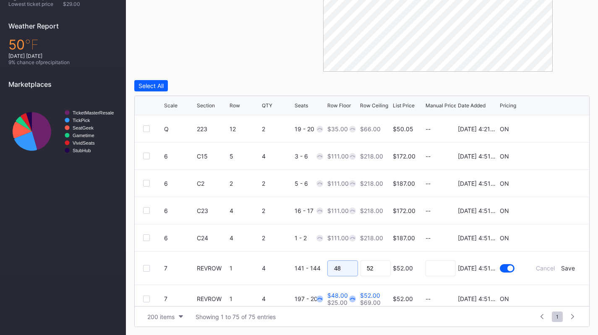
click at [342, 267] on input "48" at bounding box center [342, 269] width 31 height 16
click at [561, 269] on div "Save" at bounding box center [568, 268] width 14 height 7
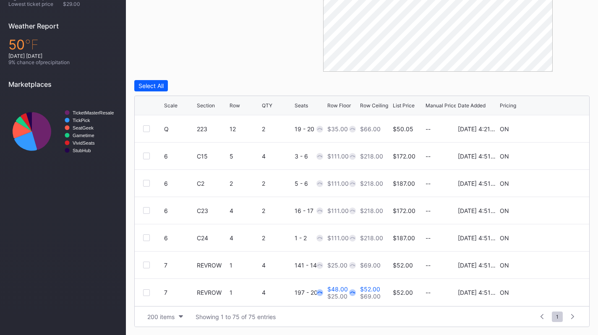
click at [552, 292] on icon at bounding box center [555, 293] width 6 height 6
click at [336, 299] on input "48" at bounding box center [342, 296] width 31 height 16
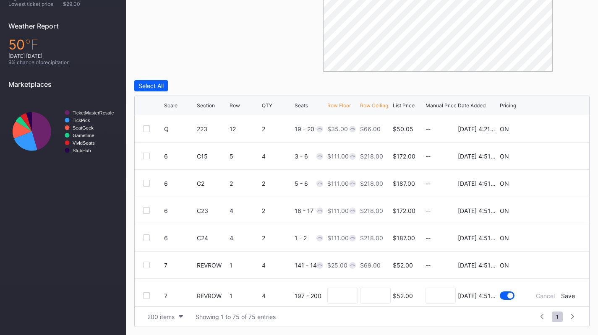
click at [562, 293] on div "Save" at bounding box center [568, 295] width 14 height 7
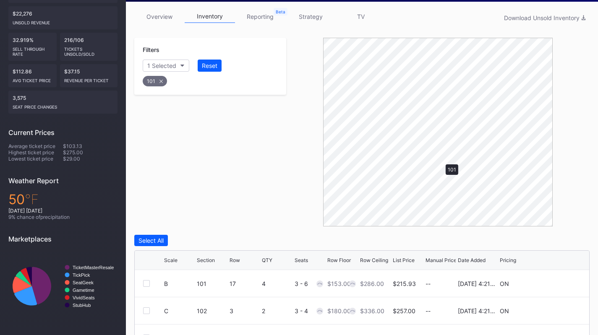
scroll to position [123, 0]
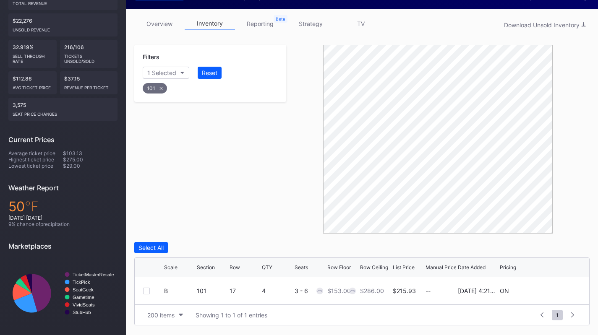
click at [306, 28] on link "strategy" at bounding box center [310, 23] width 50 height 13
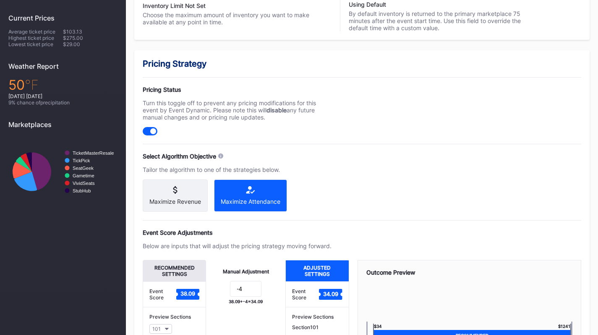
scroll to position [363, 0]
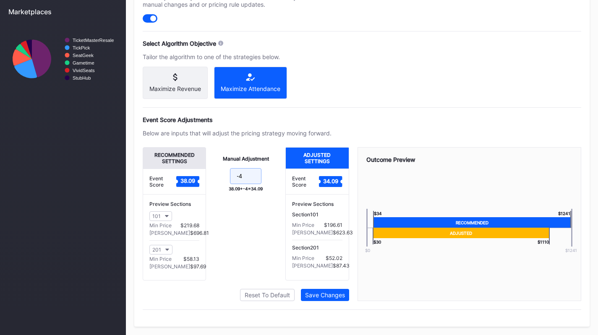
click at [253, 170] on input "-4" at bounding box center [245, 176] width 31 height 16
type input "-14"
click at [330, 293] on div "Save Changes" at bounding box center [325, 295] width 40 height 7
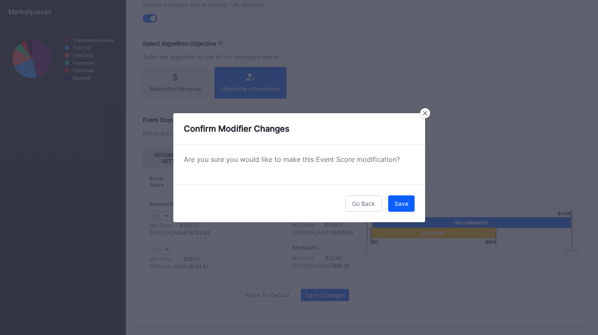
click at [410, 203] on button "Save" at bounding box center [401, 204] width 26 height 16
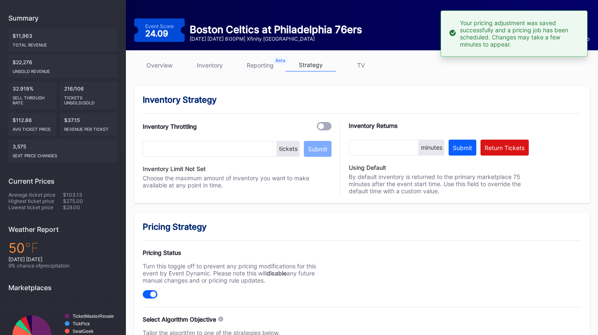
scroll to position [0, 0]
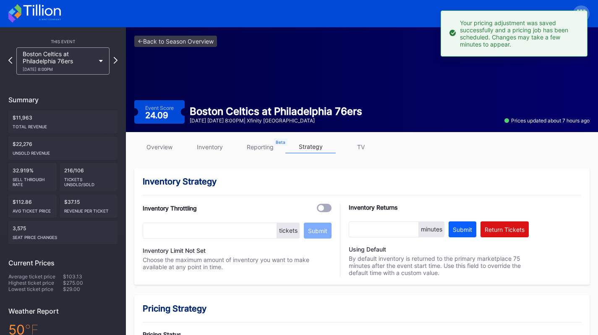
click at [80, 63] on div "Boston Celtics at Philadelphia 76ers 11/11 Tuesday 8:00PM" at bounding box center [59, 60] width 72 height 21
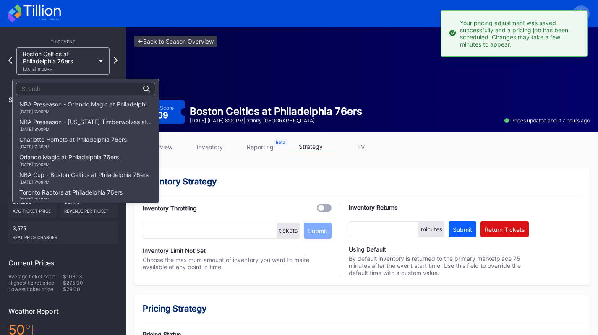
scroll to position [123, 0]
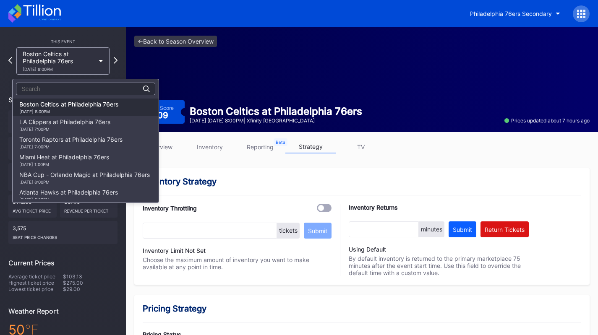
click at [89, 123] on div "LA Clippers at Philadelphia 76ers 11/17 Monday 7:00PM" at bounding box center [64, 124] width 91 height 13
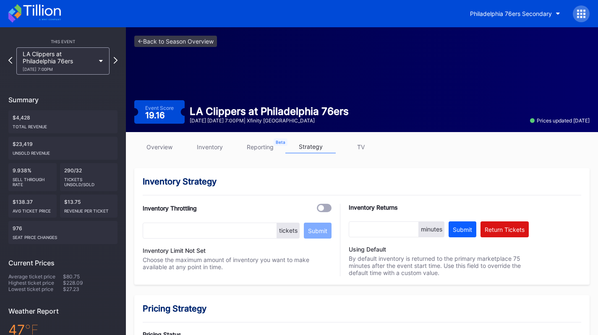
click at [74, 53] on div "LA Clippers at Philadelphia 76ers 11/17 Monday 7:00PM" at bounding box center [59, 60] width 72 height 21
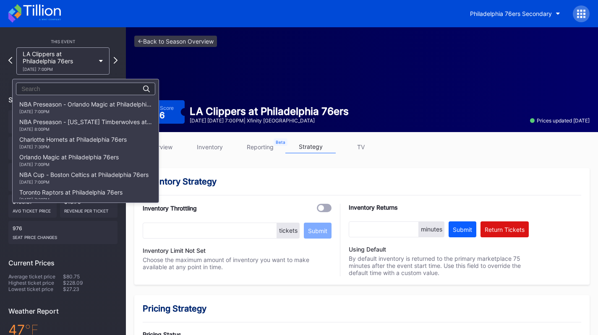
scroll to position [141, 0]
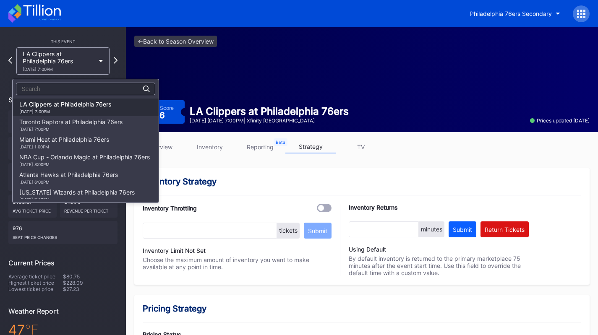
click at [81, 123] on div "Toronto Raptors at Philadelphia 76ers 11/19 Wednesday 7:00PM" at bounding box center [70, 124] width 103 height 13
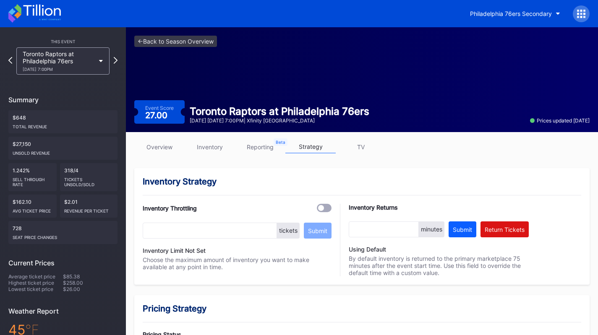
click at [78, 63] on div "Toronto Raptors at Philadelphia 76ers 11/19 Wednesday 7:00PM" at bounding box center [59, 60] width 72 height 21
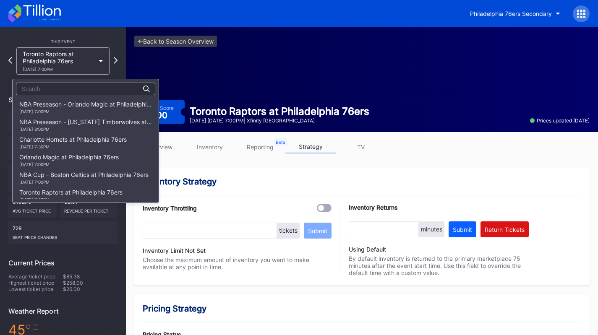
scroll to position [159, 0]
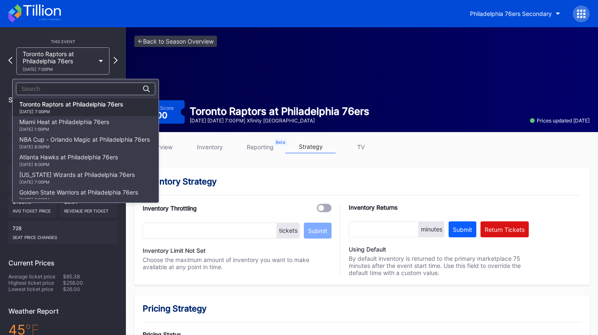
click at [84, 125] on div "Miami Heat at Philadelphia 76ers 11/23 Sunday 1:00PM" at bounding box center [64, 124] width 90 height 13
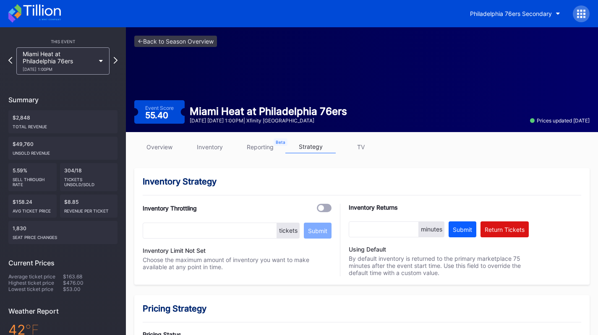
click at [83, 56] on div "Miami Heat at Philadelphia 76ers 11/23 Sunday 1:00PM" at bounding box center [59, 60] width 72 height 21
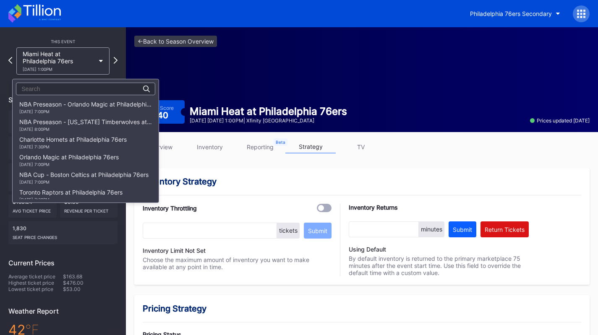
scroll to position [176, 0]
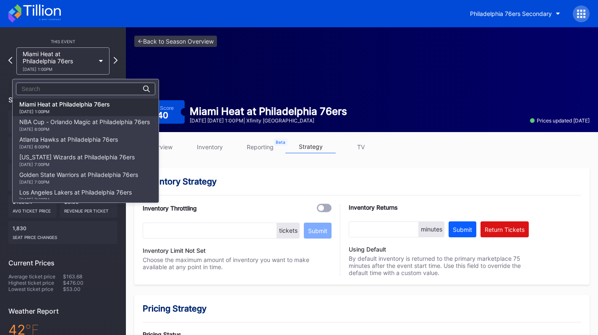
click at [96, 128] on div "11/25 Tuesday 8:00PM" at bounding box center [84, 129] width 131 height 5
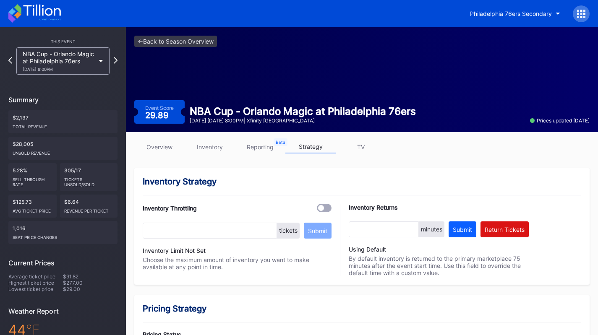
click at [81, 51] on div "NBA Cup - Orlando Magic at Philadelphia 76ers 11/25 Tuesday 8:00PM" at bounding box center [59, 60] width 72 height 21
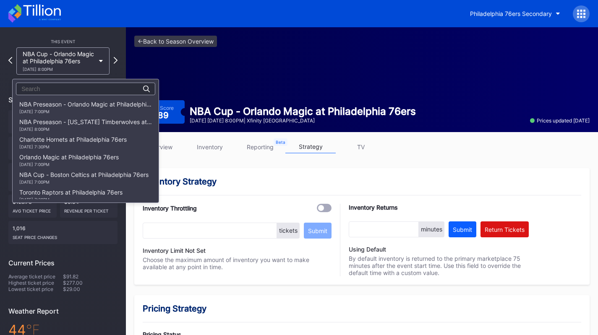
scroll to position [194, 0]
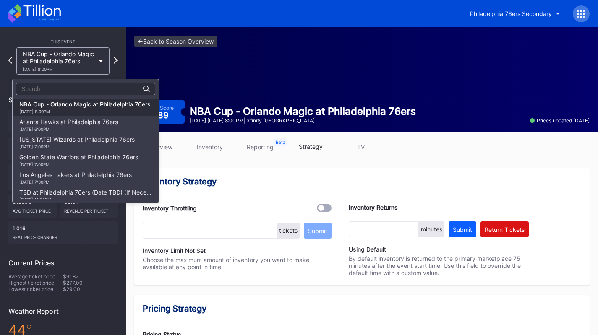
click at [90, 125] on div "Atlanta Hawks at Philadelphia 76ers 11/30 Sunday 6:00PM" at bounding box center [68, 124] width 99 height 13
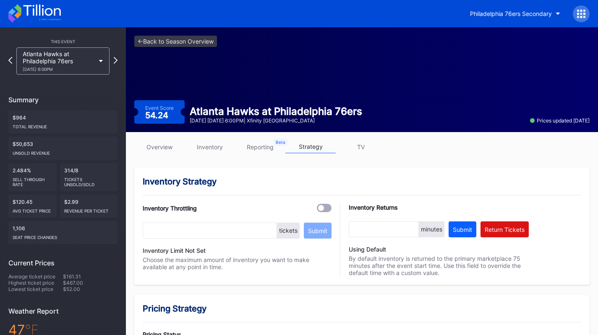
click at [81, 65] on div "Atlanta Hawks at Philadelphia 76ers 11/30 Sunday 6:00PM" at bounding box center [59, 60] width 72 height 21
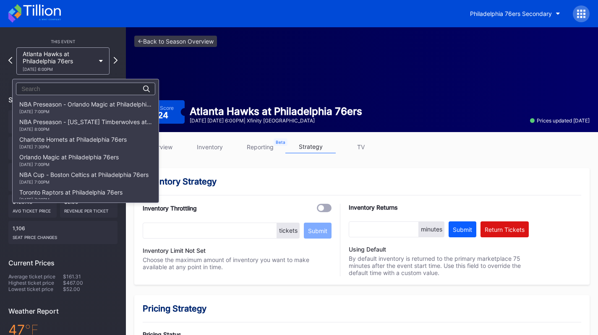
scroll to position [212, 0]
click at [90, 121] on div "Washington Wizards at Philadelphia 76ers 12/2 Tuesday 7:00PM" at bounding box center [76, 124] width 115 height 13
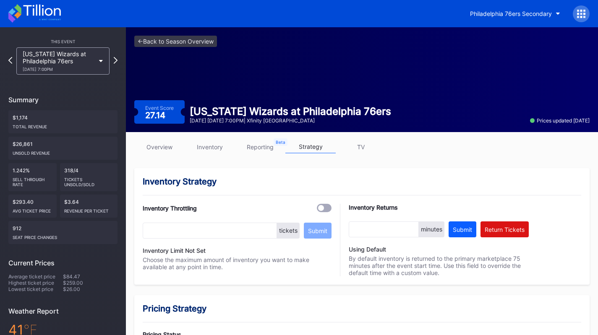
click at [86, 70] on div "12/2 Tuesday 7:00PM" at bounding box center [59, 69] width 72 height 5
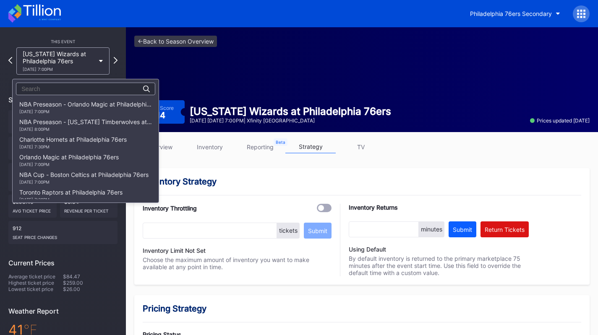
scroll to position [229, 0]
click at [88, 124] on div "Golden State Warriors at Philadelphia 76ers 12/4 Thursday 7:00PM" at bounding box center [78, 124] width 119 height 13
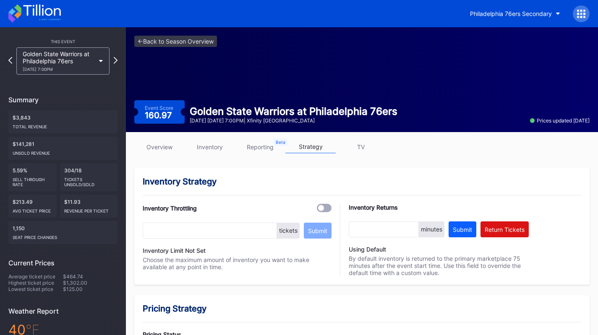
click at [217, 148] on link "inventory" at bounding box center [210, 147] width 50 height 13
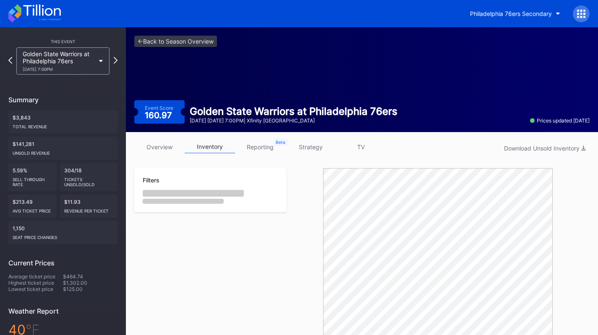
click at [217, 148] on link "inventory" at bounding box center [210, 147] width 50 height 13
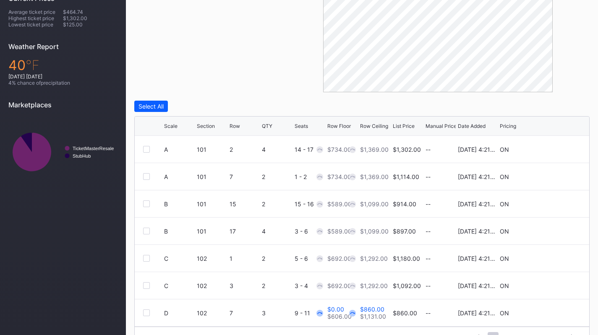
scroll to position [285, 0]
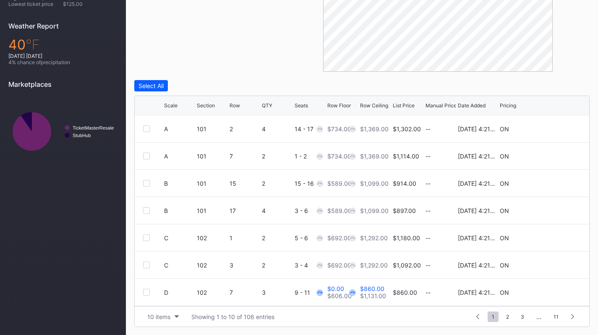
click at [170, 317] on button "10 items" at bounding box center [163, 316] width 40 height 11
click at [171, 302] on div "200 items" at bounding box center [163, 296] width 40 height 16
click at [552, 291] on icon at bounding box center [555, 293] width 6 height 6
click at [349, 297] on input "0" at bounding box center [342, 296] width 31 height 16
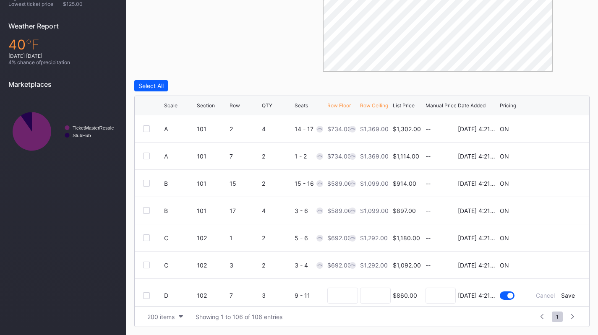
click at [561, 294] on div "Save" at bounding box center [568, 295] width 14 height 7
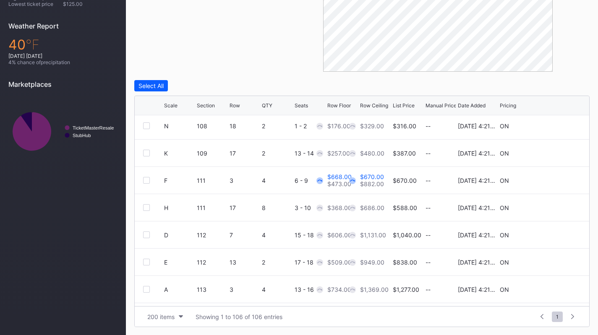
scroll to position [576, 0]
click at [552, 179] on icon at bounding box center [555, 180] width 6 height 6
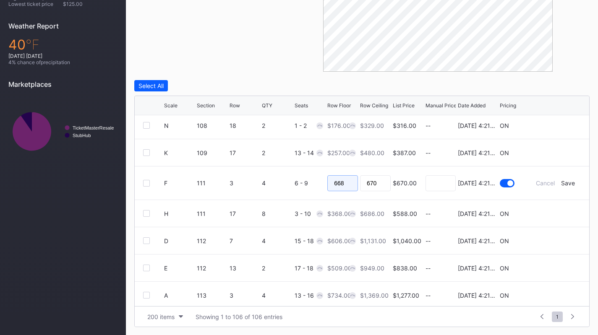
click at [346, 180] on input "668" at bounding box center [342, 183] width 31 height 16
click at [561, 183] on div "Save" at bounding box center [568, 183] width 14 height 7
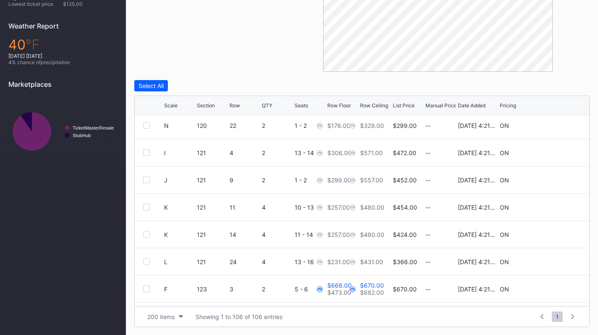
scroll to position [1375, 0]
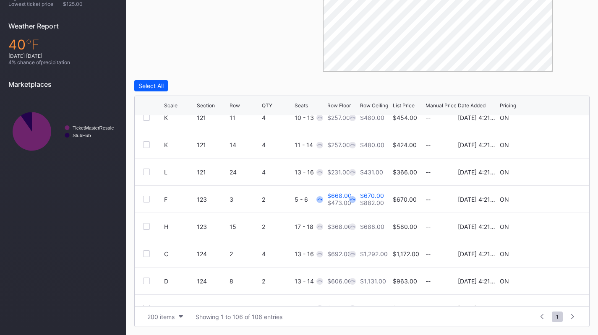
click at [552, 198] on icon at bounding box center [555, 199] width 6 height 6
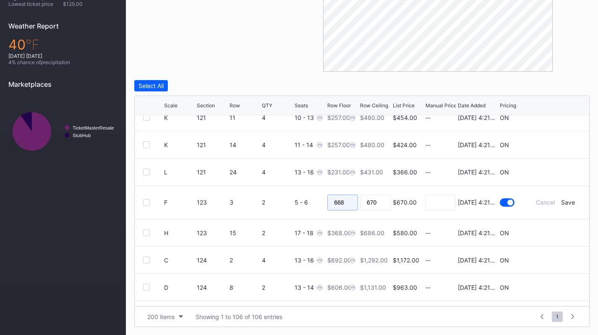
click at [345, 204] on input "668" at bounding box center [342, 203] width 31 height 16
click at [567, 203] on div "Save" at bounding box center [568, 202] width 14 height 7
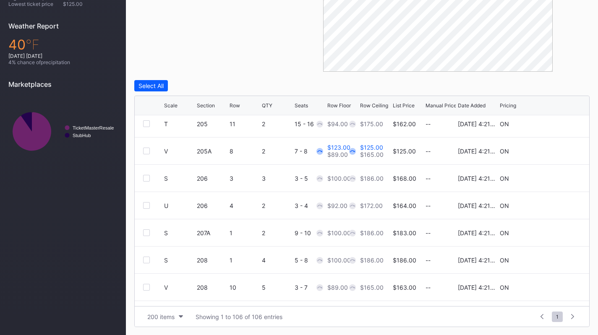
scroll to position [1887, 0]
click at [552, 151] on icon at bounding box center [555, 151] width 6 height 6
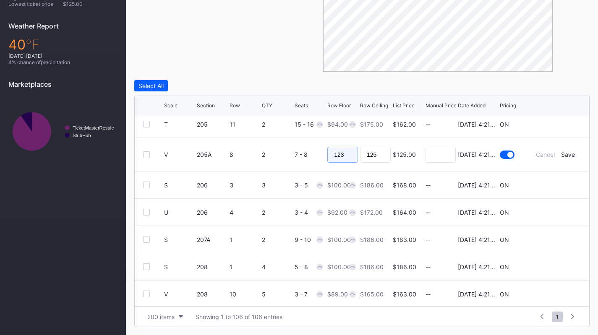
click at [347, 154] on input "123" at bounding box center [342, 155] width 31 height 16
click at [567, 153] on div "Save" at bounding box center [568, 154] width 14 height 7
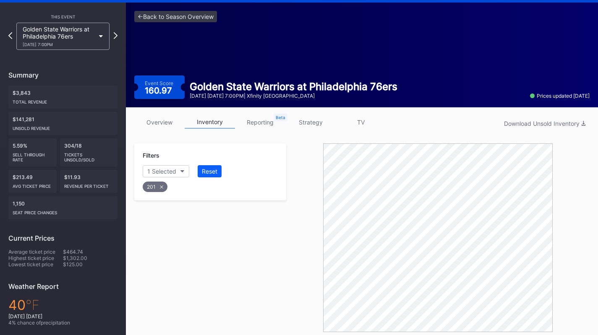
scroll to position [24, 0]
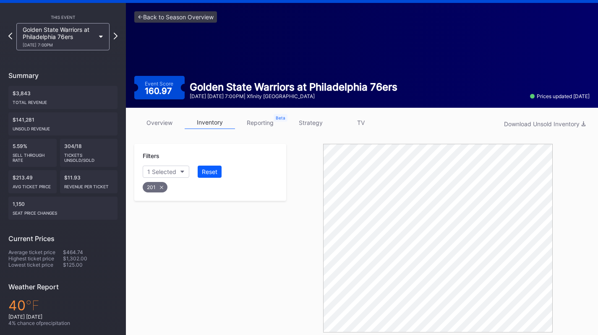
click at [306, 124] on link "strategy" at bounding box center [310, 122] width 50 height 13
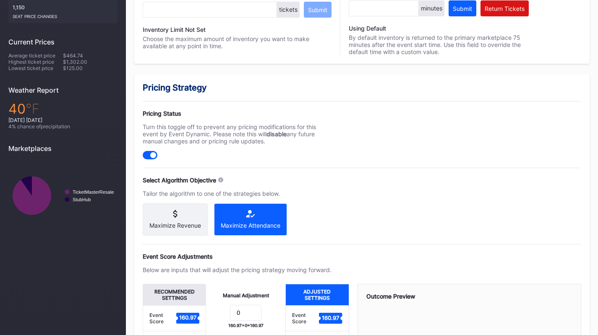
scroll to position [363, 0]
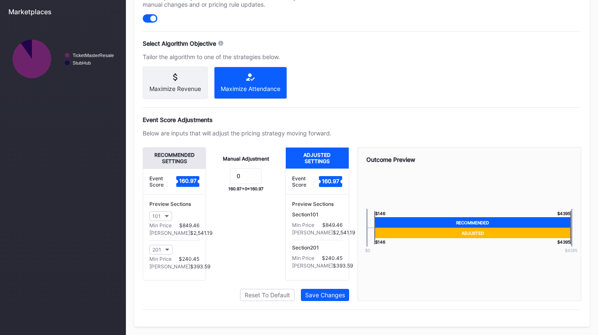
drag, startPoint x: 255, startPoint y: 173, endPoint x: 262, endPoint y: 170, distance: 8.4
click at [262, 170] on div "Manual Adjustment 0 160.97 + 0 = 160.97" at bounding box center [245, 213] width 79 height 133
drag, startPoint x: 243, startPoint y: 178, endPoint x: 221, endPoint y: 177, distance: 21.9
click at [221, 177] on form "0" at bounding box center [245, 177] width 63 height 18
type input "-50"
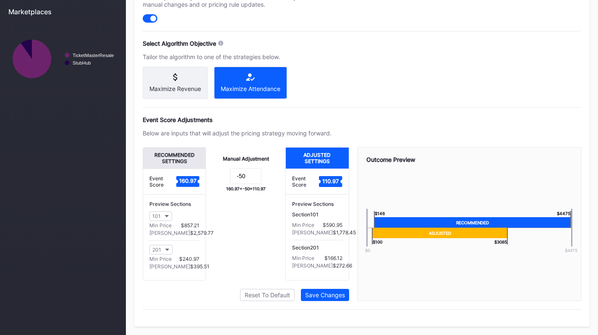
click at [335, 295] on div "Save Changes" at bounding box center [325, 295] width 40 height 7
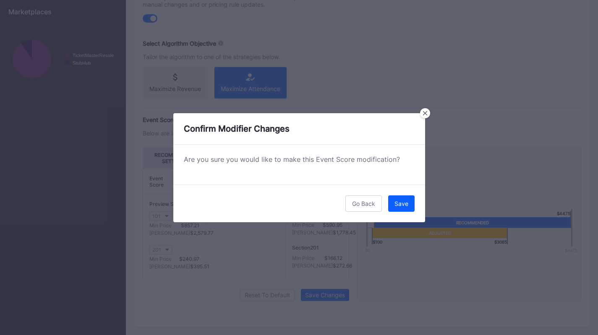
click at [408, 206] on button "Save" at bounding box center [401, 204] width 26 height 16
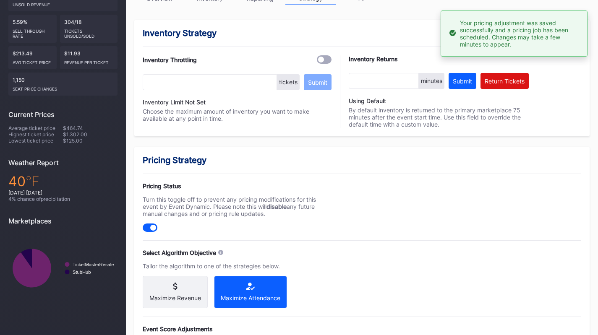
scroll to position [0, 0]
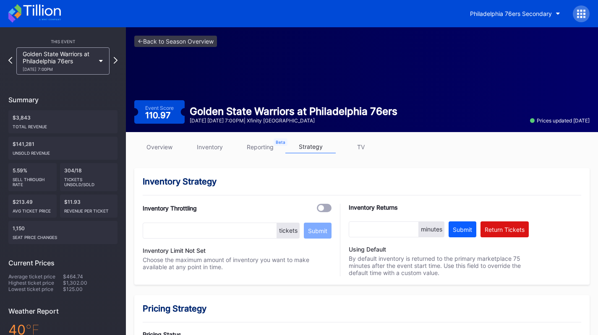
click at [159, 147] on link "overview" at bounding box center [159, 147] width 50 height 13
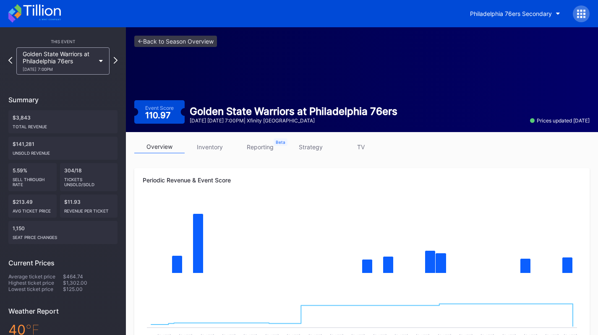
click at [52, 52] on div "Golden State Warriors at Philadelphia 76ers 12/4 Thursday 7:00PM" at bounding box center [59, 60] width 72 height 21
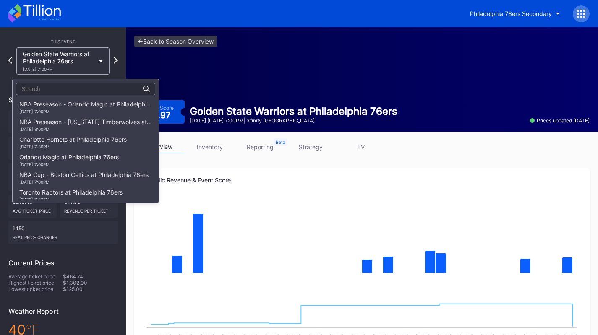
scroll to position [247, 0]
click at [65, 122] on div "Los Angeles Lakers at Philadelphia 76ers 12/7 Sunday 7:30PM" at bounding box center [75, 124] width 112 height 13
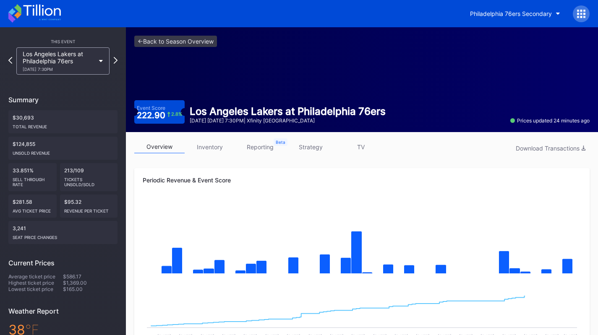
click at [215, 148] on link "inventory" at bounding box center [210, 147] width 50 height 13
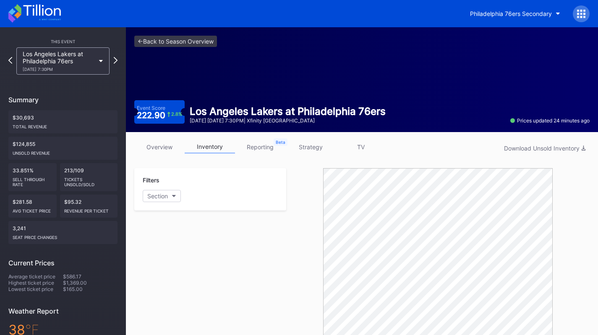
scroll to position [229, 0]
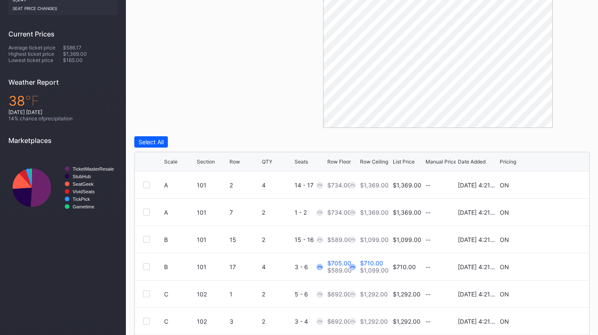
click at [552, 267] on icon at bounding box center [555, 267] width 6 height 6
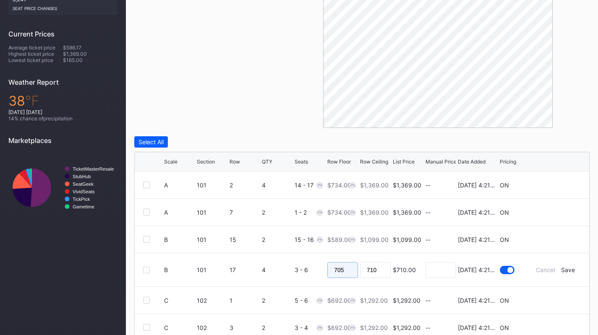
click at [340, 269] on input "705" at bounding box center [342, 270] width 31 height 16
click at [568, 269] on div "Save" at bounding box center [568, 269] width 14 height 7
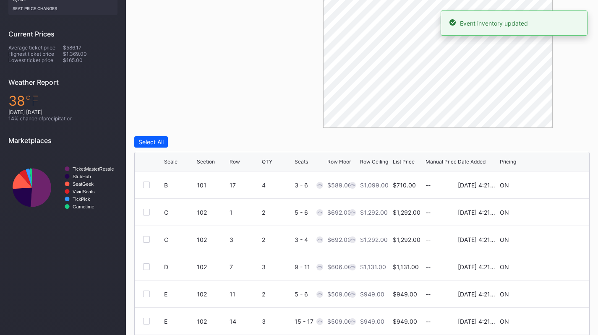
scroll to position [285, 0]
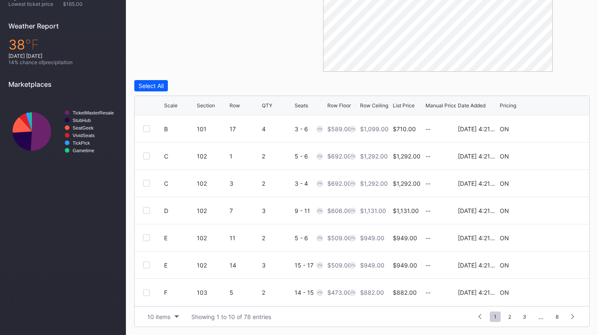
click at [157, 316] on div "10 items" at bounding box center [158, 316] width 23 height 7
click at [159, 300] on div "200 items" at bounding box center [163, 296] width 40 height 16
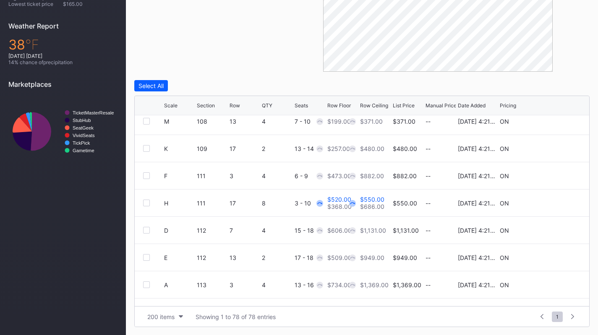
scroll to position [504, 0]
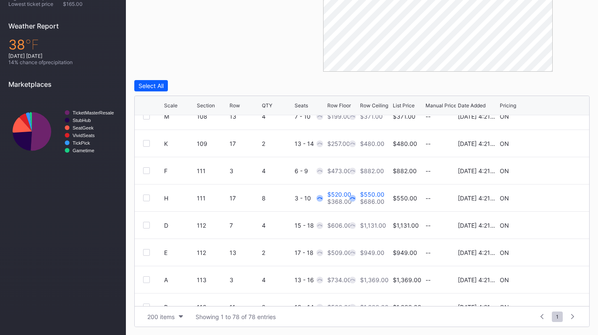
click at [552, 199] on icon at bounding box center [555, 198] width 6 height 6
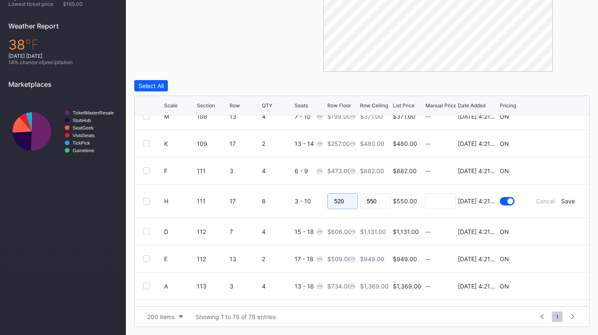
click at [337, 200] on input "520" at bounding box center [342, 201] width 31 height 16
click at [563, 200] on div "Save" at bounding box center [568, 201] width 14 height 7
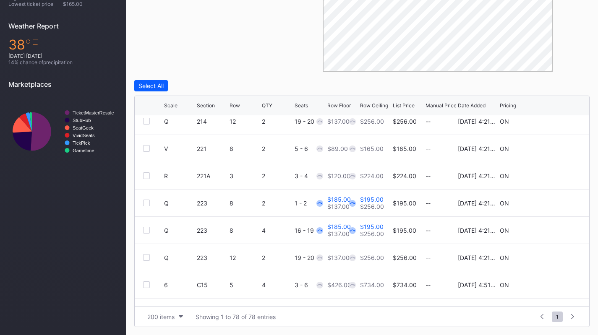
scroll to position [1833, 0]
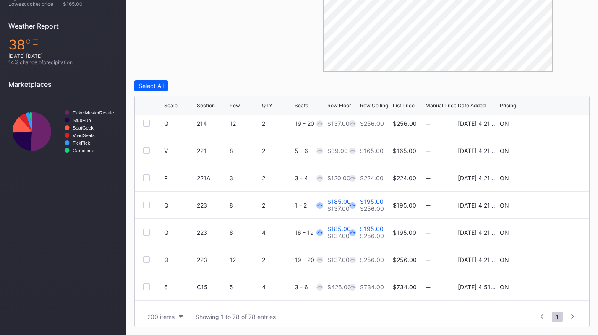
click at [552, 205] on icon at bounding box center [555, 205] width 6 height 6
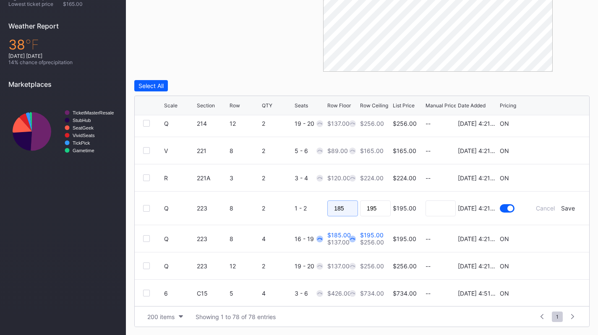
click at [340, 210] on input "185" at bounding box center [342, 209] width 31 height 16
click at [564, 209] on div "Save" at bounding box center [568, 208] width 14 height 7
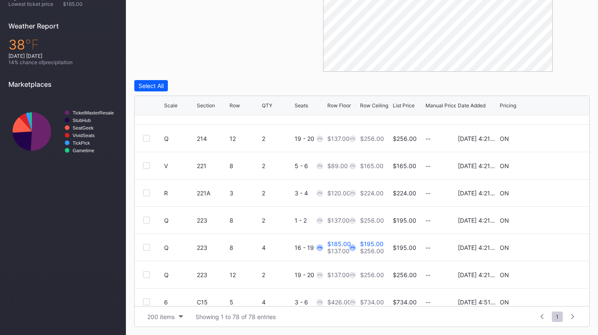
scroll to position [1818, 0]
click at [552, 248] on icon at bounding box center [555, 247] width 6 height 6
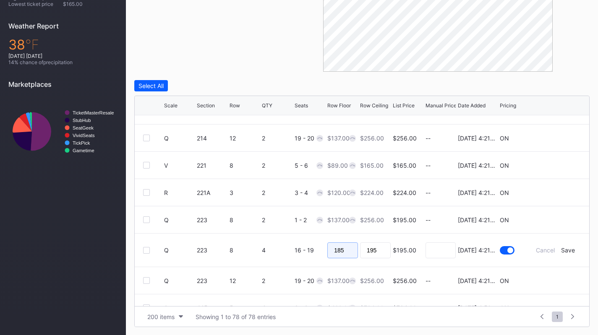
click at [344, 243] on input "185" at bounding box center [342, 251] width 31 height 16
click at [561, 250] on div "Save" at bounding box center [568, 250] width 14 height 7
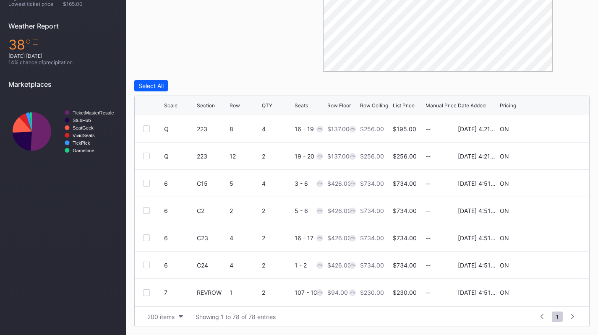
scroll to position [0, 0]
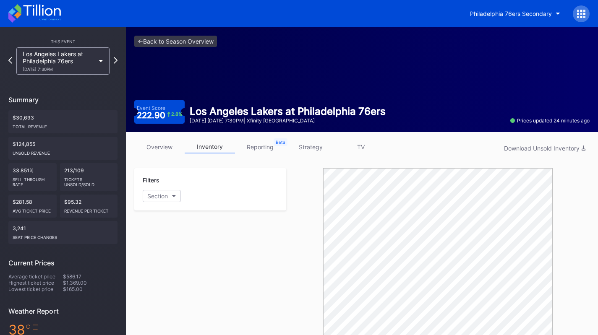
click at [165, 151] on link "overview" at bounding box center [159, 147] width 50 height 13
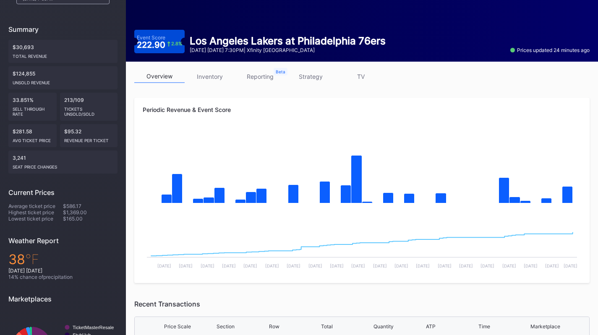
scroll to position [71, 0]
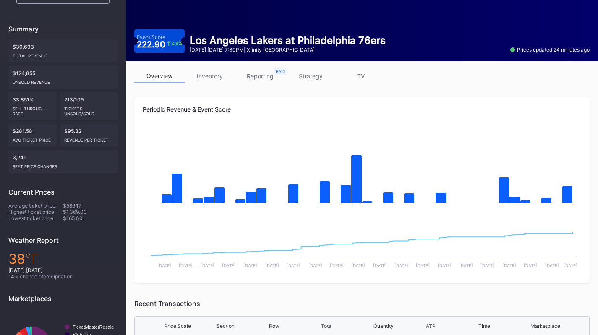
click at [203, 74] on link "inventory" at bounding box center [210, 76] width 50 height 13
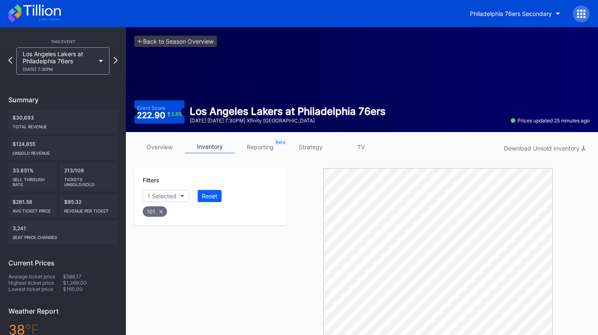
click at [306, 152] on link "strategy" at bounding box center [310, 147] width 50 height 13
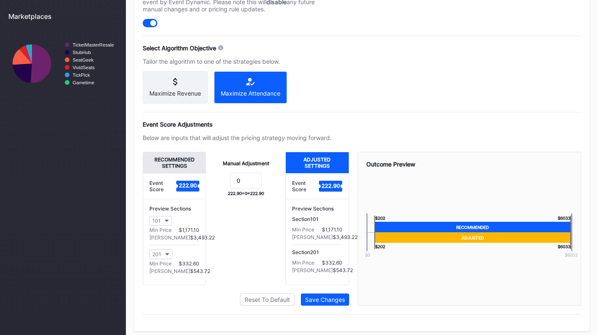
scroll to position [354, 0]
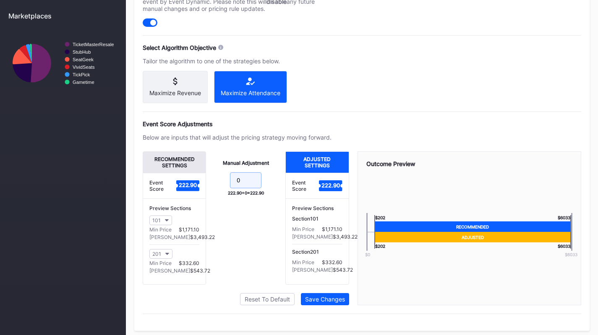
drag, startPoint x: 256, startPoint y: 187, endPoint x: 230, endPoint y: 183, distance: 26.7
click at [230, 183] on form "0" at bounding box center [245, 181] width 63 height 18
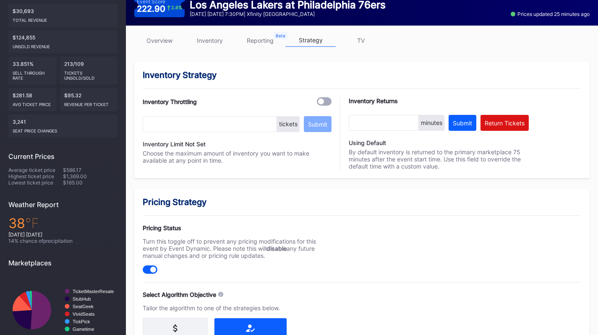
scroll to position [104, 0]
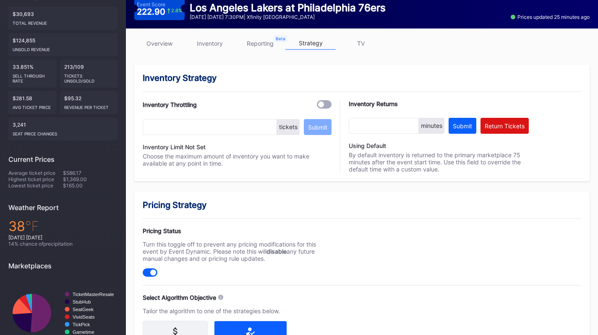
type input "-50"
click at [214, 41] on link "inventory" at bounding box center [210, 43] width 50 height 13
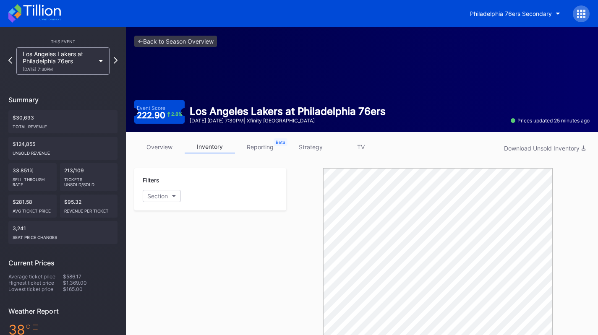
click at [160, 141] on link "overview" at bounding box center [159, 147] width 50 height 13
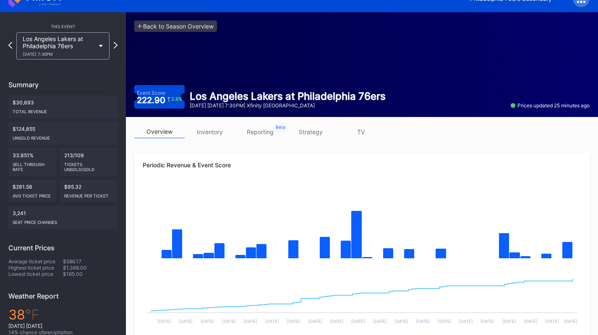
scroll to position [15, 0]
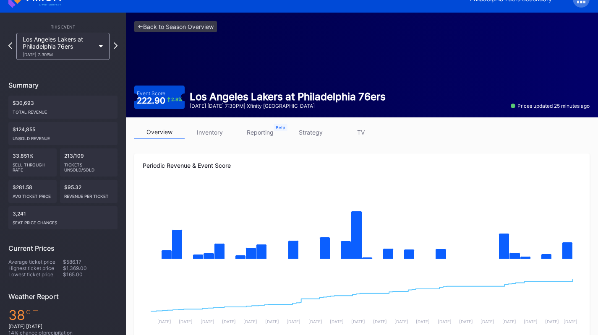
click at [206, 133] on link "inventory" at bounding box center [210, 132] width 50 height 13
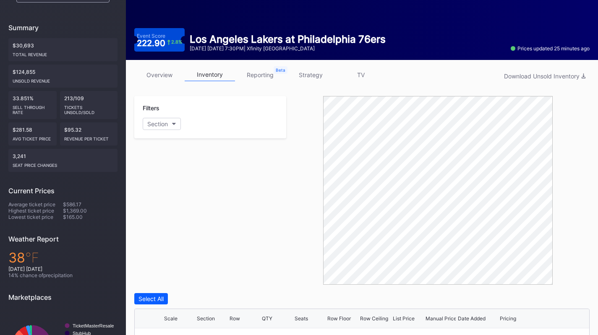
scroll to position [65, 0]
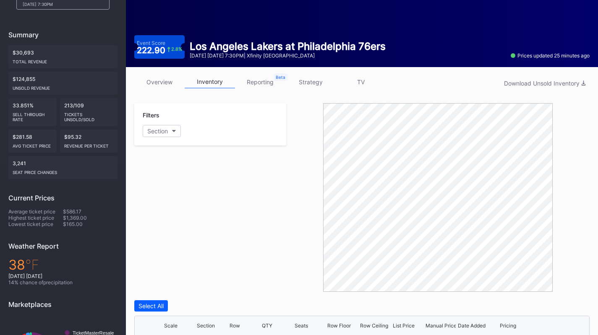
click at [306, 81] on link "strategy" at bounding box center [310, 82] width 50 height 13
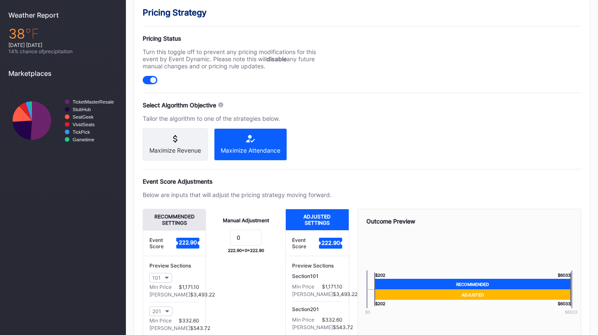
scroll to position [303, 0]
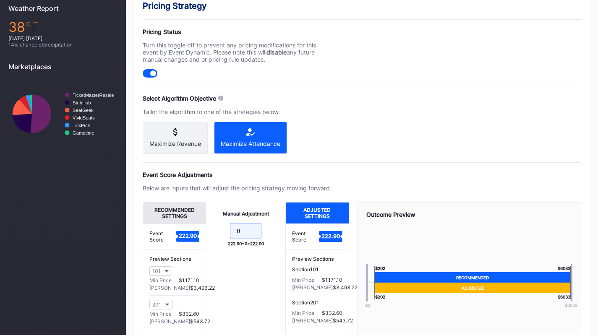
click at [253, 238] on input "0" at bounding box center [245, 231] width 31 height 16
type input "-25"
click at [266, 208] on div "Event Score Adjustments Below are inputs that will adjust the pricing strategy …" at bounding box center [362, 263] width 439 height 185
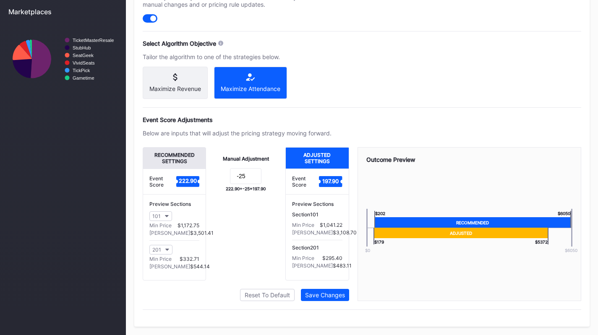
click at [337, 299] on button "Save Changes" at bounding box center [325, 295] width 48 height 12
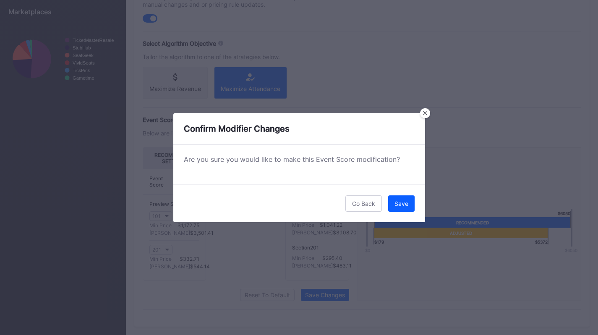
click at [405, 206] on div "Save" at bounding box center [401, 203] width 14 height 7
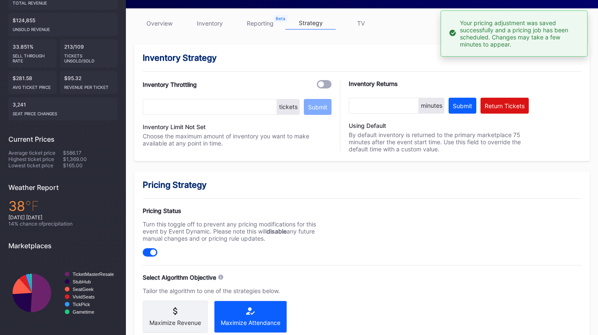
scroll to position [0, 0]
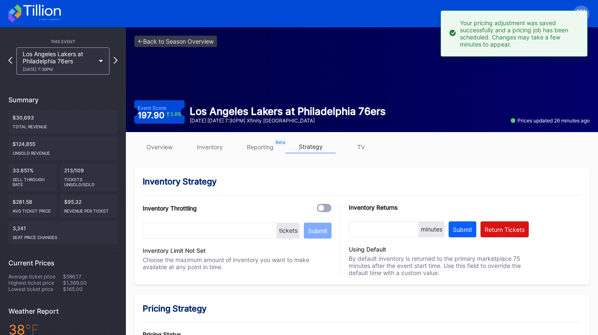
click at [51, 54] on div "Los Angeles Lakers at Philadelphia 76ers [DATE] 7:30PM" at bounding box center [59, 60] width 72 height 21
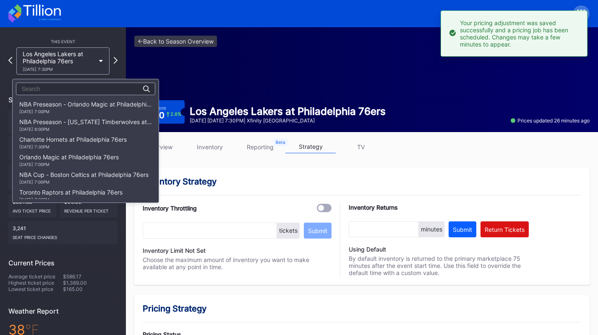
scroll to position [264, 0]
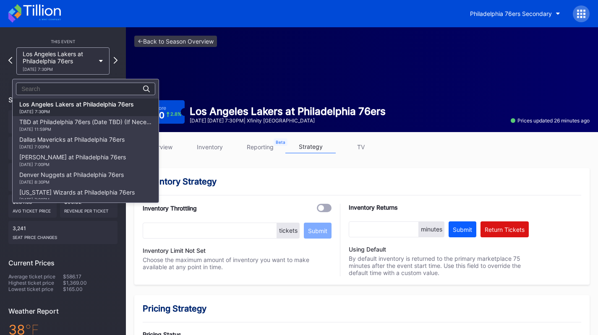
click at [73, 142] on div "Dallas Mavericks at Philadelphia 76ers [DATE] 7:00PM" at bounding box center [71, 142] width 105 height 13
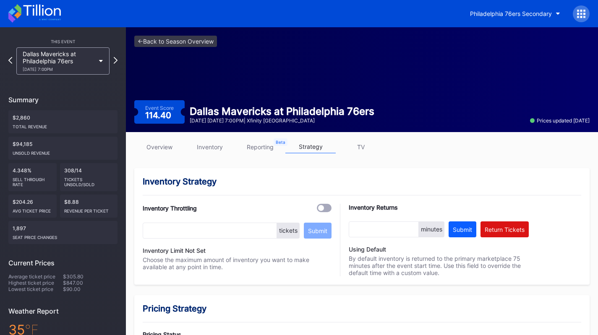
click at [222, 141] on link "inventory" at bounding box center [210, 147] width 50 height 13
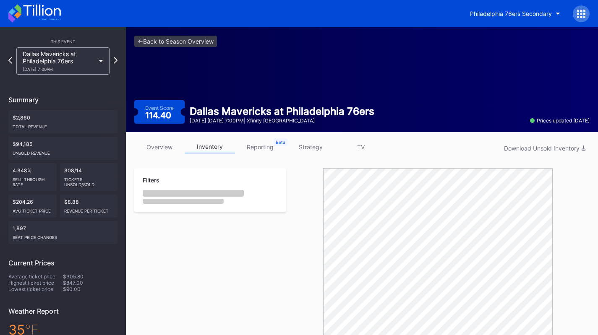
click at [222, 141] on link "inventory" at bounding box center [210, 147] width 50 height 13
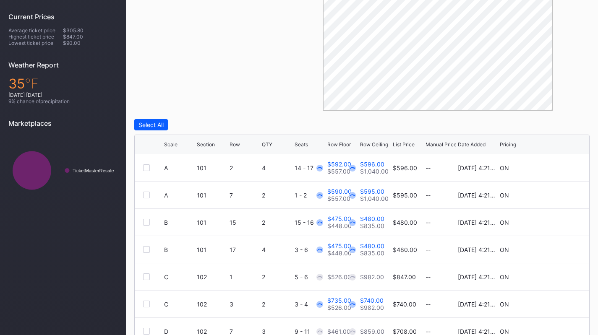
scroll to position [285, 0]
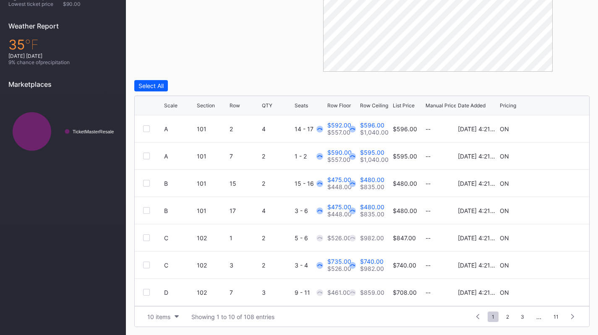
click at [150, 312] on button "10 items" at bounding box center [163, 316] width 40 height 11
click at [157, 298] on div "200 items" at bounding box center [162, 295] width 27 height 7
click at [552, 128] on icon at bounding box center [555, 128] width 6 height 6
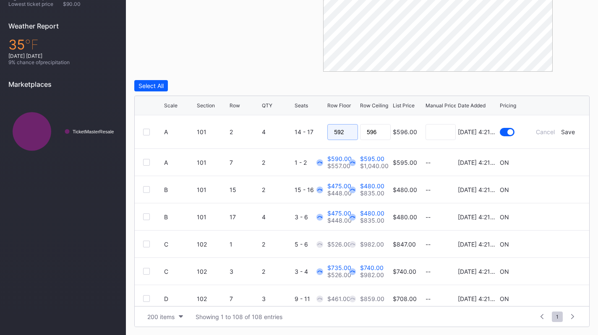
click at [349, 129] on input "592" at bounding box center [342, 132] width 31 height 16
click at [571, 131] on div "Cancel Save" at bounding box center [555, 131] width 50 height 7
click at [567, 131] on div "Save" at bounding box center [568, 131] width 14 height 7
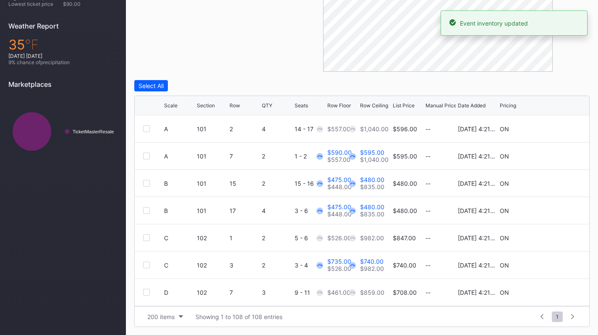
click at [552, 154] on icon at bounding box center [555, 156] width 6 height 6
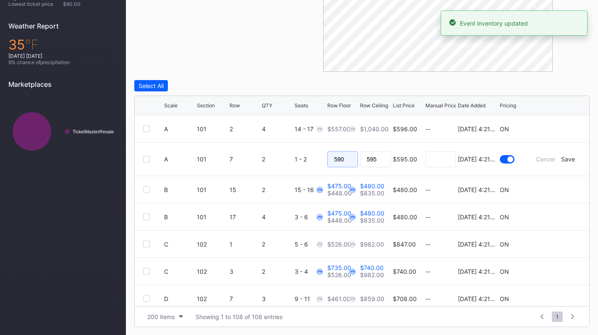
click at [347, 151] on input "590" at bounding box center [342, 159] width 31 height 16
click at [345, 158] on input "590" at bounding box center [342, 159] width 31 height 16
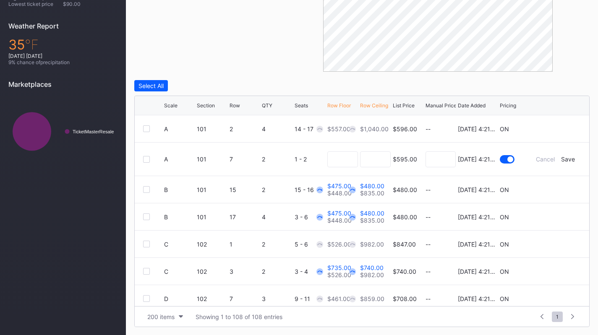
click at [563, 154] on form "A 101 7 2 1 - 2 $595.00 [DATE] 4:21PM Cancel Save" at bounding box center [372, 159] width 417 height 33
click at [561, 156] on div "Save" at bounding box center [568, 159] width 14 height 7
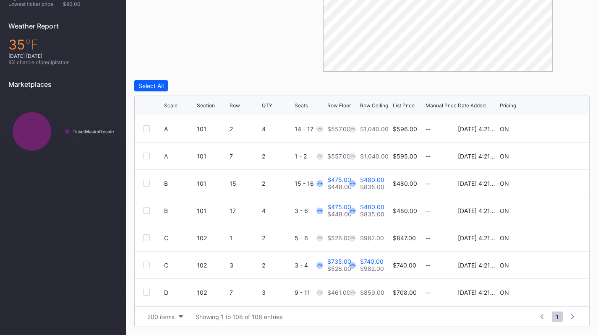
click at [552, 185] on icon at bounding box center [555, 183] width 6 height 6
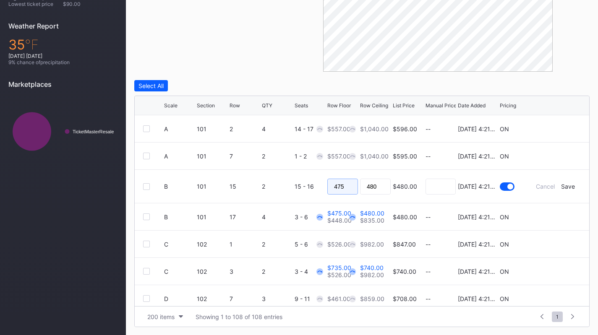
click at [342, 180] on input "475" at bounding box center [342, 187] width 31 height 16
click at [561, 186] on div "Save" at bounding box center [568, 186] width 14 height 7
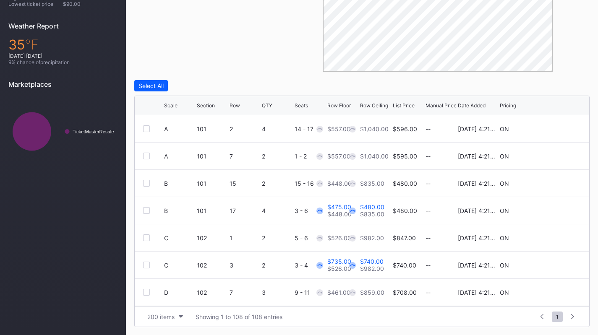
click at [552, 212] on icon at bounding box center [555, 211] width 6 height 6
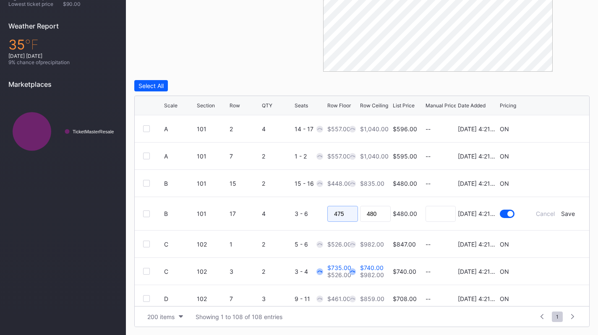
click at [340, 213] on input "475" at bounding box center [342, 214] width 31 height 16
click at [558, 209] on form "B 101 17 4 3 - 6 $480.00 [DATE] 4:21PM Cancel Save" at bounding box center [372, 213] width 417 height 33
click at [561, 212] on div "Save" at bounding box center [568, 213] width 14 height 7
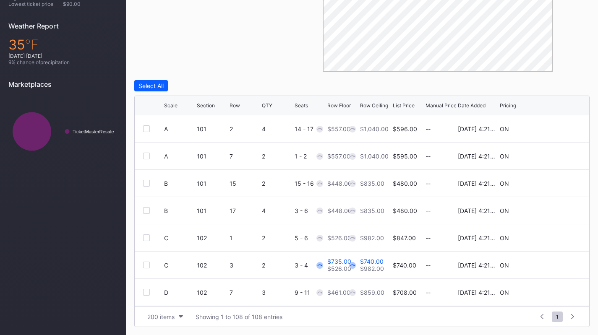
click at [552, 265] on icon at bounding box center [555, 265] width 6 height 6
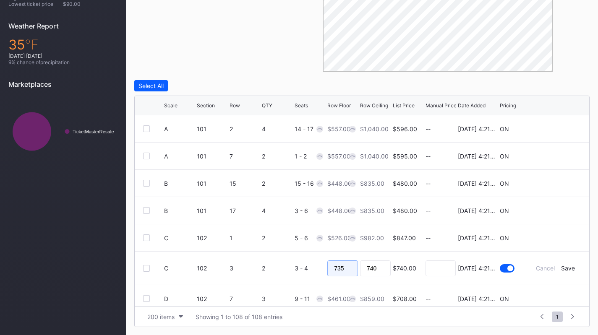
click at [349, 264] on input "735" at bounding box center [342, 269] width 31 height 16
click at [561, 266] on div "Save" at bounding box center [568, 268] width 14 height 7
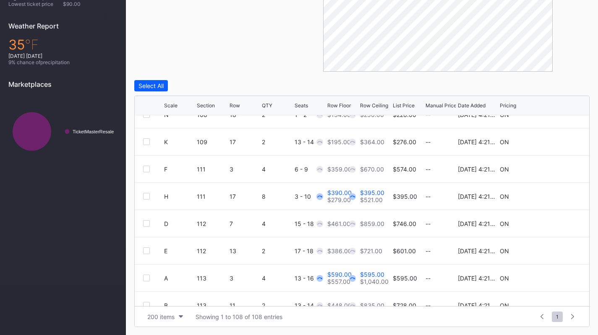
scroll to position [572, 0]
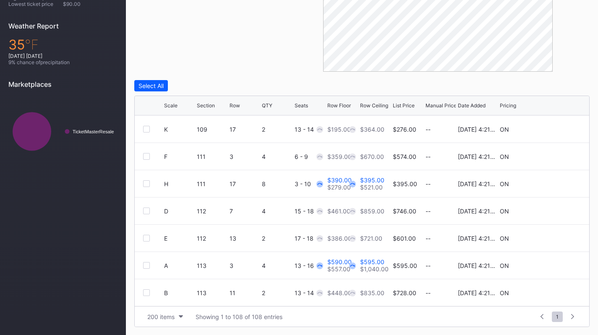
click at [552, 183] on icon at bounding box center [555, 184] width 6 height 6
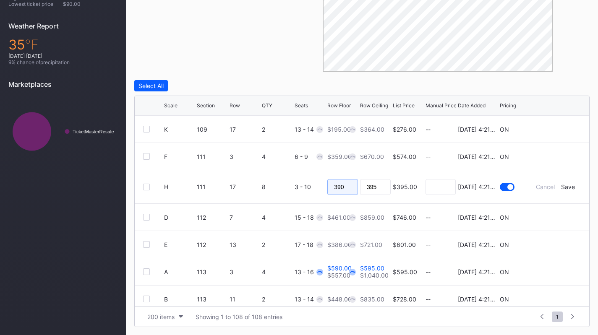
click at [350, 185] on input "390" at bounding box center [342, 187] width 31 height 16
click at [563, 186] on div "Save" at bounding box center [568, 186] width 14 height 7
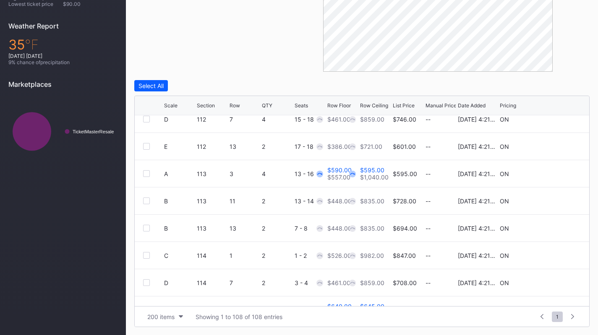
scroll to position [665, 0]
click at [552, 170] on icon at bounding box center [555, 173] width 6 height 6
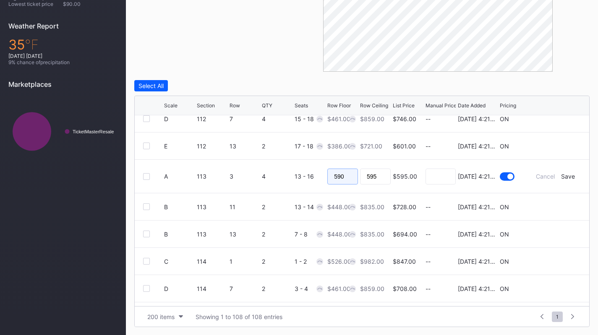
drag, startPoint x: 347, startPoint y: 172, endPoint x: 354, endPoint y: 170, distance: 7.0
click at [354, 170] on input "590" at bounding box center [342, 177] width 31 height 16
click at [561, 173] on div "Save" at bounding box center [568, 176] width 14 height 7
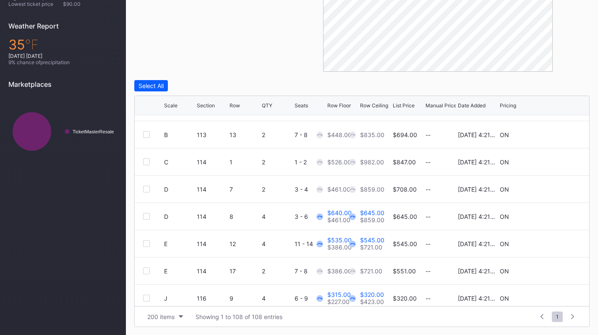
scroll to position [767, 0]
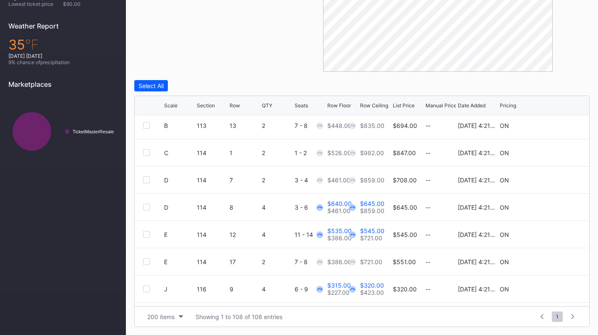
click at [552, 208] on icon at bounding box center [555, 207] width 6 height 6
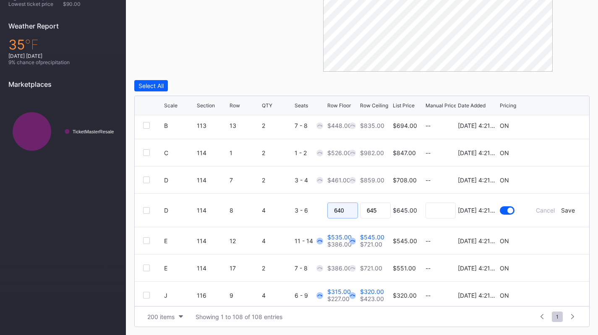
click at [346, 213] on input "640" at bounding box center [342, 211] width 31 height 16
click at [563, 209] on div "Save" at bounding box center [568, 210] width 14 height 7
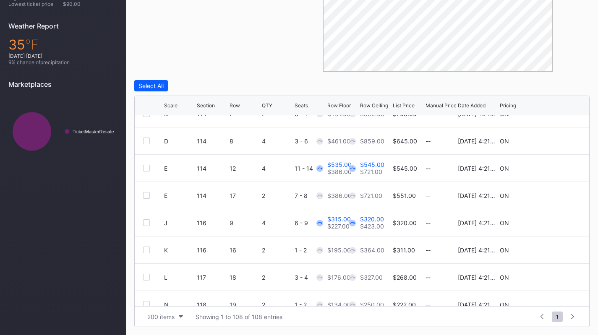
scroll to position [833, 0]
click at [552, 168] on icon at bounding box center [555, 169] width 6 height 6
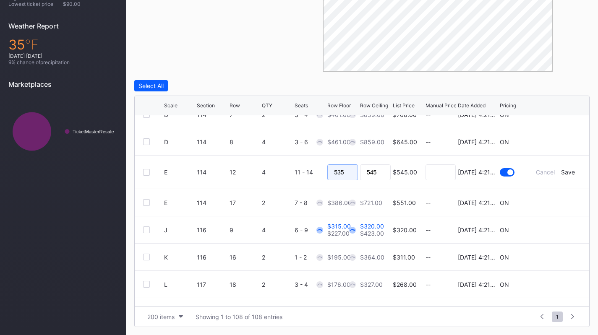
click at [342, 175] on input "535" at bounding box center [342, 173] width 31 height 16
click at [561, 170] on div "Save" at bounding box center [568, 172] width 14 height 7
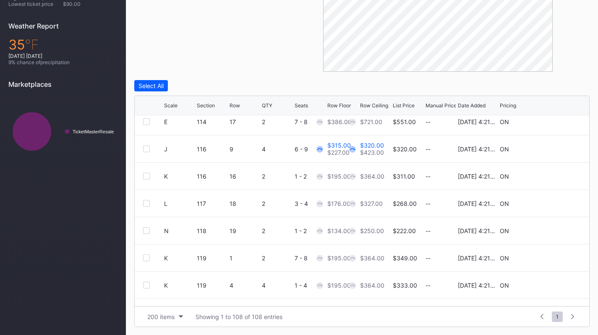
scroll to position [899, 0]
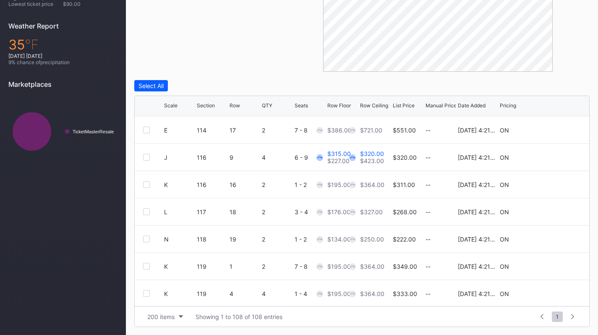
click at [552, 157] on icon at bounding box center [555, 157] width 6 height 6
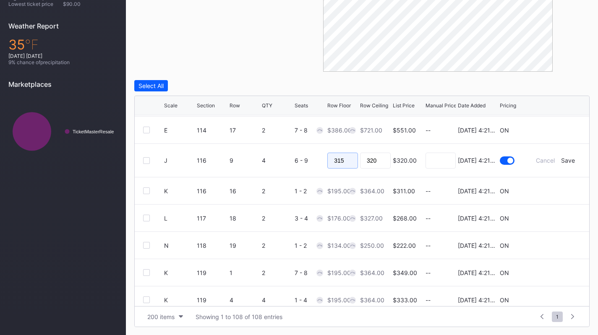
click at [348, 162] on input "315" at bounding box center [342, 161] width 31 height 16
click at [561, 157] on div "Save" at bounding box center [568, 160] width 14 height 7
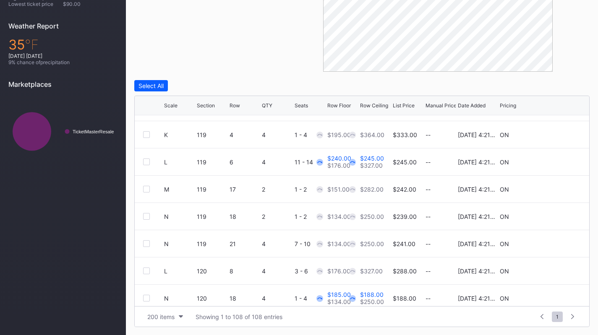
scroll to position [1058, 0]
click at [552, 162] on icon at bounding box center [555, 162] width 6 height 6
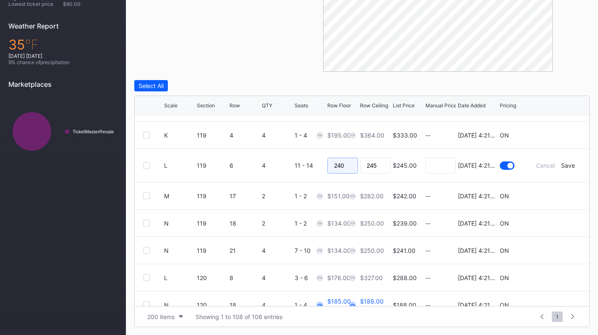
click at [346, 165] on input "240" at bounding box center [342, 166] width 31 height 16
click at [565, 166] on div "Save" at bounding box center [568, 165] width 14 height 7
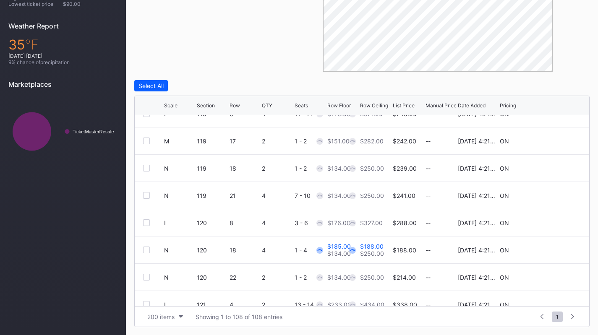
scroll to position [1157, 0]
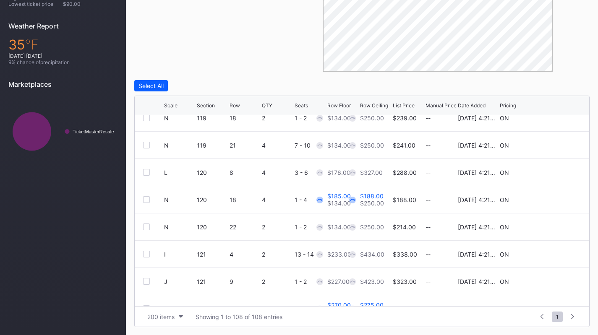
click at [552, 197] on icon at bounding box center [555, 200] width 6 height 6
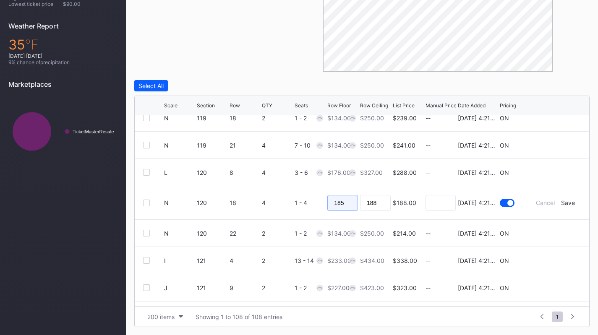
click at [343, 204] on input "185" at bounding box center [342, 203] width 31 height 16
click at [565, 206] on form "N 120 18 4 1 - 4 $188.00 [DATE] 4:21PM Cancel Save" at bounding box center [372, 202] width 417 height 33
click at [561, 202] on div "Save" at bounding box center [568, 202] width 14 height 7
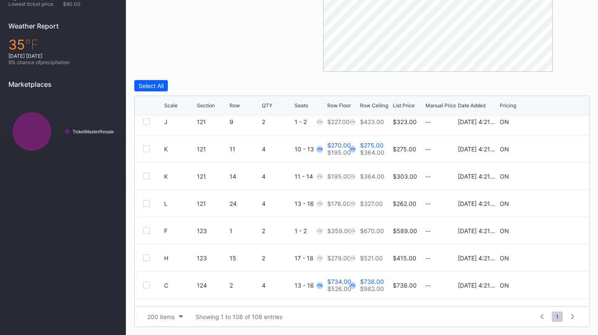
scroll to position [1289, 0]
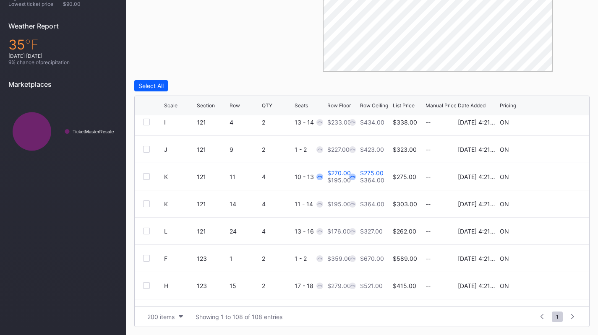
click at [552, 177] on icon at bounding box center [555, 176] width 6 height 6
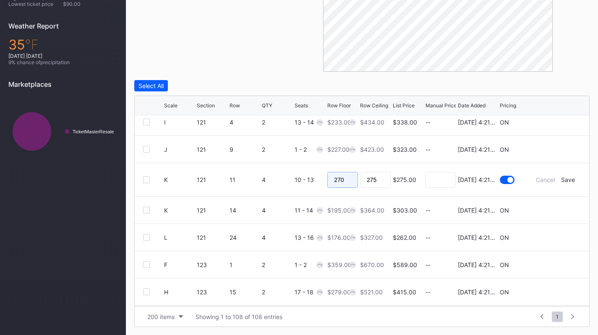
click at [341, 177] on input "270" at bounding box center [342, 180] width 31 height 16
click at [561, 178] on div "Save" at bounding box center [568, 179] width 14 height 7
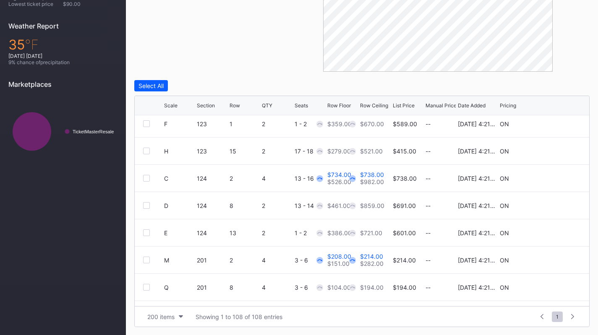
scroll to position [1424, 0]
click at [546, 178] on div at bounding box center [555, 178] width 50 height 6
click at [552, 178] on icon at bounding box center [555, 178] width 6 height 6
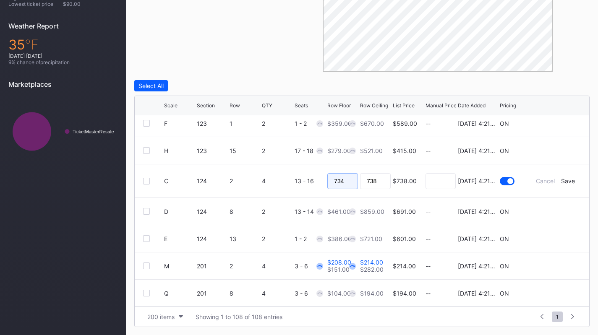
click at [340, 178] on input "734" at bounding box center [342, 181] width 31 height 16
click at [567, 180] on div "Save" at bounding box center [568, 181] width 14 height 7
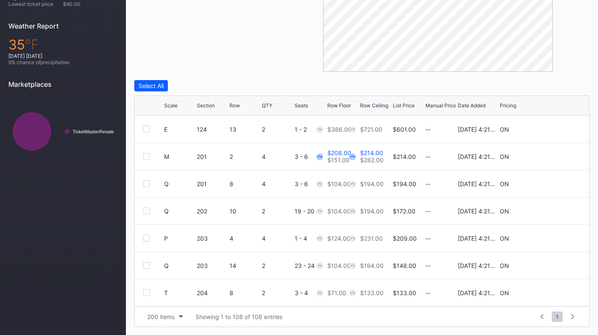
scroll to position [1524, 0]
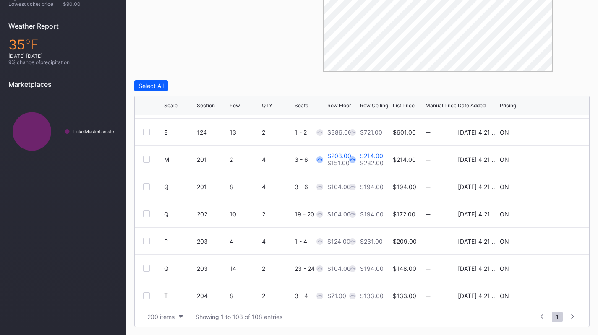
click at [552, 160] on icon at bounding box center [555, 159] width 6 height 6
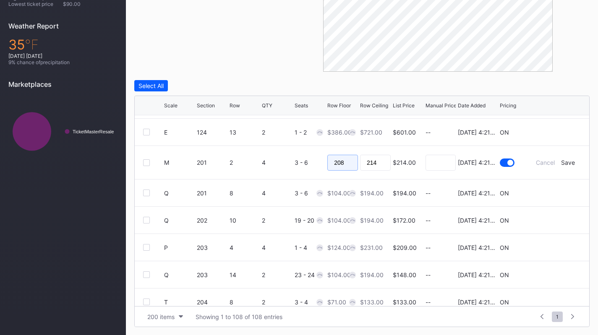
click at [343, 159] on input "208" at bounding box center [342, 163] width 31 height 16
click at [561, 162] on div "Save" at bounding box center [568, 162] width 14 height 7
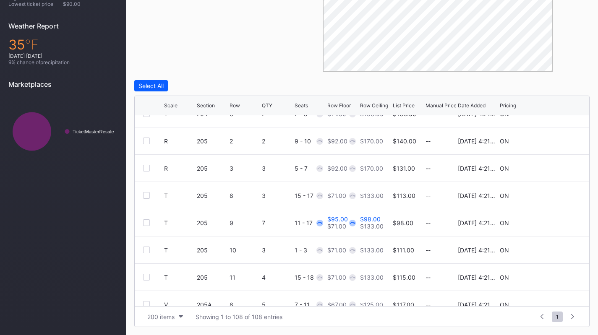
scroll to position [1742, 0]
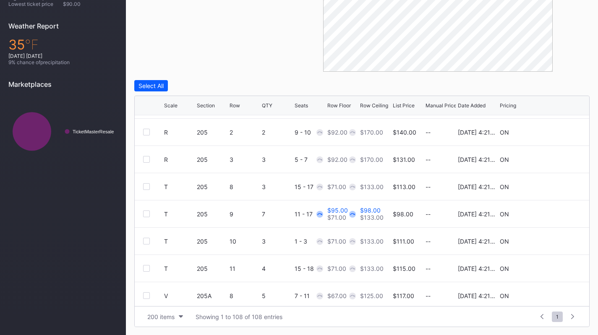
click at [552, 215] on icon at bounding box center [555, 214] width 6 height 6
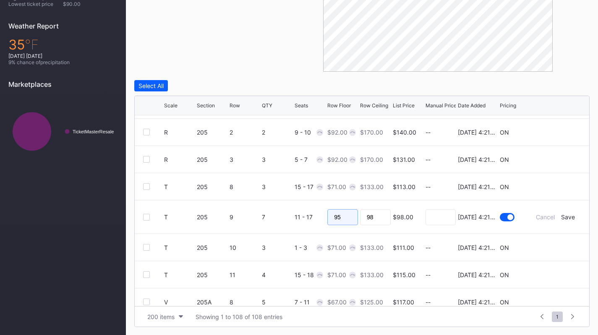
click at [347, 223] on input "95" at bounding box center [342, 217] width 31 height 16
click at [566, 216] on div "Save" at bounding box center [568, 217] width 14 height 7
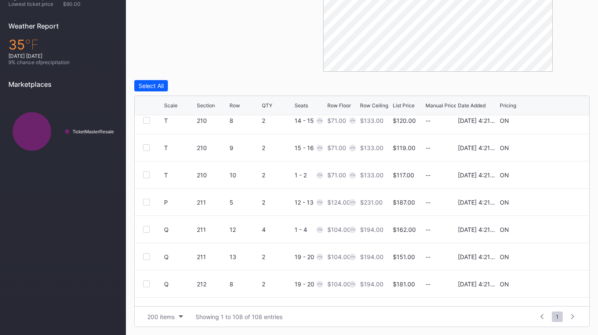
scroll to position [2178, 0]
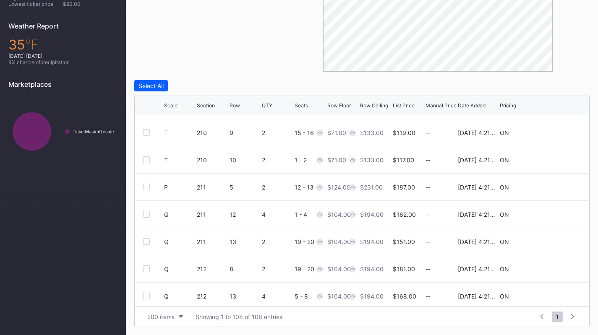
drag, startPoint x: 534, startPoint y: 242, endPoint x: 441, endPoint y: 254, distance: 93.1
click at [441, 254] on div "--" at bounding box center [441, 241] width 31 height 27
click at [552, 159] on icon at bounding box center [555, 160] width 6 height 6
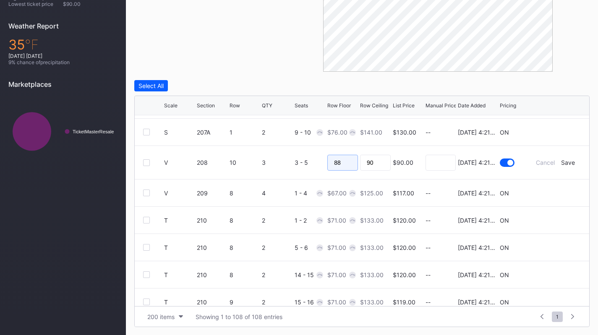
click at [341, 167] on input "88" at bounding box center [342, 163] width 31 height 16
click at [561, 160] on div "Save" at bounding box center [568, 162] width 14 height 7
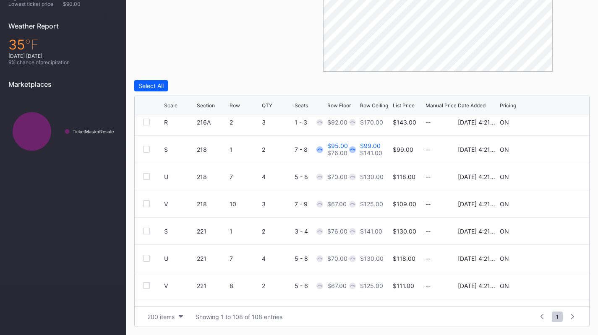
scroll to position [2435, 0]
click at [552, 149] on icon at bounding box center [555, 149] width 6 height 6
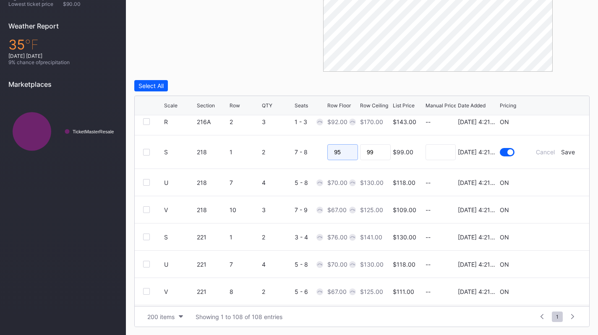
click at [341, 153] on input "95" at bounding box center [342, 152] width 31 height 16
click at [561, 149] on div "Save" at bounding box center [568, 152] width 14 height 7
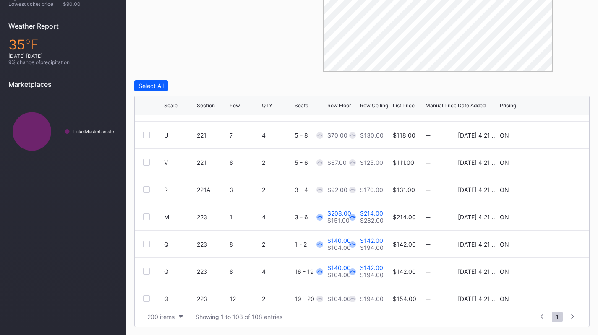
scroll to position [2560, 0]
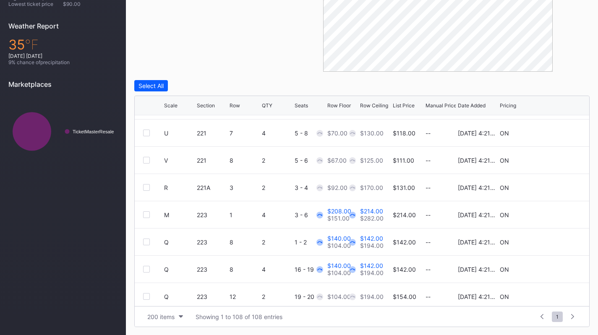
click at [552, 212] on icon at bounding box center [555, 215] width 6 height 6
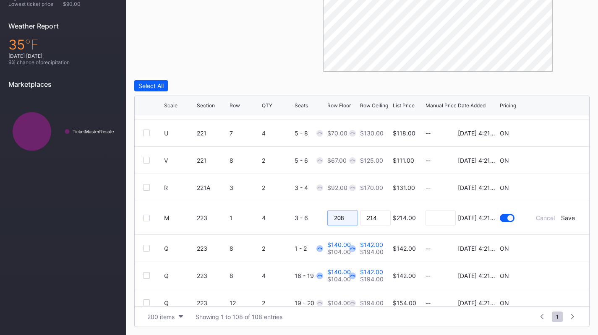
click at [343, 218] on input "208" at bounding box center [342, 218] width 31 height 16
click at [562, 218] on div "Save" at bounding box center [568, 217] width 14 height 7
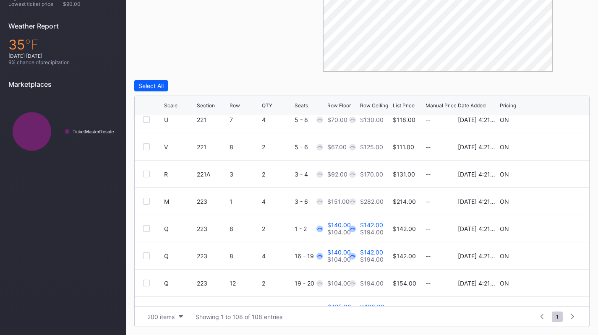
scroll to position [2574, 0]
click at [552, 227] on icon at bounding box center [555, 228] width 6 height 6
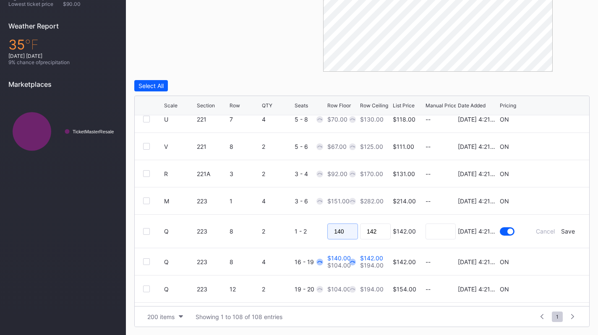
click at [350, 233] on input "140" at bounding box center [342, 232] width 31 height 16
click at [565, 230] on div "Save" at bounding box center [568, 231] width 14 height 7
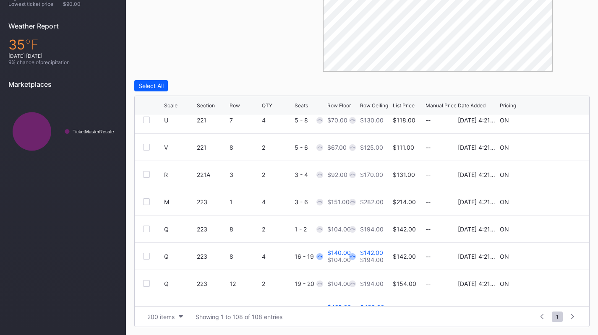
scroll to position [2622, 0]
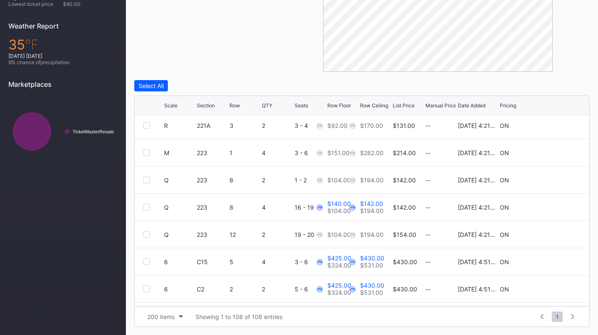
click at [552, 209] on icon at bounding box center [555, 207] width 6 height 6
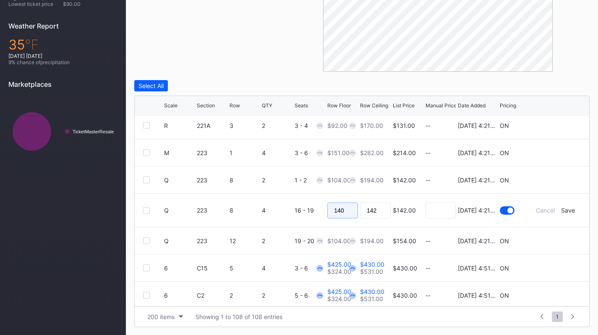
click at [345, 214] on input "140" at bounding box center [342, 211] width 31 height 16
click at [561, 209] on div "Save" at bounding box center [568, 210] width 14 height 7
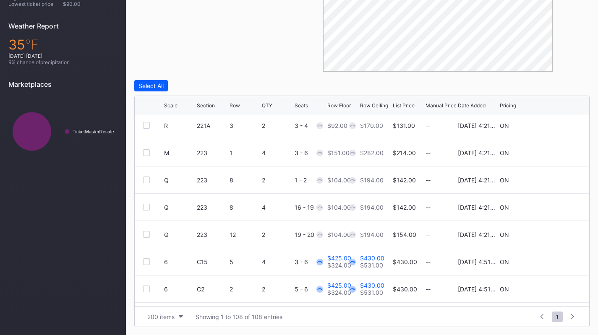
scroll to position [0, 0]
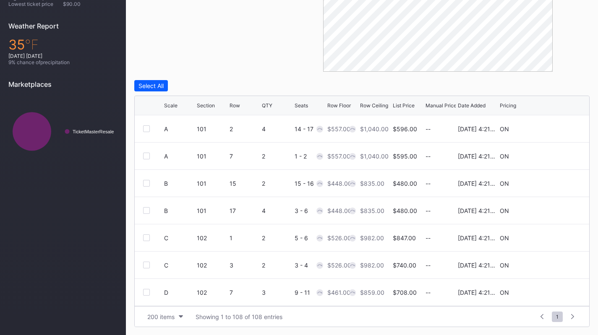
click at [561, 209] on div at bounding box center [555, 211] width 50 height 6
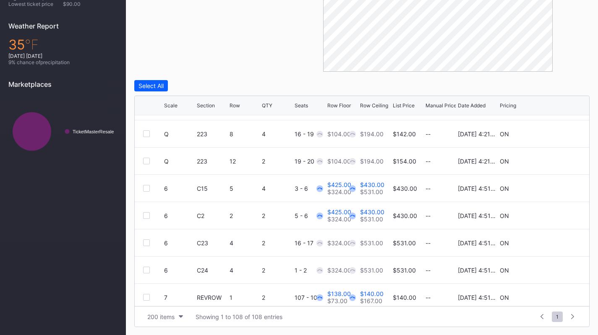
scroll to position [2724, 0]
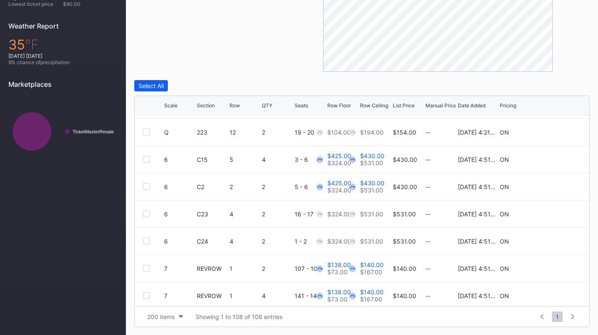
click at [552, 159] on icon at bounding box center [555, 160] width 6 height 6
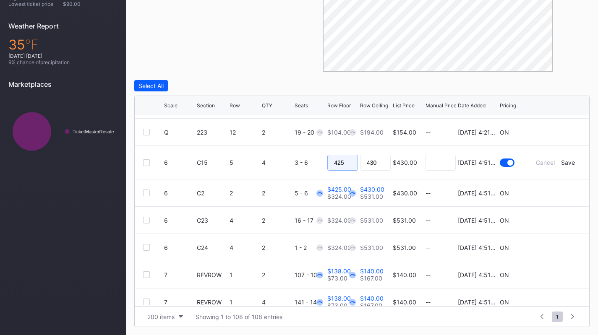
click at [347, 167] on input "425" at bounding box center [342, 163] width 31 height 16
click at [563, 158] on form "6 C15 5 4 3 - 6 $430.00 [DATE] 4:51PM Cancel Save" at bounding box center [372, 162] width 417 height 33
click at [563, 162] on div "Save" at bounding box center [568, 162] width 14 height 7
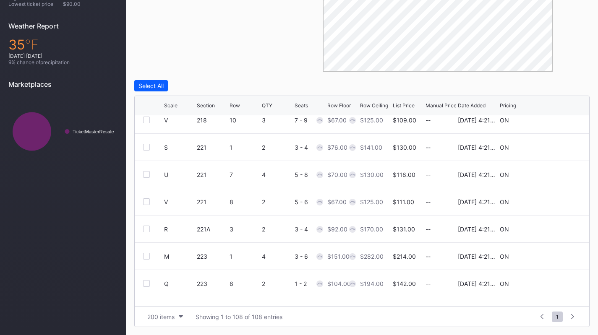
scroll to position [2675, 0]
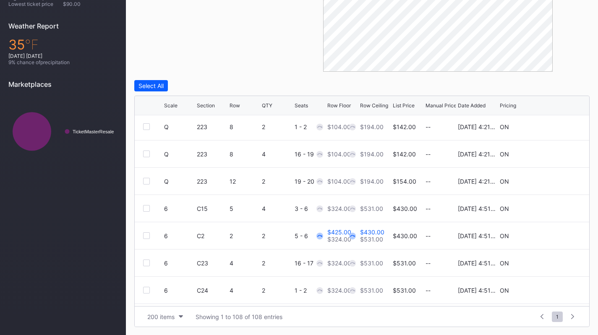
click at [552, 235] on icon at bounding box center [555, 235] width 6 height 6
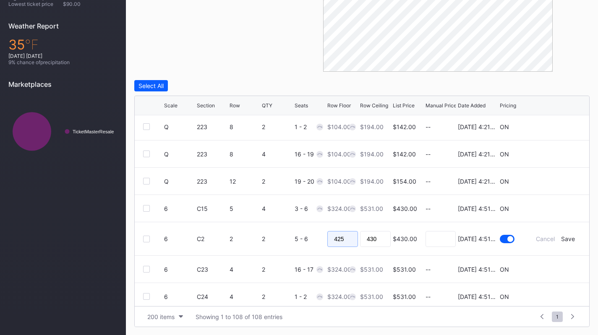
click at [352, 243] on input "425" at bounding box center [342, 239] width 31 height 16
click at [564, 239] on div "Save" at bounding box center [568, 238] width 14 height 7
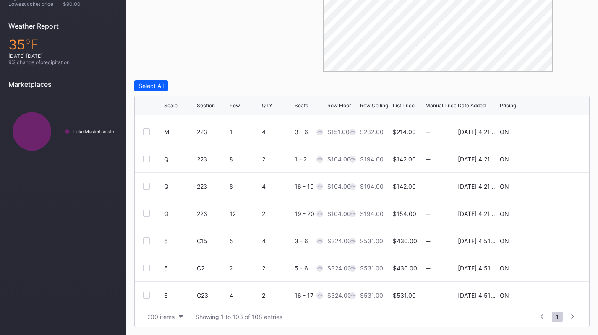
scroll to position [2755, 0]
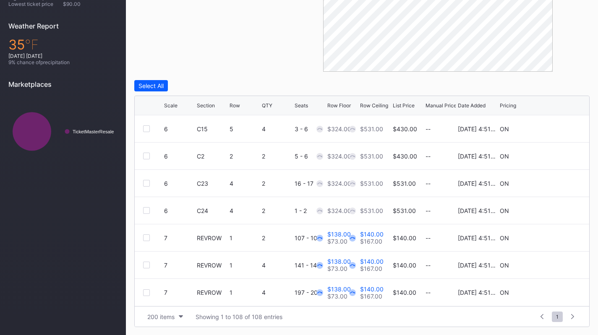
click at [552, 237] on icon at bounding box center [555, 238] width 6 height 6
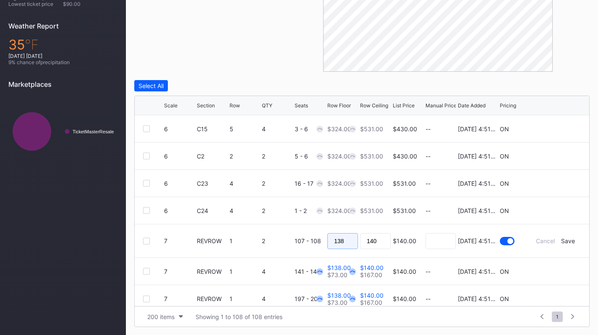
click at [352, 239] on input "138" at bounding box center [342, 241] width 31 height 16
click at [562, 239] on div "Save" at bounding box center [568, 241] width 14 height 7
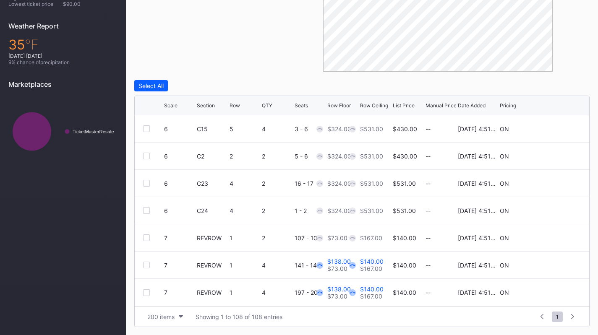
click at [552, 267] on icon at bounding box center [555, 265] width 6 height 6
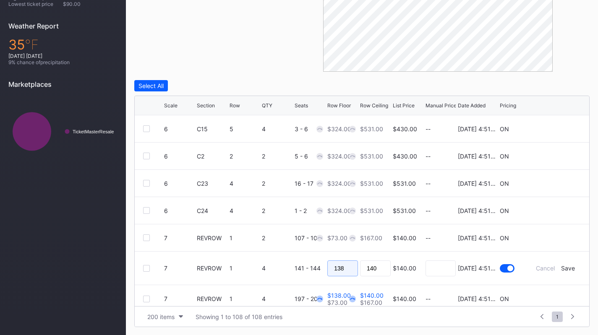
click at [336, 263] on input "138" at bounding box center [342, 269] width 31 height 16
click at [562, 266] on div "Save" at bounding box center [568, 268] width 14 height 7
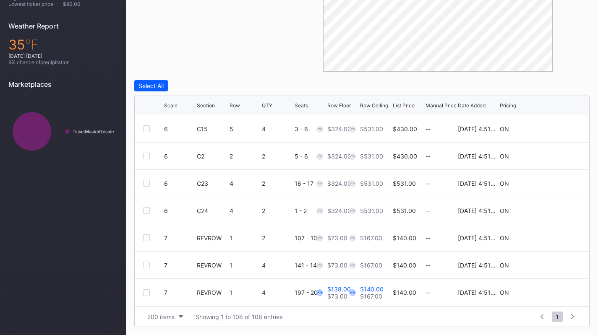
click at [552, 292] on icon at bounding box center [555, 293] width 6 height 6
click at [341, 298] on input "138" at bounding box center [342, 296] width 31 height 16
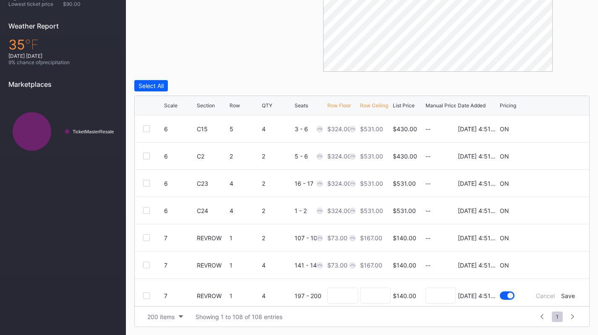
click at [561, 294] on div "Save" at bounding box center [568, 295] width 14 height 7
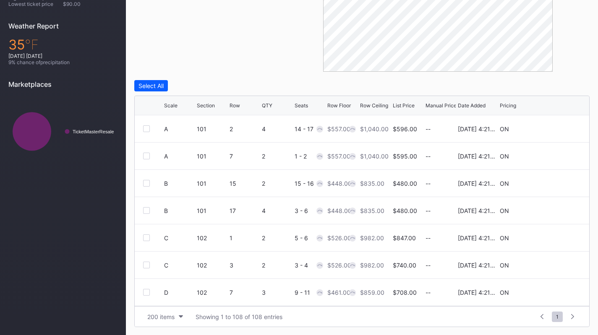
click at [370, 219] on div "$835.00" at bounding box center [372, 210] width 24 height 27
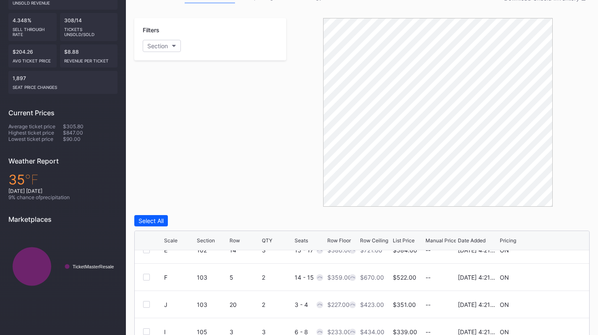
scroll to position [150, 0]
click at [178, 51] on button "Section" at bounding box center [162, 46] width 38 height 12
click at [173, 91] on div "101" at bounding box center [192, 94] width 98 height 16
click at [172, 103] on div "102" at bounding box center [192, 109] width 98 height 16
click at [172, 119] on div "103" at bounding box center [192, 125] width 98 height 16
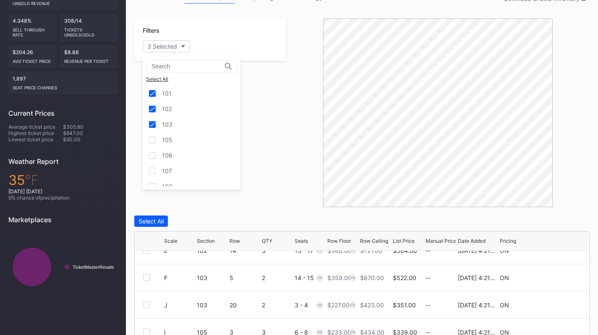
click at [171, 136] on div "105" at bounding box center [167, 139] width 10 height 7
click at [172, 153] on div "106" at bounding box center [167, 155] width 10 height 7
click at [172, 167] on div "107" at bounding box center [192, 171] width 98 height 16
click at [172, 146] on div "108" at bounding box center [192, 143] width 98 height 16
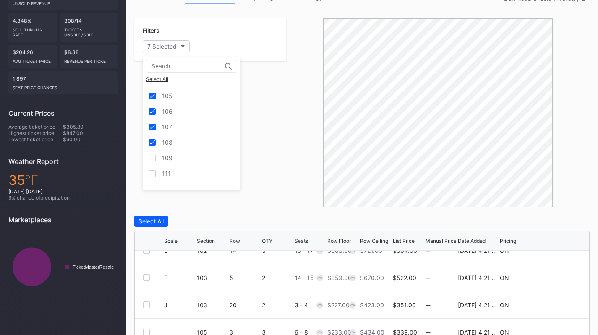
click at [172, 164] on div "109" at bounding box center [192, 158] width 98 height 16
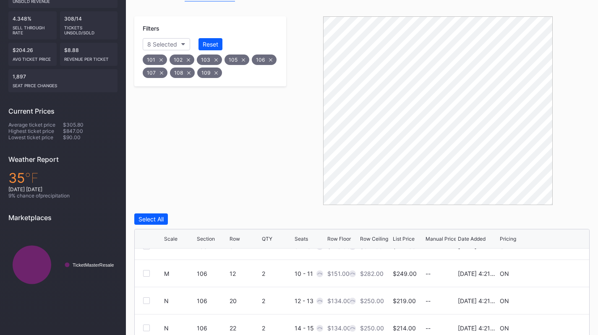
scroll to position [151, 0]
click at [221, 47] on button "Reset" at bounding box center [210, 45] width 24 height 12
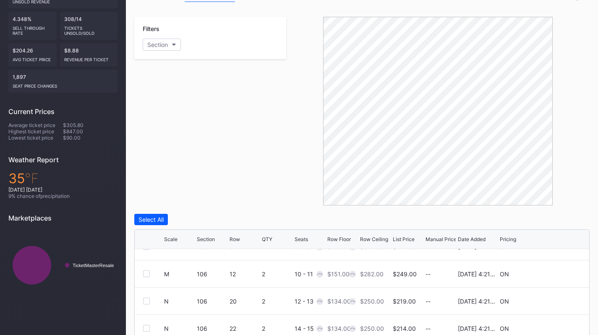
scroll to position [0, 0]
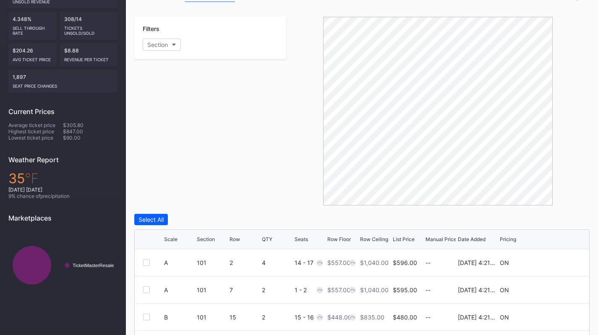
click at [161, 41] on button "Section" at bounding box center [162, 45] width 38 height 12
click at [197, 149] on div "106" at bounding box center [192, 154] width 98 height 16
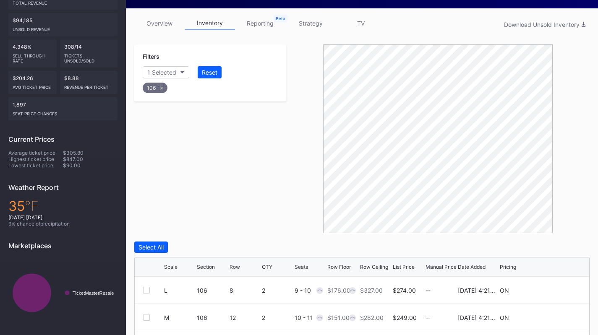
scroll to position [57, 0]
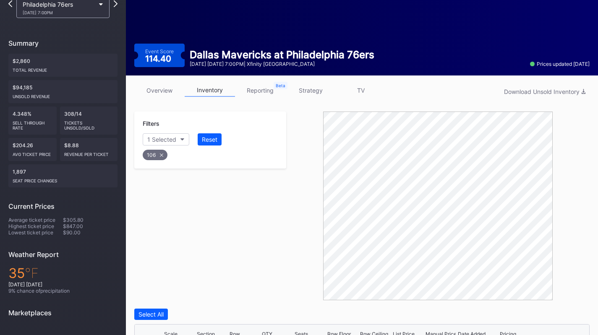
click at [210, 141] on div "Reset" at bounding box center [210, 139] width 16 height 7
click at [304, 92] on link "strategy" at bounding box center [310, 90] width 50 height 13
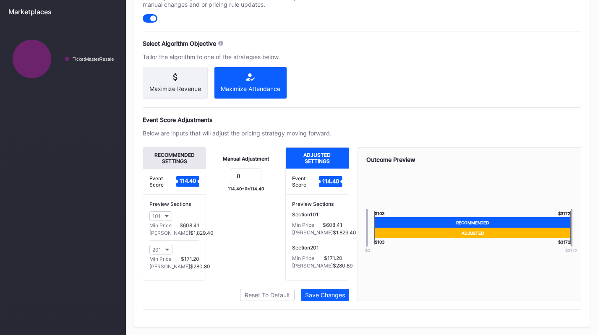
scroll to position [360, 0]
click at [163, 221] on button "101" at bounding box center [160, 217] width 23 height 10
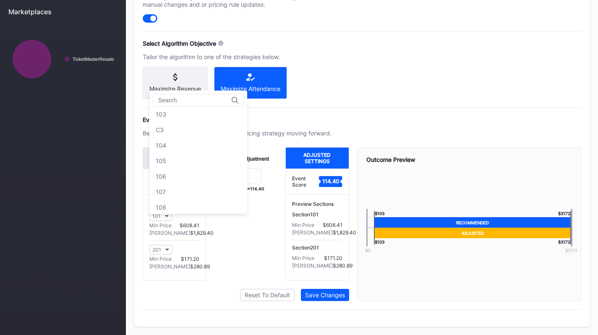
scroll to position [66, 0]
click at [172, 175] on div "106" at bounding box center [198, 176] width 98 height 16
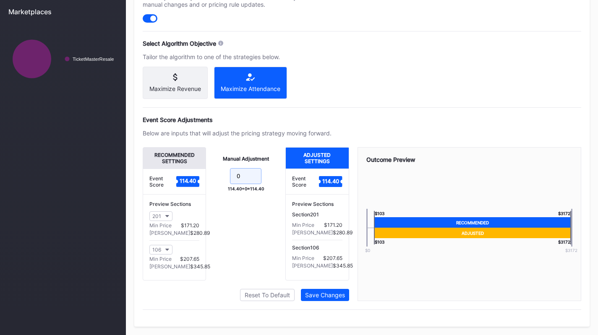
click at [248, 184] on input "0" at bounding box center [245, 176] width 31 height 16
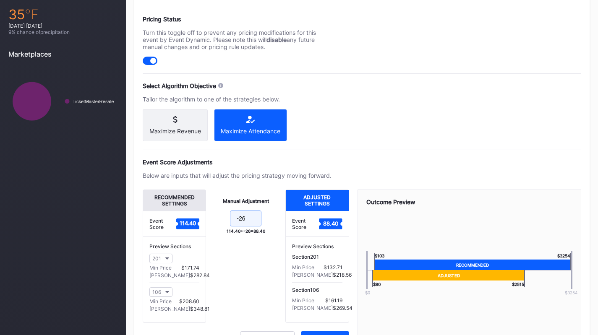
scroll to position [360, 0]
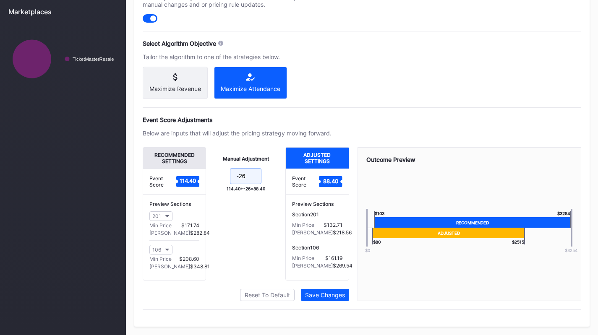
type input "-26"
click at [332, 297] on div "Save Changes" at bounding box center [325, 295] width 40 height 7
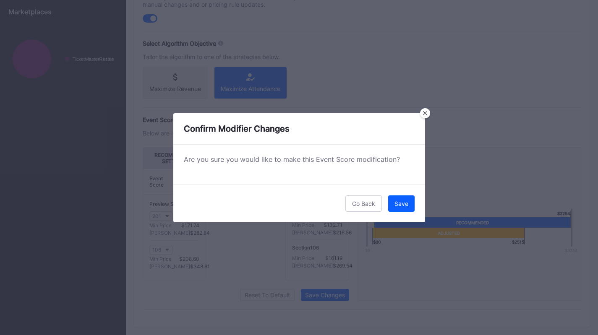
click at [399, 210] on button "Save" at bounding box center [401, 204] width 26 height 16
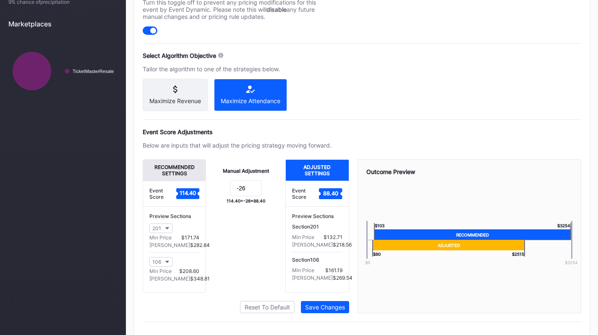
scroll to position [363, 0]
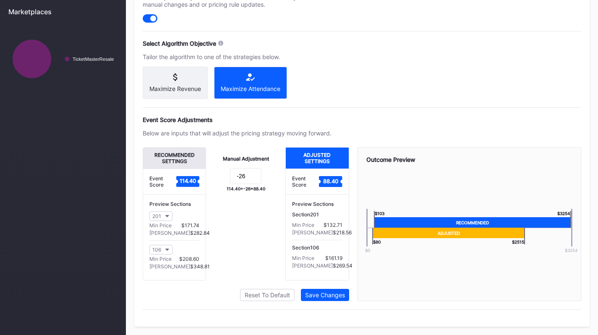
click at [165, 213] on button "201" at bounding box center [160, 217] width 23 height 10
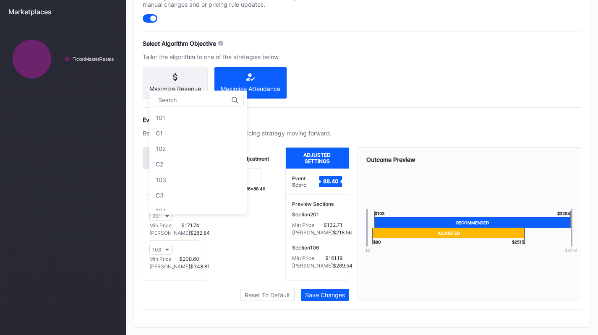
scroll to position [606, 0]
click at [165, 213] on button "201" at bounding box center [160, 217] width 23 height 10
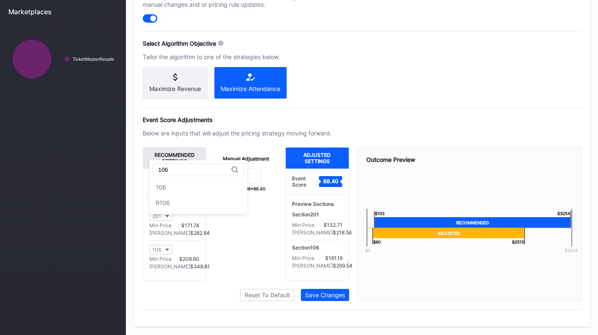
scroll to position [0, 0]
type input "106"
click at [183, 183] on div "106" at bounding box center [198, 188] width 98 height 16
click at [176, 242] on div "106 Min Price $208.60 Max Price $348.81" at bounding box center [174, 257] width 50 height 34
click at [165, 248] on button "106" at bounding box center [160, 250] width 23 height 10
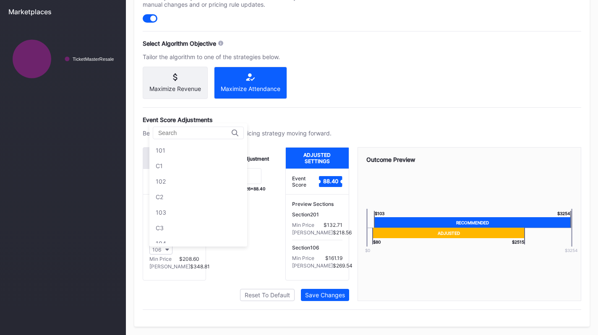
scroll to position [124, 0]
click at [180, 166] on div "107" at bounding box center [198, 166] width 98 height 16
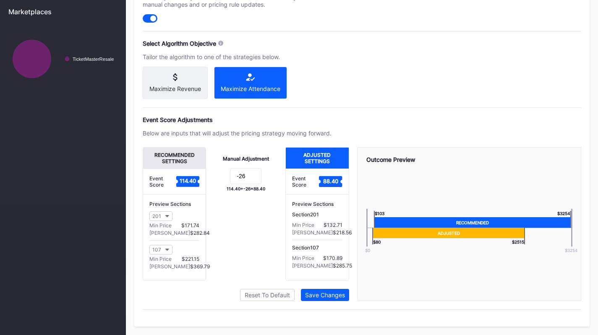
click at [165, 246] on button "107" at bounding box center [160, 250] width 23 height 10
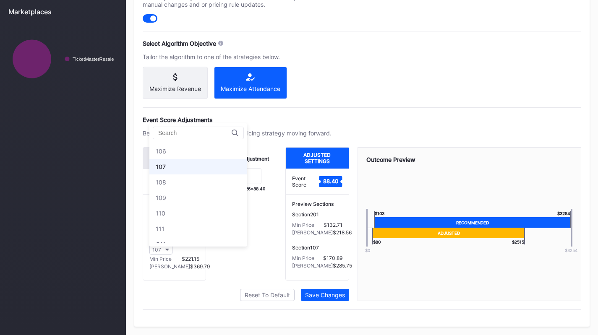
scroll to position [123, 0]
click at [181, 145] on div "106" at bounding box center [198, 152] width 98 height 16
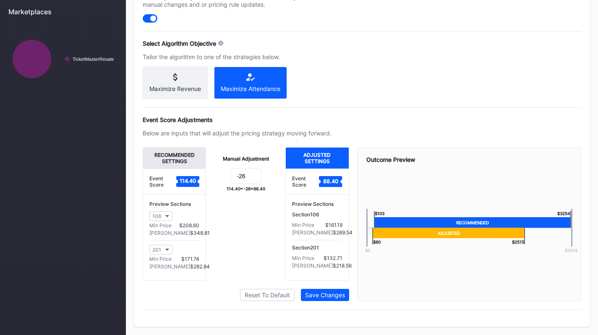
scroll to position [359, 0]
click at [249, 184] on input "-26" at bounding box center [245, 176] width 31 height 16
type input "-41"
click at [338, 296] on div "Save Changes" at bounding box center [325, 295] width 40 height 7
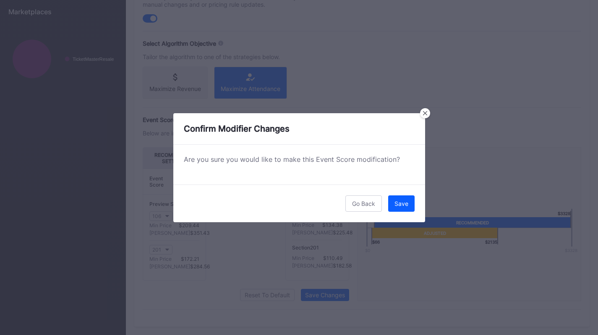
click at [404, 202] on div "Save" at bounding box center [401, 203] width 14 height 7
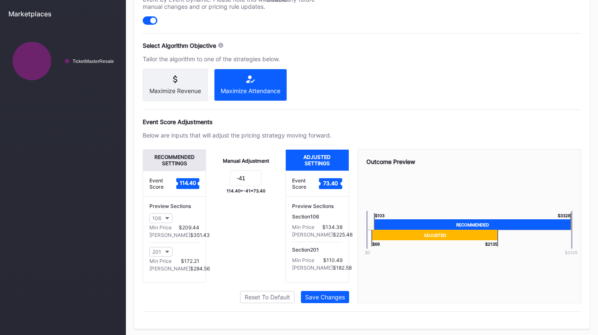
scroll to position [354, 0]
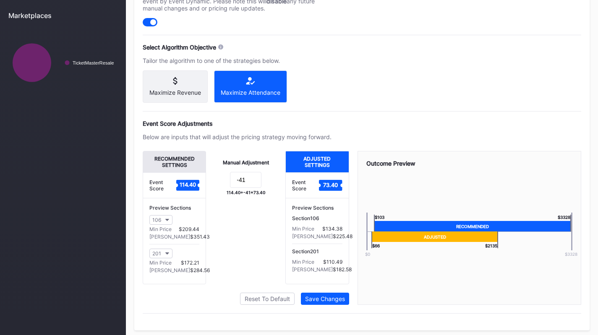
click at [159, 257] on div "201" at bounding box center [156, 254] width 9 height 6
type input "101"
click at [180, 236] on div "101" at bounding box center [198, 240] width 98 height 16
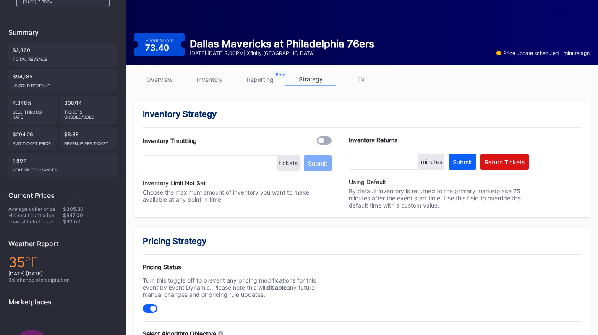
scroll to position [67, 0]
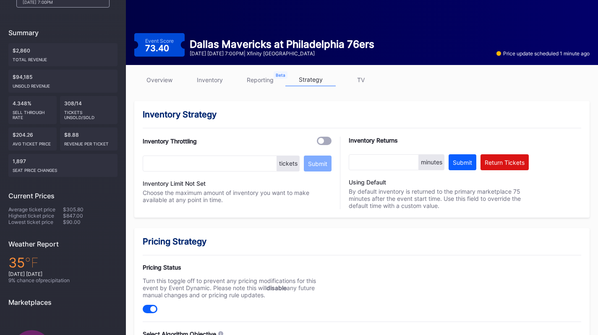
click at [222, 76] on link "inventory" at bounding box center [210, 79] width 50 height 13
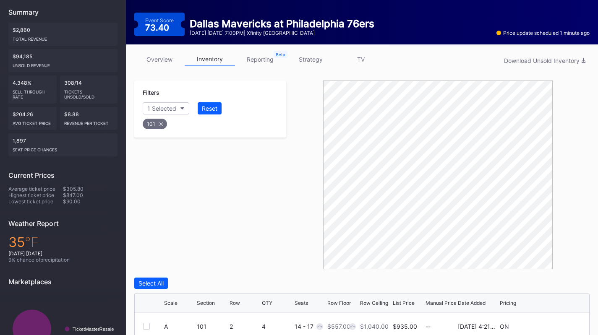
scroll to position [86, 0]
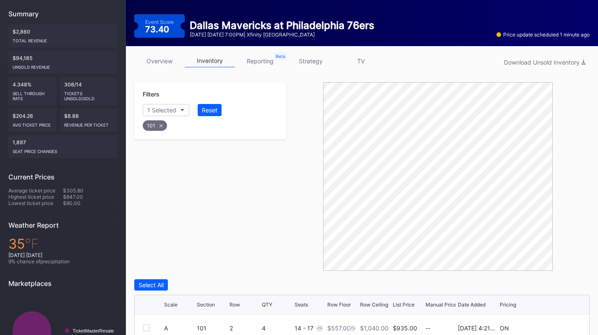
click at [214, 109] on div "Reset" at bounding box center [210, 110] width 16 height 7
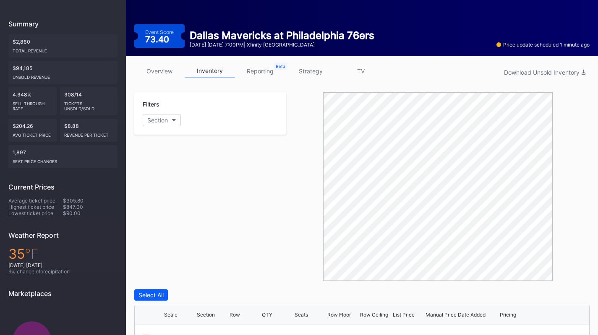
scroll to position [76, 0]
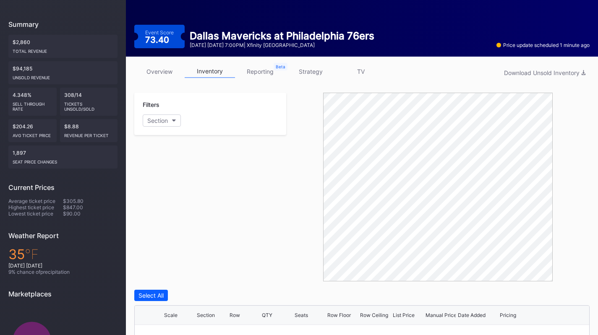
click at [306, 75] on link "strategy" at bounding box center [310, 71] width 50 height 13
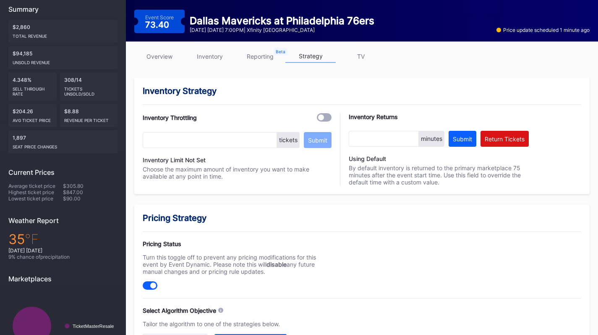
scroll to position [91, 0]
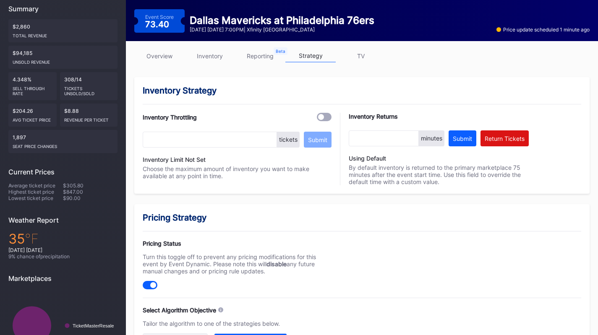
click at [208, 63] on div "overview inventory reporting strategy TV" at bounding box center [361, 58] width 455 height 17
click at [201, 55] on link "inventory" at bounding box center [210, 56] width 50 height 13
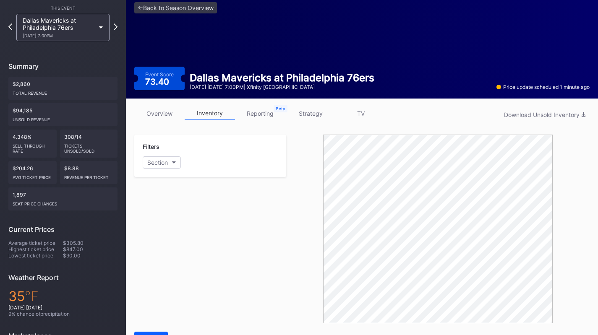
scroll to position [23, 0]
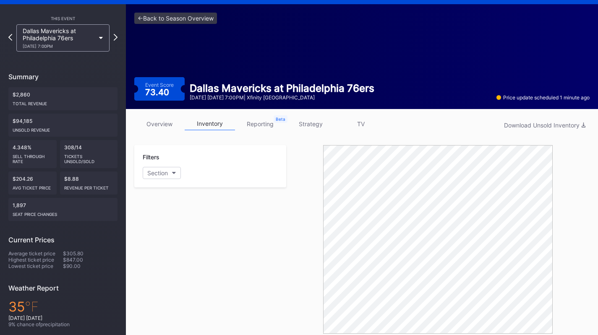
click at [73, 38] on div "Dallas Mavericks at Philadelphia 76ers [DATE] 7:00PM" at bounding box center [59, 37] width 72 height 21
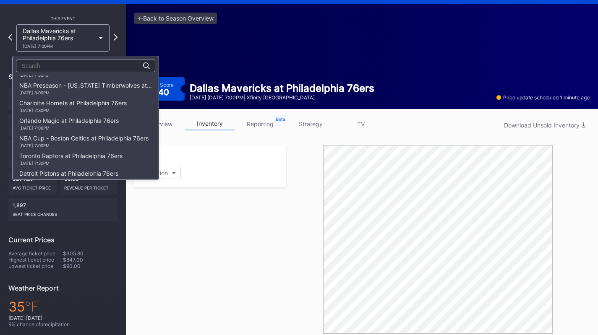
scroll to position [0, 0]
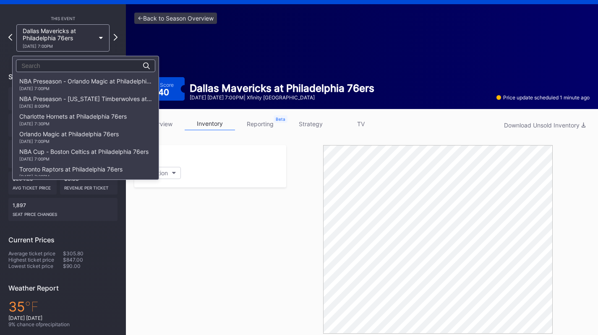
click at [102, 118] on div "Charlotte Hornets at Philadelphia 76ers [DATE] 7:30PM" at bounding box center [72, 119] width 107 height 13
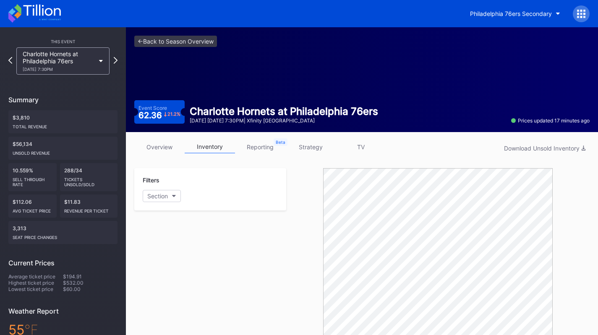
click at [102, 118] on div "$3,810 Total Revenue" at bounding box center [62, 121] width 109 height 23
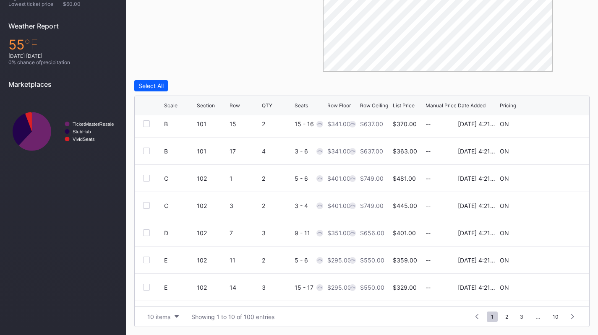
scroll to position [82, 0]
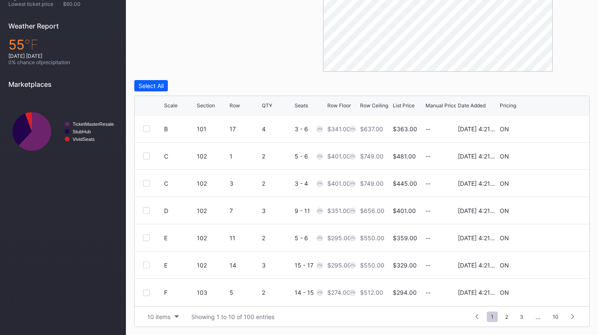
click at [170, 322] on div "10 items Showing 1 to 10 of 100 entries 1 ... -1 0 1 2 3 ... 10" at bounding box center [362, 316] width 454 height 21
click at [170, 318] on div "10 items" at bounding box center [158, 316] width 23 height 7
click at [172, 294] on div "200 items" at bounding box center [162, 295] width 27 height 7
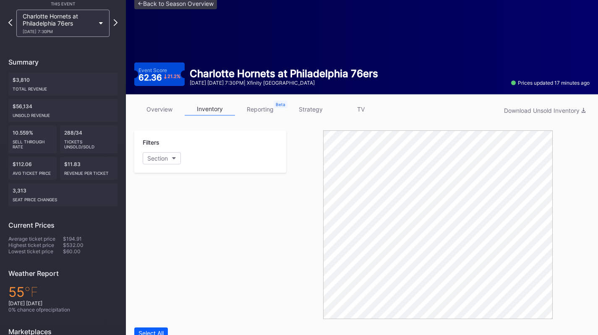
scroll to position [24, 0]
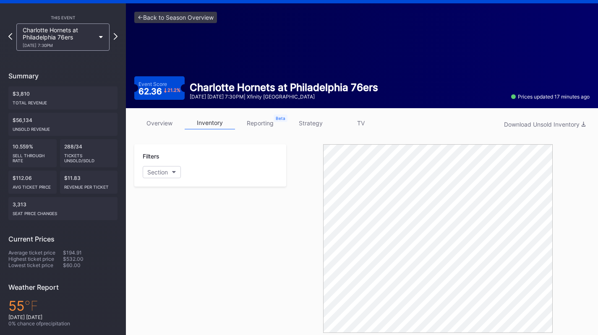
click at [322, 117] on link "strategy" at bounding box center [310, 123] width 50 height 13
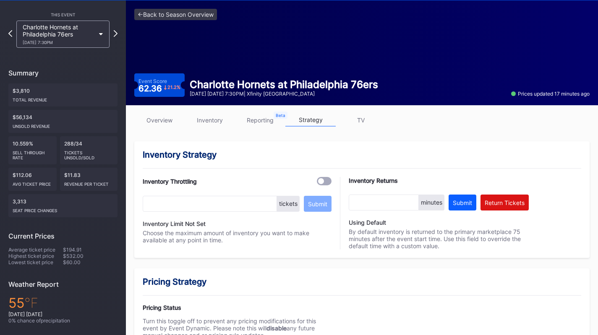
scroll to position [23, 0]
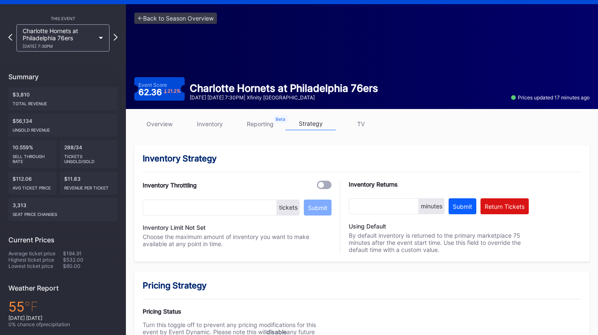
click at [198, 121] on link "inventory" at bounding box center [210, 124] width 50 height 13
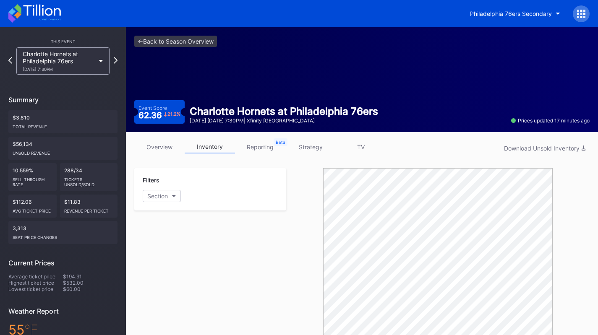
click at [162, 148] on link "overview" at bounding box center [159, 147] width 50 height 13
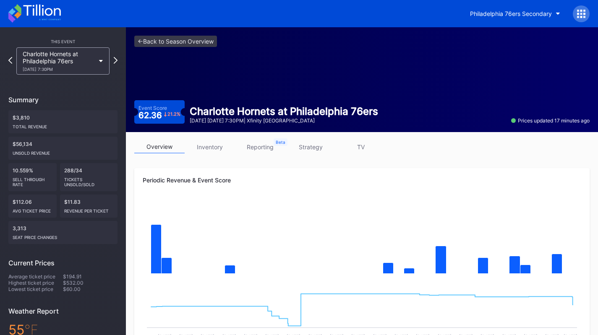
click at [49, 14] on icon at bounding box center [34, 13] width 52 height 18
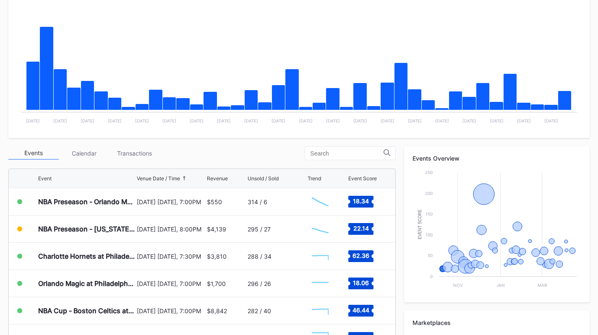
scroll to position [161, 0]
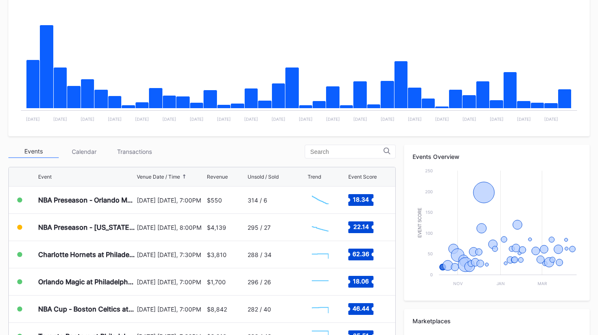
click at [123, 154] on div "Transactions" at bounding box center [134, 151] width 50 height 13
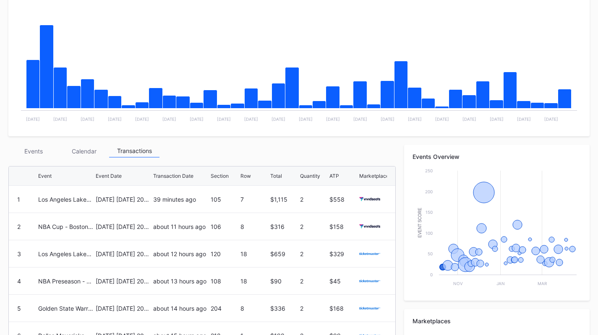
click at [43, 150] on div "Events" at bounding box center [33, 151] width 50 height 13
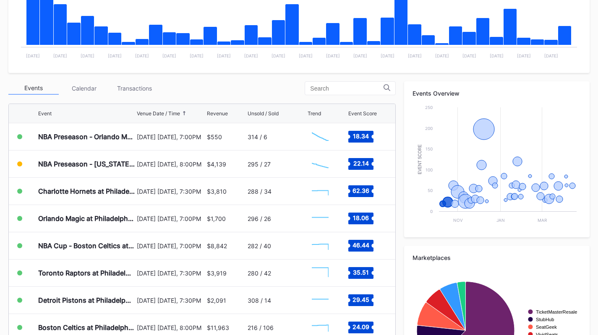
scroll to position [239, 0]
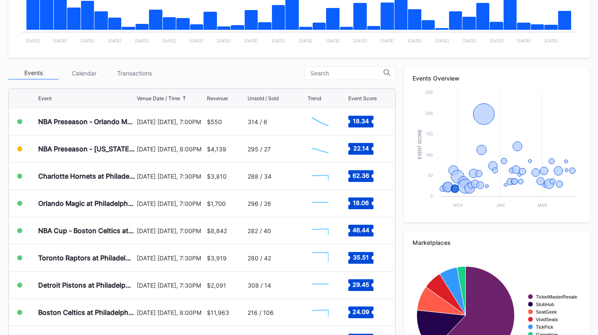
click at [56, 204] on div "Orlando Magic at Philadelphia 76ers" at bounding box center [86, 203] width 97 height 8
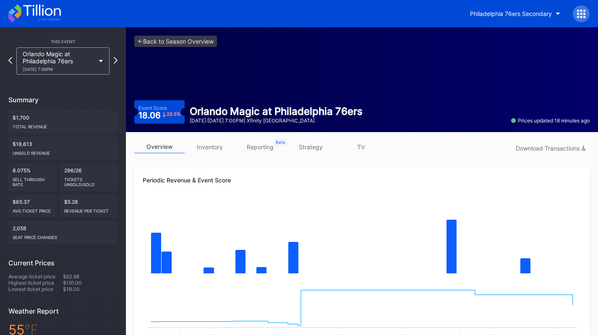
click at [56, 74] on div "Orlando Magic at Philadelphia 76ers [DATE] 7:00PM" at bounding box center [62, 60] width 93 height 27
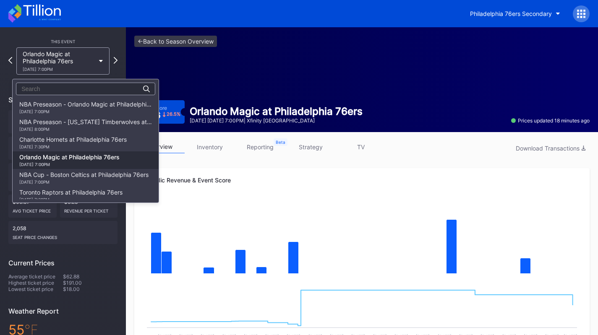
scroll to position [53, 0]
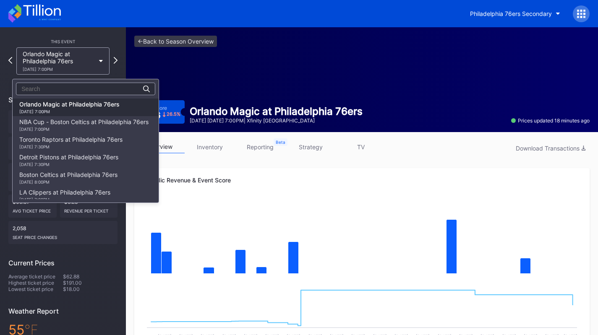
click at [56, 125] on div "NBA Cup - Boston Celtics at Philadelphia 76ers [DATE] 7:00PM" at bounding box center [83, 124] width 129 height 13
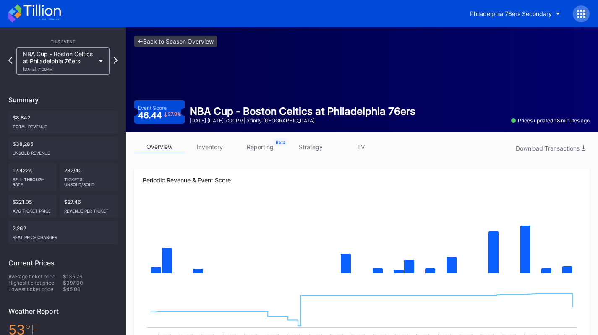
click at [64, 60] on div "NBA Cup - Boston Celtics at Philadelphia 76ers [DATE] 7:00PM" at bounding box center [59, 60] width 72 height 21
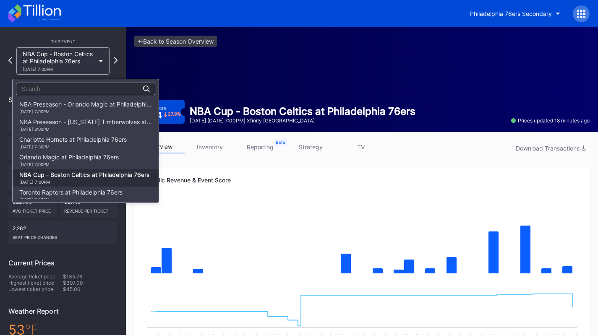
scroll to position [71, 0]
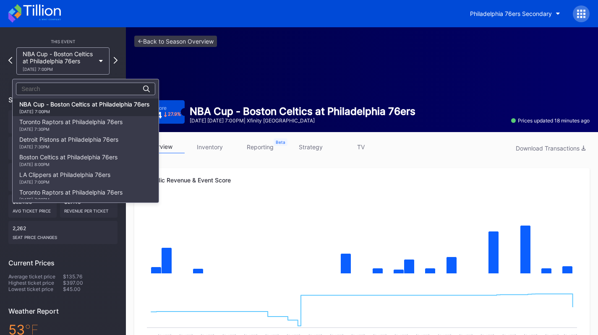
click at [63, 128] on div "[DATE] 7:30PM" at bounding box center [70, 129] width 103 height 5
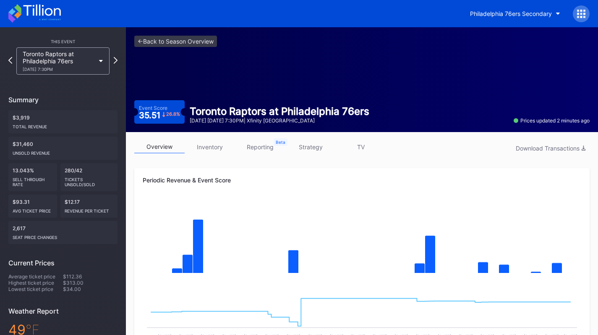
click at [69, 75] on div "This Event Toronto Raptors at [GEOGRAPHIC_DATA] 76ers [DATE] 7:30PM Summary $3,…" at bounding box center [63, 244] width 126 height 435
drag, startPoint x: 69, startPoint y: 75, endPoint x: 69, endPoint y: 70, distance: 5.5
click at [69, 70] on div "This Event Toronto Raptors at [GEOGRAPHIC_DATA] 76ers [DATE] 7:30PM Summary $3,…" at bounding box center [63, 244] width 126 height 435
click at [69, 70] on div "[DATE] 7:30PM" at bounding box center [59, 69] width 72 height 5
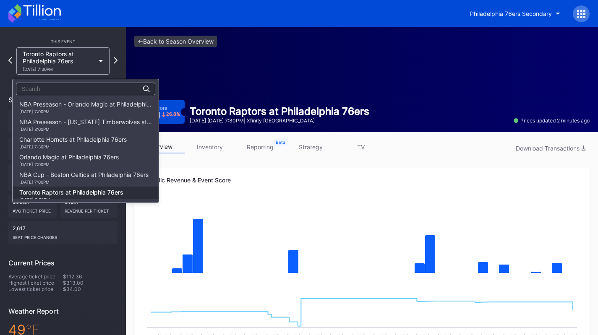
scroll to position [88, 0]
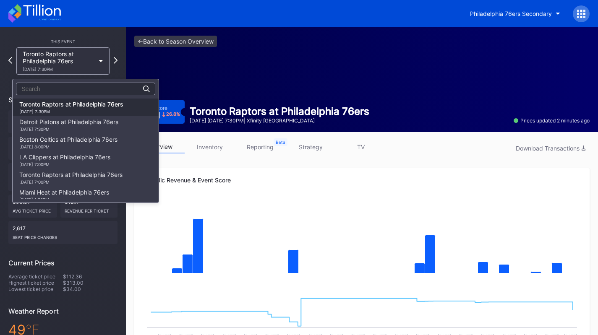
click at [66, 118] on div "Detroit Pistons at Philadelphia 76ers [DATE] 7:30PM" at bounding box center [68, 124] width 99 height 13
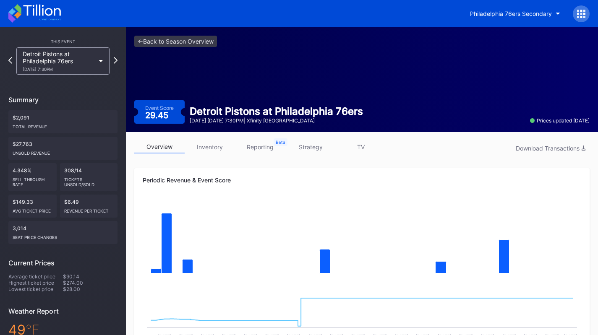
click at [212, 147] on link "inventory" at bounding box center [210, 147] width 50 height 13
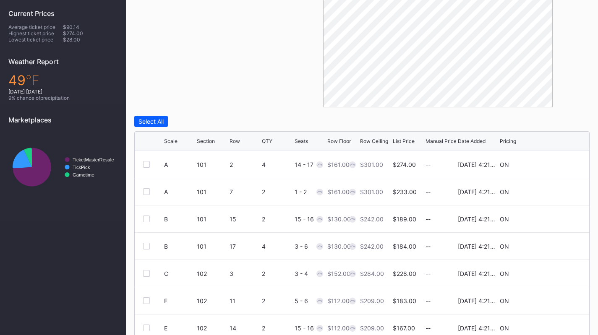
scroll to position [285, 0]
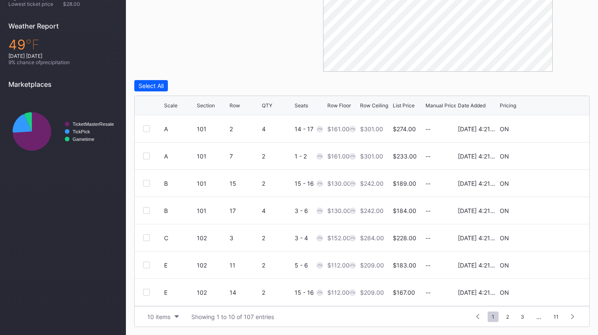
click at [178, 314] on button "10 items" at bounding box center [163, 316] width 40 height 11
click at [174, 298] on div "200 items" at bounding box center [162, 295] width 27 height 7
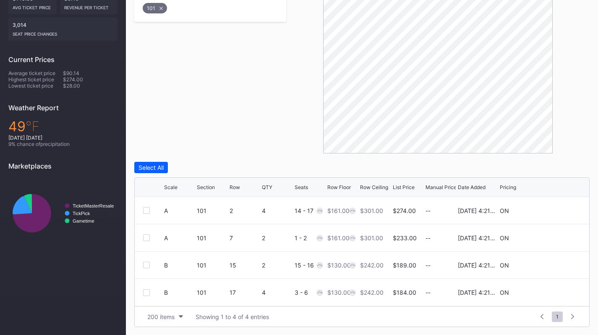
scroll to position [0, 0]
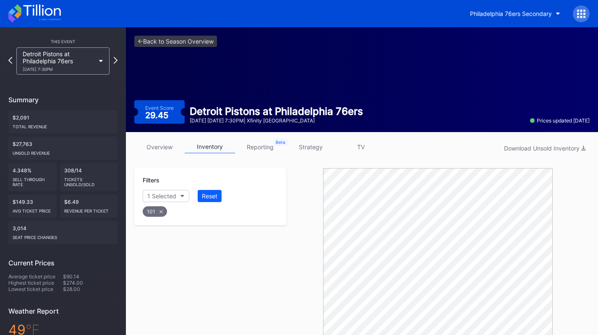
click at [314, 142] on link "strategy" at bounding box center [310, 147] width 50 height 13
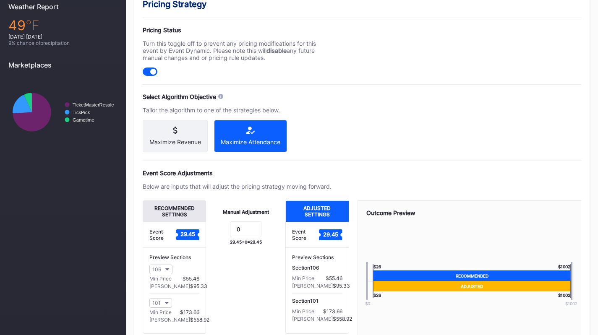
scroll to position [360, 0]
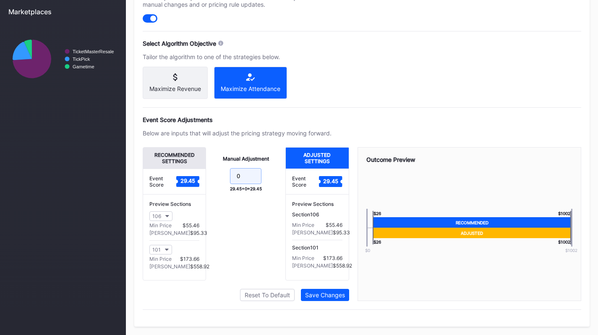
drag, startPoint x: 252, startPoint y: 184, endPoint x: 217, endPoint y: 183, distance: 35.7
click at [217, 183] on form "0" at bounding box center [245, 177] width 63 height 18
type input "-9"
click at [337, 297] on div "Save Changes" at bounding box center [325, 295] width 40 height 7
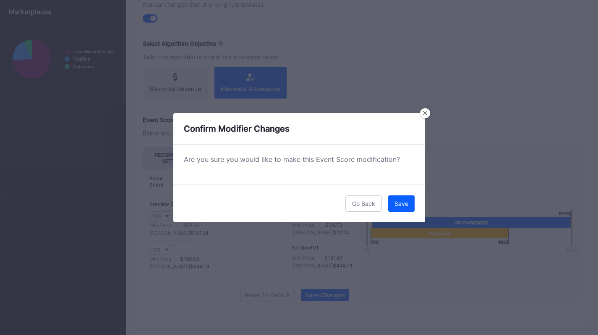
click at [399, 199] on button "Save" at bounding box center [401, 204] width 26 height 16
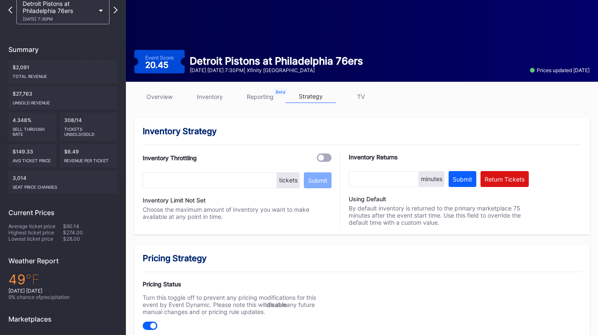
scroll to position [0, 0]
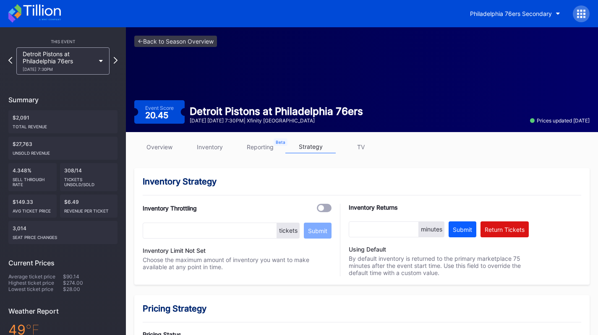
click at [57, 70] on div "[DATE] 7:30PM" at bounding box center [59, 69] width 72 height 5
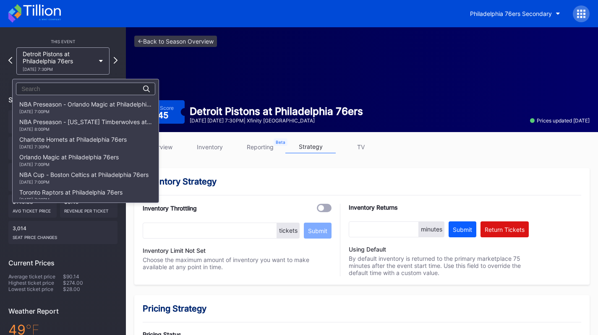
scroll to position [106, 0]
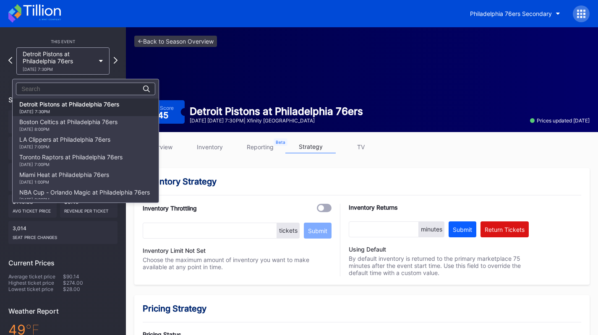
click at [62, 129] on div "[DATE] 8:00PM" at bounding box center [68, 129] width 98 height 5
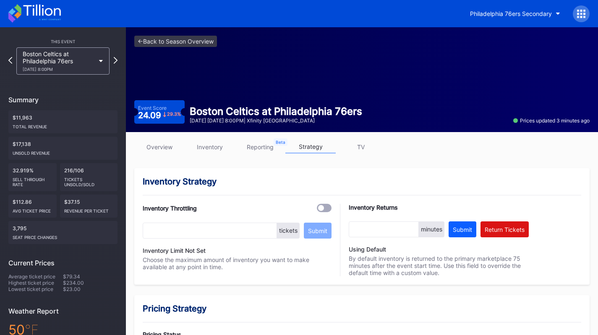
click at [68, 56] on div "Boston Celtics at Philadelphia 76ers [DATE] 8:00PM" at bounding box center [59, 60] width 72 height 21
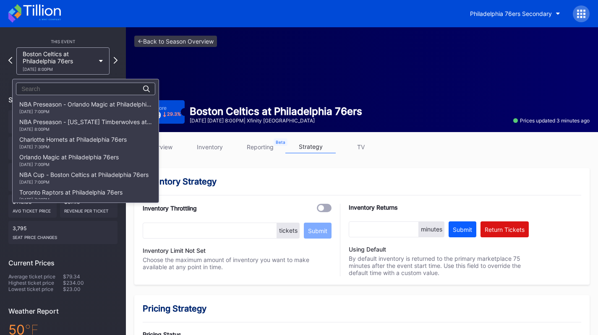
scroll to position [123, 0]
click at [69, 127] on div "[DATE] 7:00PM" at bounding box center [64, 129] width 91 height 5
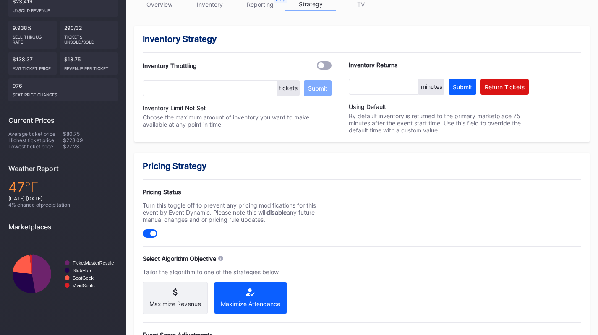
scroll to position [142, 0]
click at [205, 6] on link "inventory" at bounding box center [210, 4] width 50 height 13
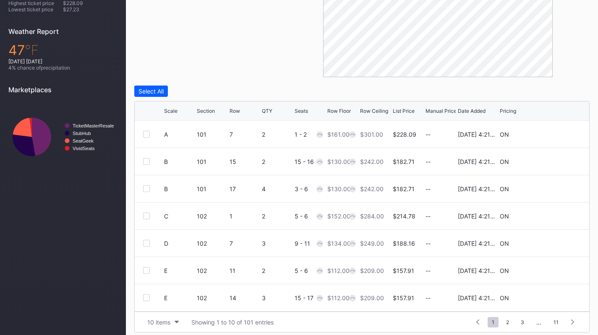
scroll to position [285, 0]
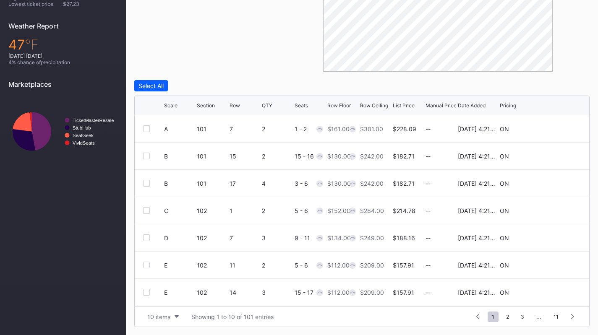
click at [166, 317] on div "10 items" at bounding box center [158, 316] width 23 height 7
click at [167, 298] on div "200 items" at bounding box center [162, 295] width 27 height 7
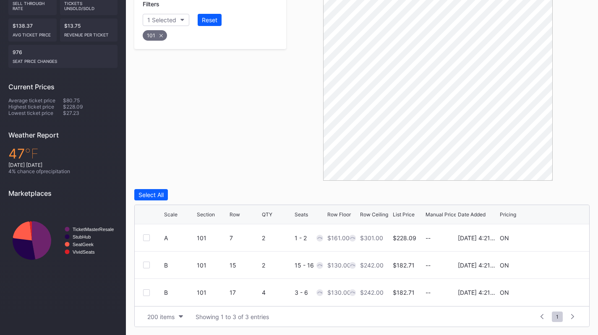
scroll to position [0, 0]
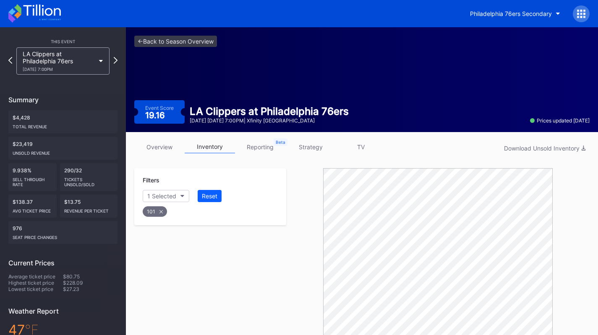
click at [298, 142] on link "strategy" at bounding box center [310, 147] width 50 height 13
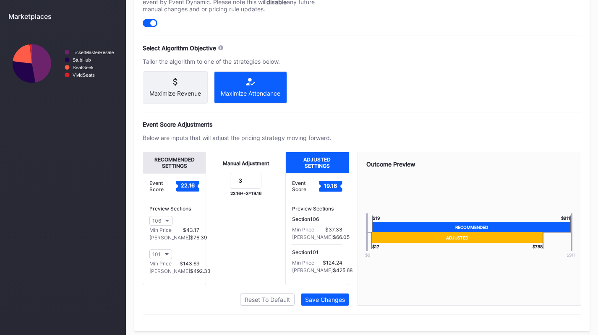
scroll to position [363, 0]
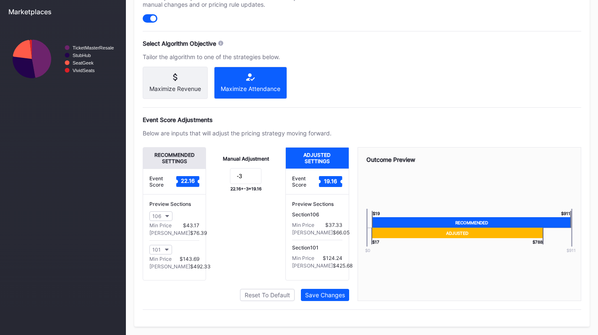
click at [324, 298] on div "Save Changes" at bounding box center [325, 295] width 40 height 7
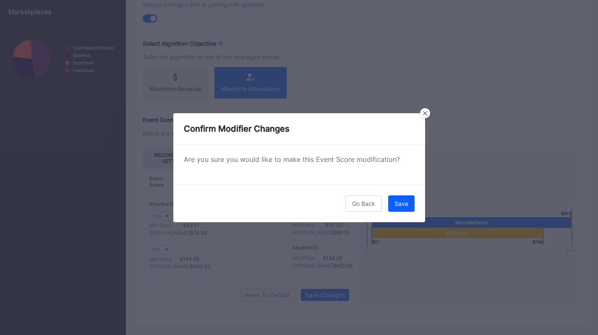
click at [404, 206] on div "Save" at bounding box center [401, 203] width 14 height 7
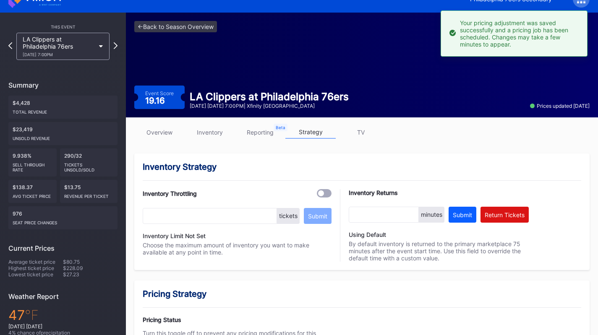
scroll to position [0, 0]
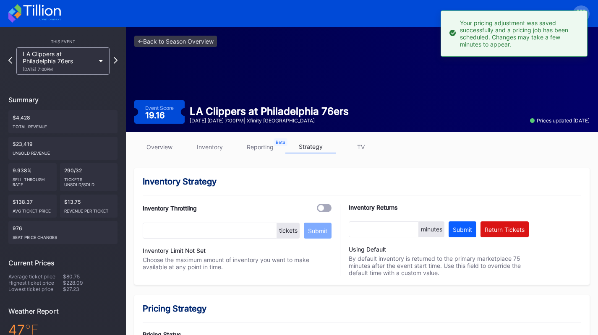
click at [68, 66] on div "LA Clippers at Philadelphia 76ers [DATE] 7:00PM" at bounding box center [59, 60] width 72 height 21
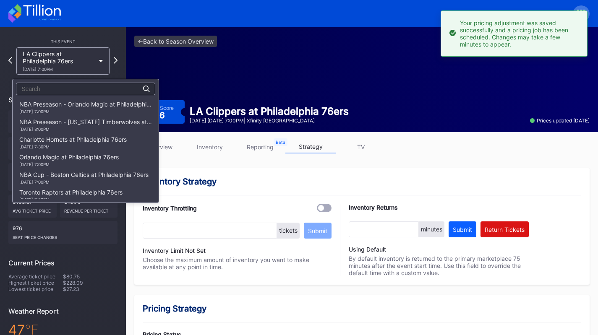
scroll to position [141, 0]
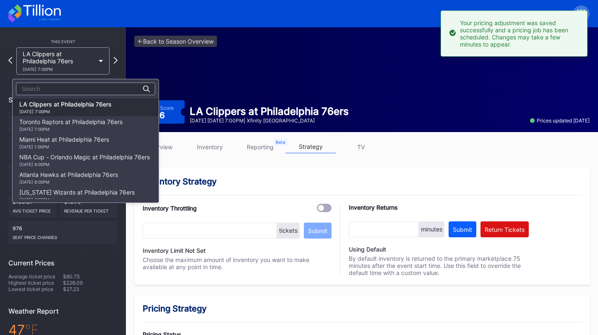
click at [77, 123] on div "Toronto Raptors at Philadelphia 76ers [DATE] 7:00PM" at bounding box center [70, 124] width 103 height 13
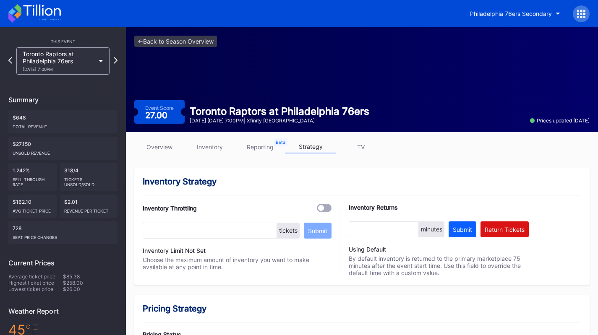
click at [217, 145] on link "inventory" at bounding box center [210, 147] width 50 height 13
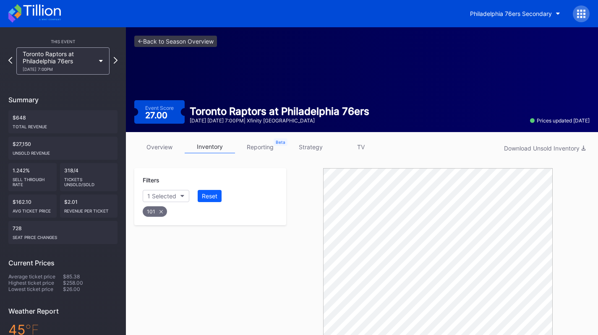
click at [308, 145] on link "strategy" at bounding box center [310, 147] width 50 height 13
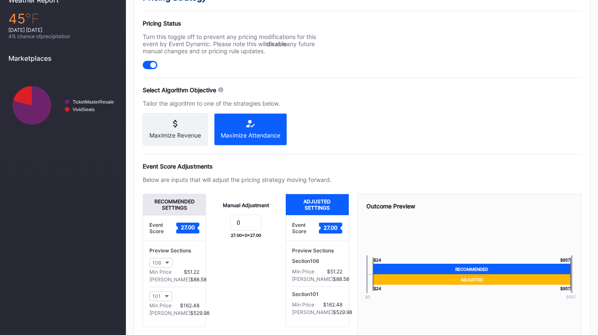
scroll to position [363, 0]
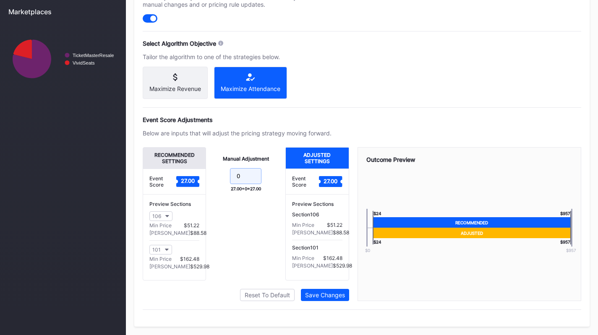
drag, startPoint x: 249, startPoint y: 172, endPoint x: 210, endPoint y: 162, distance: 39.9
click at [210, 162] on div "Manual Adjustment 0 27.00 + 0 = 27.00" at bounding box center [245, 213] width 79 height 133
click at [331, 291] on button "Save Changes" at bounding box center [325, 295] width 48 height 12
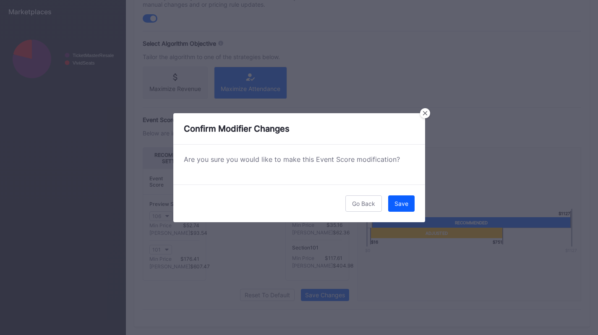
click at [363, 202] on div "Go Back" at bounding box center [363, 203] width 23 height 7
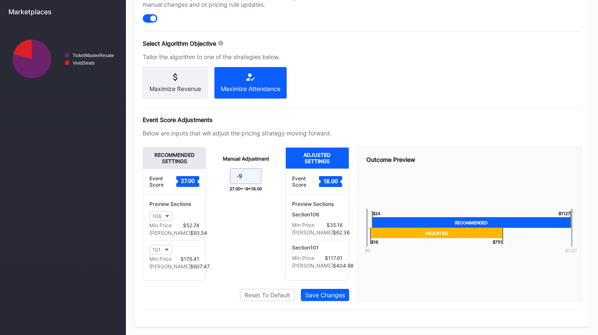
click at [251, 179] on input "-9" at bounding box center [245, 176] width 31 height 16
type input "-8"
click at [326, 290] on button "Save Changes" at bounding box center [325, 295] width 48 height 12
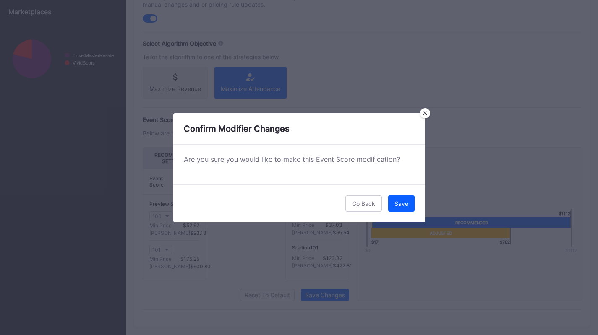
click at [399, 206] on div "Save" at bounding box center [401, 203] width 14 height 7
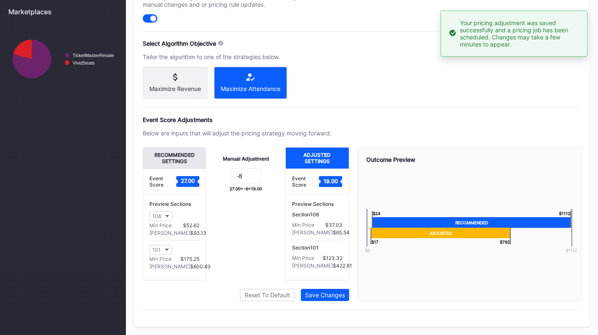
scroll to position [0, 0]
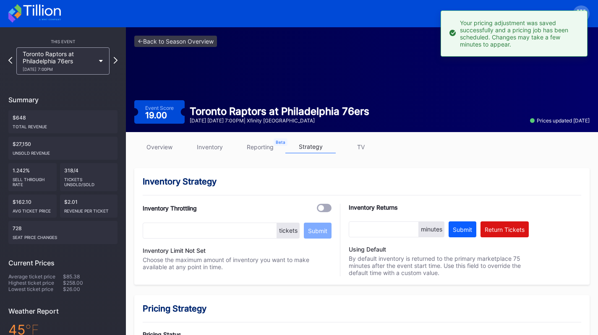
click at [74, 52] on div "Toronto Raptors at Philadelphia 76ers [DATE] 7:00PM" at bounding box center [59, 60] width 72 height 21
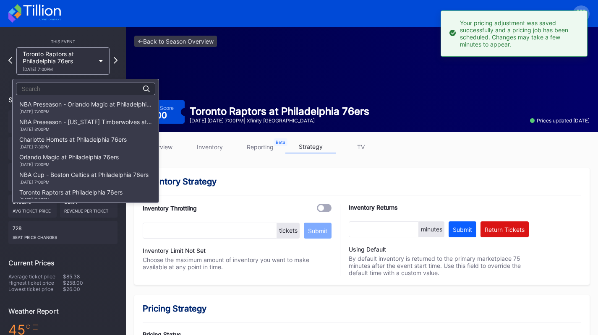
scroll to position [159, 0]
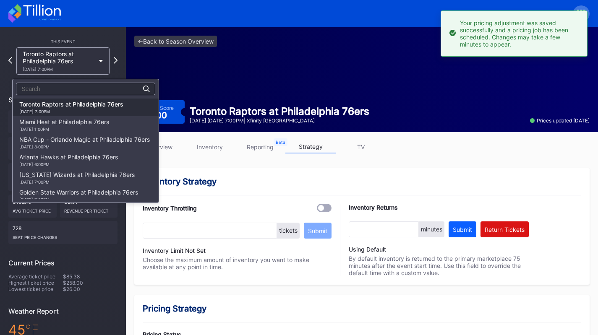
click at [85, 125] on div "Miami Heat at Philadelphia 76ers [DATE] 1:00PM" at bounding box center [64, 124] width 90 height 13
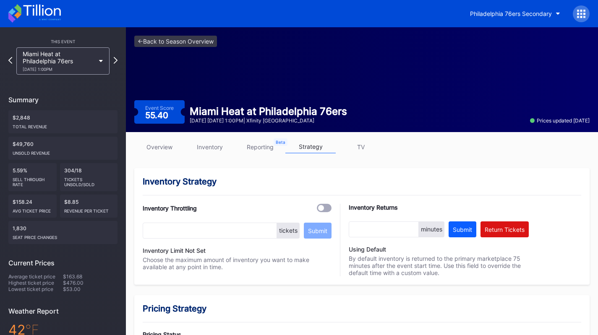
click at [198, 142] on link "inventory" at bounding box center [210, 147] width 50 height 13
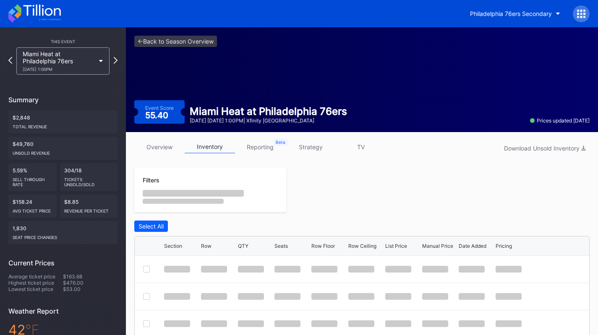
click at [198, 142] on link "inventory" at bounding box center [210, 147] width 50 height 13
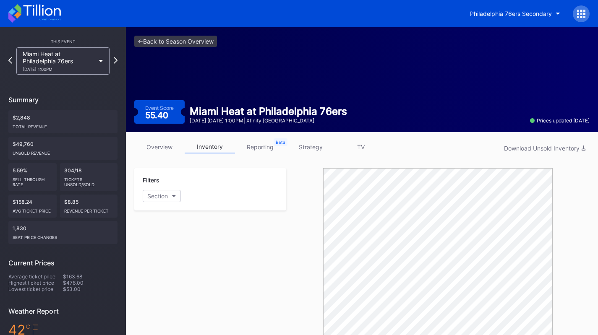
click at [315, 143] on link "strategy" at bounding box center [310, 147] width 50 height 13
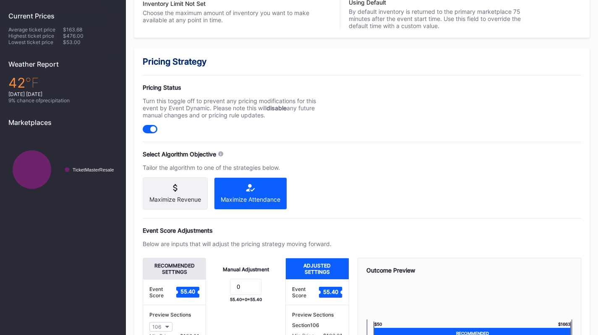
scroll to position [363, 0]
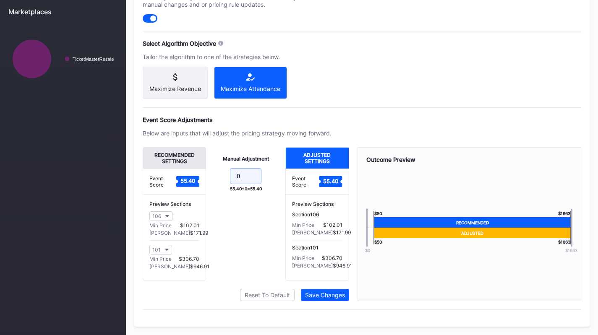
drag, startPoint x: 251, startPoint y: 185, endPoint x: 218, endPoint y: 160, distance: 40.5
click at [218, 160] on div "Manual Adjustment 0 55.40 + 0 = 55.40" at bounding box center [245, 213] width 79 height 133
type input "-16"
click at [336, 295] on div "Save Changes" at bounding box center [325, 295] width 40 height 7
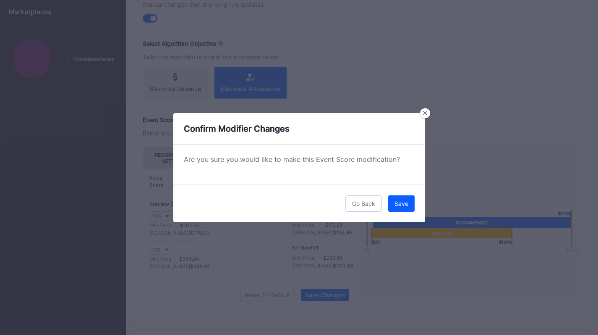
click at [401, 202] on div "Save" at bounding box center [401, 203] width 14 height 7
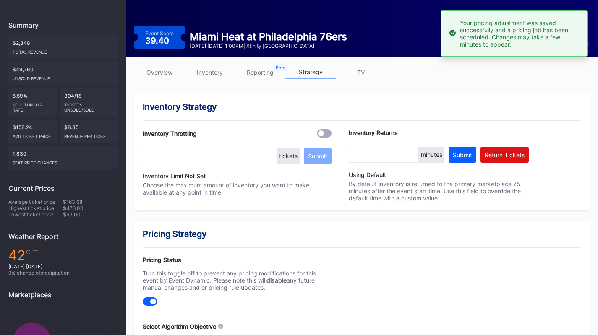
scroll to position [0, 0]
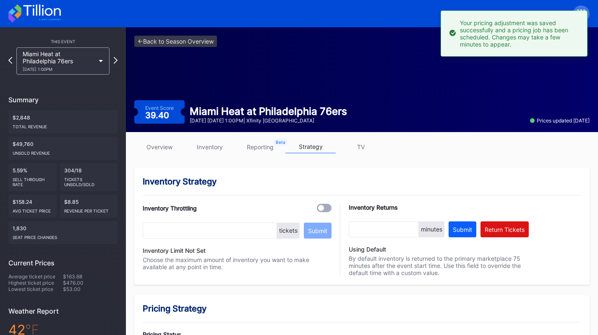
click at [65, 48] on div "Miami Heat at Philadelphia 76ers [DATE] 1:00PM" at bounding box center [62, 60] width 93 height 27
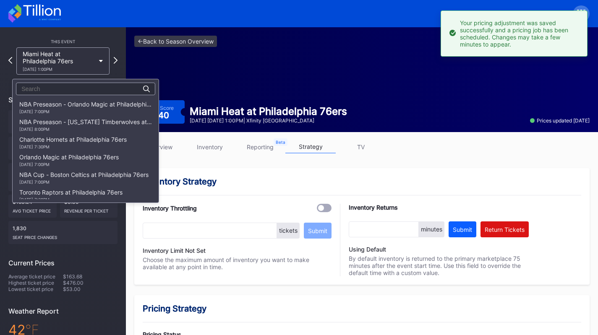
scroll to position [176, 0]
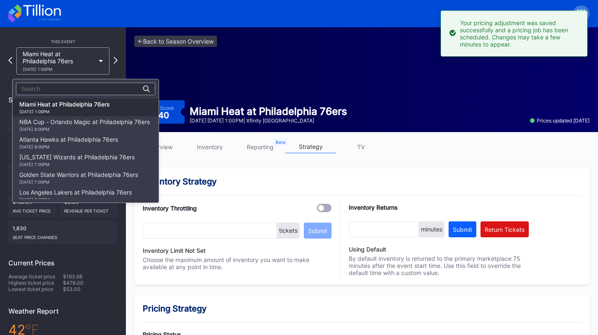
click at [78, 122] on div "NBA Cup - Orlando Magic at Philadelphia 76ers [DATE] 8:00PM" at bounding box center [84, 124] width 131 height 13
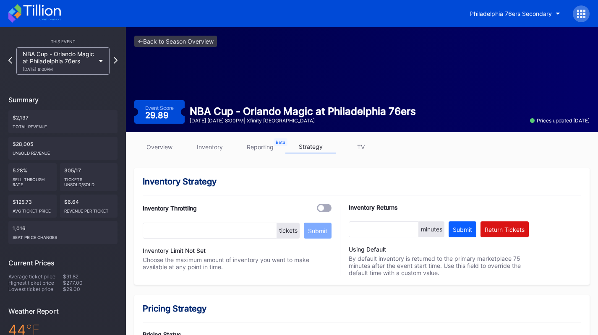
click at [86, 71] on div "[DATE] 8:00PM" at bounding box center [59, 69] width 72 height 5
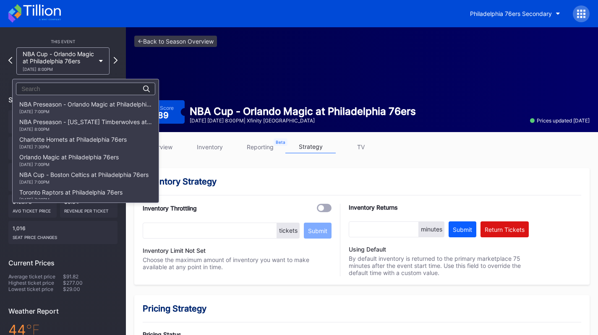
scroll to position [194, 0]
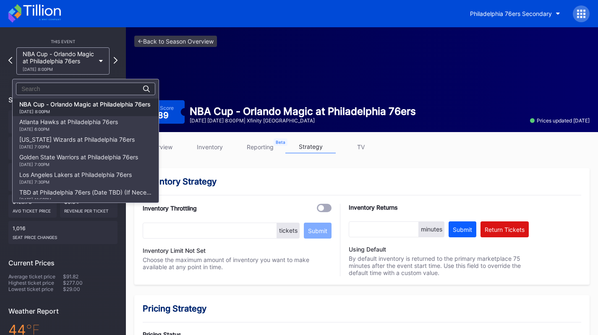
click at [85, 130] on div "[DATE] 6:00PM" at bounding box center [68, 129] width 99 height 5
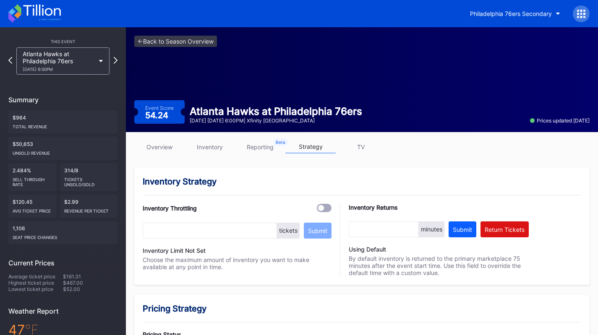
click at [195, 146] on link "inventory" at bounding box center [210, 147] width 50 height 13
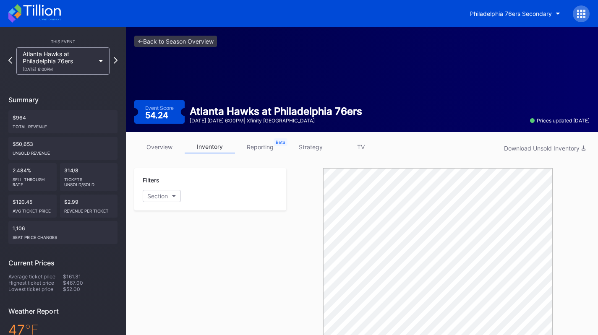
click at [311, 145] on link "strategy" at bounding box center [310, 147] width 50 height 13
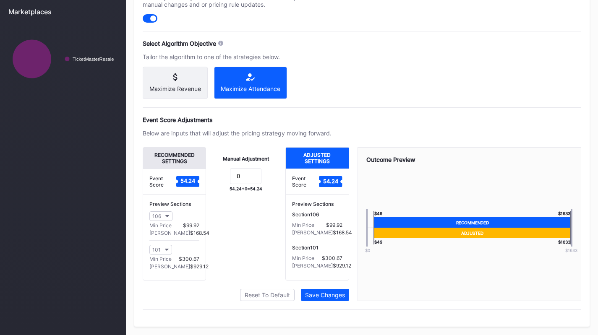
scroll to position [363, 0]
drag, startPoint x: 243, startPoint y: 178, endPoint x: 227, endPoint y: 175, distance: 16.6
click at [227, 175] on form "0" at bounding box center [245, 177] width 63 height 18
type input "-15"
click at [334, 295] on div "Save Changes" at bounding box center [325, 295] width 40 height 7
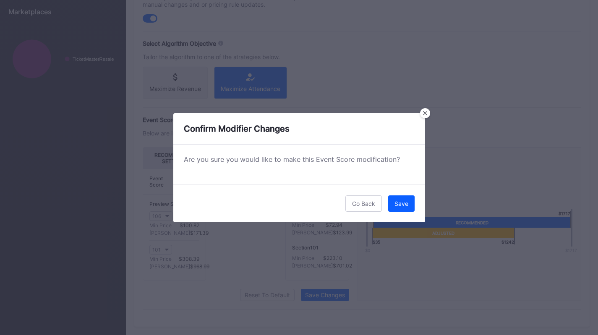
click at [403, 209] on button "Save" at bounding box center [401, 204] width 26 height 16
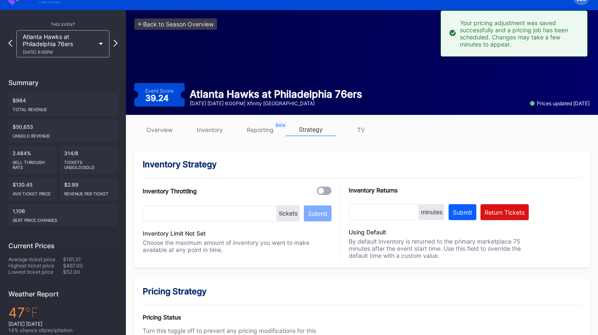
scroll to position [0, 0]
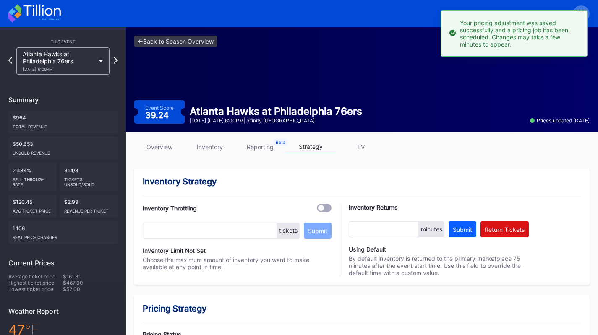
click at [65, 61] on div "Atlanta Hawks at Philadelphia 76ers [DATE] 6:00PM" at bounding box center [59, 60] width 72 height 21
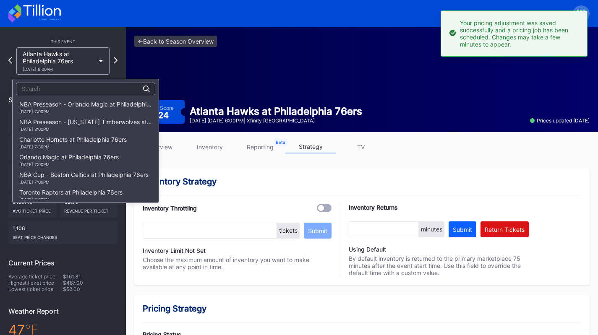
scroll to position [212, 0]
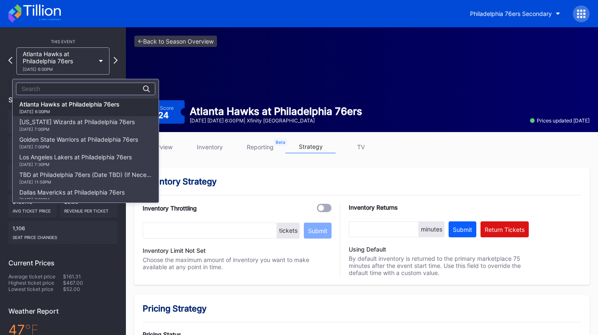
click at [78, 124] on div "[US_STATE] Wizards at Philadelphia 76ers [DATE] 7:00PM" at bounding box center [76, 124] width 115 height 13
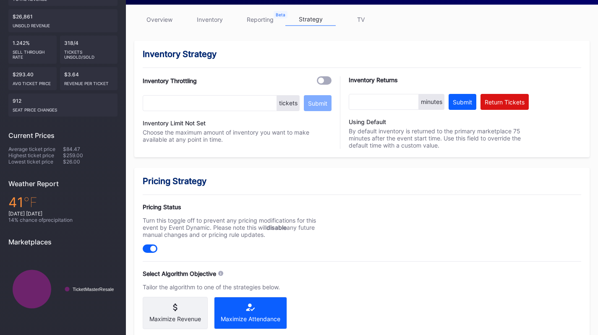
scroll to position [100, 0]
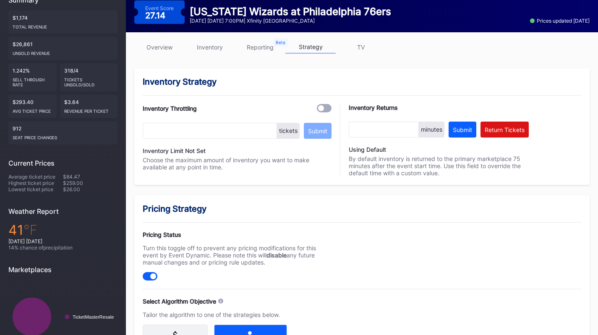
click at [218, 50] on link "inventory" at bounding box center [210, 47] width 50 height 13
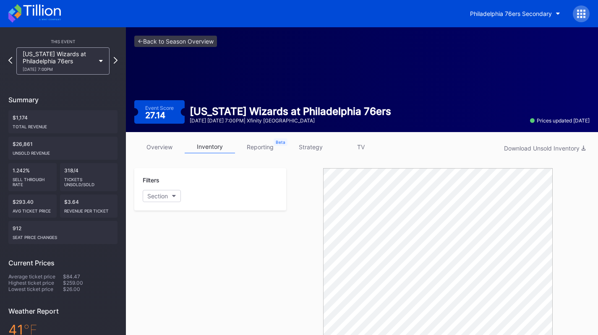
click at [320, 144] on link "strategy" at bounding box center [310, 147] width 50 height 13
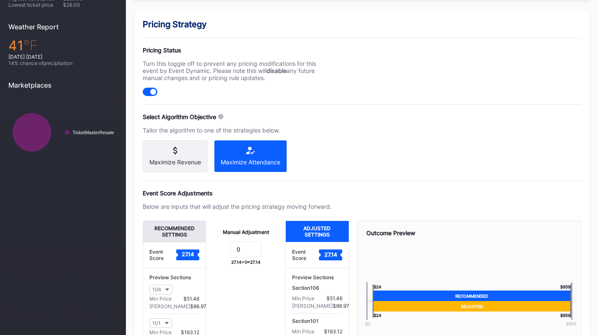
scroll to position [363, 0]
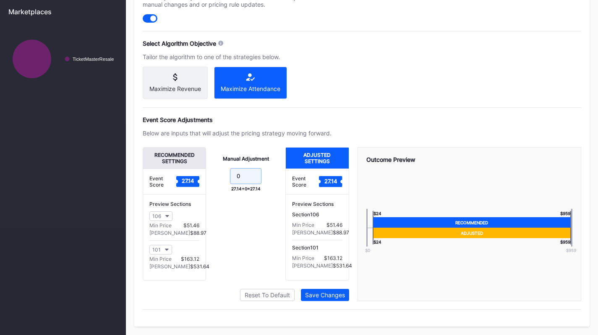
drag, startPoint x: 253, startPoint y: 173, endPoint x: 208, endPoint y: 167, distance: 45.3
click at [208, 167] on div "Manual Adjustment 0 27.14 + 0 = 27.14" at bounding box center [245, 213] width 79 height 133
type input "-9"
click at [333, 292] on div "Save Changes" at bounding box center [325, 295] width 40 height 7
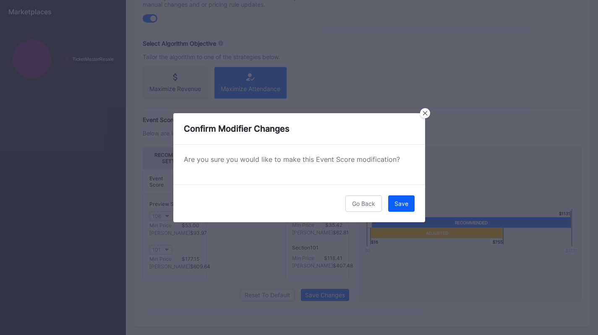
click at [403, 204] on div "Save" at bounding box center [401, 203] width 14 height 7
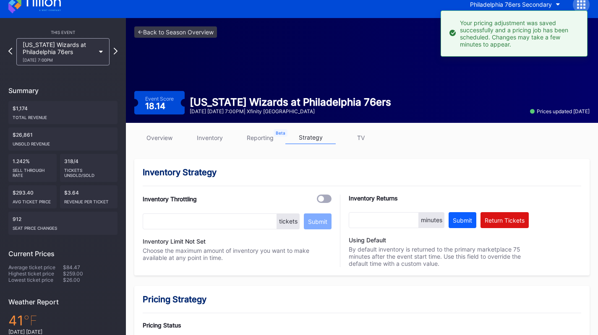
scroll to position [0, 0]
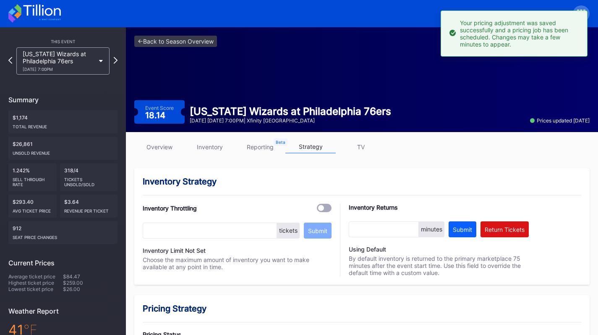
click at [69, 65] on div "[US_STATE] Wizards at Philadelphia 76ers [DATE] 7:00PM" at bounding box center [59, 60] width 72 height 21
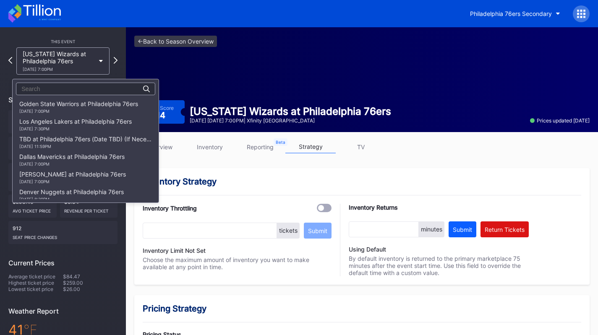
scroll to position [249, 0]
click at [80, 177] on div "[PERSON_NAME] at Philadelphia 76ers [DATE] 7:00PM" at bounding box center [72, 175] width 107 height 13
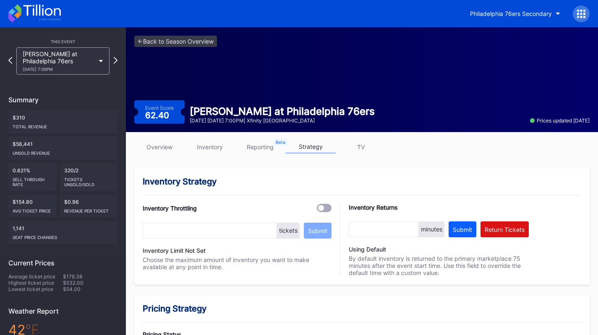
click at [210, 145] on link "inventory" at bounding box center [210, 147] width 50 height 13
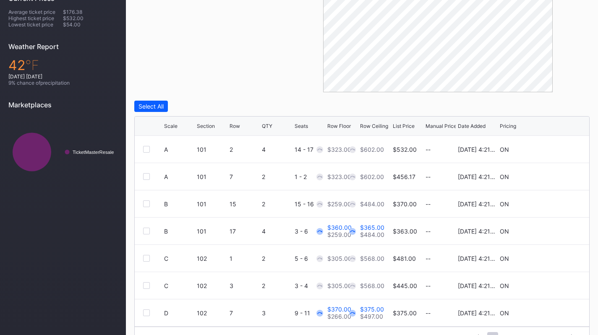
scroll to position [285, 0]
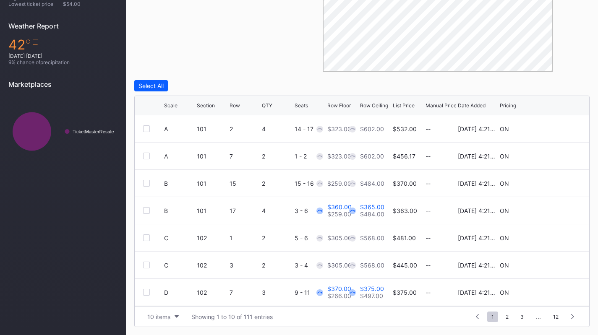
click at [158, 321] on button "10 items" at bounding box center [163, 316] width 40 height 11
click at [163, 296] on div "200 items" at bounding box center [162, 295] width 27 height 7
click at [552, 210] on icon at bounding box center [555, 210] width 6 height 6
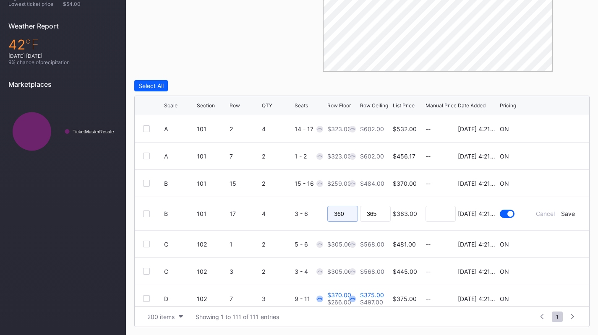
click at [342, 218] on input "360" at bounding box center [342, 214] width 31 height 16
click at [565, 214] on div "Save" at bounding box center [568, 213] width 14 height 7
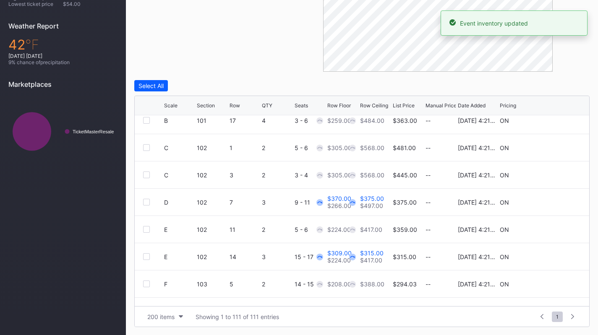
scroll to position [91, 0]
click at [552, 200] on icon at bounding box center [555, 201] width 6 height 6
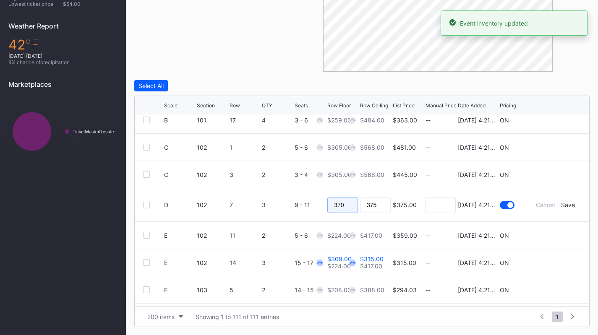
click at [344, 204] on input "370" at bounding box center [342, 205] width 31 height 16
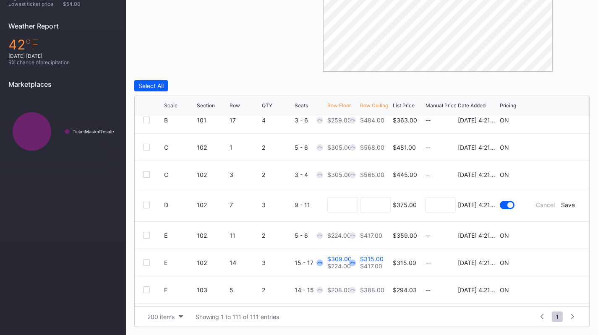
click at [565, 205] on div "Save" at bounding box center [568, 204] width 14 height 7
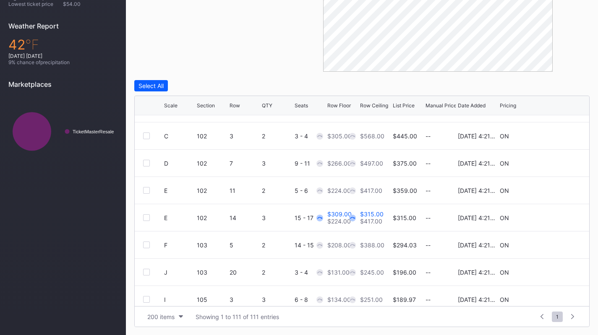
scroll to position [139, 0]
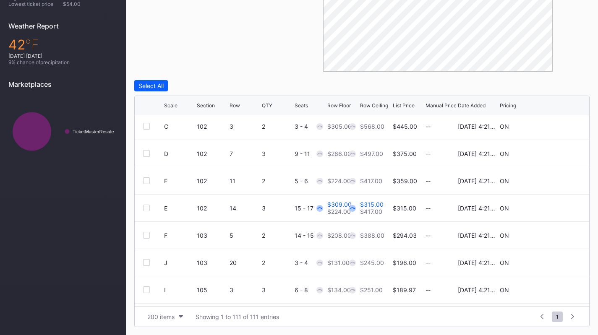
click at [546, 208] on div at bounding box center [555, 208] width 50 height 6
click at [552, 208] on icon at bounding box center [555, 208] width 6 height 6
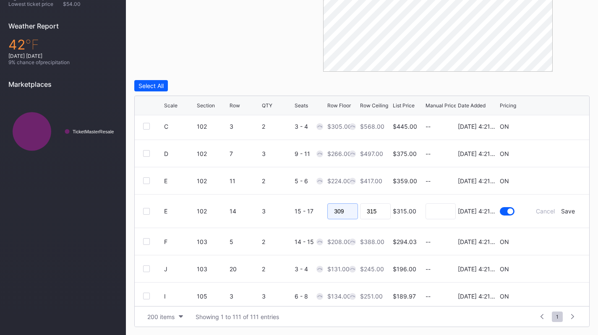
click at [345, 210] on input "309" at bounding box center [342, 212] width 31 height 16
click at [564, 212] on div "Save" at bounding box center [568, 211] width 14 height 7
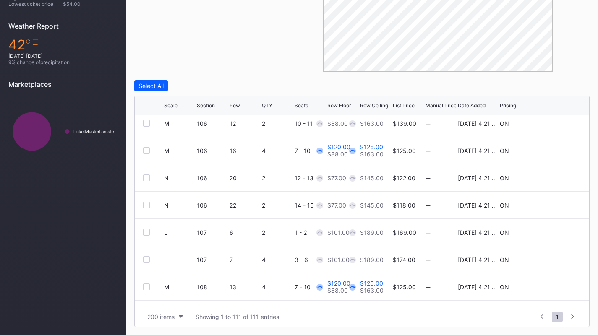
scroll to position [387, 0]
click at [552, 148] on icon at bounding box center [555, 151] width 6 height 6
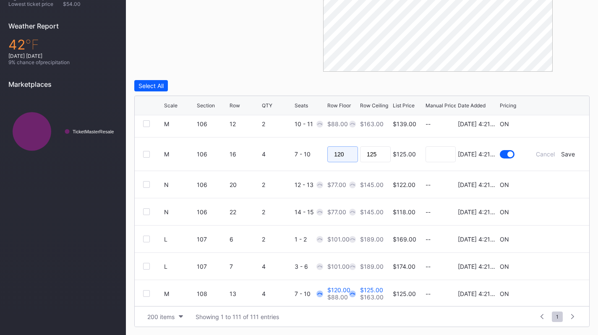
click at [342, 156] on input "120" at bounding box center [342, 154] width 31 height 16
click at [565, 152] on div "Save" at bounding box center [568, 154] width 14 height 7
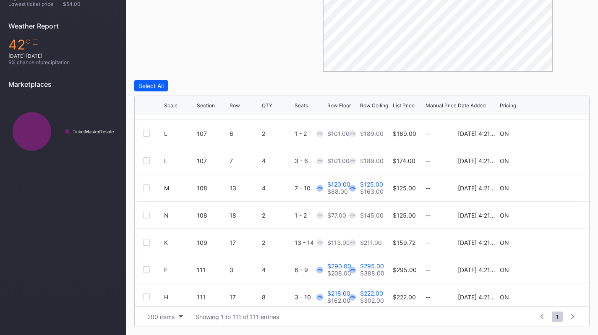
scroll to position [486, 0]
click at [552, 186] on icon at bounding box center [555, 188] width 6 height 6
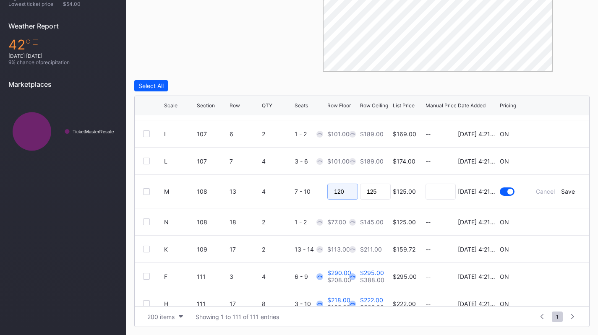
click at [339, 192] on input "120" at bounding box center [342, 192] width 31 height 16
click at [561, 191] on div "Save" at bounding box center [568, 191] width 14 height 7
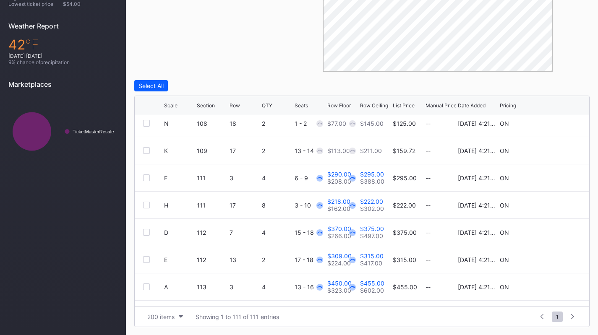
scroll to position [579, 0]
click at [554, 178] on div at bounding box center [555, 177] width 50 height 6
click at [552, 178] on icon at bounding box center [555, 177] width 6 height 6
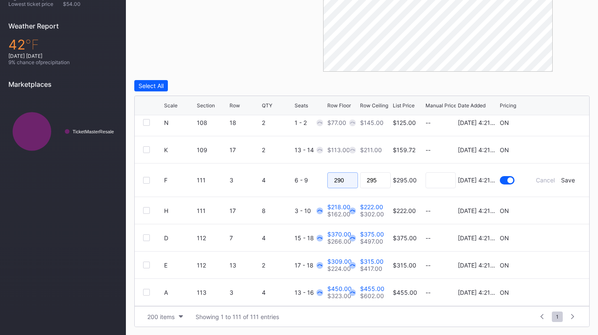
click at [345, 180] on input "290" at bounding box center [342, 180] width 31 height 16
click at [561, 178] on div "Save" at bounding box center [568, 180] width 14 height 7
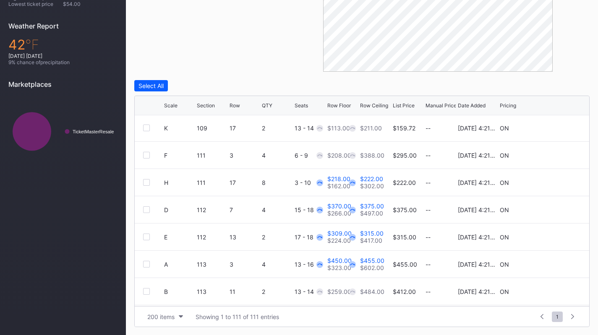
scroll to position [604, 0]
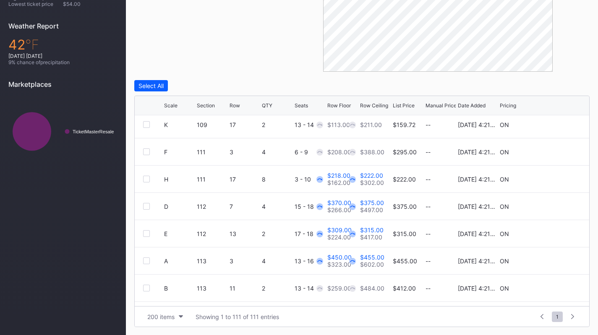
click at [552, 178] on icon at bounding box center [555, 179] width 6 height 6
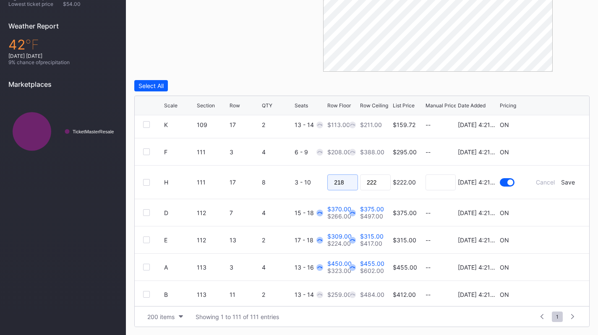
click at [350, 183] on input "218" at bounding box center [342, 183] width 31 height 16
click at [561, 180] on div "Save" at bounding box center [568, 182] width 14 height 7
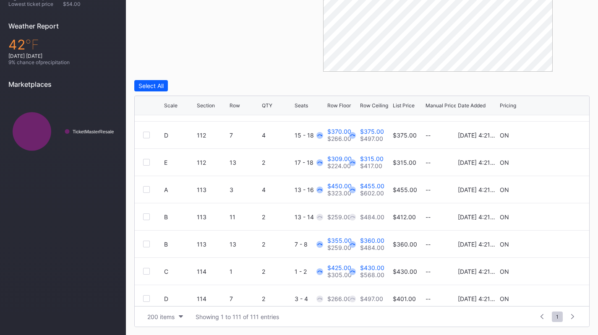
scroll to position [676, 0]
click at [552, 132] on icon at bounding box center [555, 135] width 6 height 6
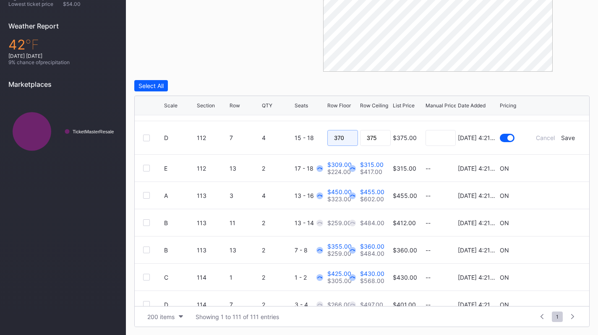
click at [333, 133] on input "370" at bounding box center [342, 138] width 31 height 16
click at [561, 137] on div "Save" at bounding box center [568, 137] width 14 height 7
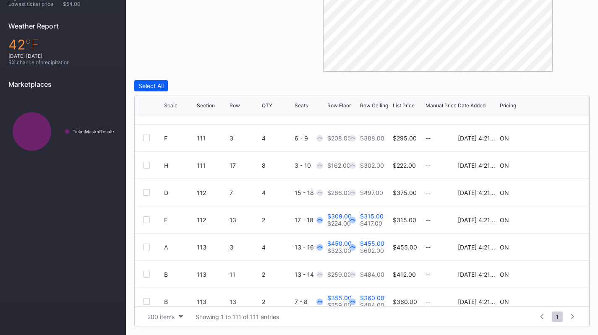
scroll to position [654, 0]
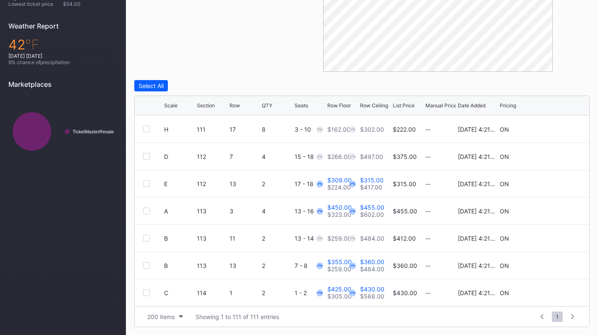
click at [552, 181] on icon at bounding box center [555, 184] width 6 height 6
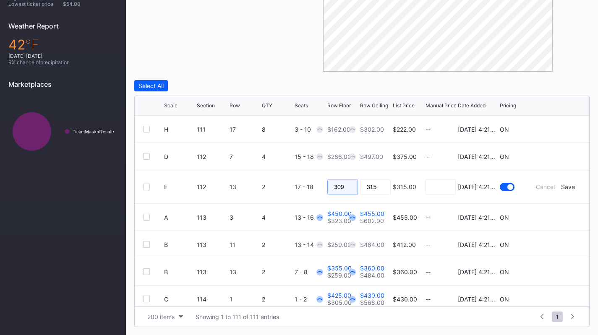
click at [350, 186] on input "309" at bounding box center [342, 187] width 31 height 16
click at [562, 191] on form "E 112 13 2 17 - 18 $315.00 8/14/2025 4:21PM Cancel Save" at bounding box center [372, 186] width 417 height 33
click at [561, 185] on div "Save" at bounding box center [568, 186] width 14 height 7
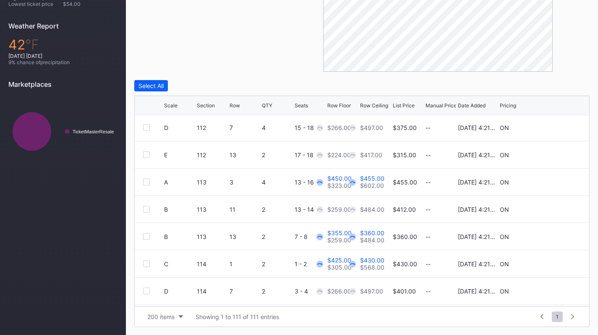
scroll to position [686, 0]
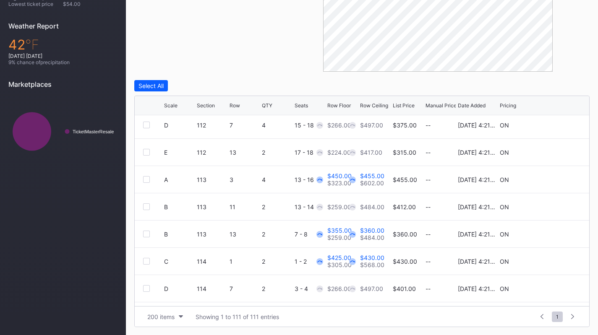
click at [552, 178] on icon at bounding box center [555, 179] width 6 height 6
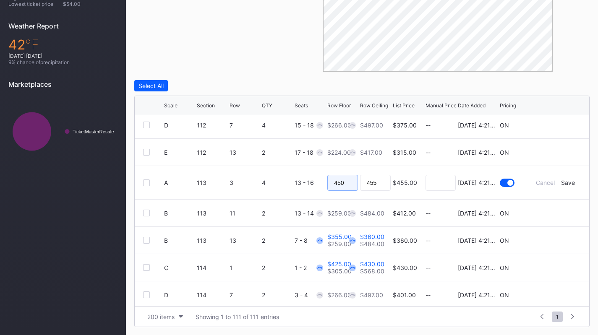
click at [341, 185] on input "450" at bounding box center [342, 183] width 31 height 16
click at [563, 182] on div "Save" at bounding box center [568, 182] width 14 height 7
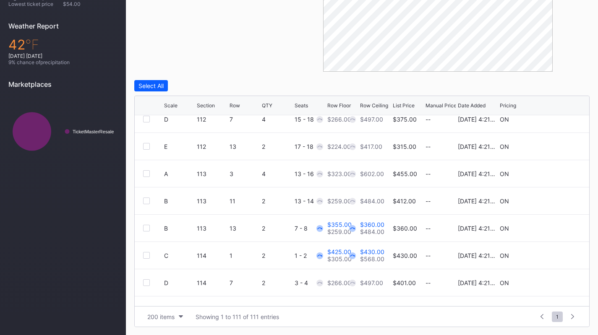
scroll to position [697, 0]
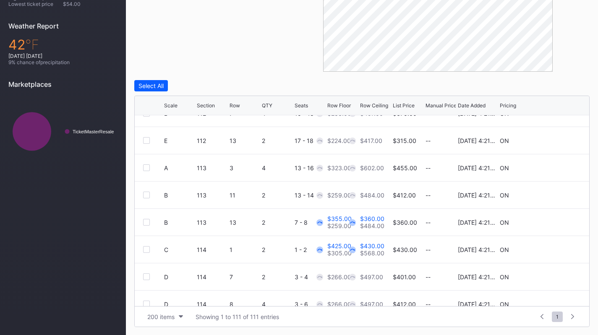
click at [552, 222] on icon at bounding box center [555, 222] width 6 height 6
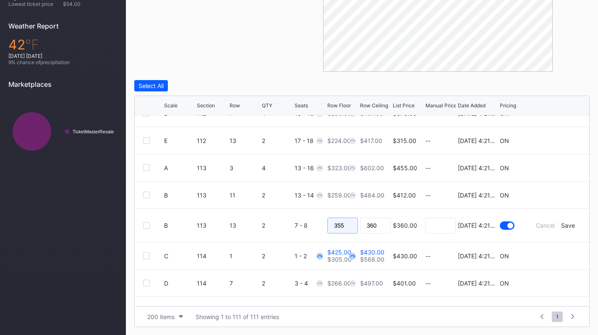
click at [351, 227] on input "355" at bounding box center [342, 226] width 31 height 16
click at [561, 227] on div "Save" at bounding box center [568, 225] width 14 height 7
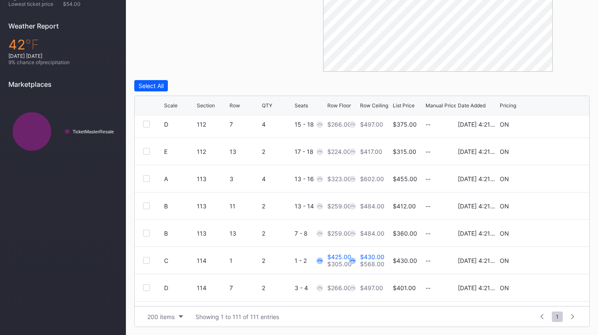
scroll to position [687, 0]
click at [552, 260] on icon at bounding box center [555, 260] width 6 height 6
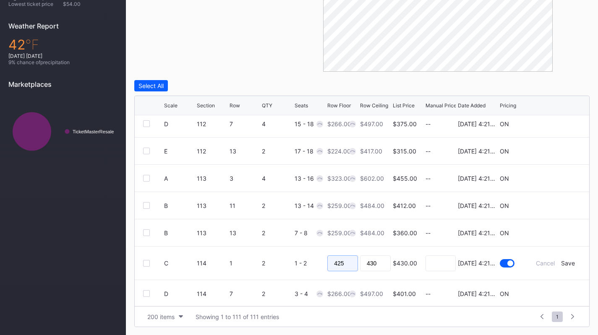
click at [350, 262] on input "425" at bounding box center [342, 264] width 31 height 16
click at [564, 265] on div "Save" at bounding box center [568, 263] width 14 height 7
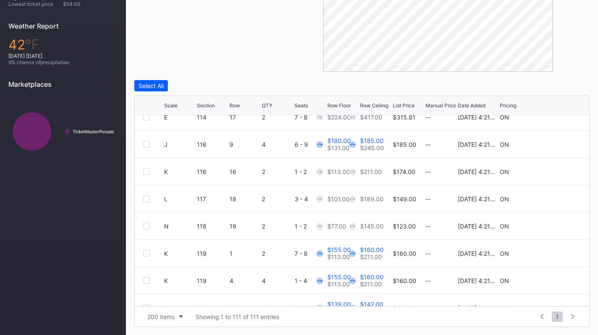
scroll to position [940, 0]
click at [552, 141] on icon at bounding box center [555, 144] width 6 height 6
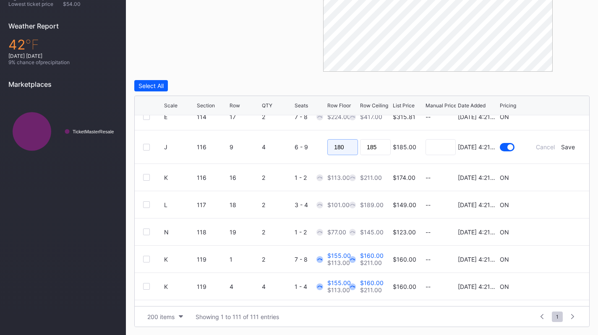
click at [334, 148] on input "180" at bounding box center [342, 147] width 31 height 16
click at [561, 144] on div "Save" at bounding box center [568, 147] width 14 height 7
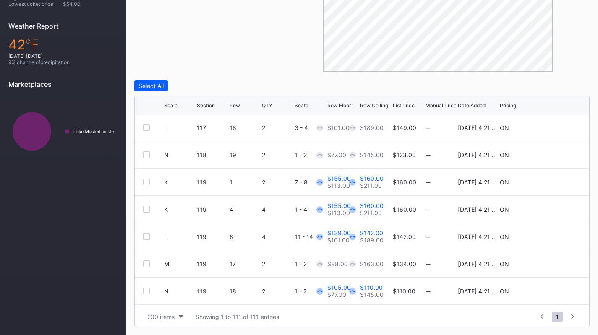
scroll to position [1016, 0]
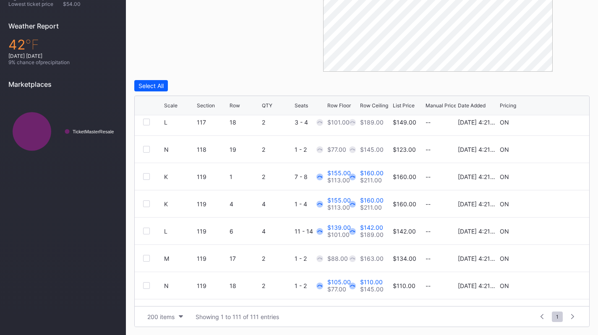
click at [549, 173] on div "K 119 1 2 7 - 8 $155.00 $113.00 $160.00 $211.00 $160.00 -- 8/14/2025 4:21PM ON" at bounding box center [362, 176] width 454 height 27
click at [552, 177] on icon at bounding box center [555, 177] width 6 height 6
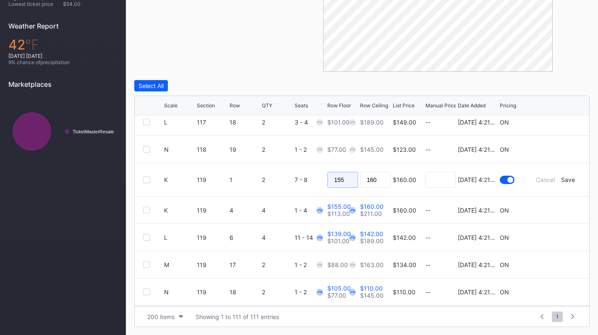
click at [332, 178] on input "155" at bounding box center [342, 180] width 31 height 16
click at [565, 180] on div "Save" at bounding box center [568, 179] width 14 height 7
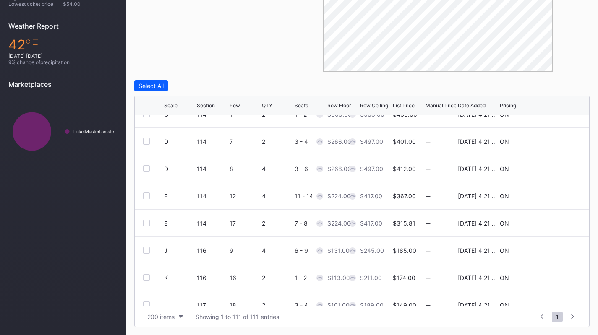
scroll to position [982, 0]
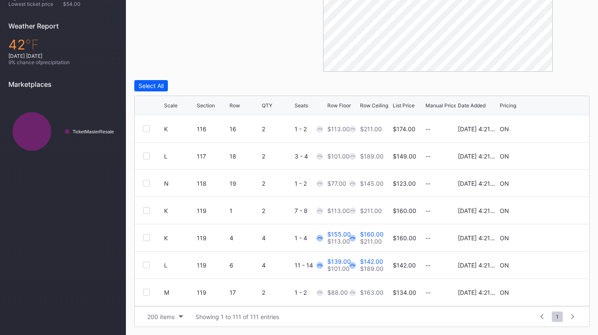
click at [552, 235] on icon at bounding box center [555, 238] width 6 height 6
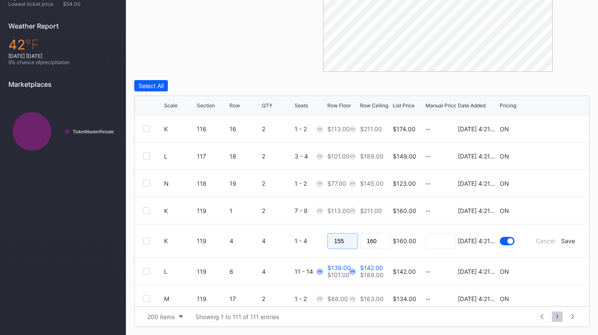
click at [342, 242] on input "155" at bounding box center [342, 241] width 31 height 16
click at [561, 240] on div "Save" at bounding box center [568, 241] width 14 height 7
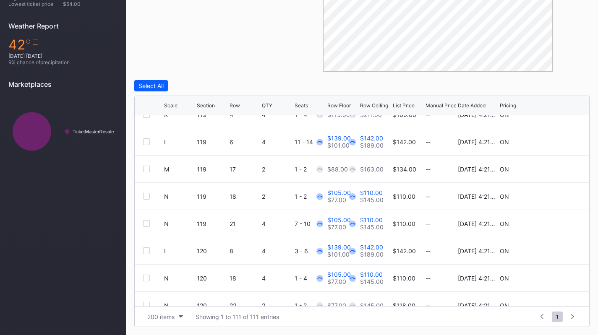
scroll to position [1109, 0]
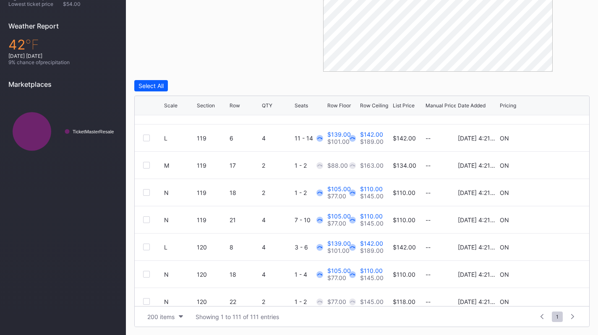
click at [552, 136] on icon at bounding box center [555, 138] width 6 height 6
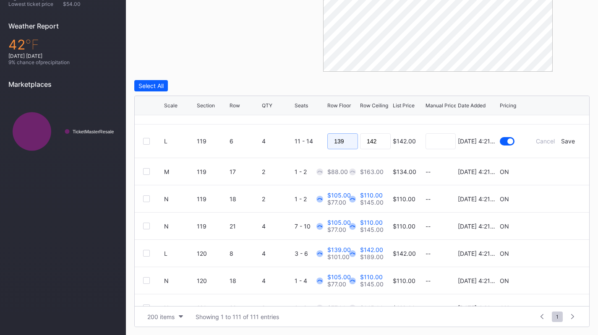
click at [341, 141] on input "139" at bounding box center [342, 141] width 31 height 16
click at [564, 139] on div "Save" at bounding box center [568, 141] width 14 height 7
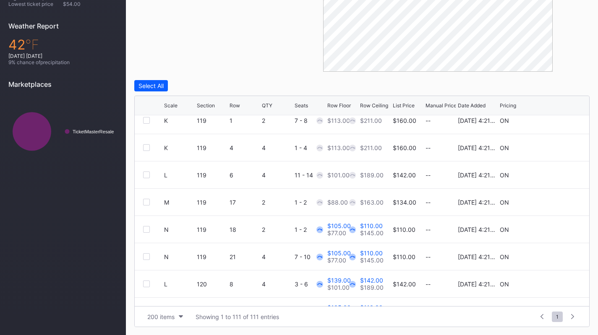
scroll to position [1073, 0]
click at [552, 230] on icon at bounding box center [555, 229] width 6 height 6
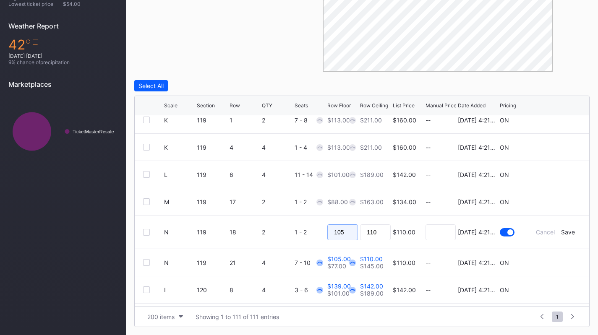
click at [344, 228] on input "105" at bounding box center [342, 233] width 31 height 16
click at [559, 227] on form "N 119 18 2 1 - 2 $110.00 8/14/2025 4:21PM Cancel Save" at bounding box center [372, 232] width 417 height 33
click at [561, 230] on div "Save" at bounding box center [568, 232] width 14 height 7
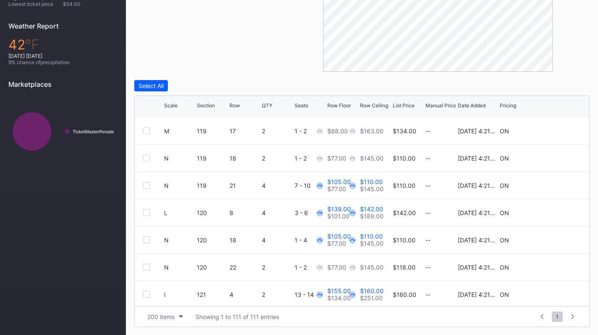
scroll to position [1144, 0]
click at [552, 184] on icon at bounding box center [555, 185] width 6 height 6
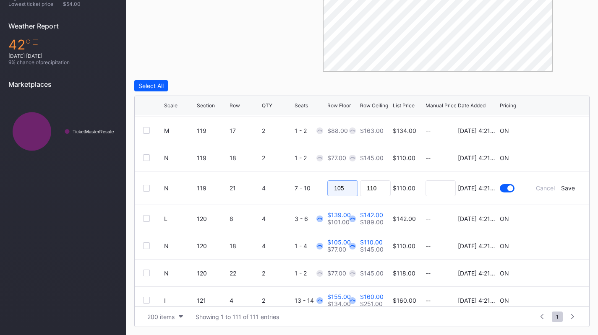
click at [343, 186] on input "105" at bounding box center [342, 188] width 31 height 16
click at [566, 187] on div "Save" at bounding box center [568, 188] width 14 height 7
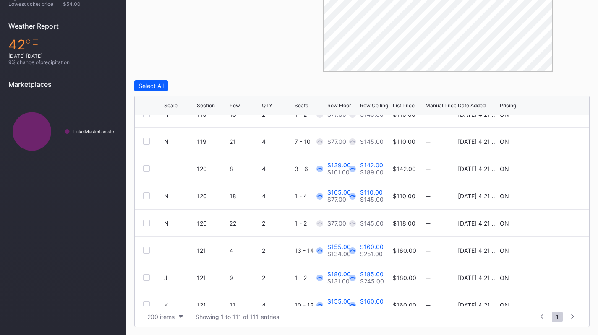
scroll to position [1187, 0]
click at [552, 167] on icon at bounding box center [555, 169] width 6 height 6
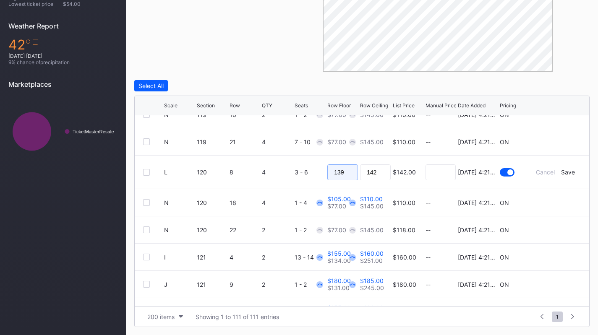
click at [345, 172] on input "139" at bounding box center [342, 173] width 31 height 16
click at [568, 172] on div "Save" at bounding box center [568, 172] width 14 height 7
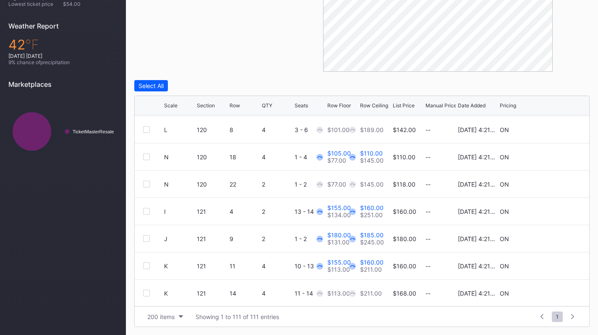
scroll to position [1227, 0]
click at [552, 157] on icon at bounding box center [555, 157] width 6 height 6
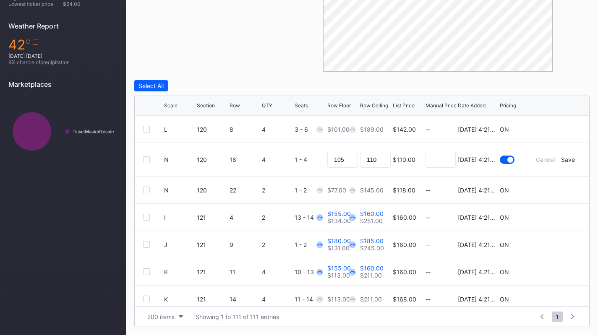
click at [337, 149] on div "105" at bounding box center [342, 159] width 31 height 33
click at [338, 154] on input "105" at bounding box center [342, 160] width 31 height 16
click at [338, 161] on input "105" at bounding box center [342, 160] width 31 height 16
click at [561, 159] on div "Save" at bounding box center [568, 159] width 14 height 7
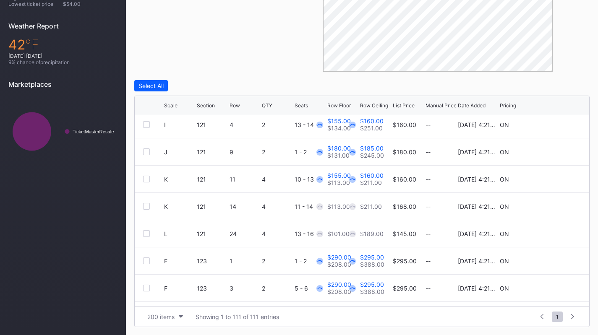
scroll to position [1296, 0]
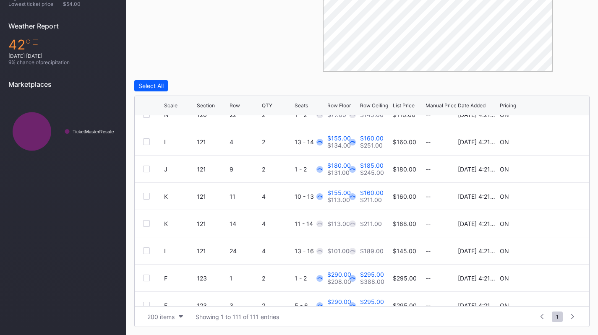
click at [552, 142] on icon at bounding box center [555, 141] width 6 height 6
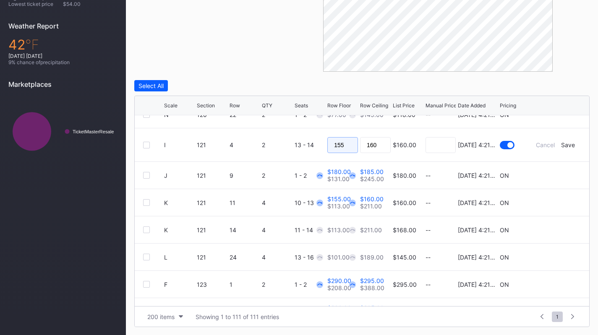
click at [336, 143] on input "155" at bounding box center [342, 145] width 31 height 16
click at [566, 141] on div "Save" at bounding box center [568, 144] width 14 height 7
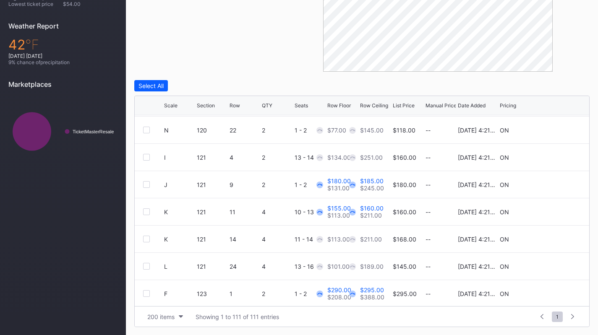
scroll to position [1281, 0]
click at [548, 180] on div "J 121 9 2 1 - 2 $180.00 $131.00 $185.00 $245.00 $180.00 -- 8/14/2025 4:21PM ON" at bounding box center [362, 184] width 454 height 27
click at [552, 181] on icon at bounding box center [555, 184] width 6 height 6
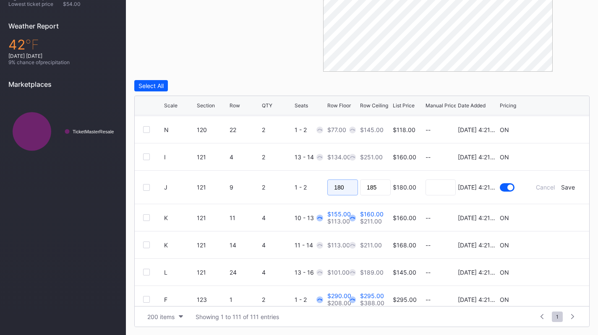
click at [348, 195] on input "180" at bounding box center [342, 188] width 31 height 16
click at [348, 184] on input "180" at bounding box center [342, 188] width 31 height 16
click at [561, 186] on div "Save" at bounding box center [568, 187] width 14 height 7
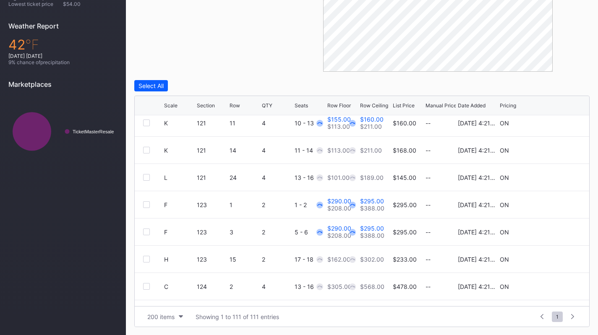
scroll to position [1338, 0]
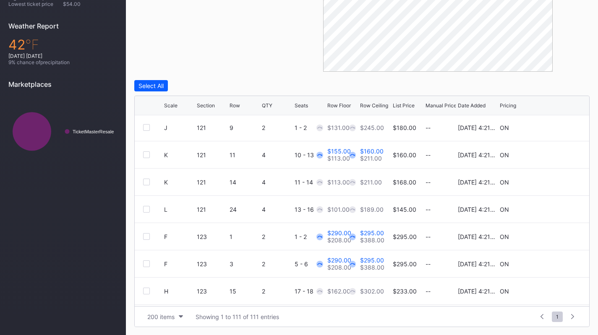
click at [552, 157] on icon at bounding box center [555, 155] width 6 height 6
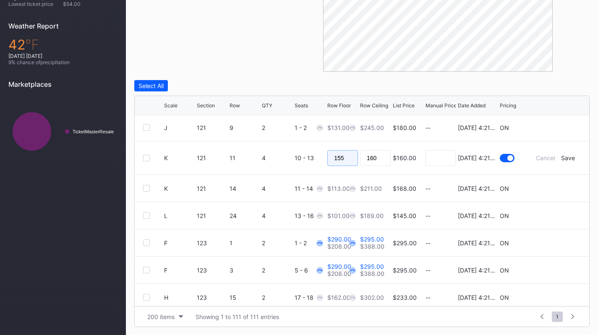
click at [344, 157] on input "155" at bounding box center [342, 158] width 31 height 16
click at [561, 155] on div "Save" at bounding box center [568, 157] width 14 height 7
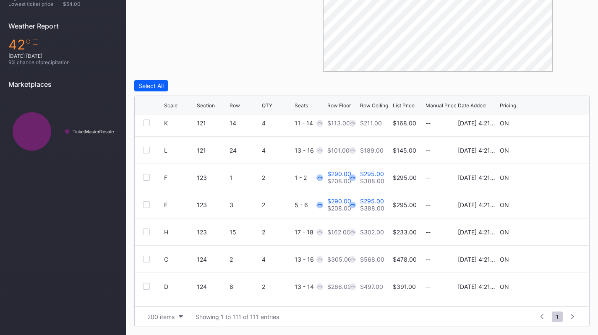
scroll to position [1402, 0]
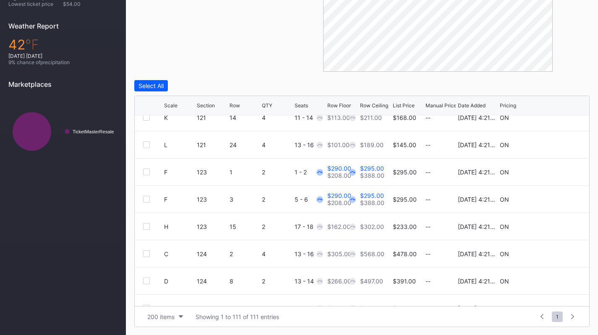
click at [552, 171] on icon at bounding box center [555, 172] width 6 height 6
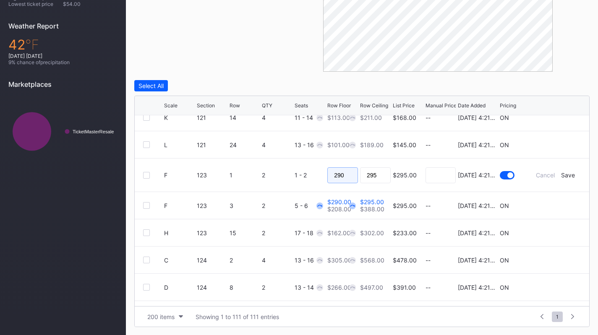
click at [344, 174] on input "290" at bounding box center [342, 175] width 31 height 16
click at [563, 176] on div "Save" at bounding box center [568, 175] width 14 height 7
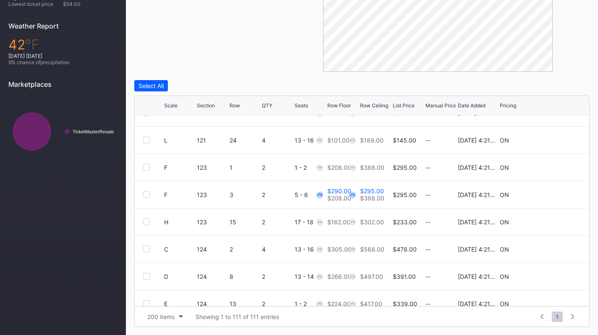
scroll to position [1407, 0]
click at [552, 196] on icon at bounding box center [555, 195] width 6 height 6
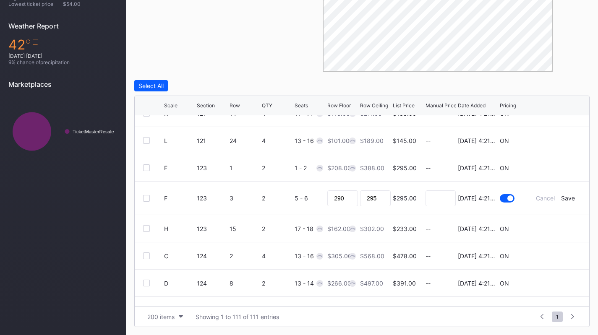
click at [333, 206] on div "290" at bounding box center [342, 198] width 31 height 33
click at [342, 201] on input "290" at bounding box center [342, 199] width 31 height 16
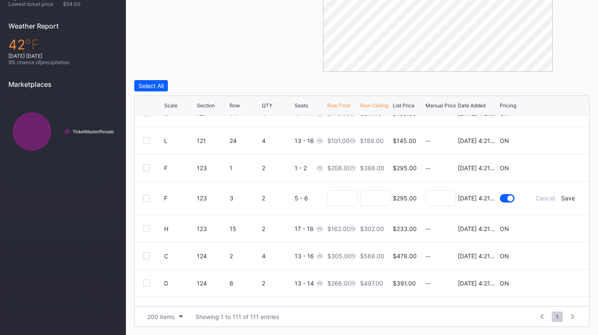
click at [563, 199] on div "Save" at bounding box center [568, 198] width 14 height 7
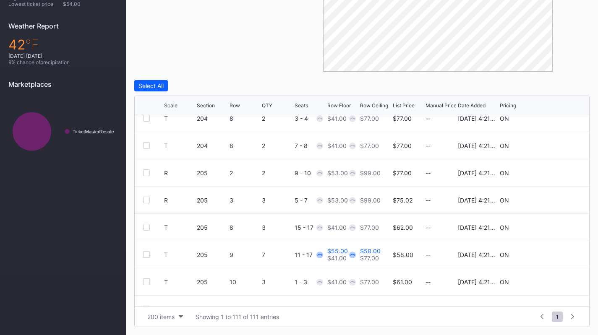
scroll to position [1778, 0]
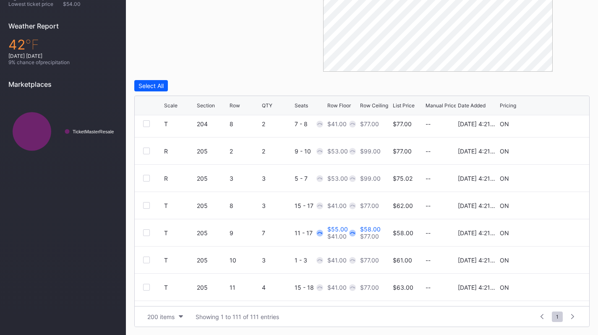
click at [552, 232] on icon at bounding box center [555, 233] width 6 height 6
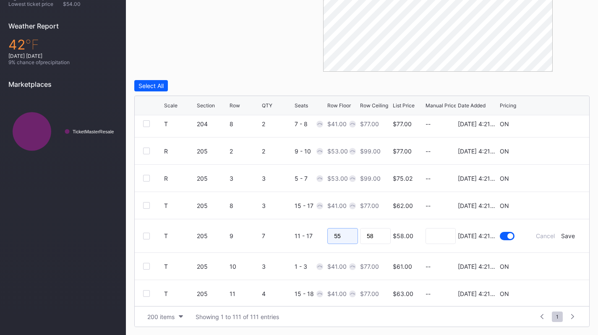
click at [347, 233] on input "55" at bounding box center [342, 236] width 31 height 16
click at [564, 238] on div "Save" at bounding box center [568, 235] width 14 height 7
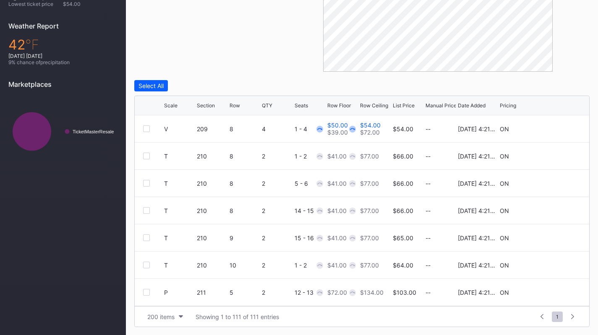
scroll to position [2101, 0]
click at [552, 181] on icon at bounding box center [555, 183] width 6 height 6
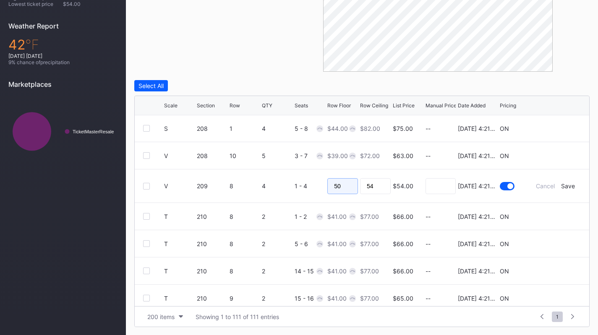
click at [331, 182] on input "50" at bounding box center [342, 186] width 31 height 16
click at [561, 188] on div "Save" at bounding box center [568, 186] width 14 height 7
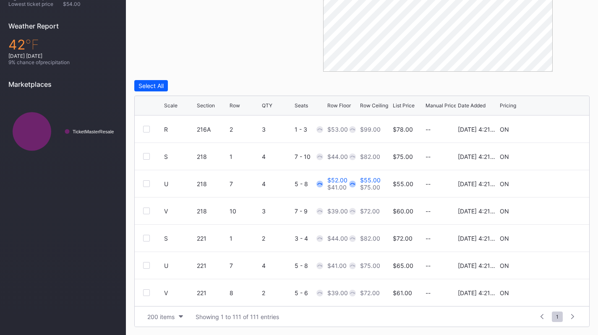
scroll to position [2512, 0]
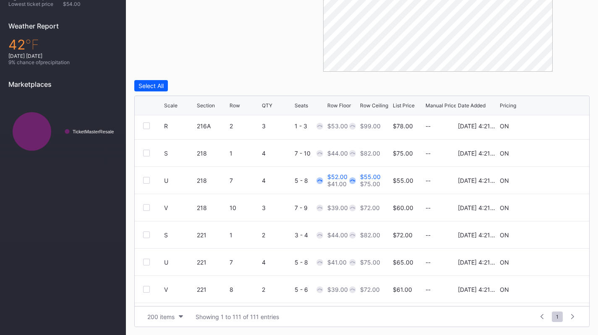
click at [552, 179] on icon at bounding box center [555, 181] width 6 height 6
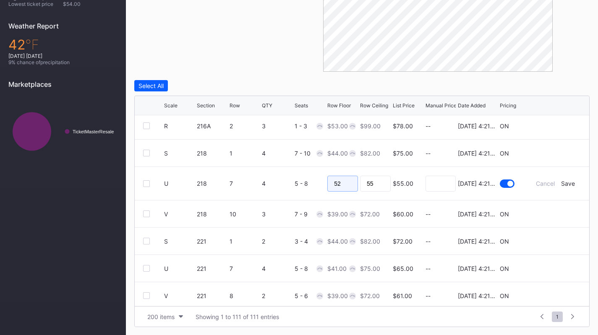
click at [346, 184] on input "52" at bounding box center [342, 184] width 31 height 16
click at [562, 184] on div "Save" at bounding box center [568, 183] width 14 height 7
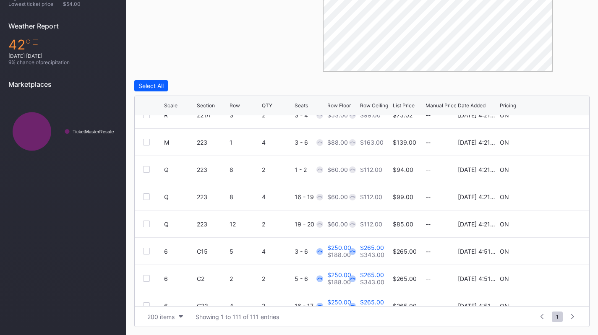
scroll to position [2726, 0]
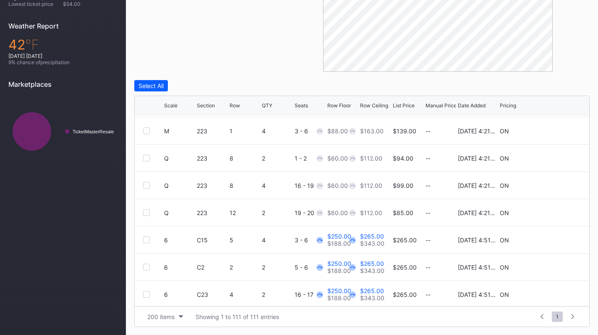
click at [552, 242] on icon at bounding box center [555, 240] width 6 height 6
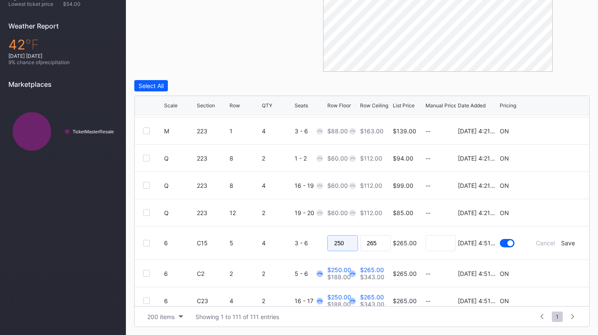
click at [342, 240] on input "250" at bounding box center [342, 243] width 31 height 16
click at [561, 240] on div "Save" at bounding box center [568, 243] width 14 height 7
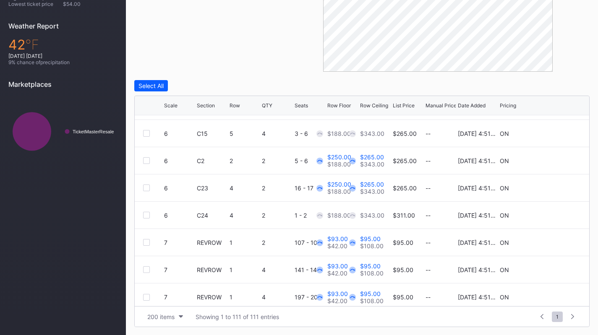
scroll to position [2837, 0]
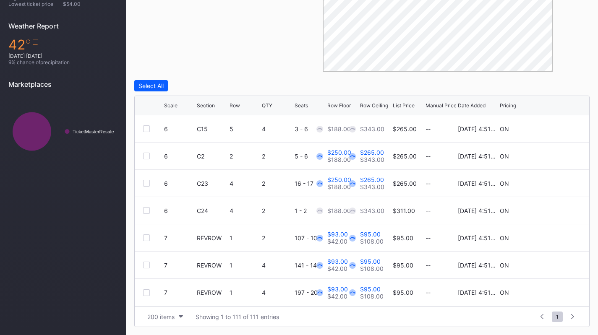
click at [548, 159] on div "6 C2 2 2 5 - 6 $250.00 $188.00 $265.00 $343.00 $265.00 -- 8/14/2025 4:51PM ON" at bounding box center [362, 156] width 454 height 27
click at [552, 157] on icon at bounding box center [555, 156] width 6 height 6
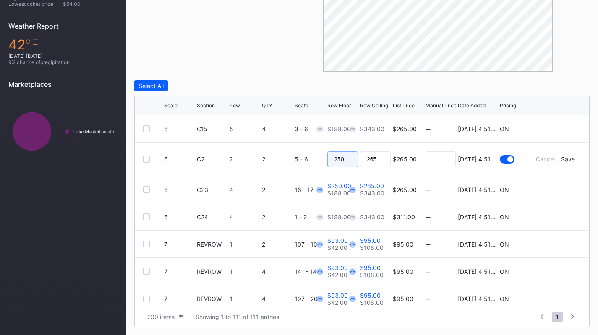
click at [343, 157] on input "250" at bounding box center [342, 159] width 31 height 16
click at [561, 156] on div "Save" at bounding box center [568, 159] width 14 height 7
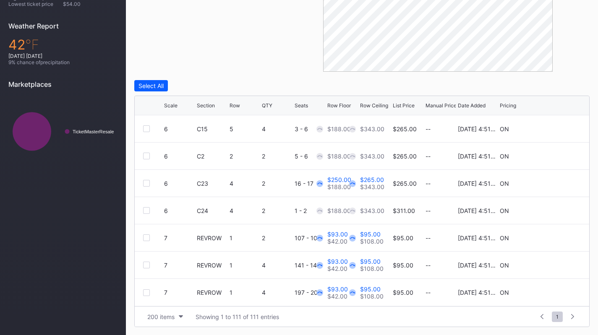
click at [552, 184] on icon at bounding box center [555, 183] width 6 height 6
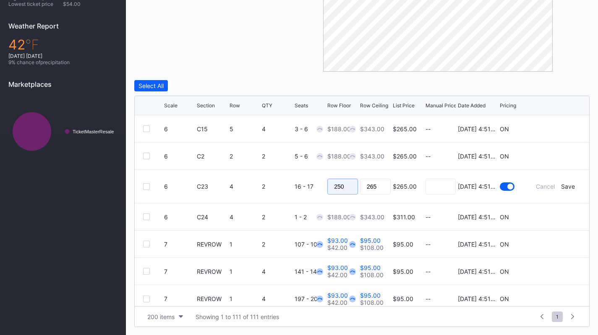
click at [338, 185] on input "250" at bounding box center [342, 187] width 31 height 16
click at [566, 184] on div "Save" at bounding box center [568, 186] width 14 height 7
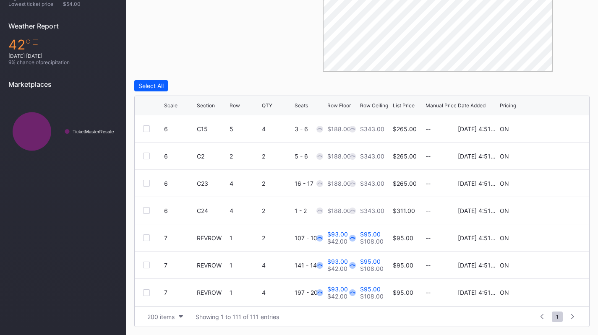
click at [552, 235] on icon at bounding box center [555, 238] width 6 height 6
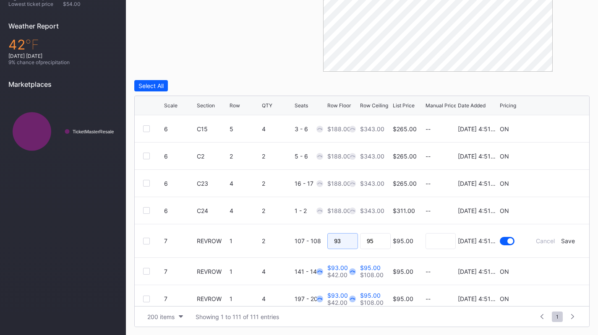
click at [347, 238] on input "93" at bounding box center [342, 241] width 31 height 16
click at [566, 239] on div "Save" at bounding box center [568, 241] width 14 height 7
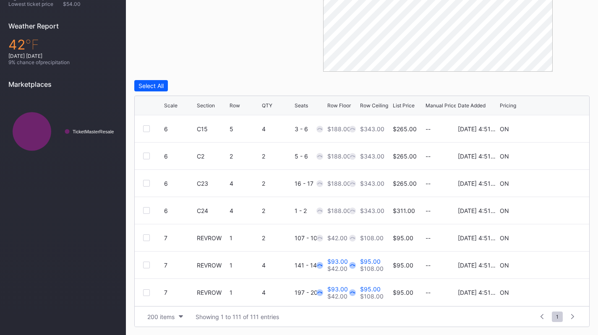
click at [552, 264] on icon at bounding box center [555, 265] width 6 height 6
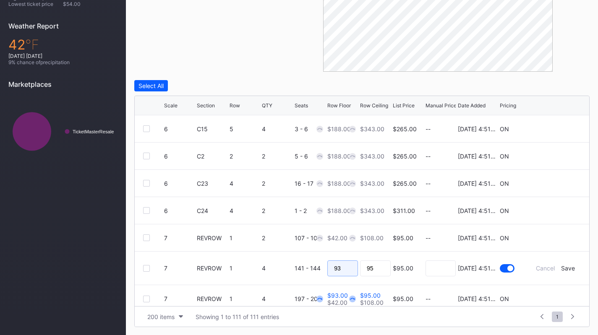
click at [332, 269] on input "93" at bounding box center [342, 269] width 31 height 16
click at [564, 268] on div "Save" at bounding box center [568, 268] width 14 height 7
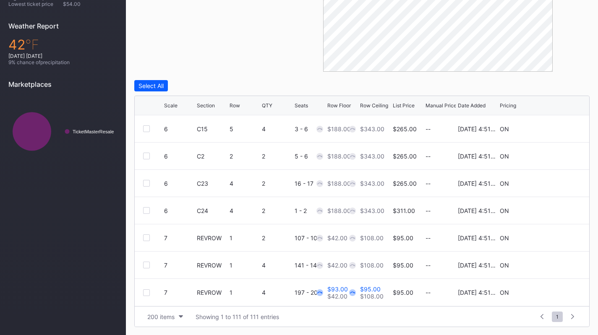
click at [552, 290] on icon at bounding box center [555, 293] width 6 height 6
click at [342, 296] on input "93" at bounding box center [342, 296] width 31 height 16
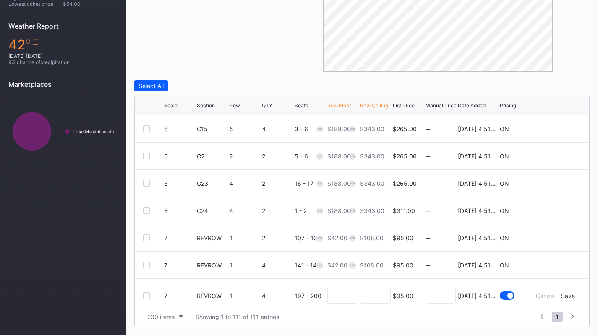
click at [562, 293] on div "Save" at bounding box center [568, 295] width 14 height 7
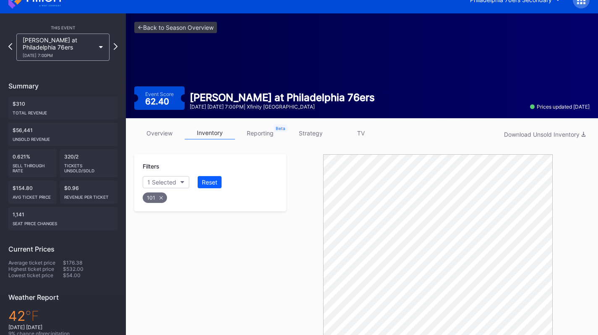
scroll to position [0, 0]
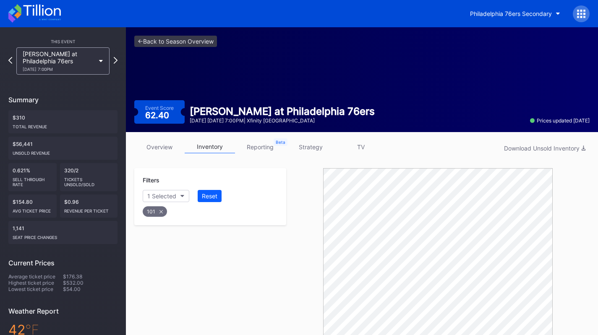
click at [309, 150] on link "strategy" at bounding box center [310, 147] width 50 height 13
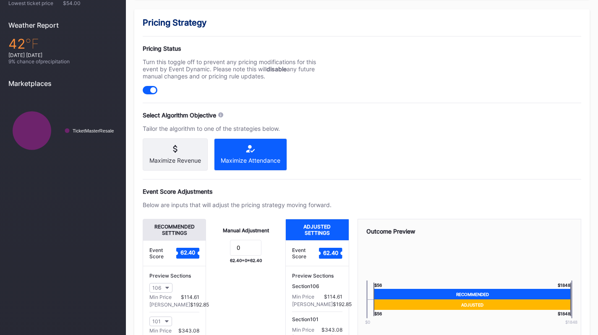
scroll to position [348, 0]
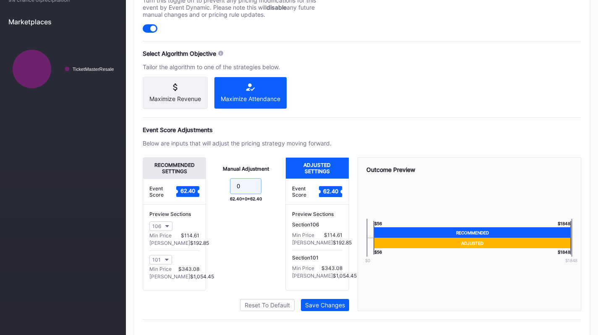
drag, startPoint x: 247, startPoint y: 191, endPoint x: 216, endPoint y: 172, distance: 35.6
click at [216, 172] on div "Manual Adjustment 0 62.40 + 0 = 62.40" at bounding box center [245, 223] width 79 height 133
type input "-16"
click at [327, 308] on div "Save Changes" at bounding box center [325, 305] width 40 height 7
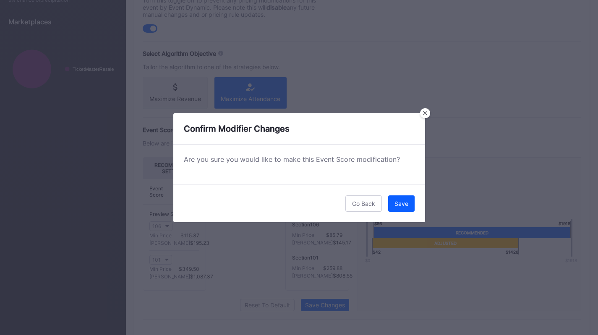
click at [403, 206] on div "Save" at bounding box center [401, 203] width 14 height 7
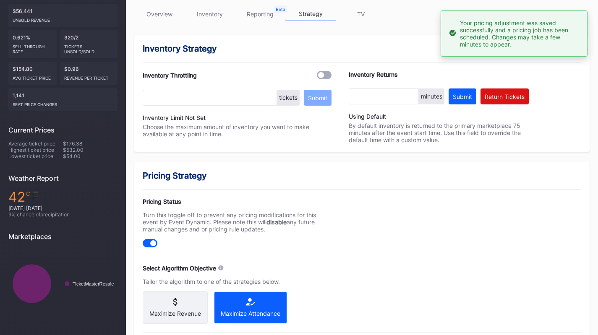
scroll to position [0, 0]
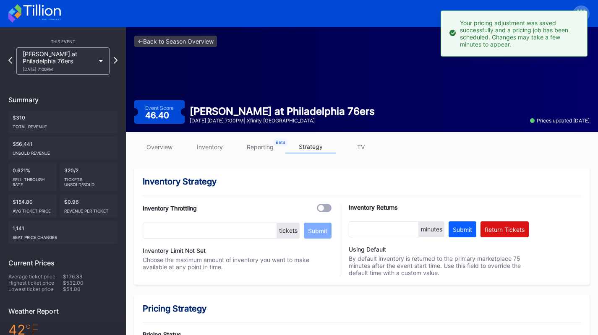
click at [38, 18] on icon at bounding box center [34, 13] width 52 height 18
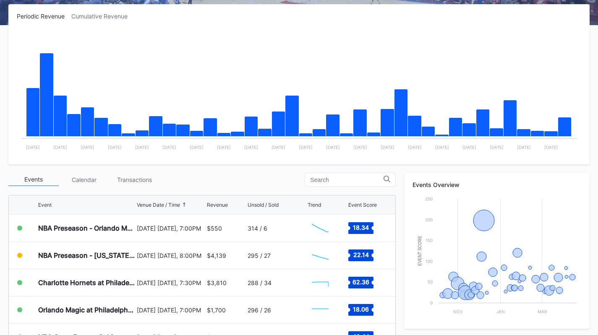
scroll to position [133, 0]
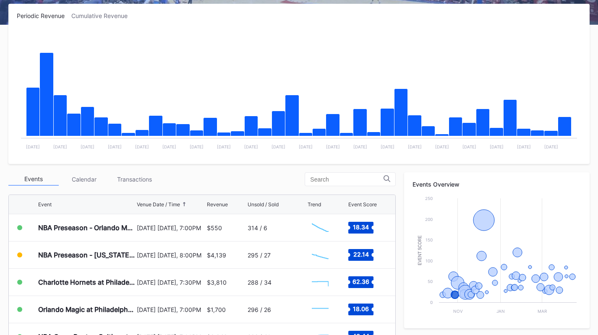
click at [139, 179] on div "Transactions" at bounding box center [134, 179] width 50 height 13
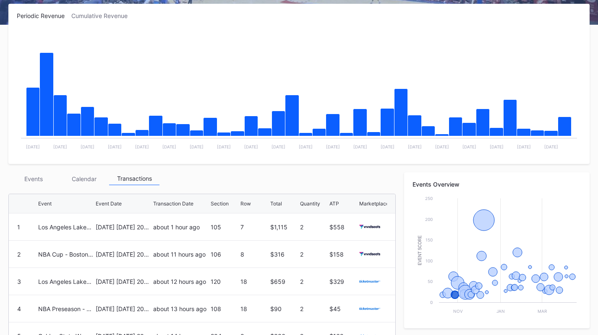
click at [30, 184] on div "Events" at bounding box center [33, 178] width 50 height 13
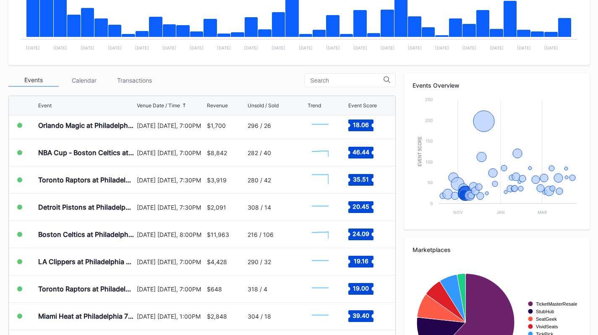
scroll to position [89, 0]
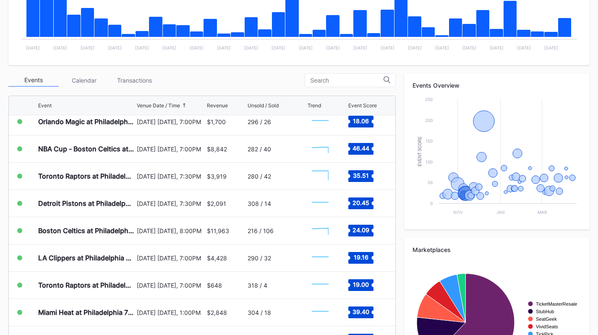
click at [186, 201] on div "[DATE] [DATE], 7:30PM" at bounding box center [171, 203] width 68 height 7
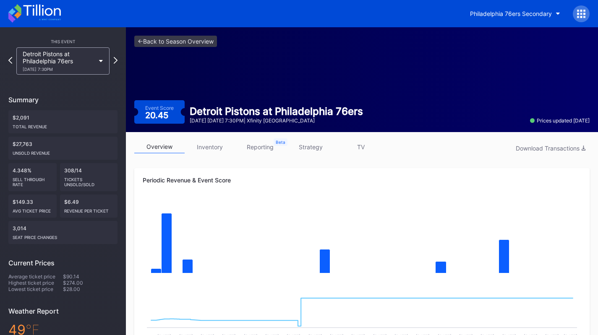
click at [222, 148] on link "inventory" at bounding box center [210, 147] width 50 height 13
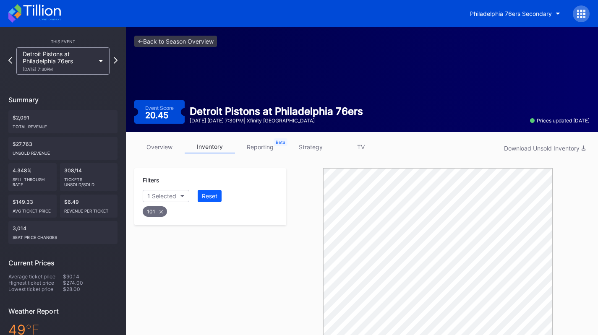
click at [313, 141] on link "strategy" at bounding box center [310, 147] width 50 height 13
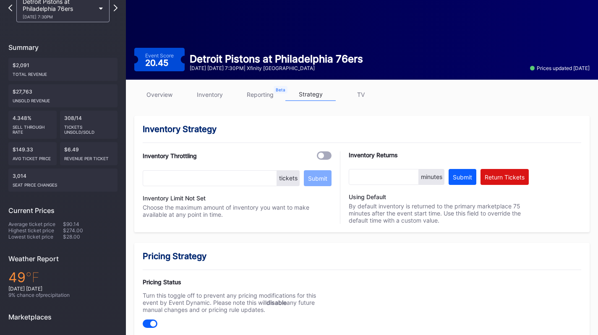
scroll to position [42, 0]
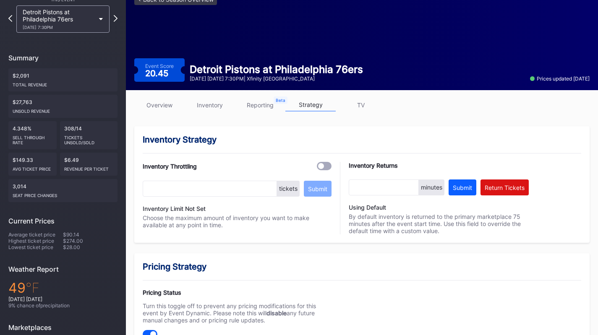
click at [88, 35] on div "This Event Detroit Pistons at Philadelphia 76ers 11/9 Sunday 7:30PM Summary $2,…" at bounding box center [63, 202] width 126 height 435
click at [80, 17] on div "Detroit Pistons at Philadelphia 76ers 11/9 Sunday 7:30PM" at bounding box center [59, 18] width 72 height 21
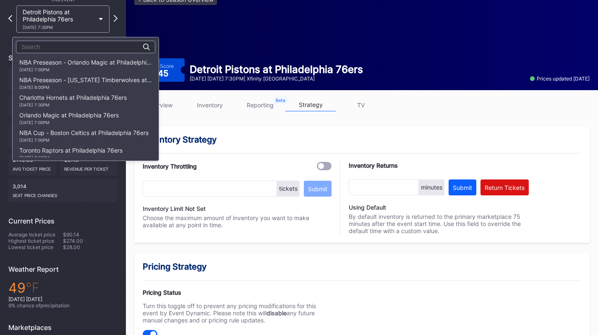
scroll to position [106, 0]
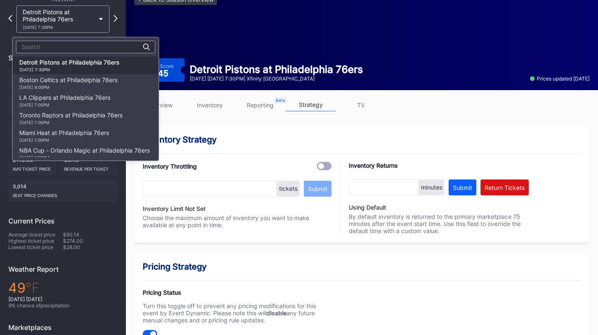
click at [81, 103] on div "11/17 Monday 7:00PM" at bounding box center [64, 104] width 91 height 5
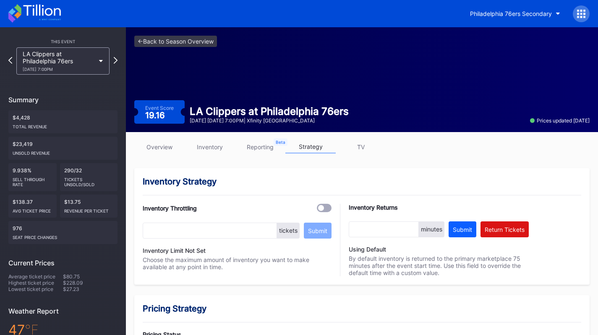
click at [44, 16] on icon at bounding box center [34, 13] width 52 height 18
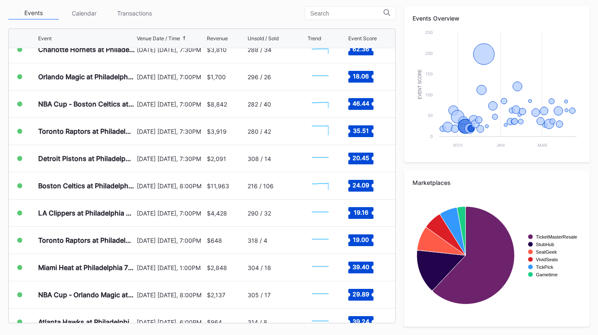
scroll to position [73, 0]
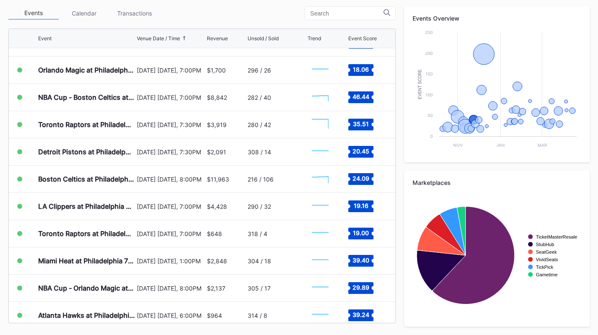
click at [140, 256] on div "[DATE] [DATE], 1:00PM" at bounding box center [171, 261] width 68 height 27
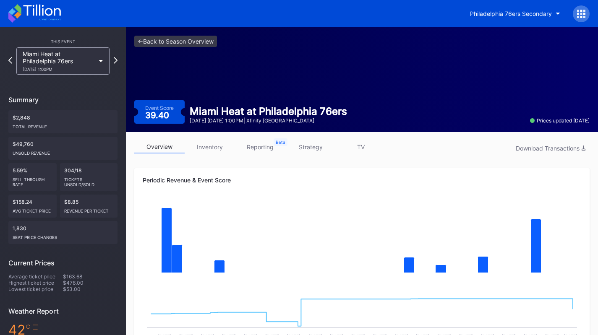
click at [321, 146] on link "strategy" at bounding box center [310, 147] width 50 height 13
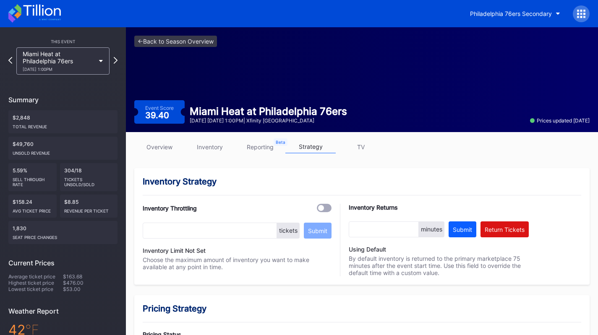
click at [219, 146] on link "inventory" at bounding box center [210, 147] width 50 height 13
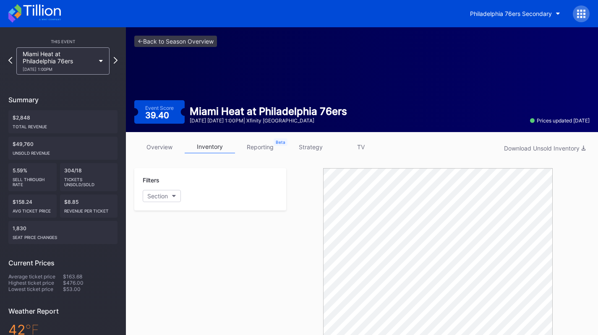
click at [157, 151] on link "overview" at bounding box center [159, 147] width 50 height 13
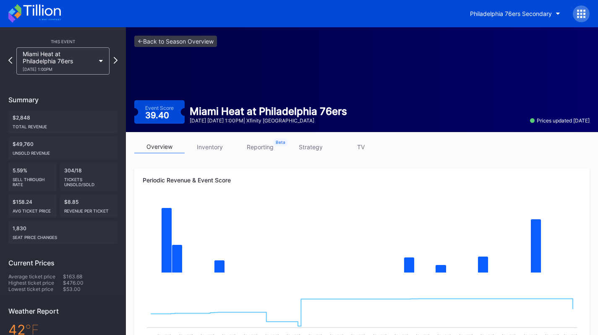
click at [79, 58] on div "Miami Heat at Philadelphia 76ers 11/23 Sunday 1:00PM" at bounding box center [59, 60] width 72 height 21
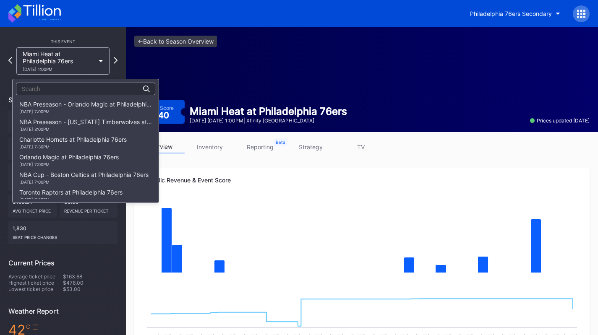
click at [87, 145] on div "10/25 Saturday 7:30PM" at bounding box center [72, 146] width 107 height 5
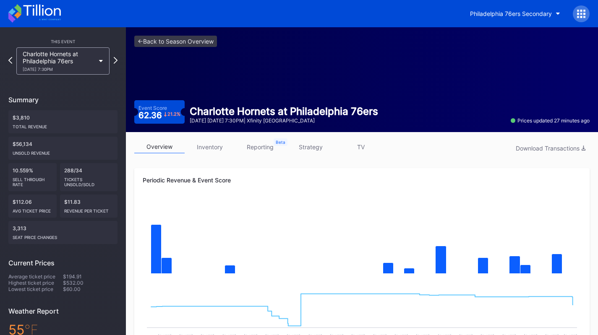
click at [215, 145] on link "inventory" at bounding box center [210, 147] width 50 height 13
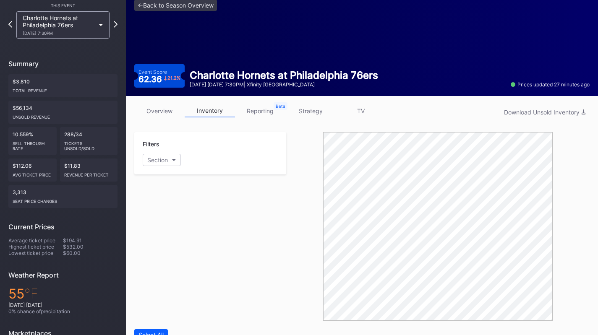
scroll to position [34, 0]
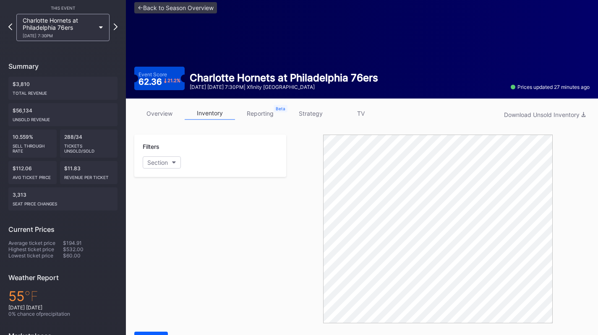
click at [310, 112] on link "strategy" at bounding box center [310, 113] width 50 height 13
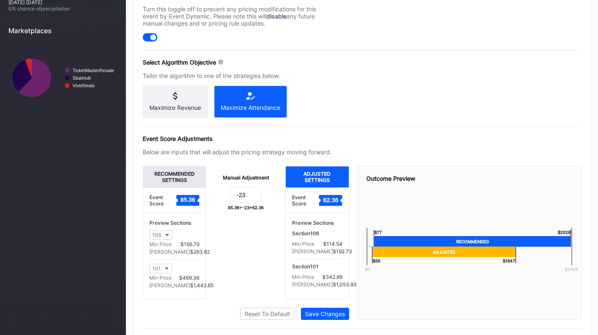
scroll to position [345, 0]
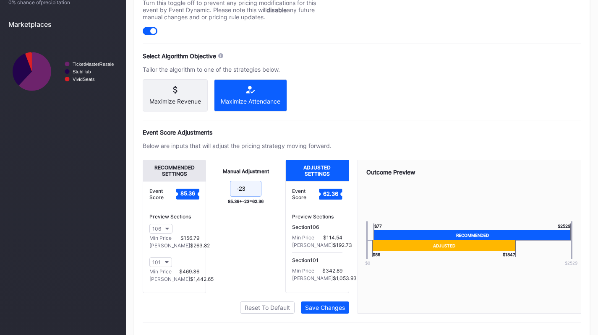
click at [258, 194] on input "-23" at bounding box center [245, 189] width 31 height 16
type input "-24"
click at [324, 311] on div "Save Changes" at bounding box center [325, 307] width 40 height 7
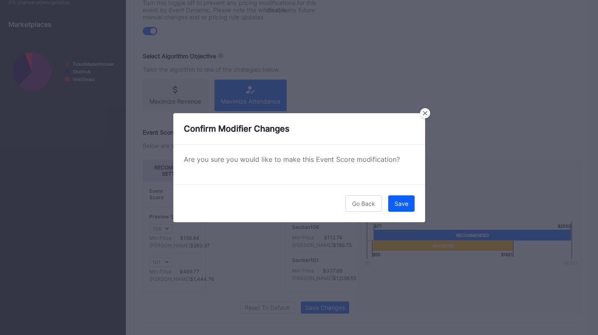
click at [407, 206] on div "Save" at bounding box center [401, 203] width 14 height 7
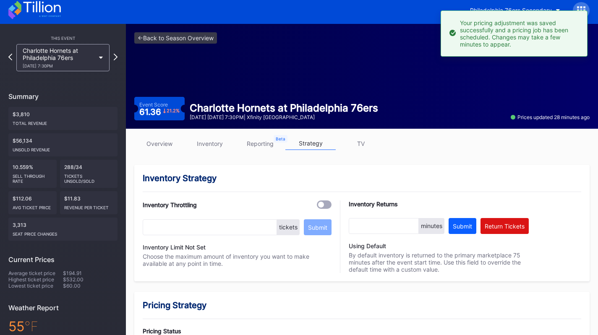
scroll to position [0, 0]
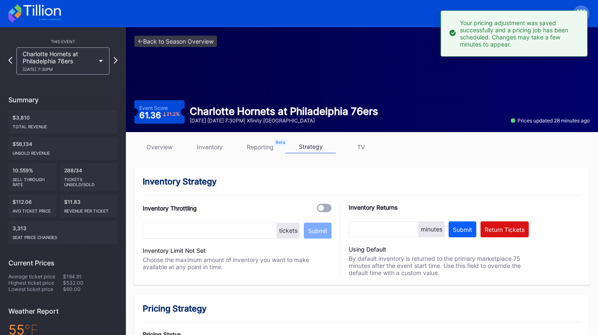
click at [61, 53] on div "Charlotte Hornets at Philadelphia 76ers 10/25 Saturday 7:30PM" at bounding box center [59, 60] width 72 height 21
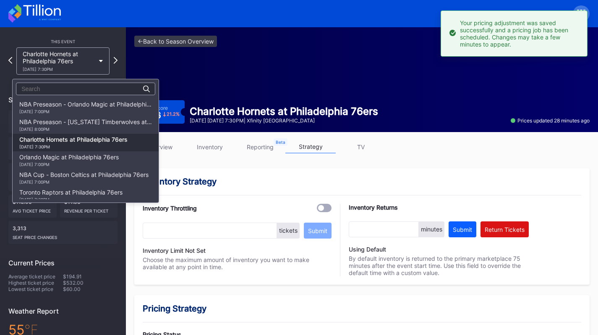
scroll to position [35, 0]
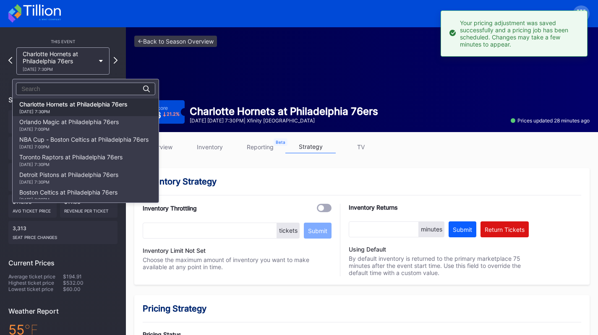
click at [73, 130] on div "10/27 Monday 7:00PM" at bounding box center [68, 129] width 99 height 5
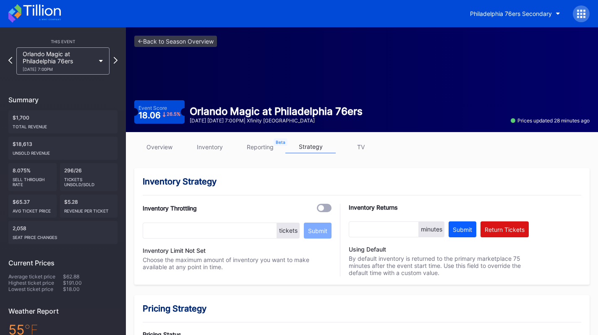
click at [206, 144] on link "inventory" at bounding box center [210, 147] width 50 height 13
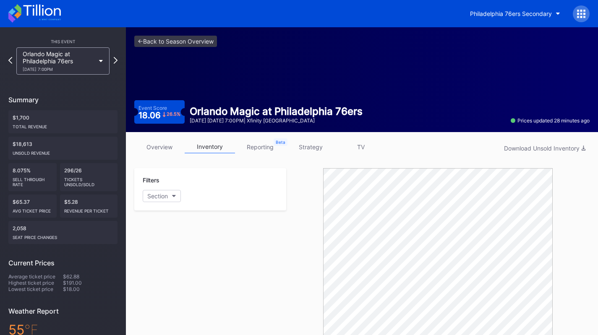
click at [76, 71] on div "10/27 Monday 7:00PM" at bounding box center [59, 69] width 72 height 5
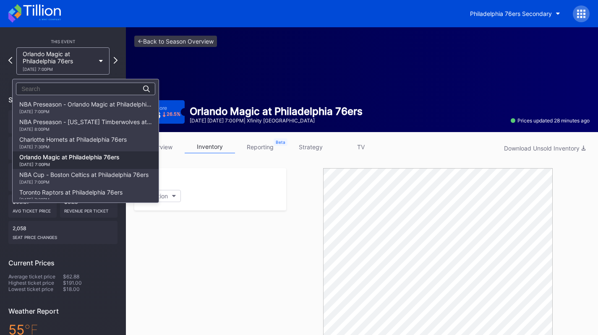
scroll to position [53, 0]
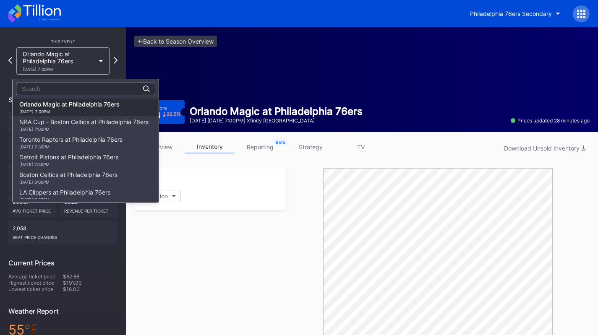
click at [70, 120] on div "NBA Cup - Boston Celtics at Philadelphia 76ers 10/31 Friday 7:00PM" at bounding box center [83, 124] width 129 height 13
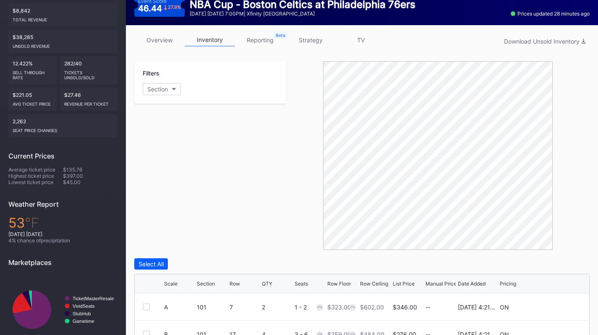
scroll to position [107, 0]
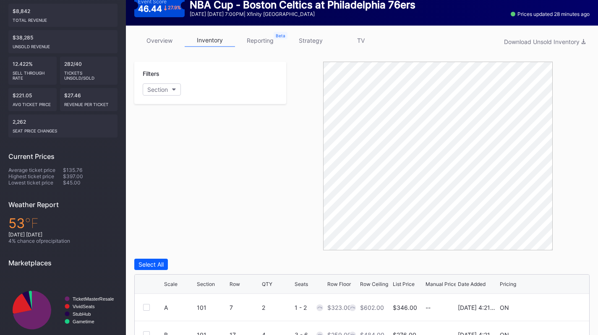
click at [302, 44] on link "strategy" at bounding box center [310, 40] width 50 height 13
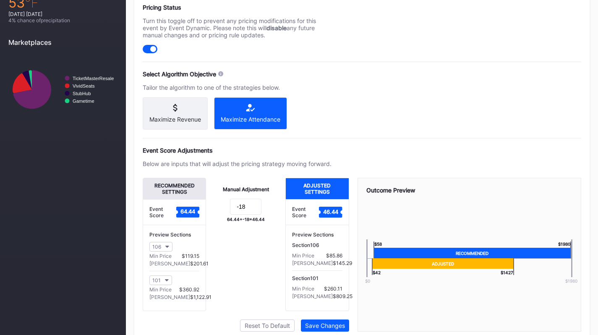
scroll to position [332, 0]
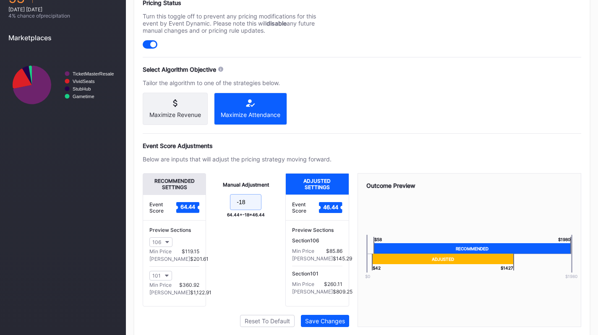
click at [253, 205] on input "-18" at bounding box center [245, 202] width 31 height 16
type input "-20"
click at [320, 316] on div "Recommended Settings Event Score 64.44 Preview Sections 106 Min Price $119.30 M…" at bounding box center [246, 250] width 206 height 154
click at [320, 323] on button "Save Changes" at bounding box center [325, 321] width 48 height 12
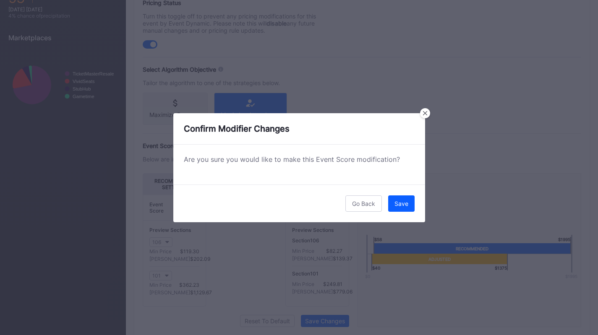
click at [405, 202] on div "Save" at bounding box center [401, 203] width 14 height 7
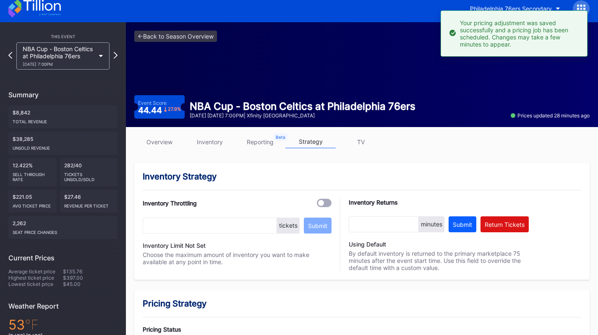
scroll to position [0, 0]
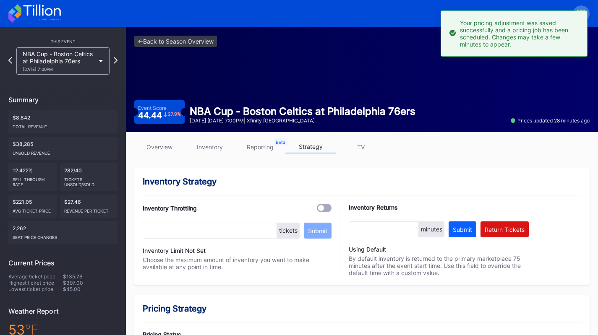
click at [56, 11] on icon at bounding box center [34, 13] width 52 height 18
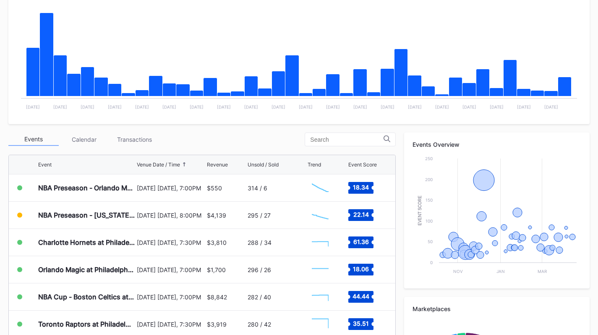
scroll to position [173, 0]
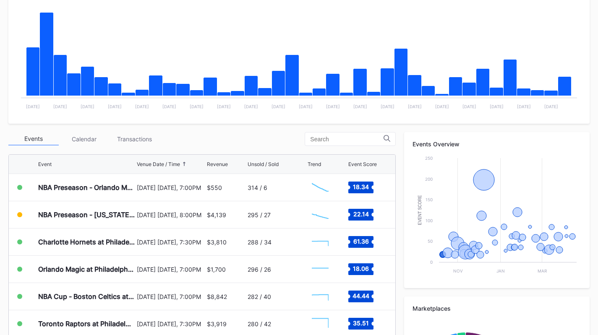
click at [135, 145] on div "Transactions" at bounding box center [134, 139] width 50 height 13
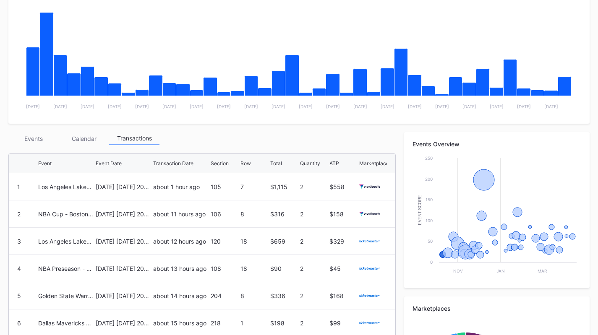
scroll to position [0, 0]
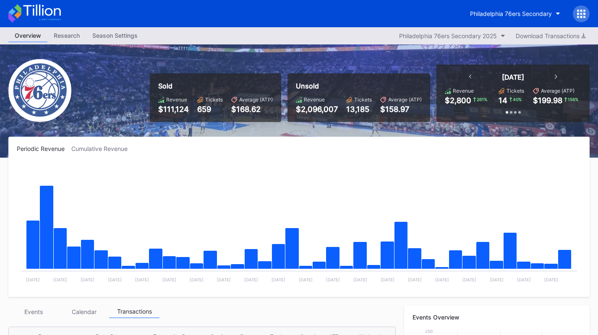
click at [543, 19] on button "Philadelphia 76ers Secondary" at bounding box center [515, 14] width 103 height 16
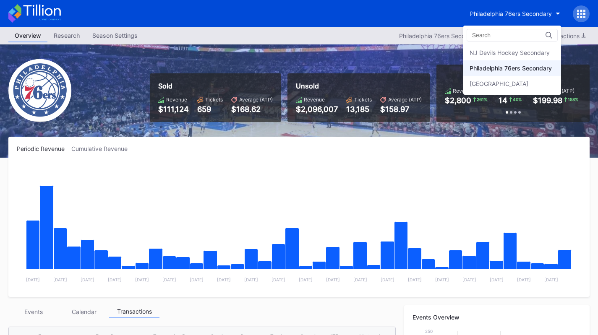
click at [523, 49] on div "NJ Devils Hockey Secondary" at bounding box center [512, 53] width 98 height 16
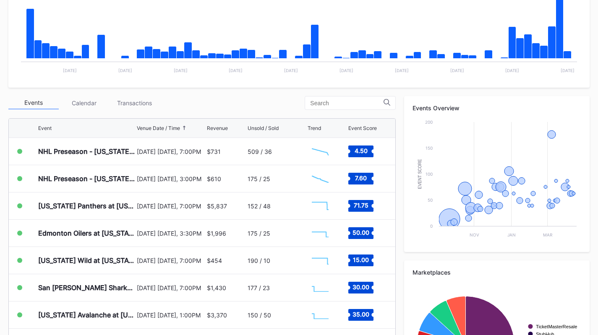
scroll to position [210, 0]
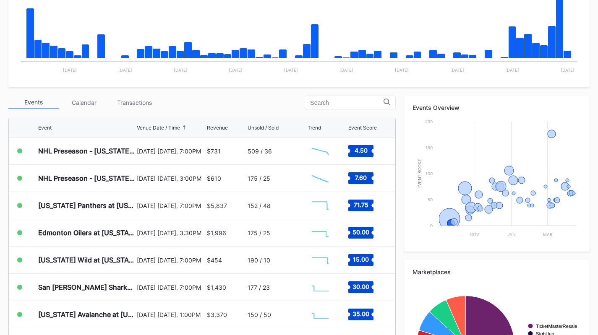
click at [157, 157] on div "September 23 Tuesday, 7:00PM" at bounding box center [171, 151] width 68 height 27
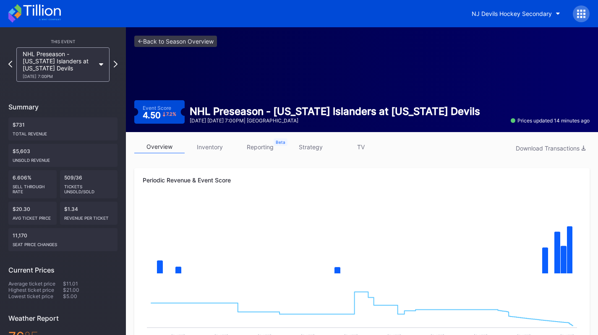
click at [322, 145] on link "strategy" at bounding box center [310, 147] width 50 height 13
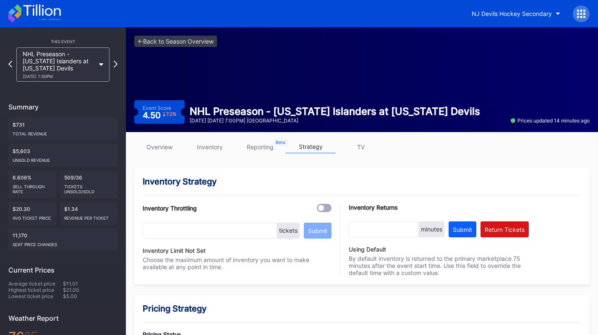
click at [207, 146] on link "inventory" at bounding box center [210, 147] width 50 height 13
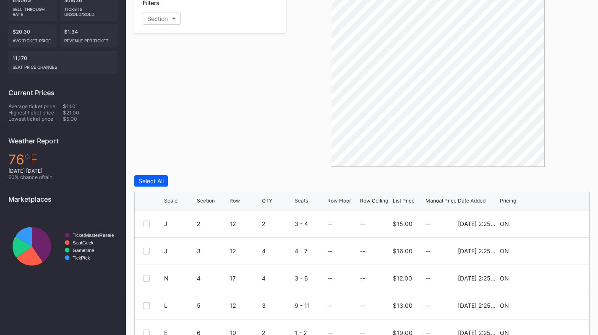
scroll to position [178, 0]
click at [399, 200] on div "List Price" at bounding box center [404, 200] width 22 height 6
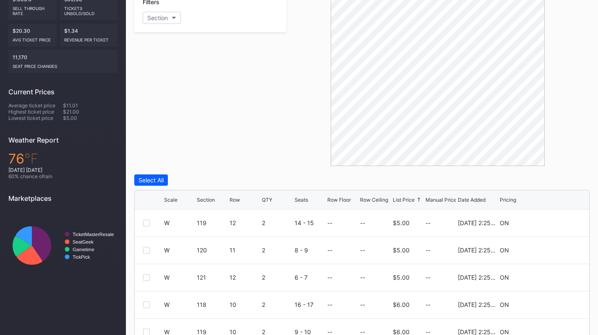
click at [399, 200] on div "List Price" at bounding box center [404, 200] width 22 height 6
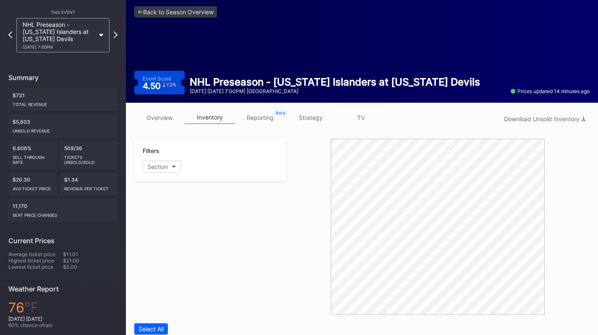
scroll to position [26, 0]
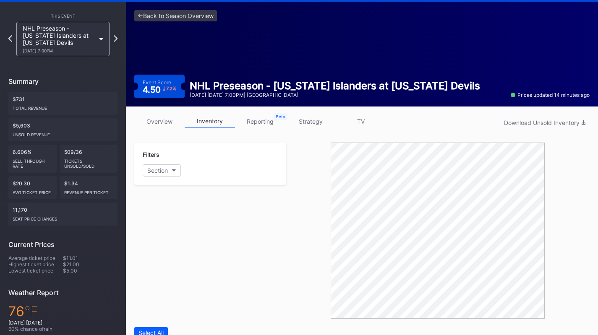
click at [158, 119] on link "overview" at bounding box center [159, 121] width 50 height 13
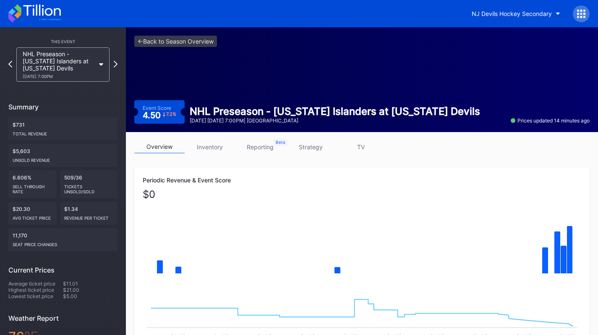
click at [53, 60] on div "NHL Preseason - New York Islanders at New Jersey Devils 9/23 Tuesday 7:00PM" at bounding box center [59, 64] width 72 height 29
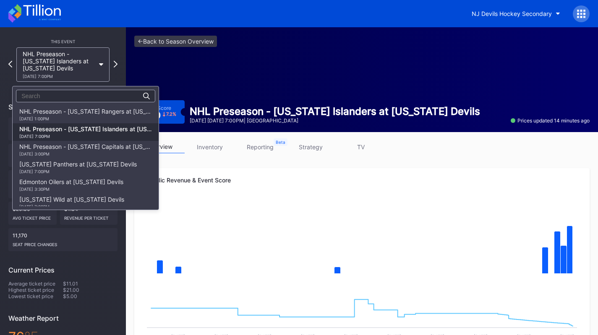
scroll to position [18, 0]
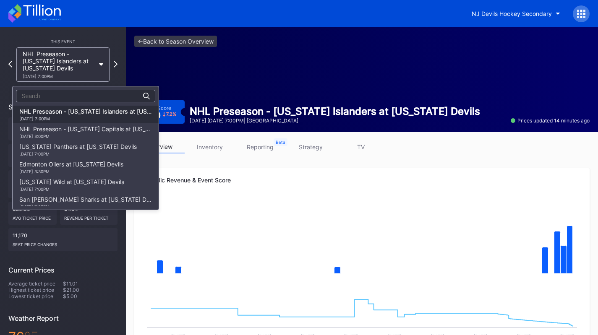
click at [32, 137] on div "9/28 Sunday 3:00PM" at bounding box center [85, 136] width 133 height 5
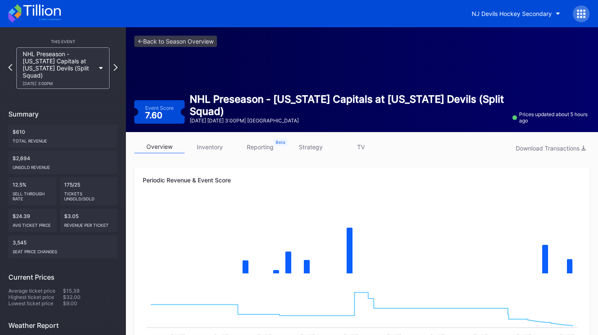
click at [36, 76] on div "NHL Preseason - Washington Capitals at New Jersey Devils (Split Squad) 9/28 Sun…" at bounding box center [59, 68] width 72 height 36
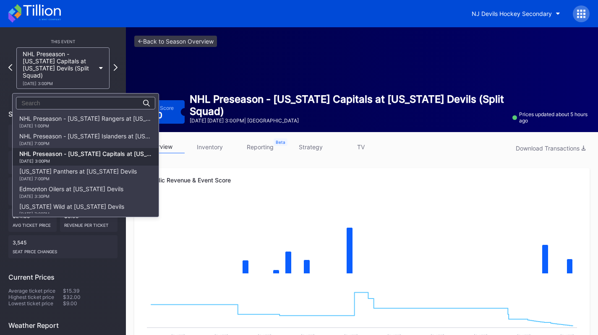
scroll to position [35, 0]
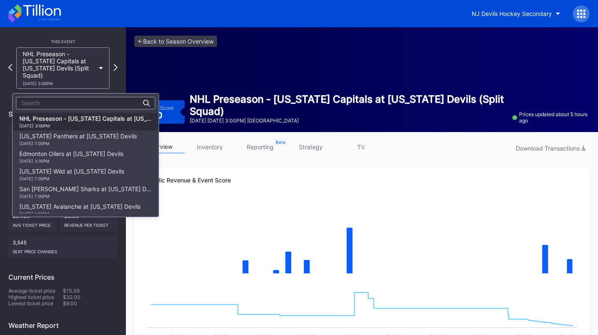
click at [99, 147] on div "Florida Panthers at New Jersey Devils 10/16 Thursday 7:00PM" at bounding box center [86, 140] width 146 height 18
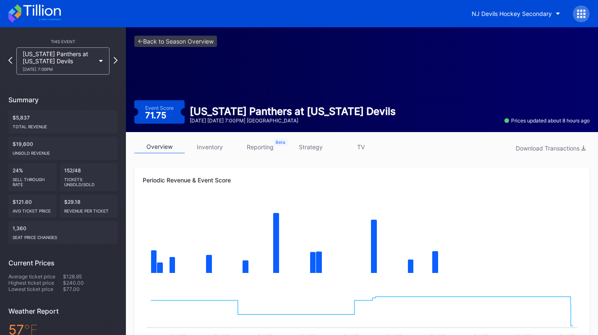
click at [205, 148] on link "inventory" at bounding box center [210, 147] width 50 height 13
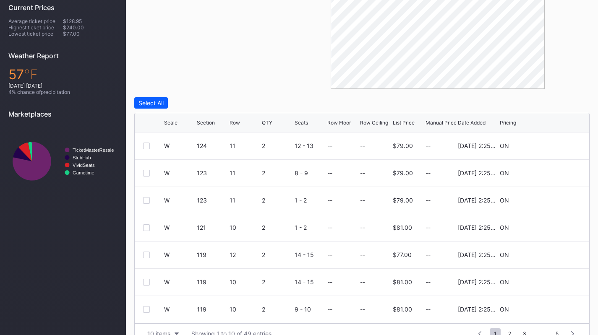
scroll to position [256, 0]
click at [178, 120] on div "Scale" at bounding box center [179, 122] width 31 height 6
click at [404, 125] on div "Scale Section Row QTY Seats Row Floor Row Ceiling List Price Manual Price Date …" at bounding box center [362, 121] width 454 height 19
click at [409, 120] on div "List Price" at bounding box center [404, 122] width 22 height 6
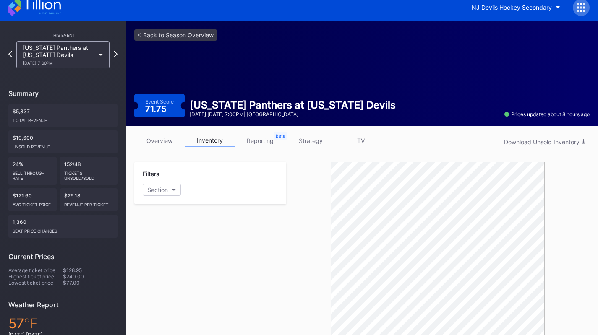
scroll to position [6, 0]
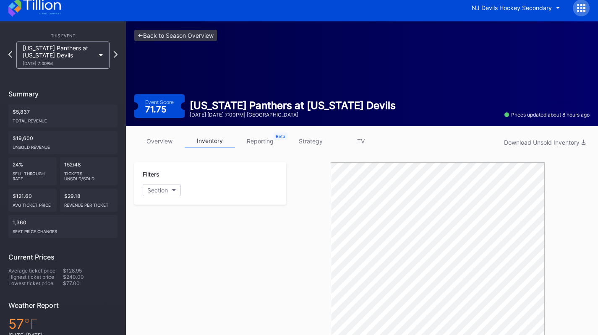
click at [160, 141] on link "overview" at bounding box center [159, 141] width 50 height 13
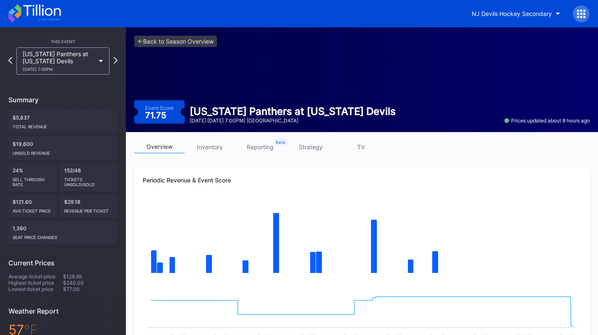
click at [45, 19] on icon at bounding box center [50, 19] width 22 height 1
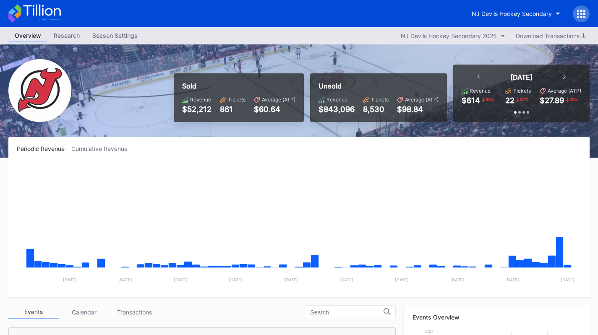
scroll to position [27, 0]
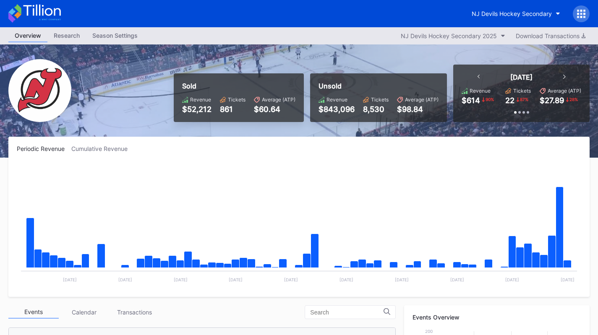
click at [507, 8] on button "NJ Devils Hockey Secondary" at bounding box center [515, 14] width 101 height 16
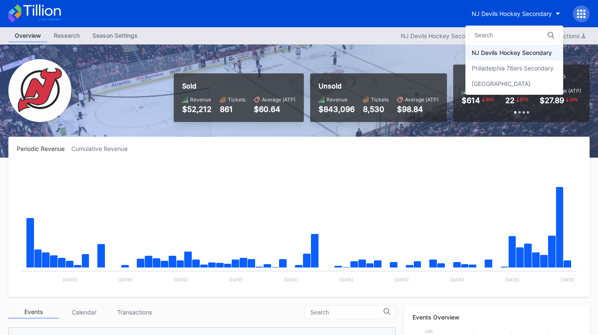
click at [505, 81] on div "Prudential Center Secondary" at bounding box center [501, 83] width 59 height 7
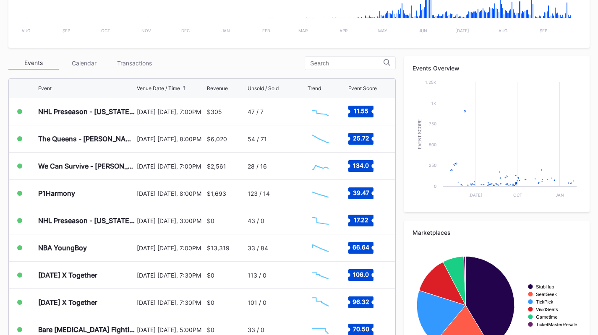
scroll to position [258, 0]
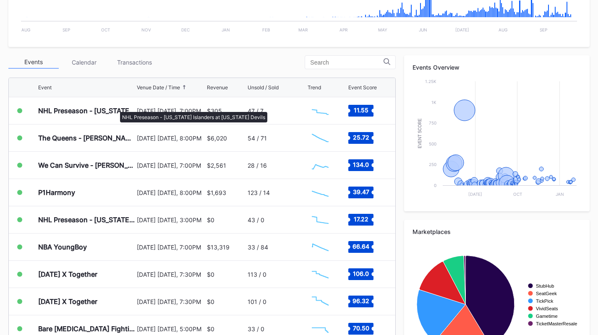
click at [116, 108] on div "NHL Preseason - New York Islanders at New Jersey Devils" at bounding box center [86, 111] width 97 height 8
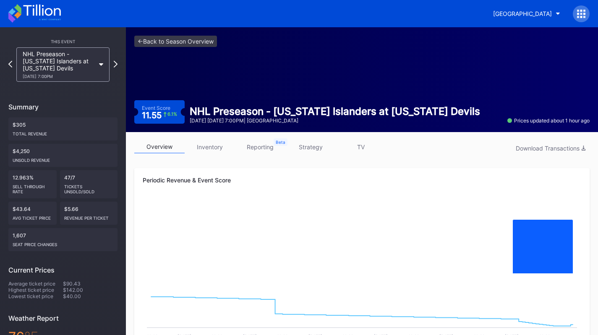
click at [71, 76] on div "9/23 Tuesday 7:00PM" at bounding box center [59, 76] width 72 height 5
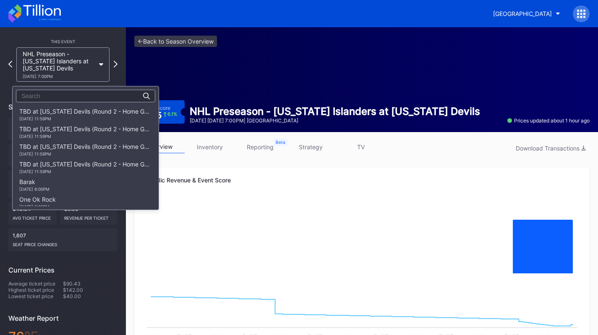
scroll to position [811, 0]
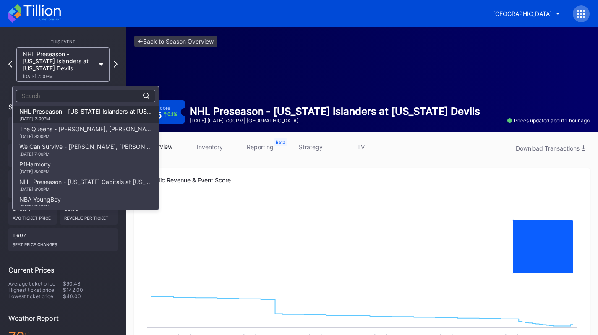
click at [74, 144] on div "We Can Survive - Ed Sheeran, Alex Warren, Shaboozey, Goo Goo Dolls 9/26 Friday …" at bounding box center [85, 149] width 133 height 13
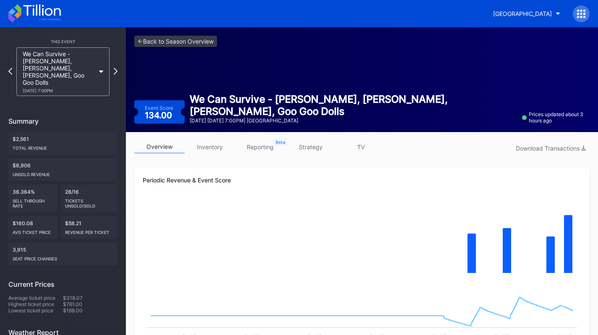
click at [206, 144] on link "inventory" at bounding box center [210, 147] width 50 height 13
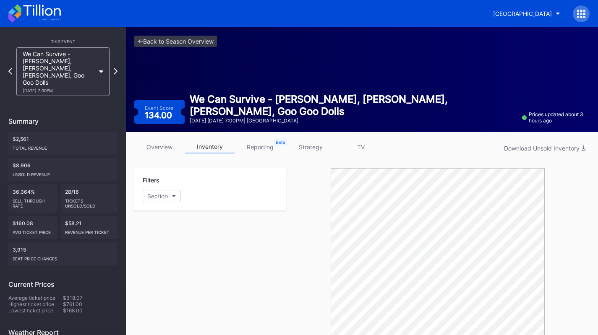
click at [170, 148] on link "overview" at bounding box center [159, 147] width 50 height 13
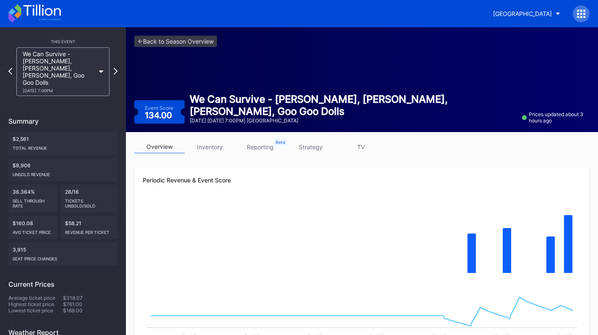
click at [535, 11] on div "Prudential Center Secondary" at bounding box center [522, 13] width 59 height 7
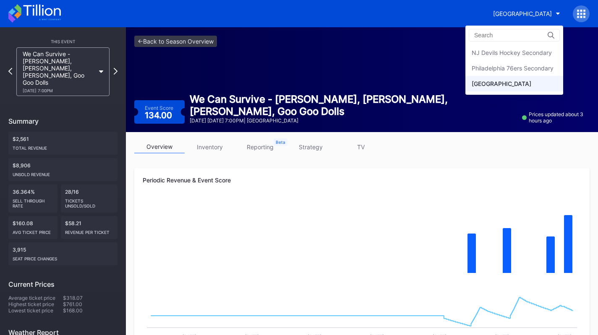
click at [537, 71] on div "Philadelphia 76ers Secondary" at bounding box center [513, 68] width 82 height 7
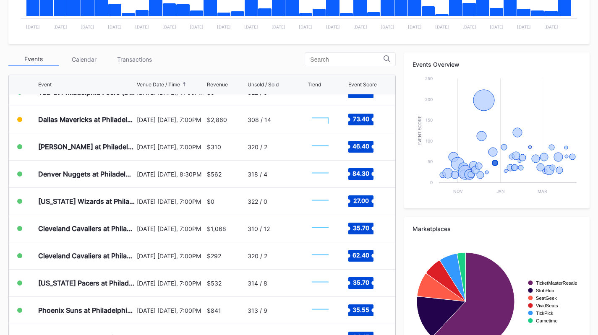
scroll to position [450, 0]
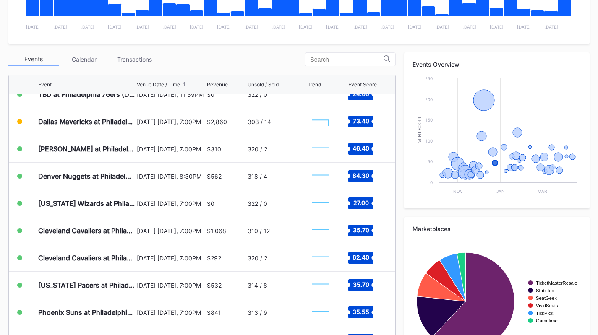
click at [125, 147] on div "[PERSON_NAME] at Philadelphia 76ers" at bounding box center [86, 149] width 97 height 8
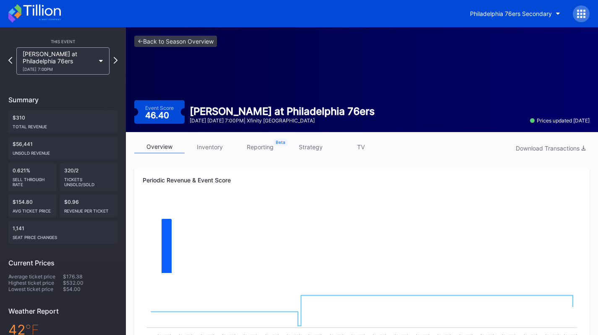
click at [307, 141] on link "strategy" at bounding box center [310, 147] width 50 height 13
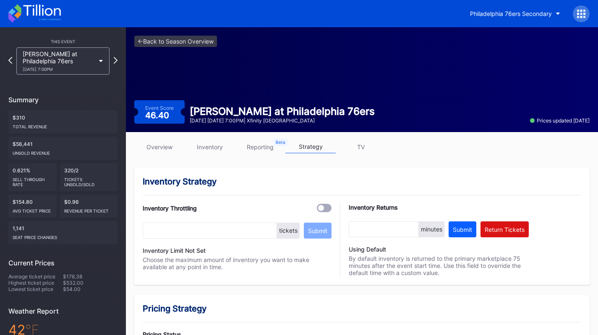
click at [68, 65] on div "Brooklyn Nets at Philadelphia 76ers 12/23 Tuesday 7:00PM" at bounding box center [59, 60] width 72 height 21
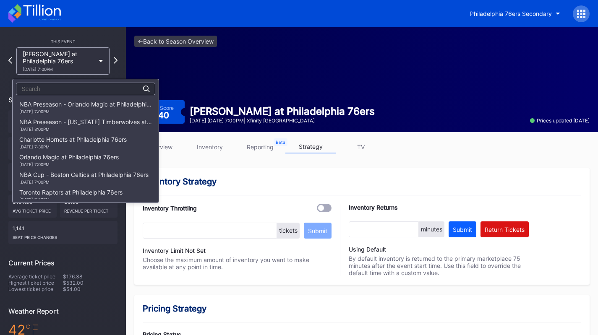
scroll to position [317, 0]
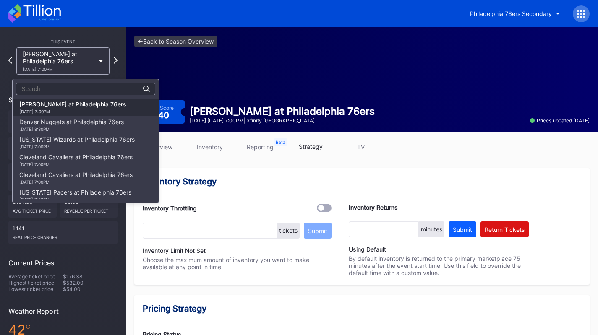
click at [78, 122] on div "Denver Nuggets at Philadelphia 76ers 1/5 Monday 8:30PM" at bounding box center [71, 124] width 104 height 13
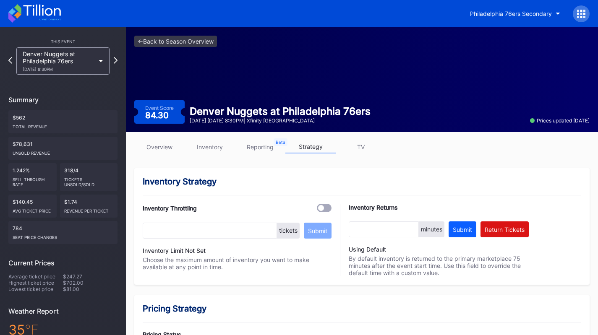
click at [211, 146] on link "inventory" at bounding box center [210, 147] width 50 height 13
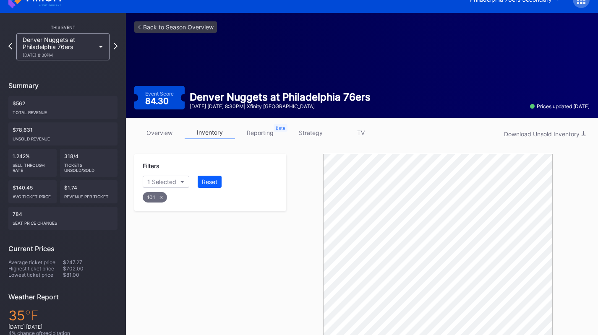
scroll to position [5, 0]
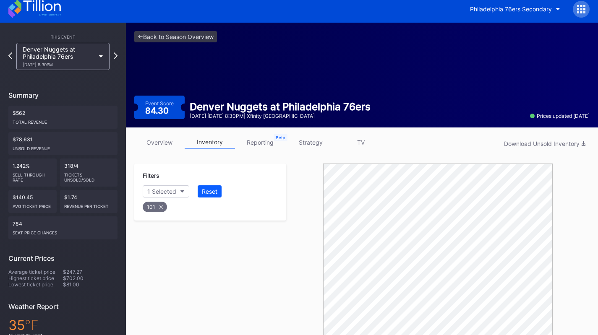
click at [315, 138] on link "strategy" at bounding box center [310, 142] width 50 height 13
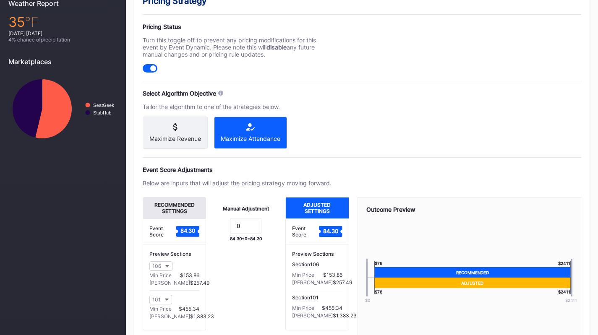
scroll to position [363, 0]
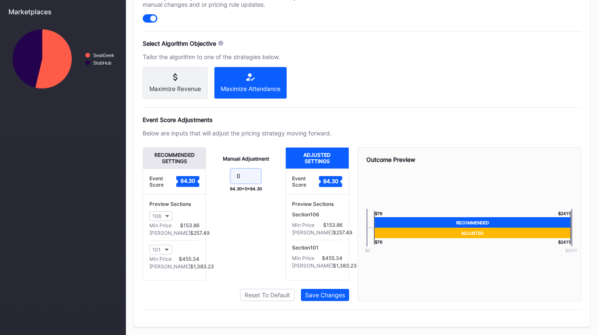
drag, startPoint x: 246, startPoint y: 175, endPoint x: 191, endPoint y: 169, distance: 55.4
click at [191, 169] on div "Recommended Settings Event Score 84.30 Preview Sections 106 Min Price $153.86 M…" at bounding box center [246, 213] width 206 height 133
type input "-23"
click at [338, 292] on div "Save Changes" at bounding box center [325, 295] width 40 height 7
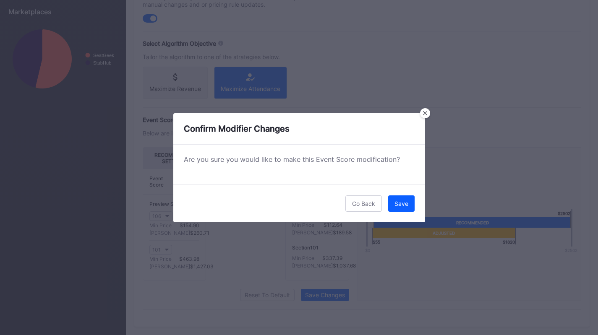
click at [404, 208] on button "Save" at bounding box center [401, 204] width 26 height 16
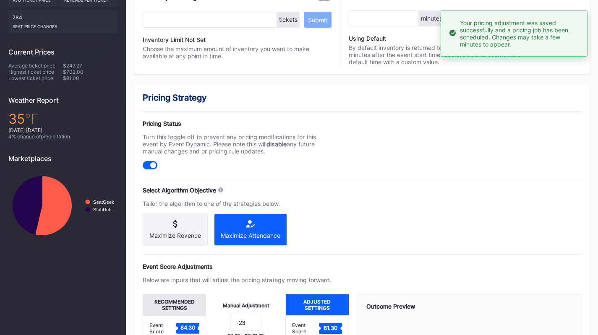
scroll to position [0, 0]
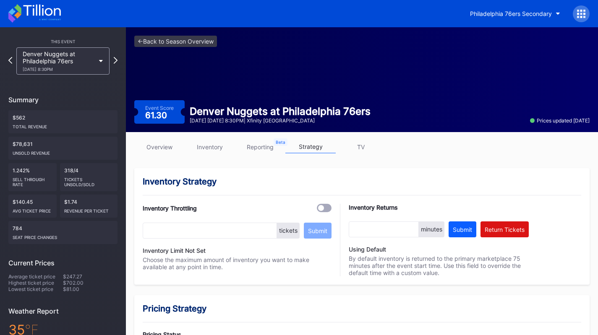
click at [51, 16] on icon at bounding box center [34, 13] width 52 height 18
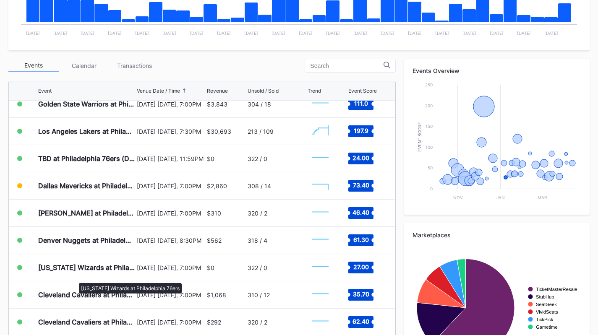
scroll to position [392, 0]
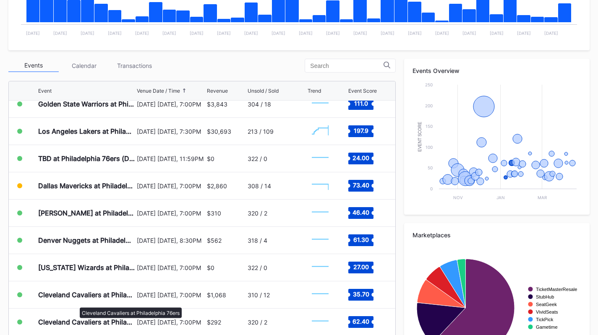
click at [76, 322] on div "Cleveland Cavaliers at Philadelphia 76ers" at bounding box center [86, 322] width 97 height 8
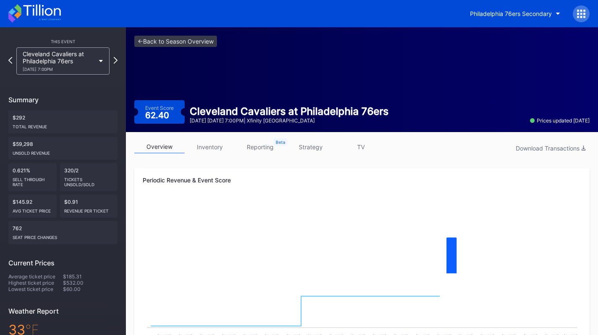
click at [212, 142] on link "inventory" at bounding box center [210, 147] width 50 height 13
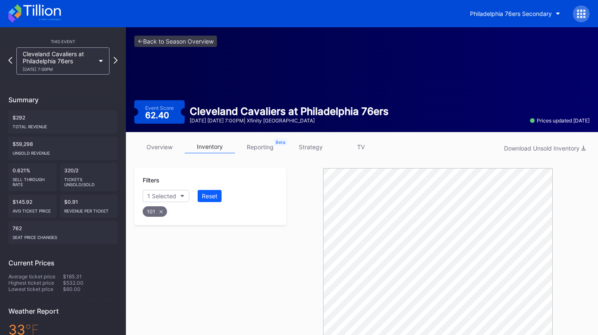
click at [317, 140] on div "overview inventory reporting strategy TV Download Unsold Inventory Filters 1 Se…" at bounding box center [362, 335] width 472 height 407
click at [312, 154] on div "overview inventory reporting strategy TV Download Unsold Inventory" at bounding box center [361, 149] width 455 height 17
click at [312, 148] on link "strategy" at bounding box center [310, 147] width 50 height 13
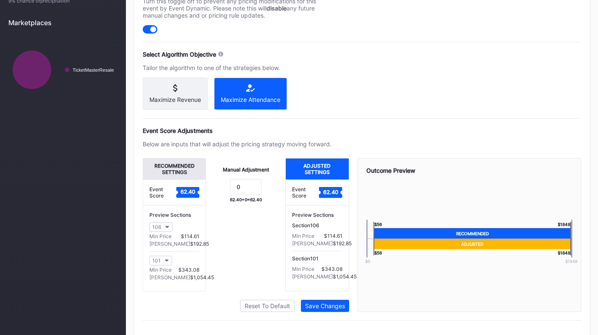
scroll to position [358, 0]
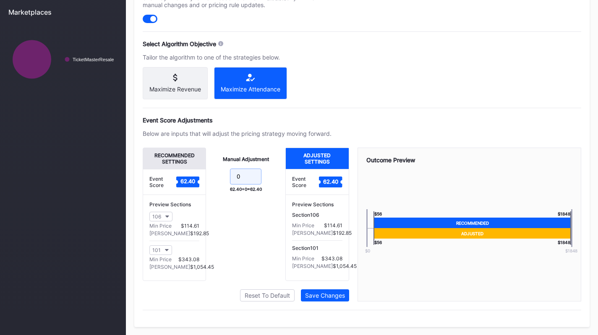
drag, startPoint x: 251, startPoint y: 184, endPoint x: 188, endPoint y: 181, distance: 63.0
click at [188, 181] on div "Recommended Settings Event Score 62.40 Preview Sections 106 Min Price $114.61 M…" at bounding box center [246, 214] width 206 height 133
type input "-17"
click at [330, 299] on div "Save Changes" at bounding box center [325, 295] width 40 height 7
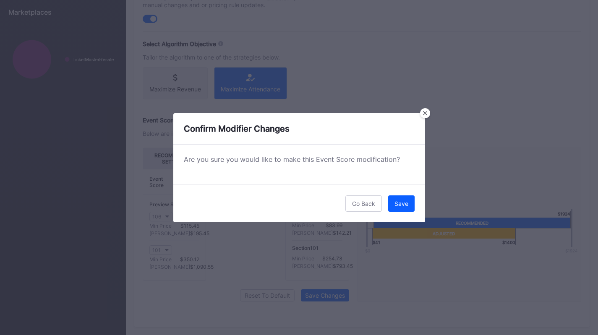
click at [402, 202] on div "Save" at bounding box center [401, 203] width 14 height 7
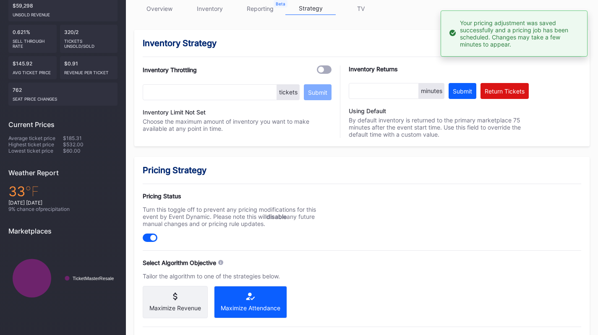
scroll to position [0, 0]
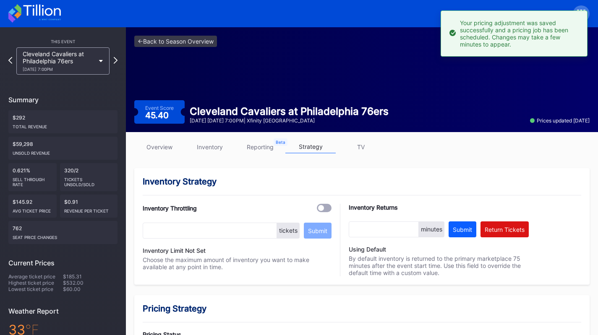
click at [24, 16] on icon at bounding box center [34, 13] width 52 height 18
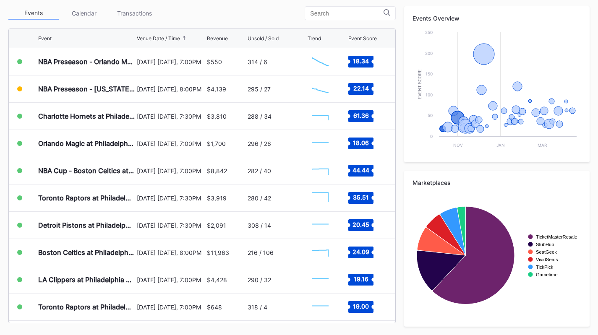
scroll to position [115, 0]
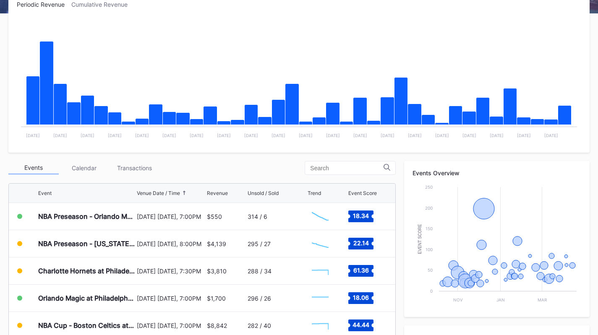
scroll to position [145, 0]
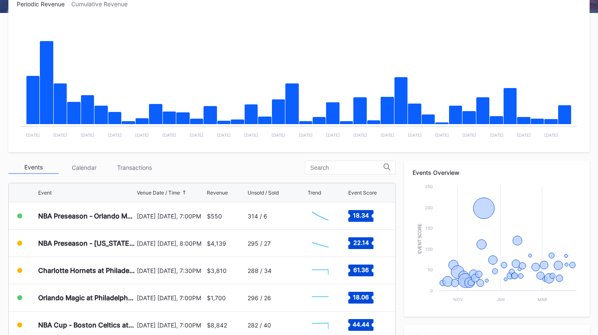
click at [127, 161] on div "Transactions" at bounding box center [134, 167] width 50 height 13
